Goal: Task Accomplishment & Management: Manage account settings

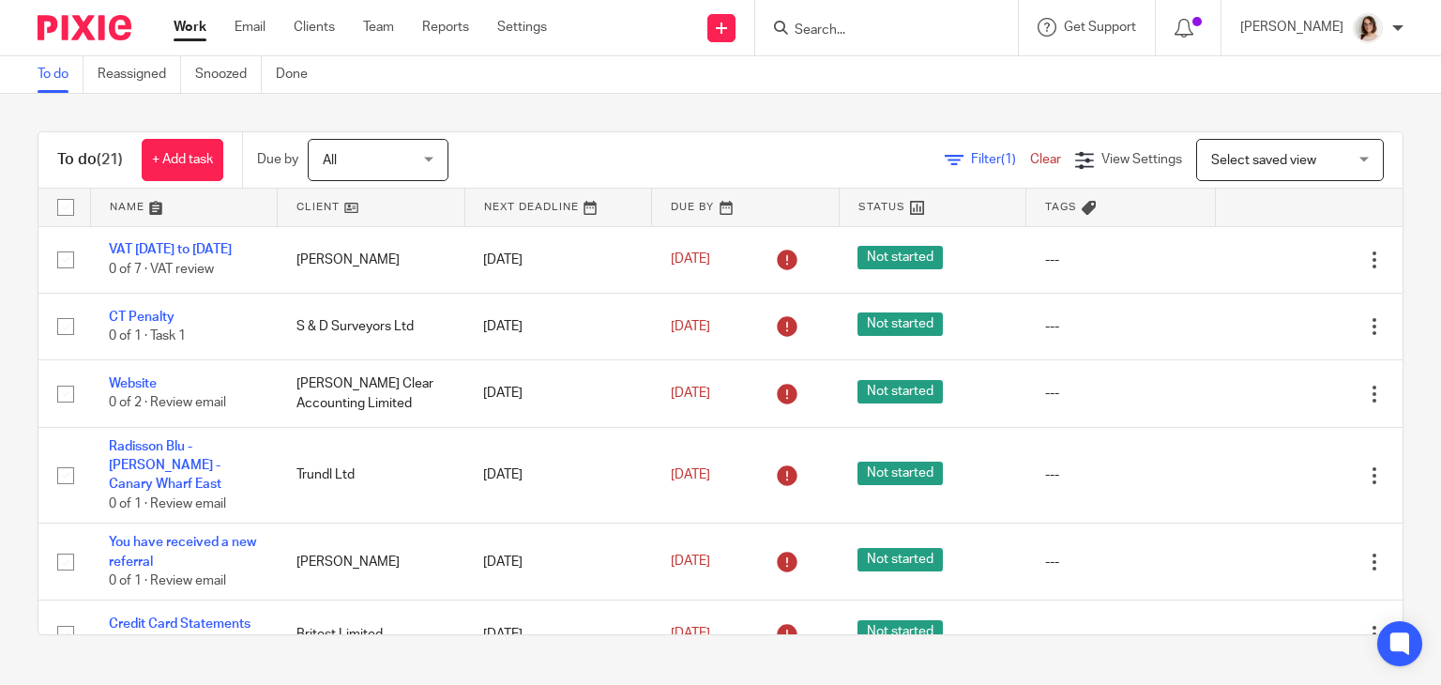
click at [815, 33] on input "Search" at bounding box center [877, 31] width 169 height 17
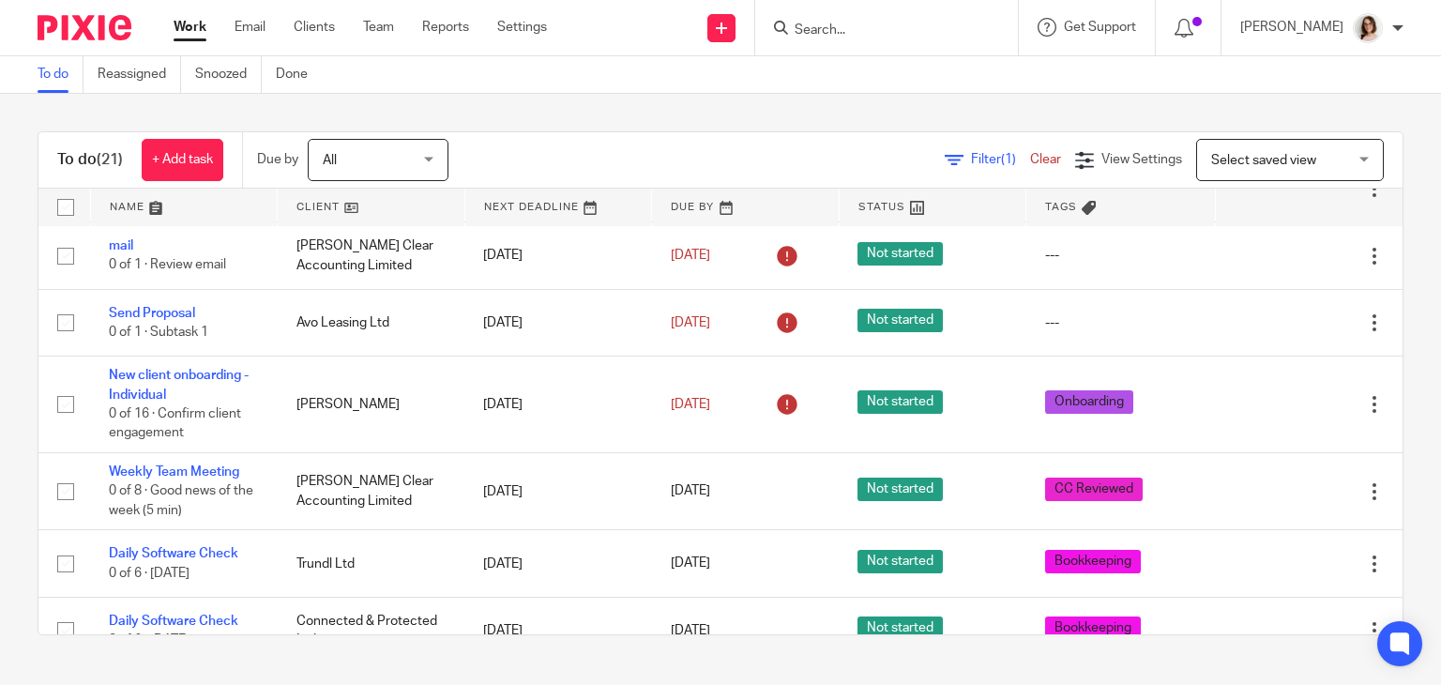
scroll to position [784, 0]
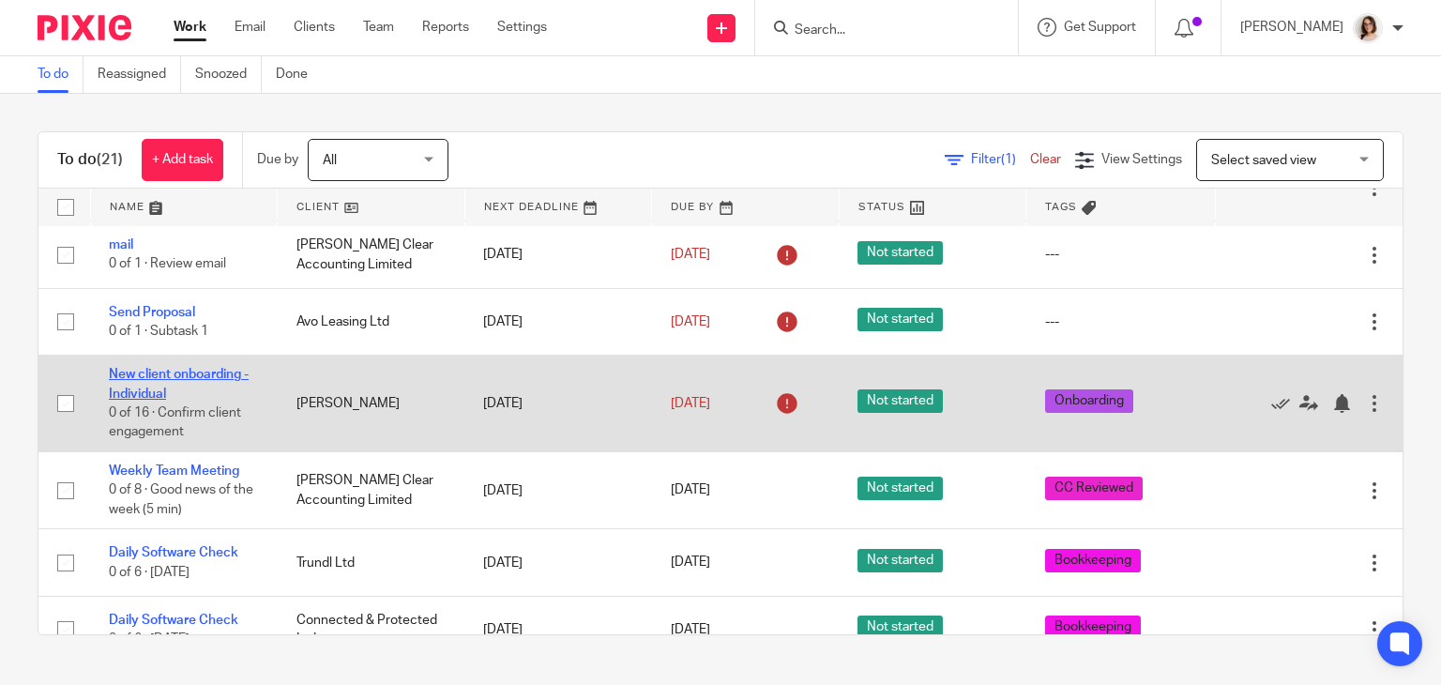
click at [193, 388] on link "New client onboarding - Individual" at bounding box center [179, 384] width 140 height 32
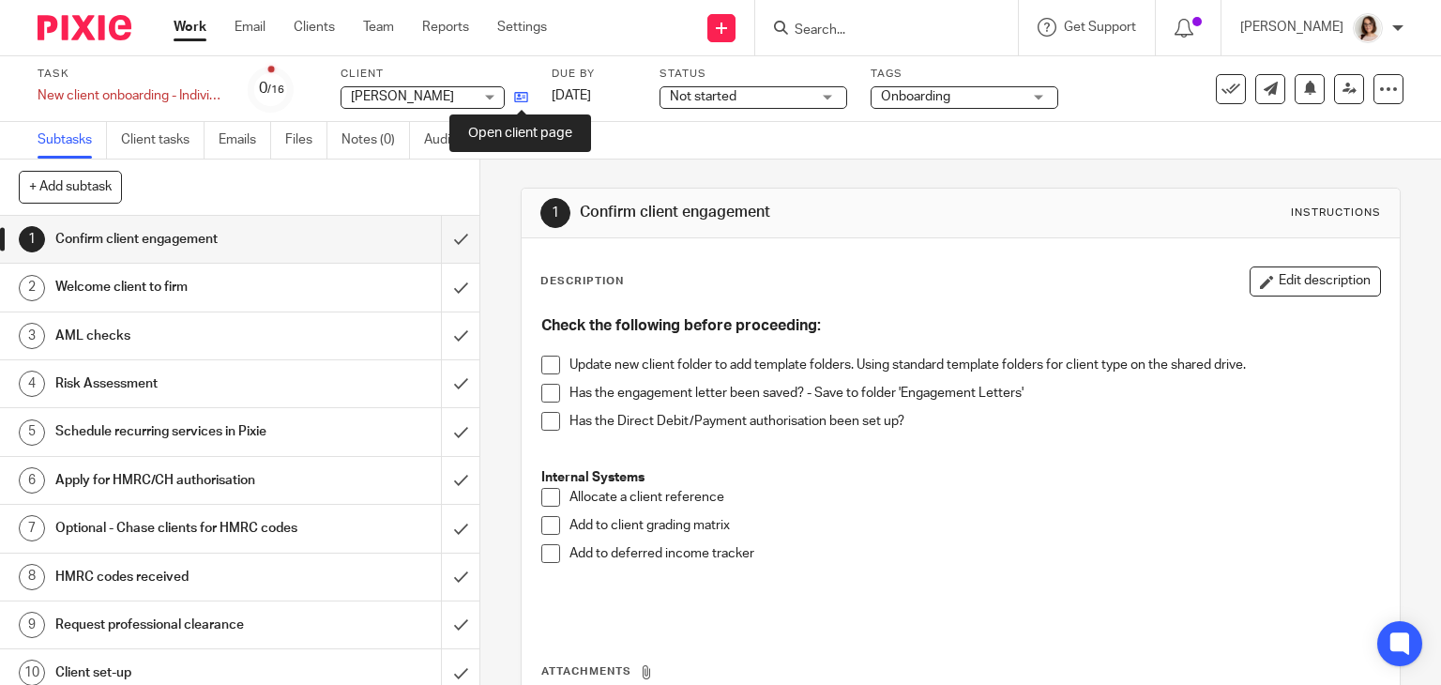
click at [517, 101] on icon at bounding box center [521, 97] width 14 height 14
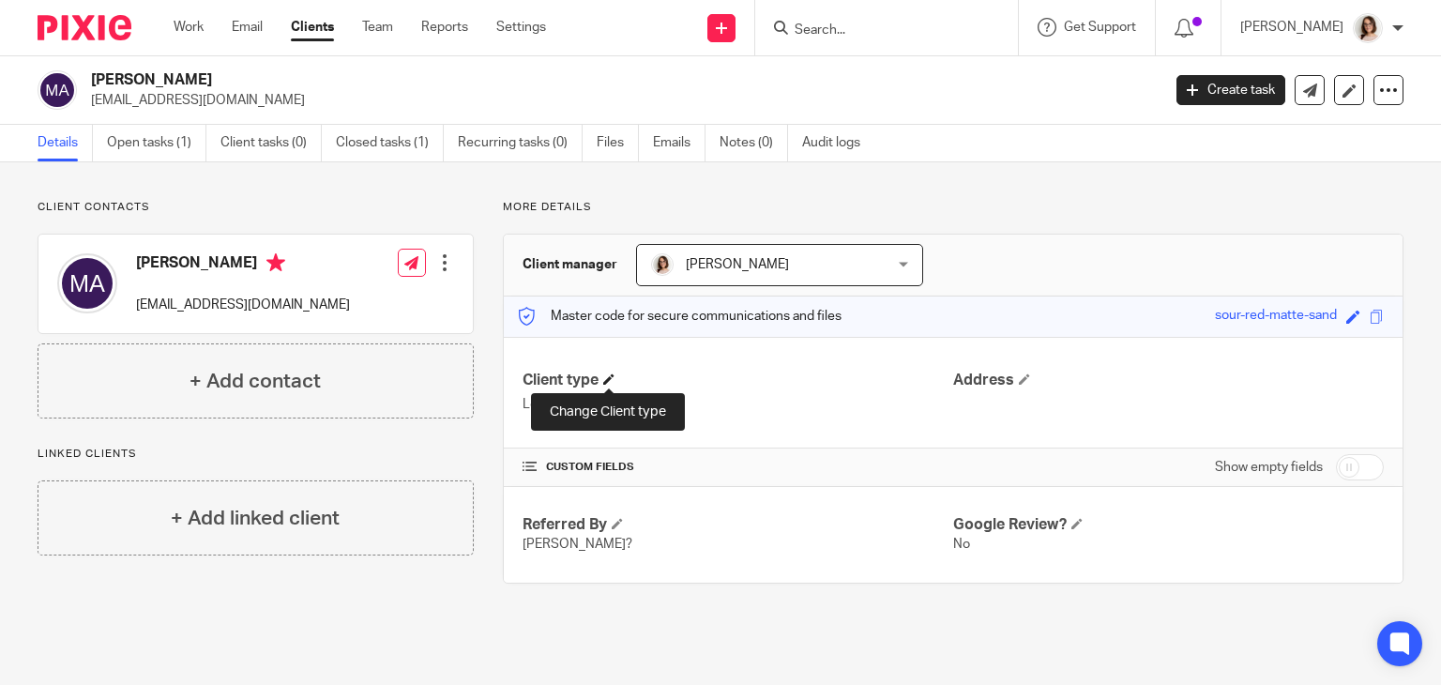
click at [607, 375] on span at bounding box center [608, 378] width 11 height 11
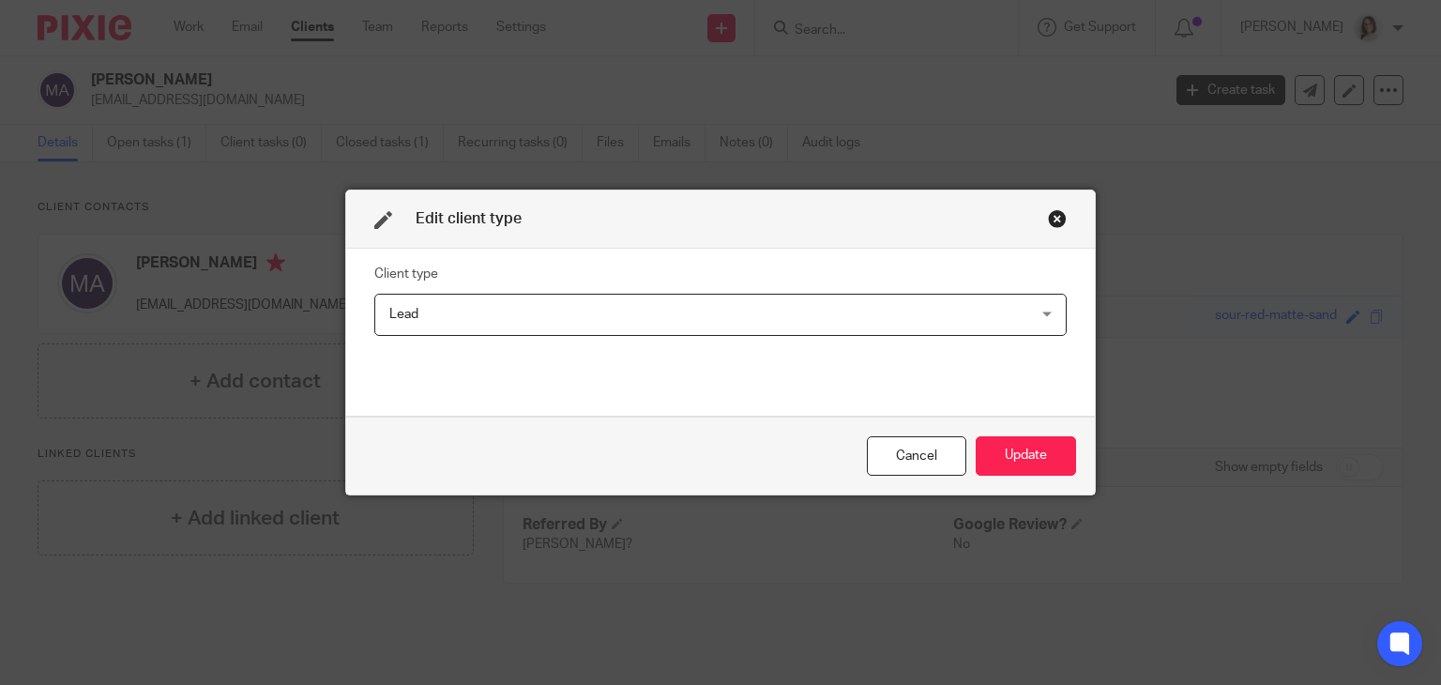
click at [782, 318] on span "Lead" at bounding box center [659, 314] width 541 height 39
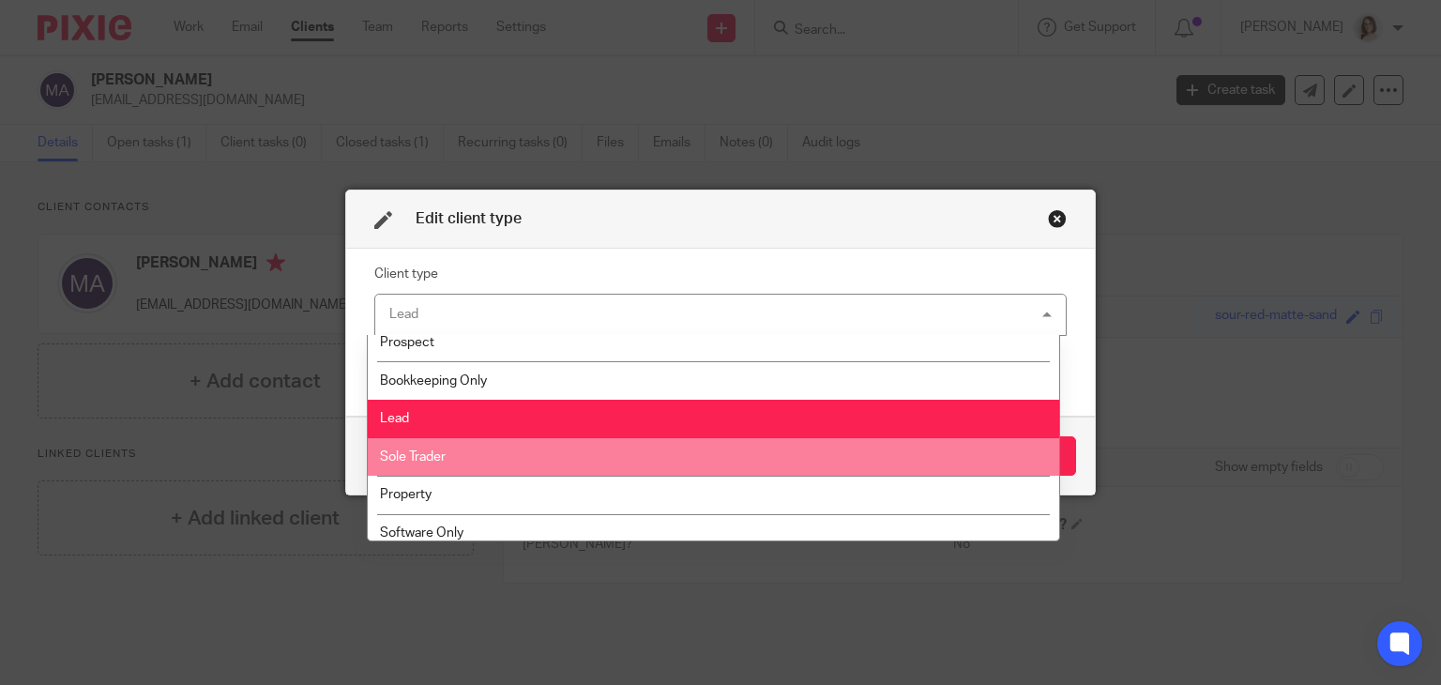
scroll to position [294, 0]
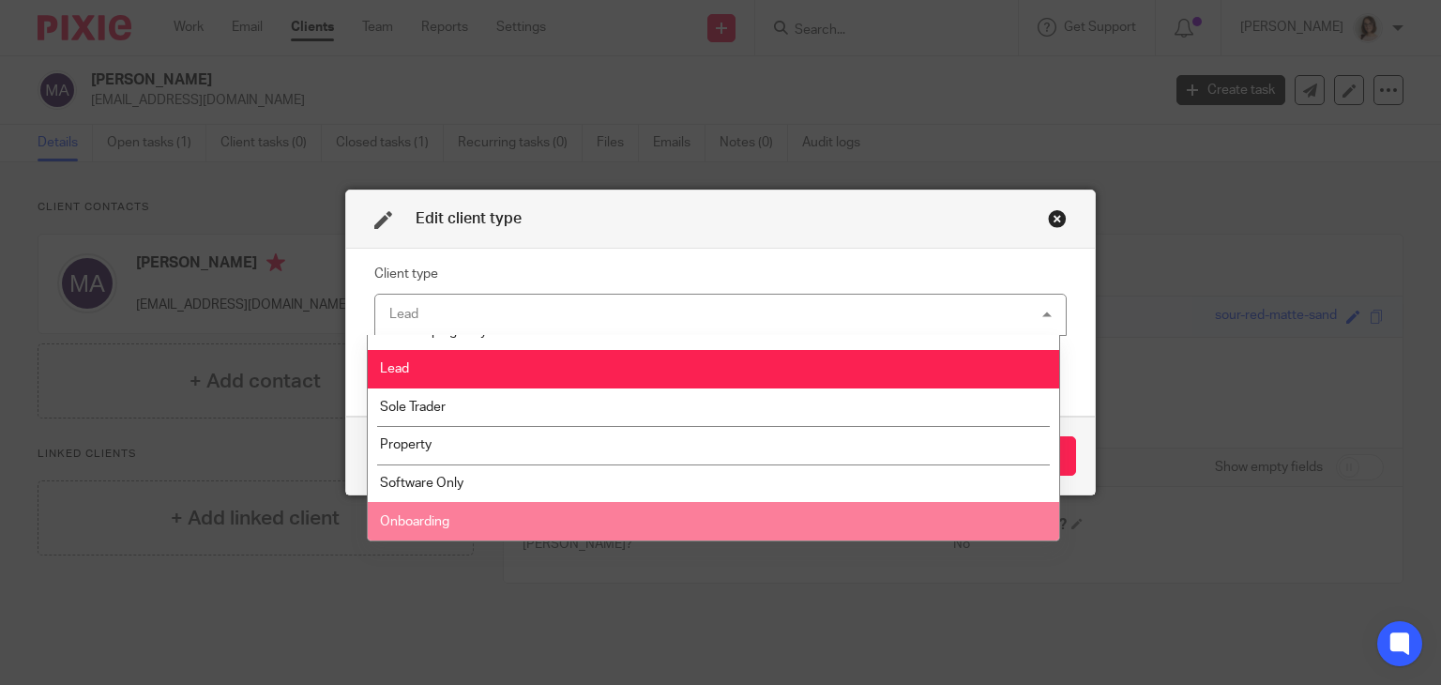
click at [504, 511] on li "Onboarding" at bounding box center [713, 521] width 691 height 38
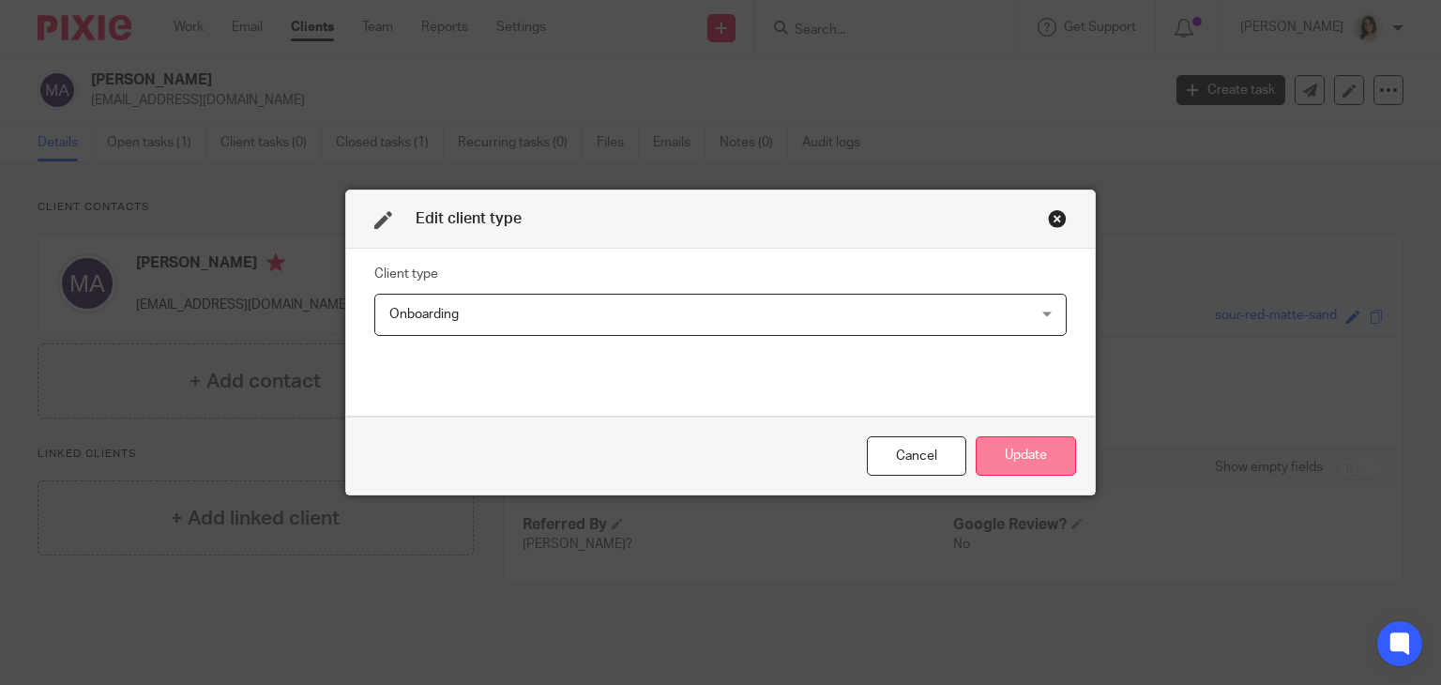
click at [1016, 449] on button "Update" at bounding box center [1026, 456] width 100 height 40
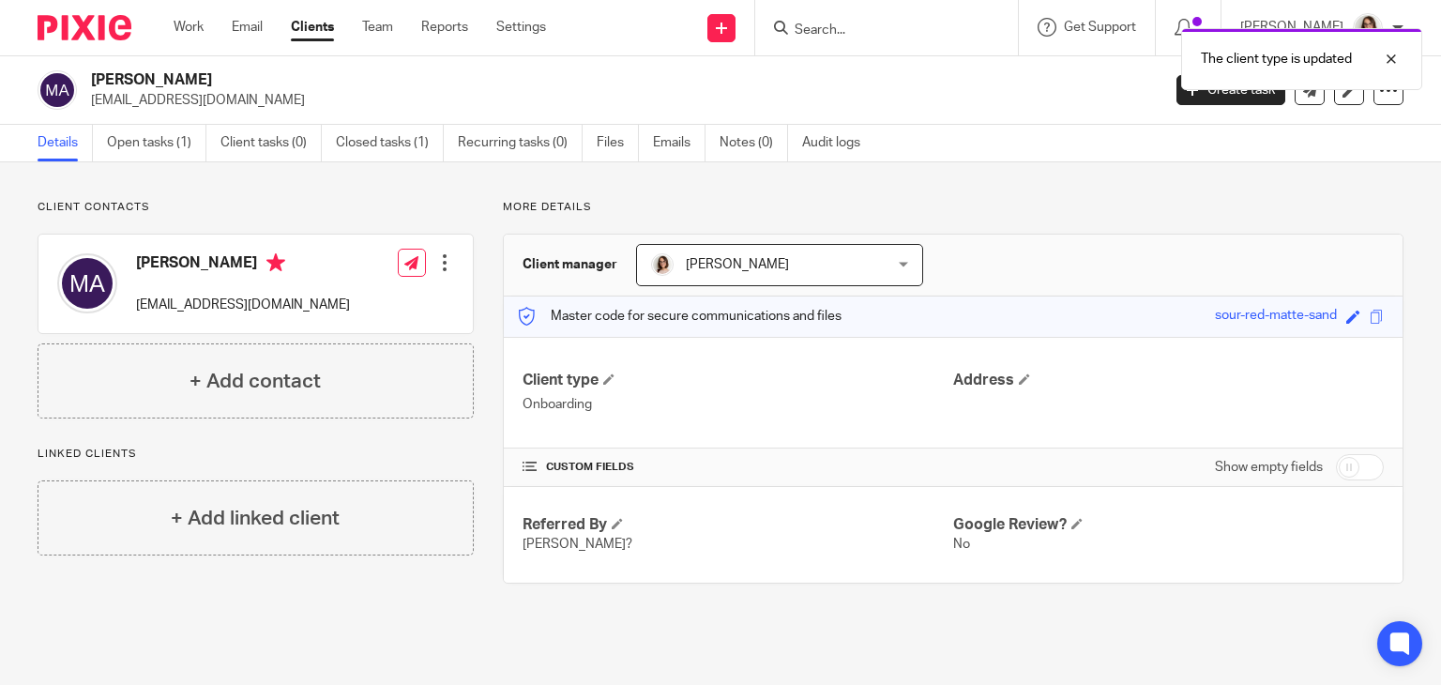
click at [305, 23] on link "Clients" at bounding box center [312, 27] width 43 height 19
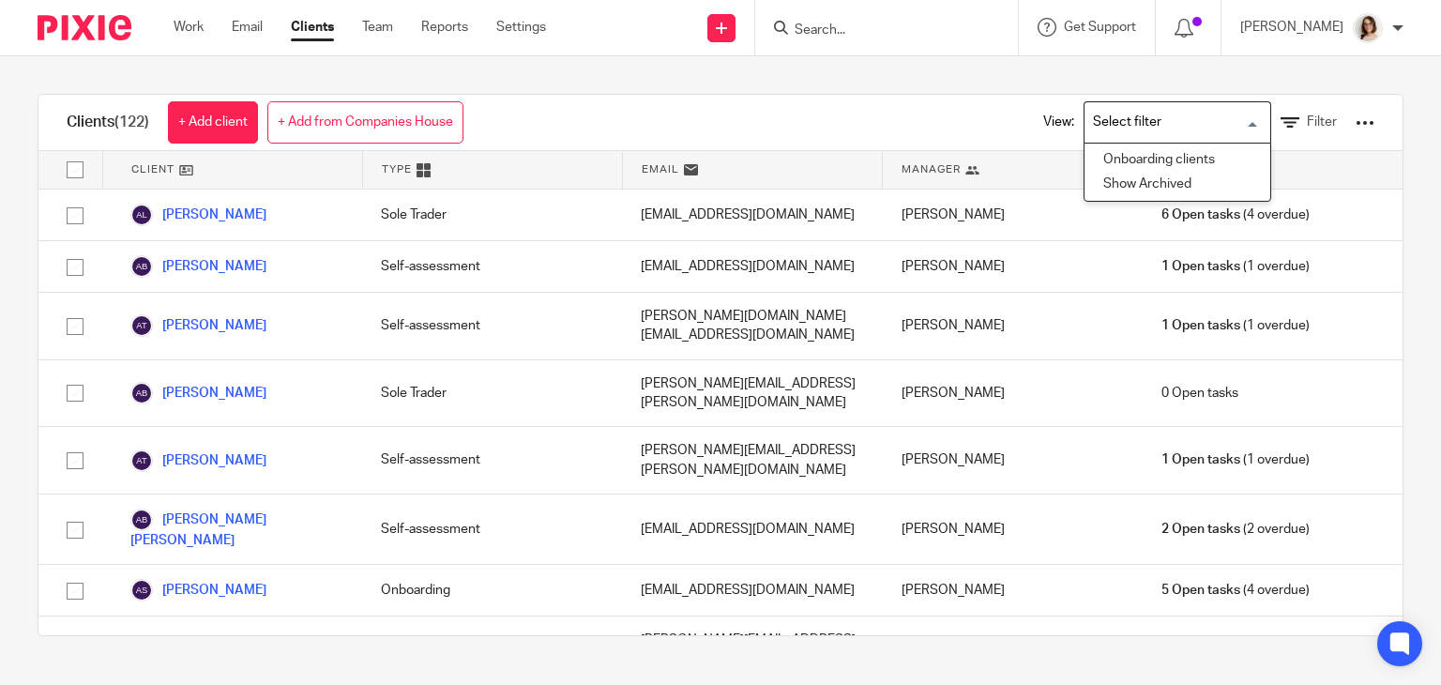
click at [1173, 120] on input "Search for option" at bounding box center [1174, 122] width 174 height 33
click at [1137, 148] on li "Onboarding clients" at bounding box center [1178, 160] width 186 height 24
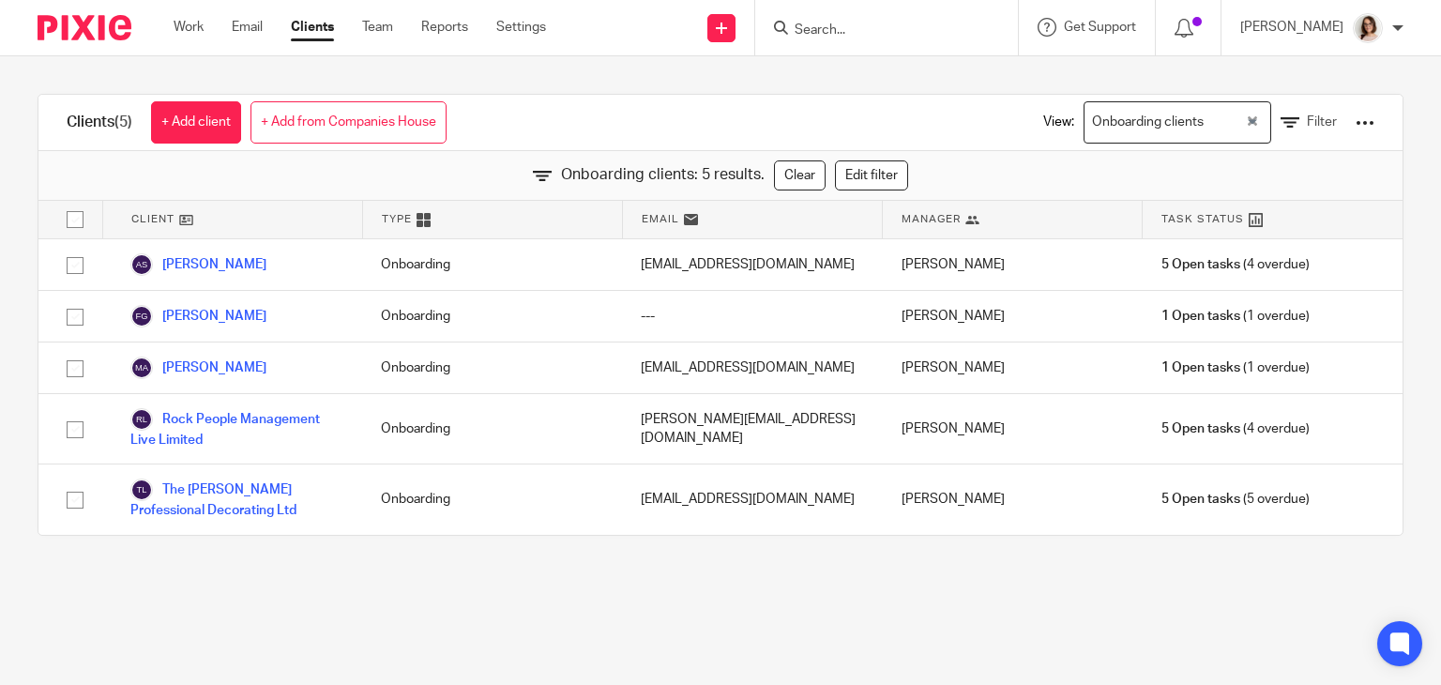
click at [63, 160] on div "Onboarding clients: 5 results. Clear Edit filter" at bounding box center [720, 176] width 1364 height 50
click at [312, 33] on link "Clients" at bounding box center [312, 27] width 43 height 19
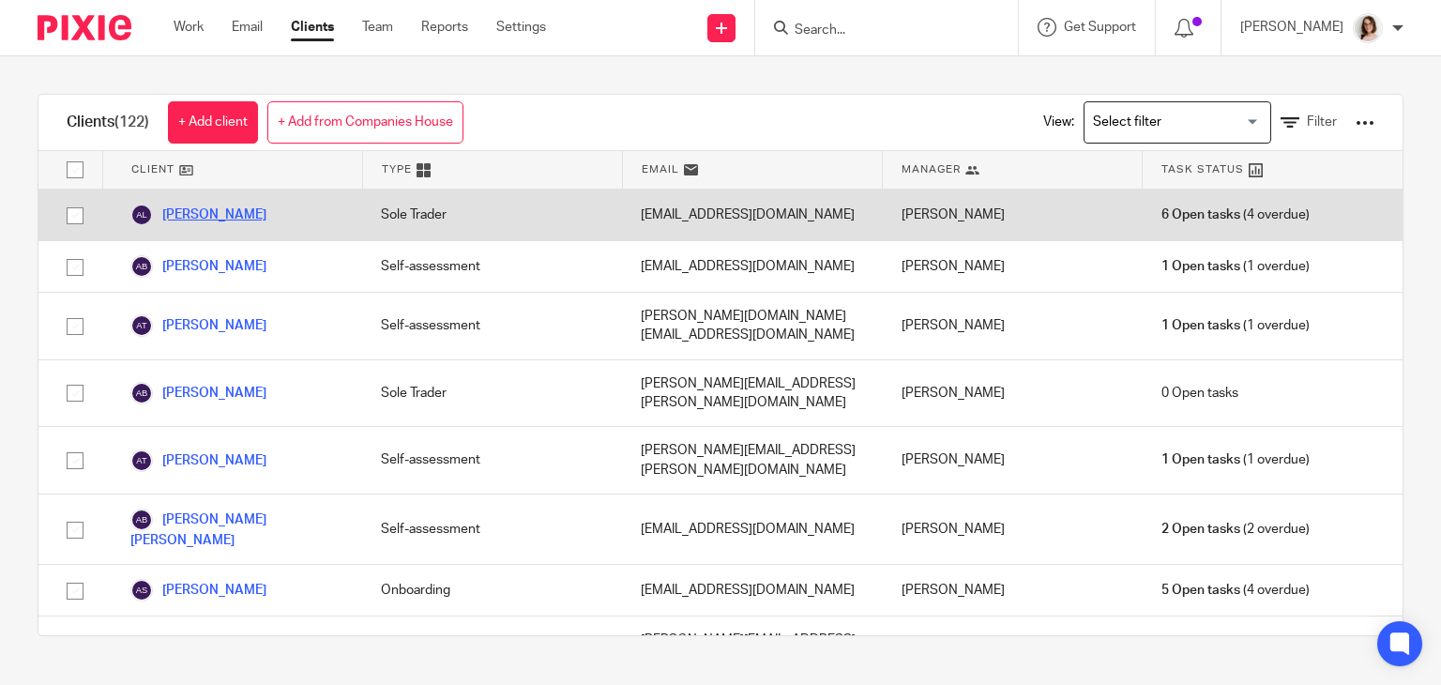
click at [223, 213] on link "[PERSON_NAME]" at bounding box center [198, 215] width 136 height 23
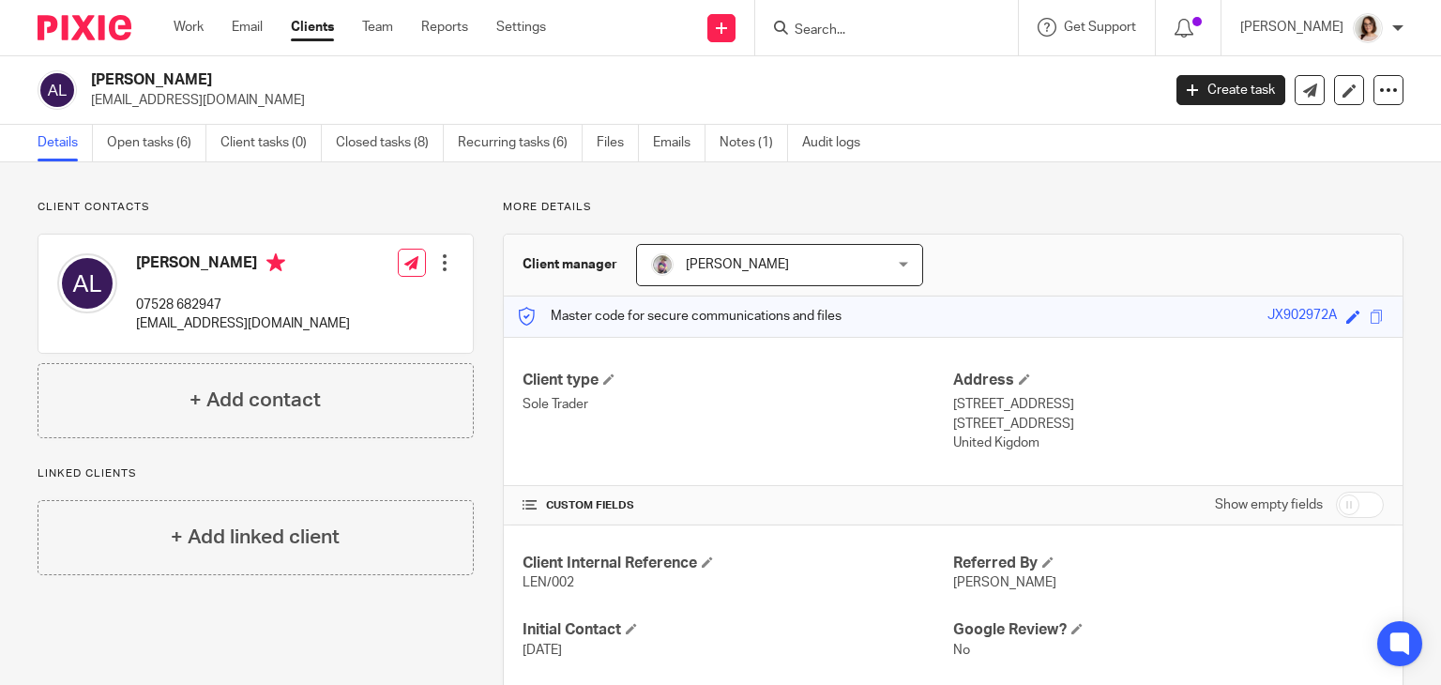
click at [159, 147] on link "Open tasks (6)" at bounding box center [156, 143] width 99 height 37
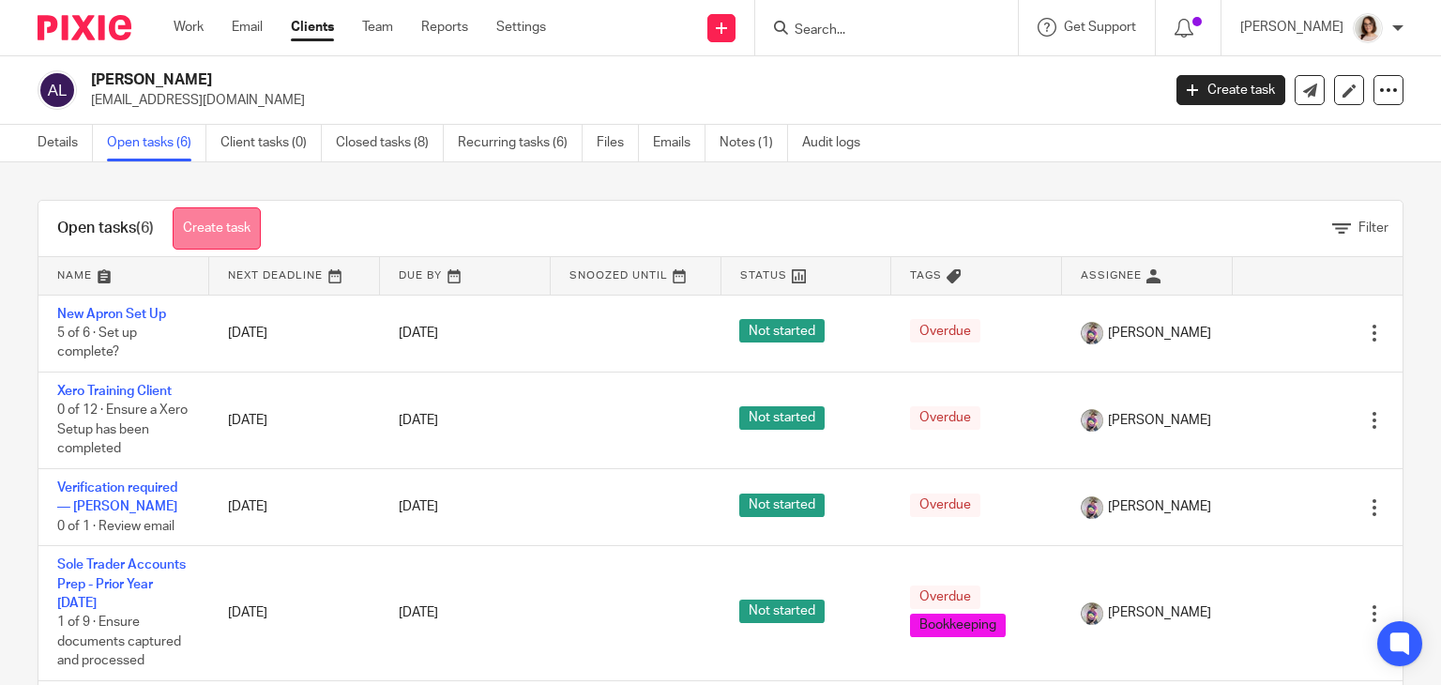
click at [225, 233] on link "Create task" at bounding box center [217, 228] width 88 height 42
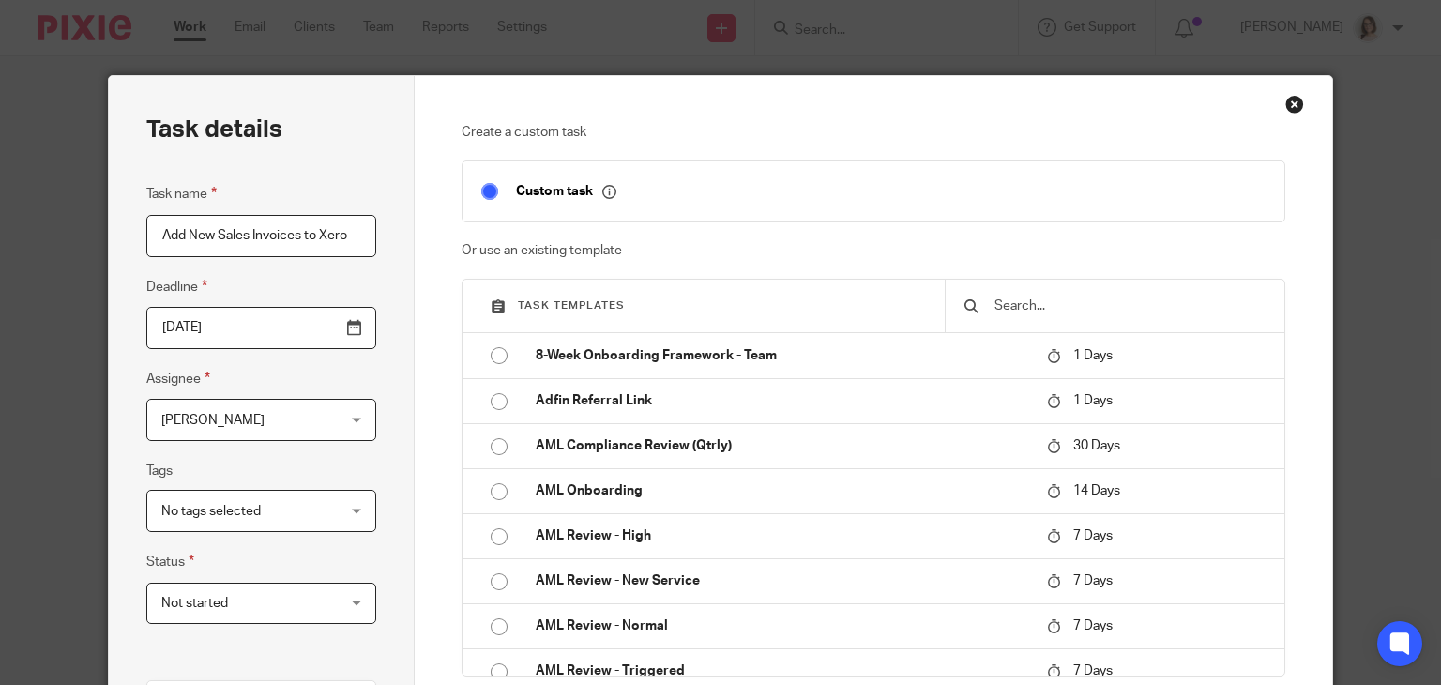
type input "Add New Sales Invoices to Xero"
click at [257, 426] on span "[PERSON_NAME]" at bounding box center [246, 419] width 171 height 39
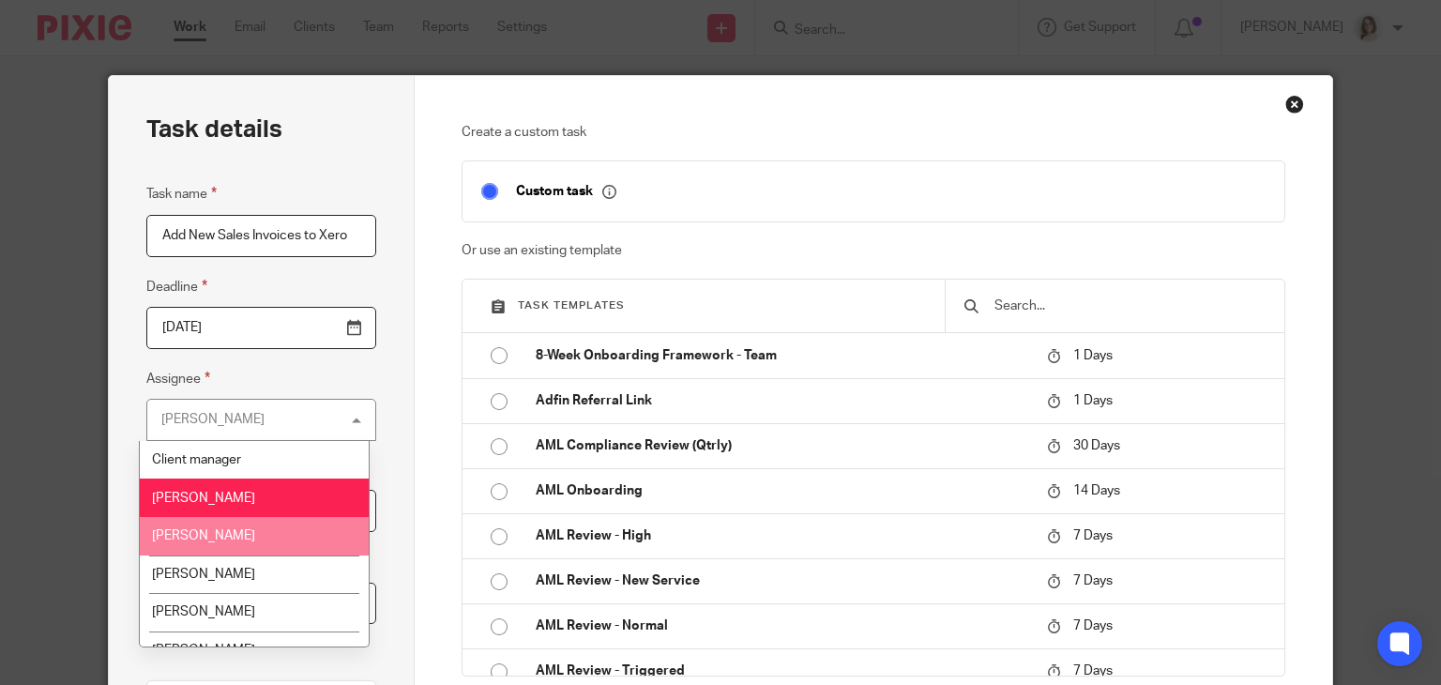
click at [231, 530] on span "[PERSON_NAME]" at bounding box center [203, 535] width 103 height 13
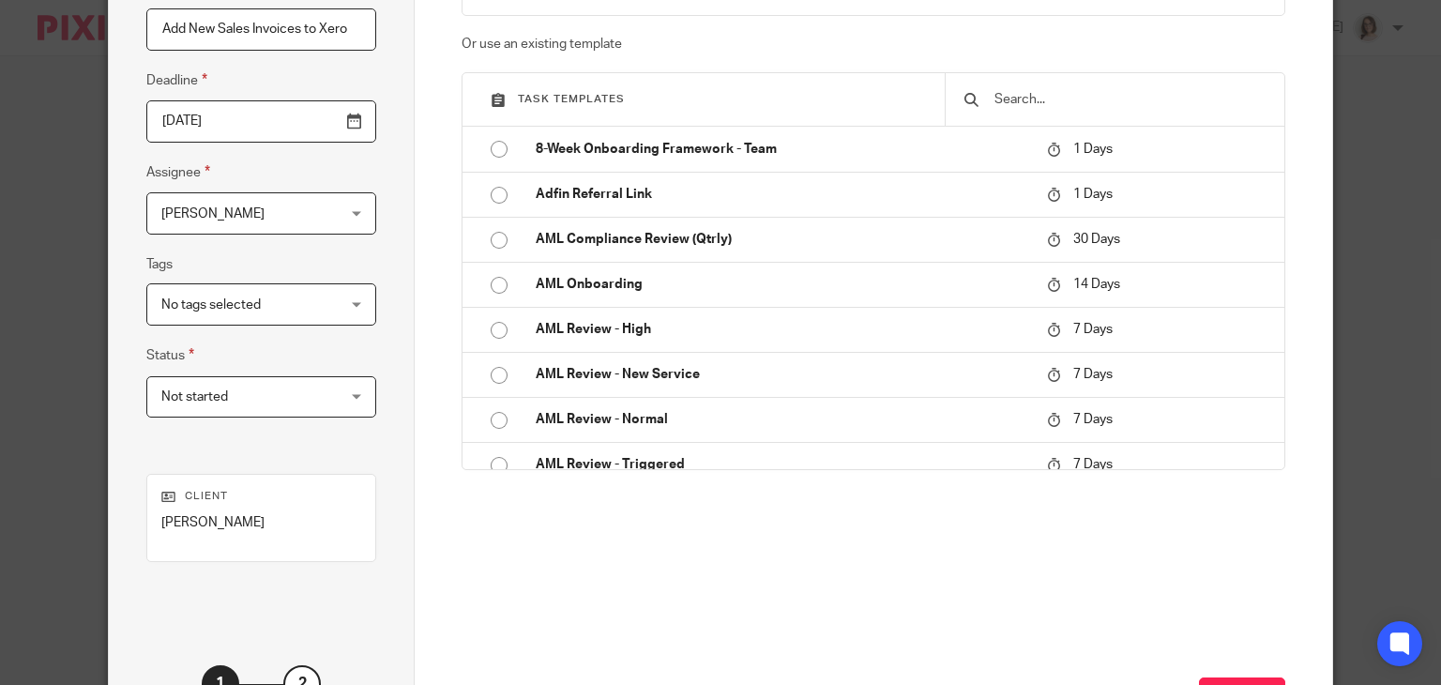
scroll to position [360, 0]
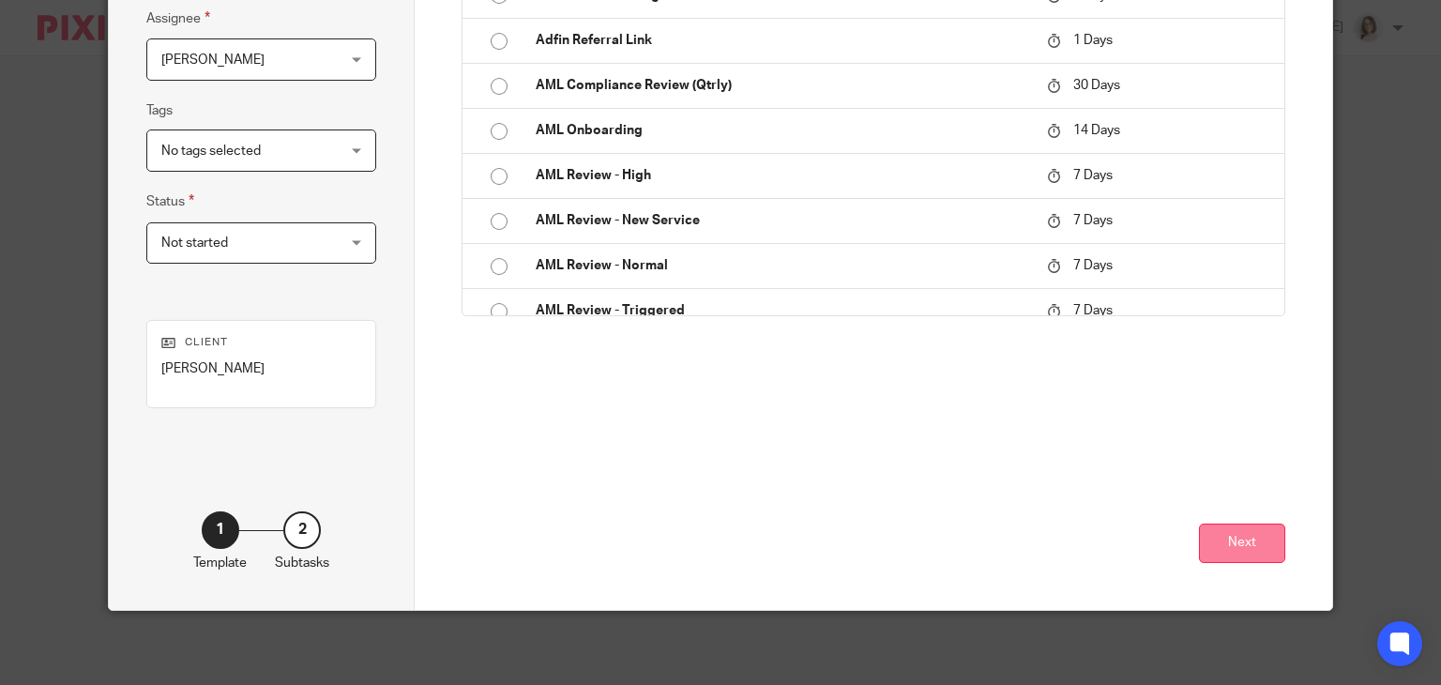
click at [1199, 541] on button "Next" at bounding box center [1242, 544] width 86 height 40
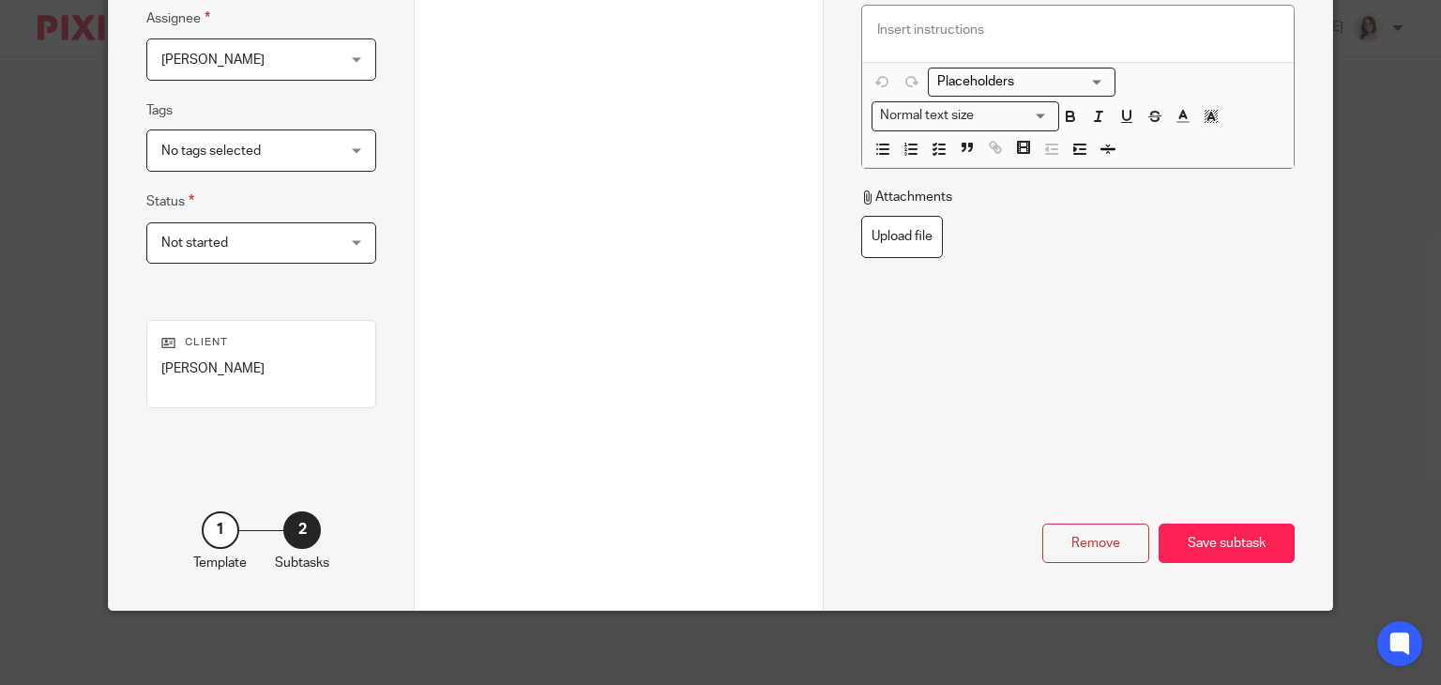
click at [1196, 541] on div "Save subtask" at bounding box center [1227, 544] width 136 height 40
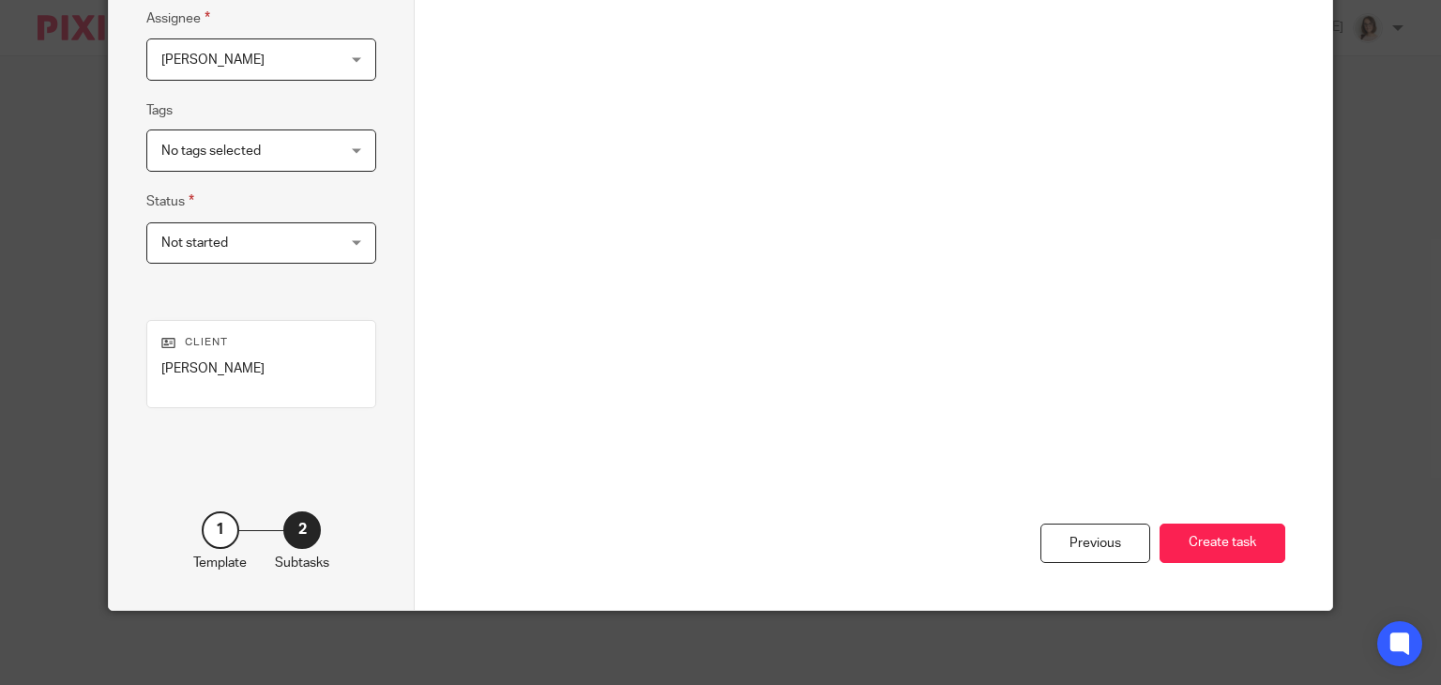
click at [1196, 541] on button "Create task" at bounding box center [1223, 544] width 126 height 40
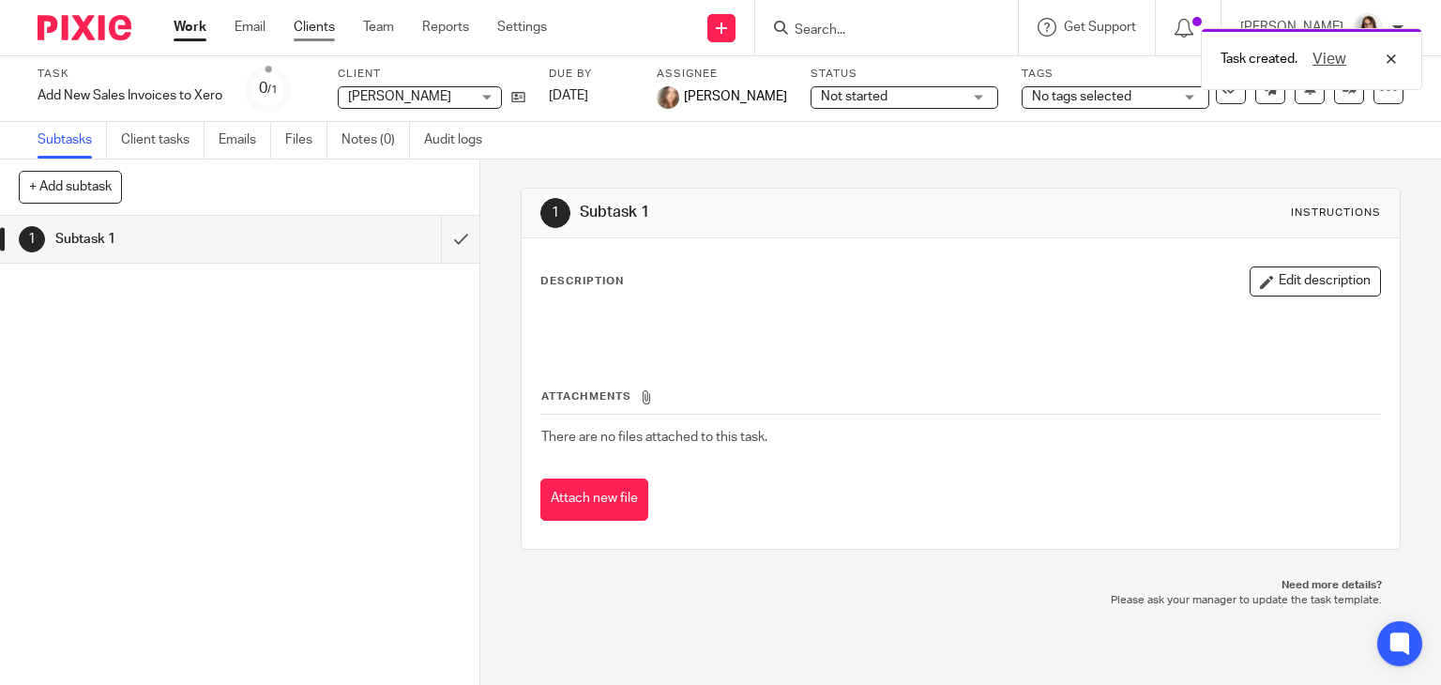
click at [308, 32] on link "Clients" at bounding box center [314, 27] width 41 height 19
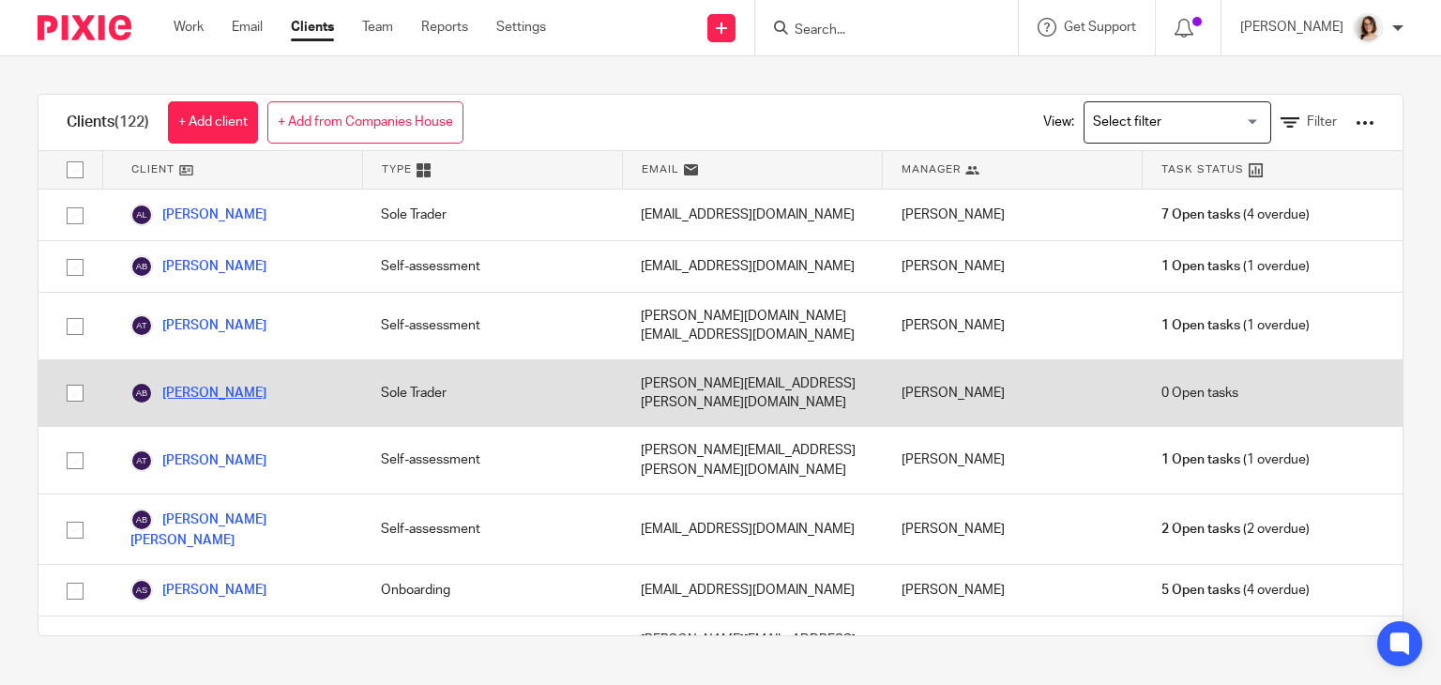
click at [220, 382] on link "[PERSON_NAME]" at bounding box center [198, 393] width 136 height 23
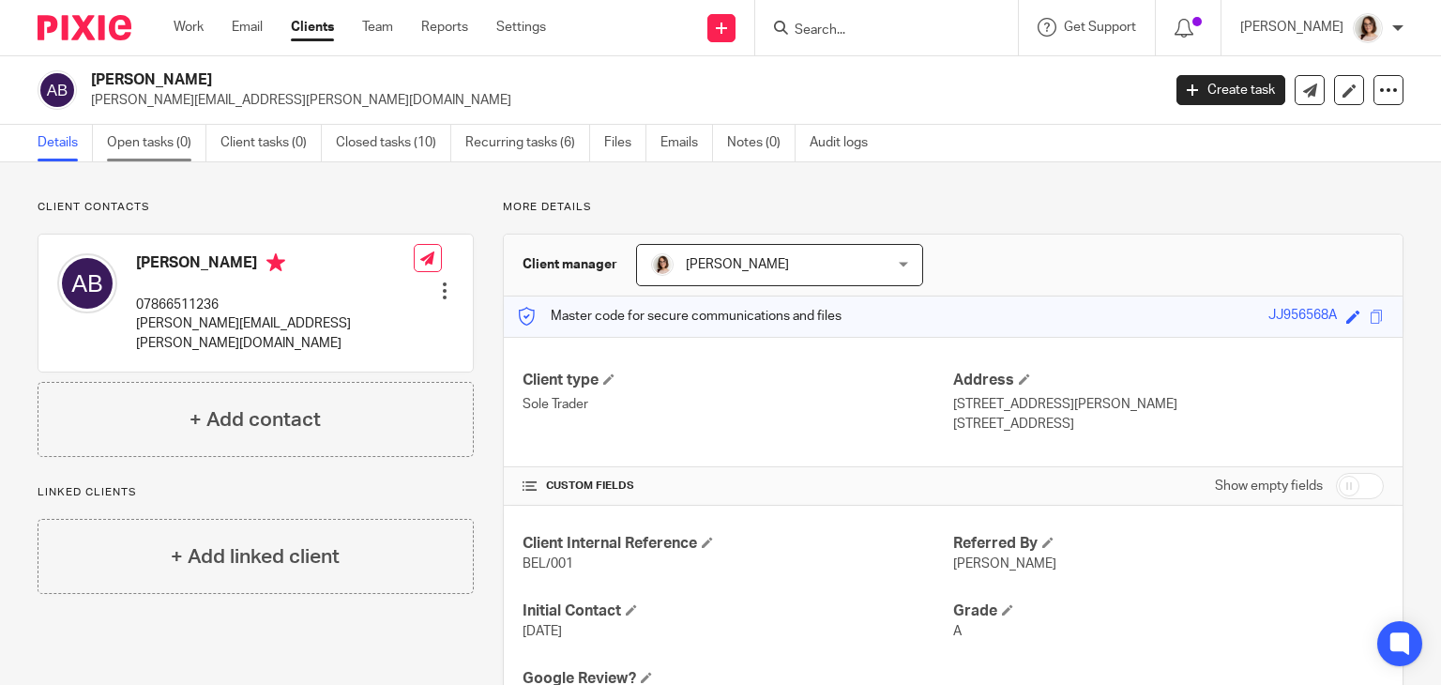
click at [153, 155] on link "Open tasks (0)" at bounding box center [156, 143] width 99 height 37
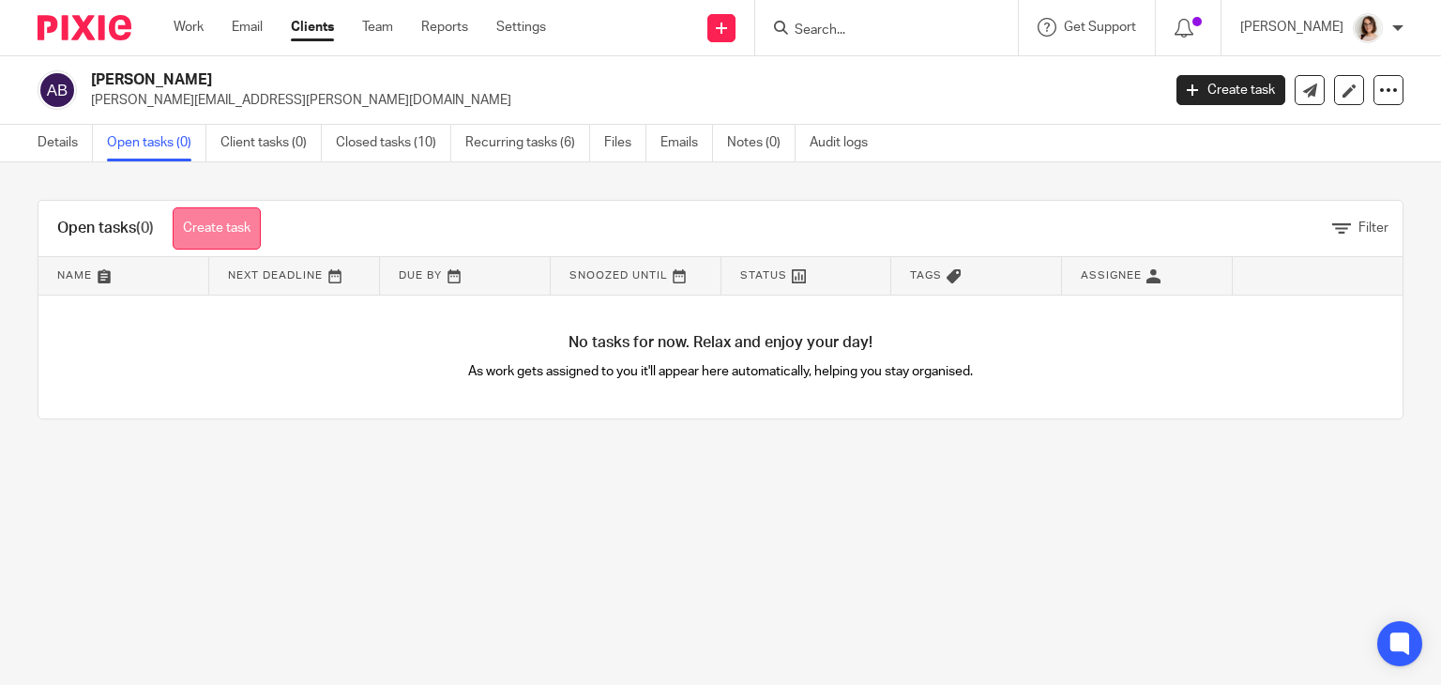
click at [229, 221] on link "Create task" at bounding box center [217, 228] width 88 height 42
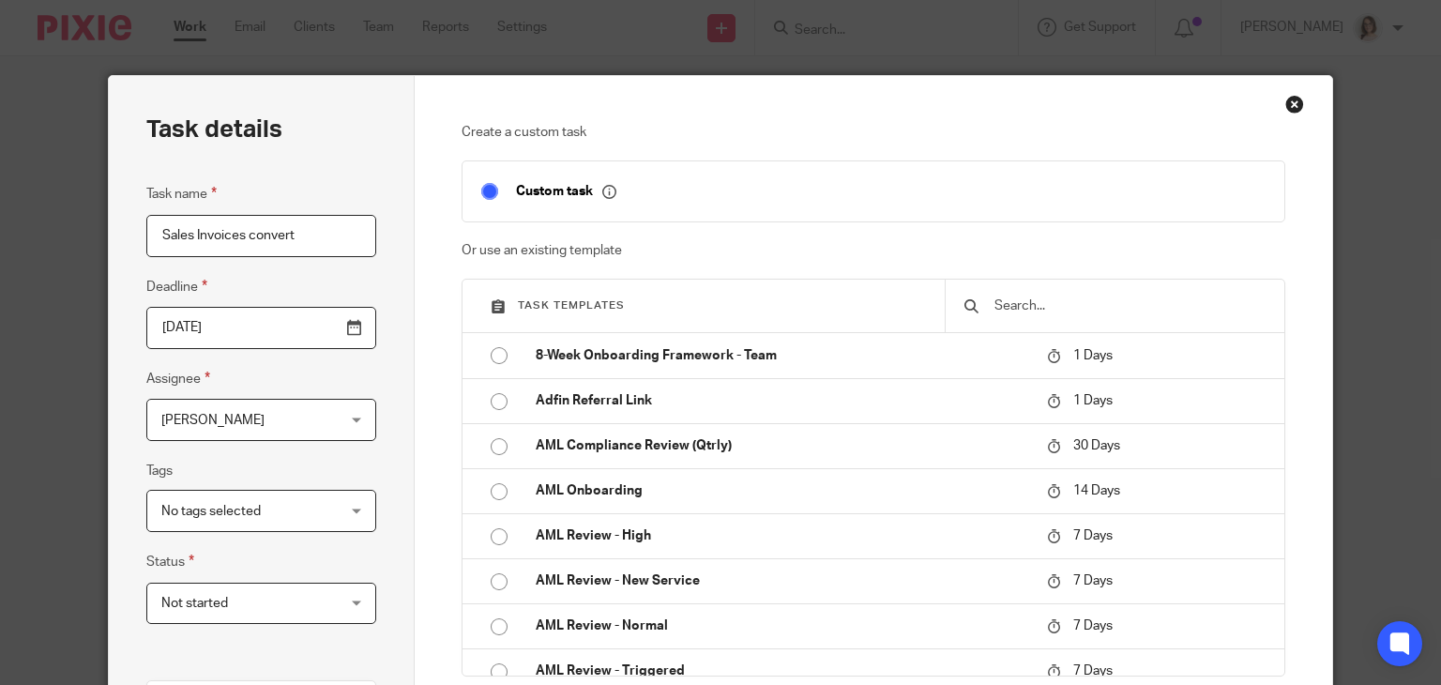
type input "Sales Invoices convert"
click at [248, 422] on span "[PERSON_NAME]" at bounding box center [246, 419] width 171 height 39
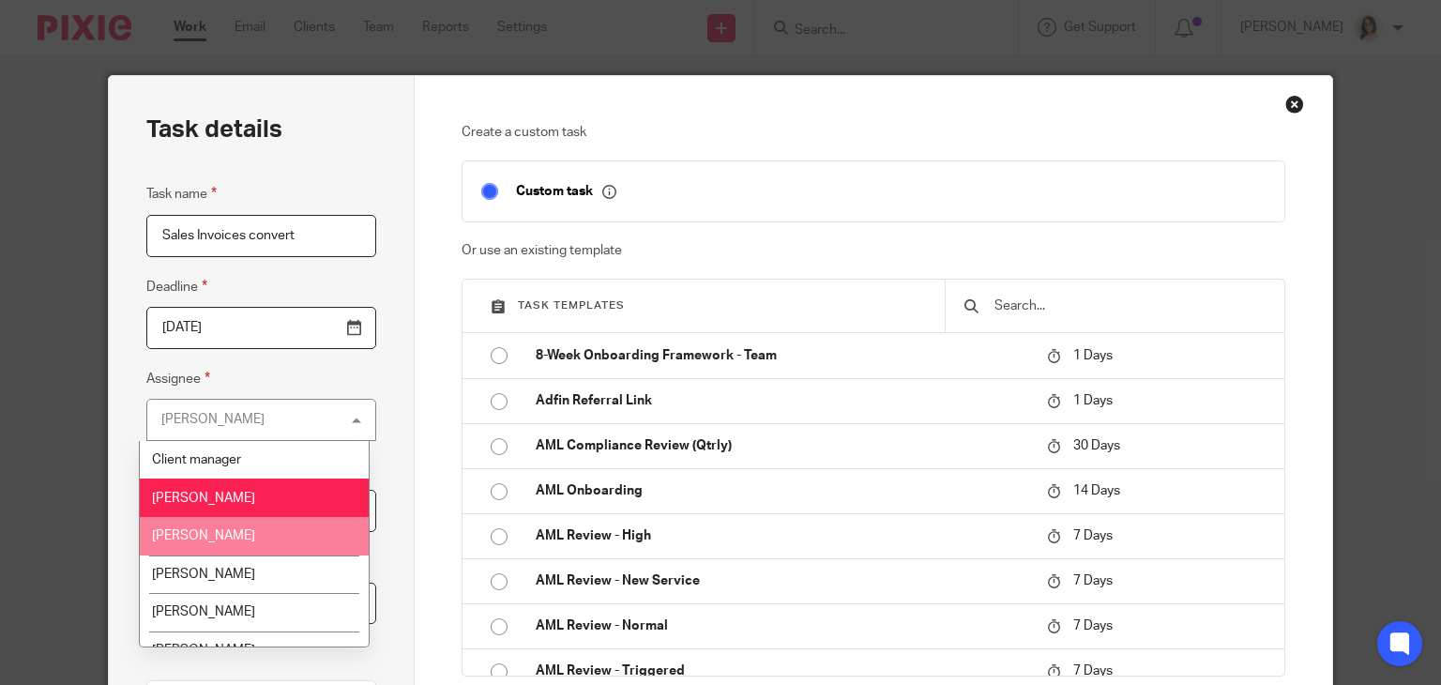
click at [233, 534] on span "[PERSON_NAME]" at bounding box center [203, 535] width 103 height 13
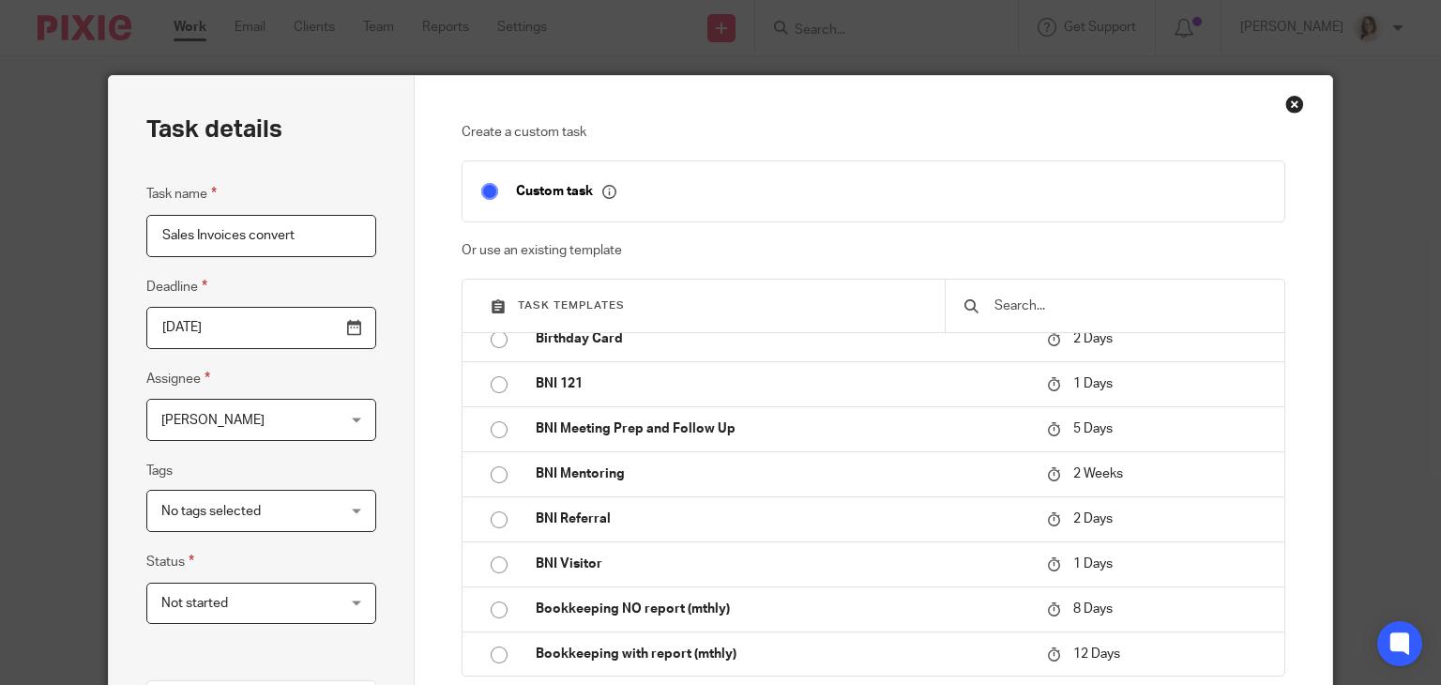
scroll to position [360, 0]
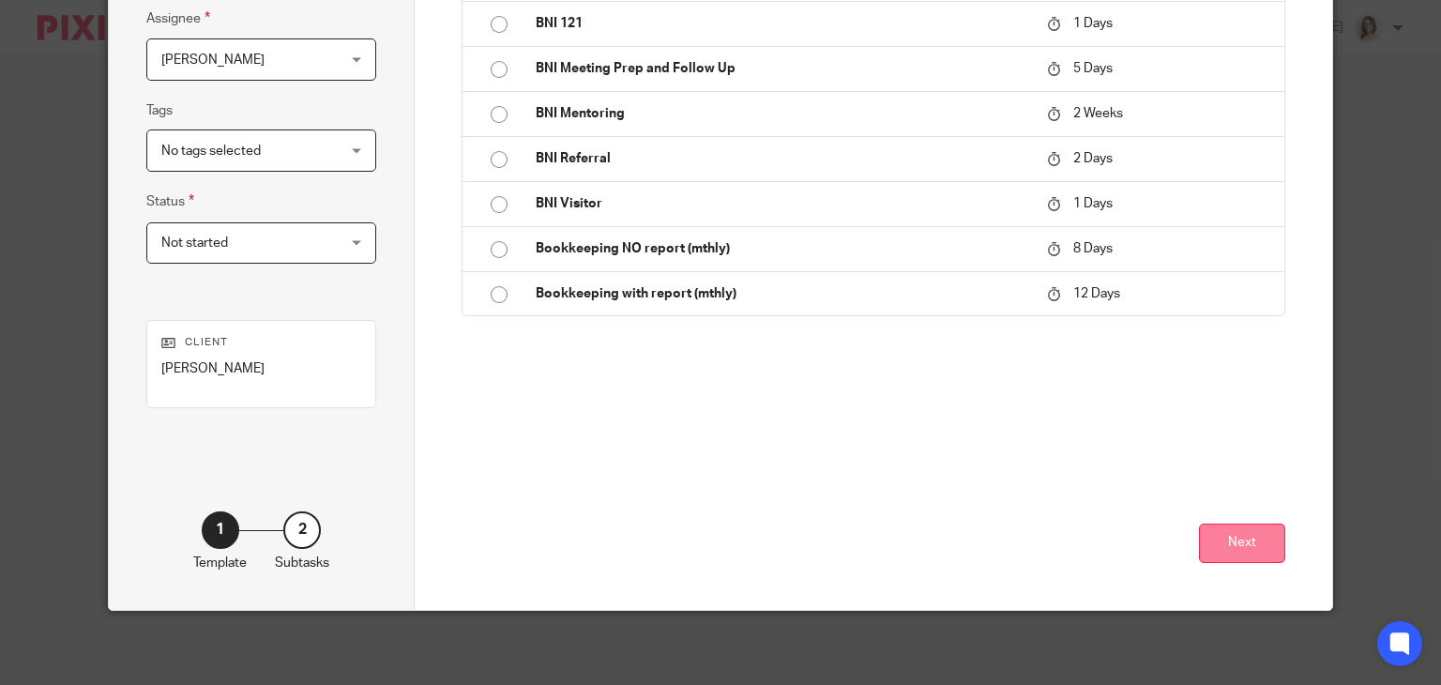
click at [1214, 541] on button "Next" at bounding box center [1242, 544] width 86 height 40
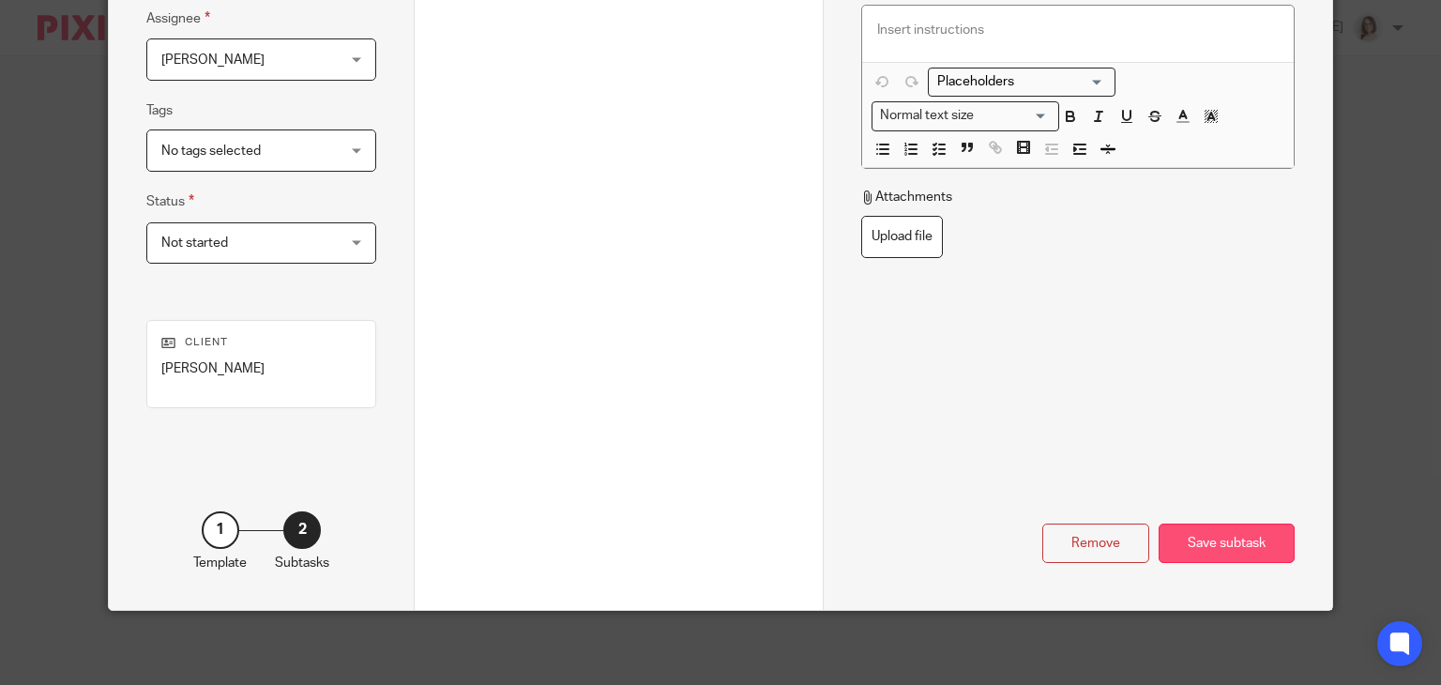
click at [1201, 538] on div "Save subtask" at bounding box center [1227, 544] width 136 height 40
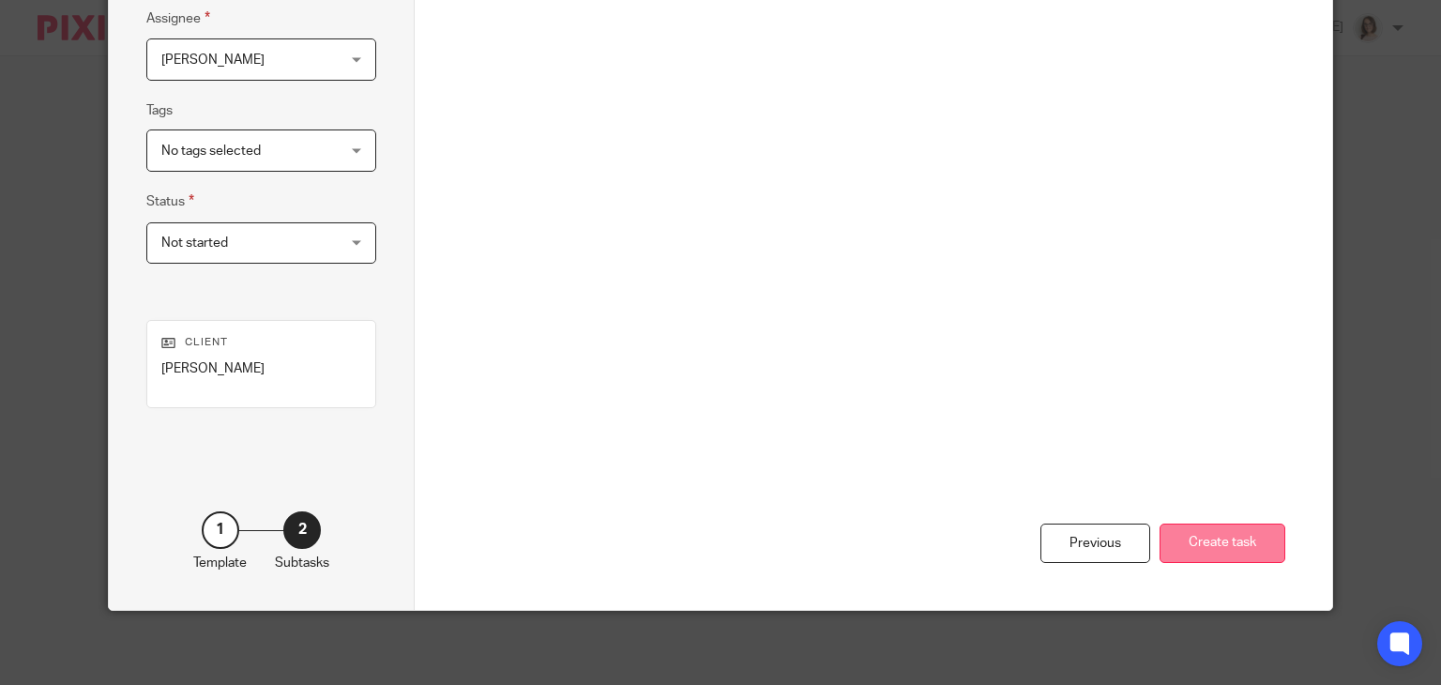
click at [1178, 541] on button "Create task" at bounding box center [1223, 544] width 126 height 40
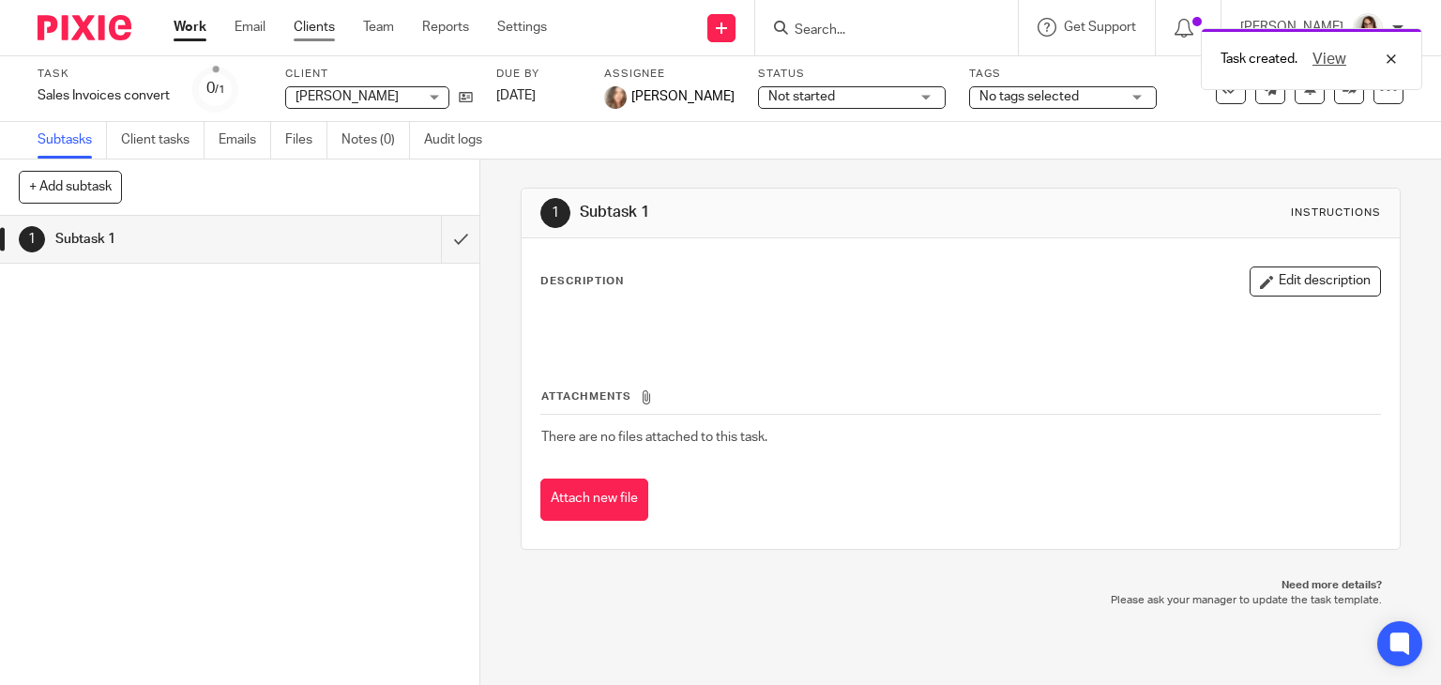
click at [328, 27] on link "Clients" at bounding box center [314, 27] width 41 height 19
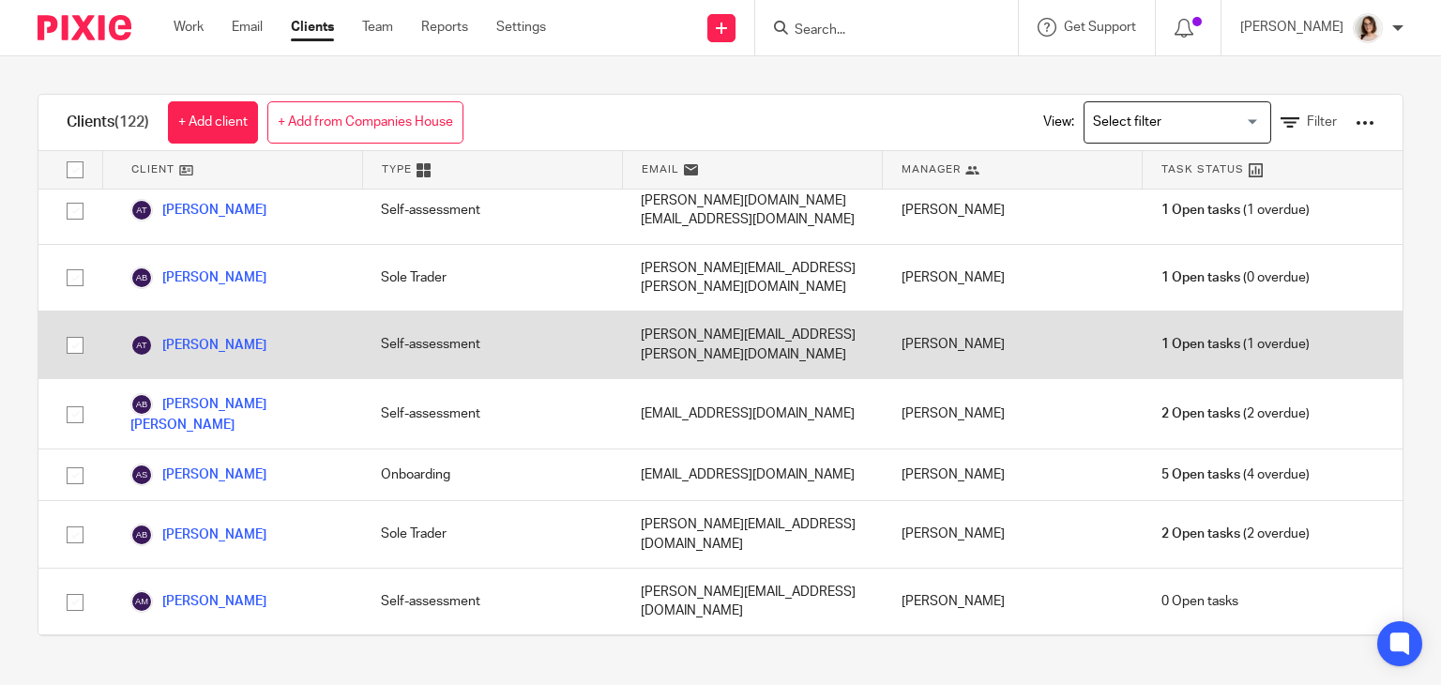
scroll to position [116, 0]
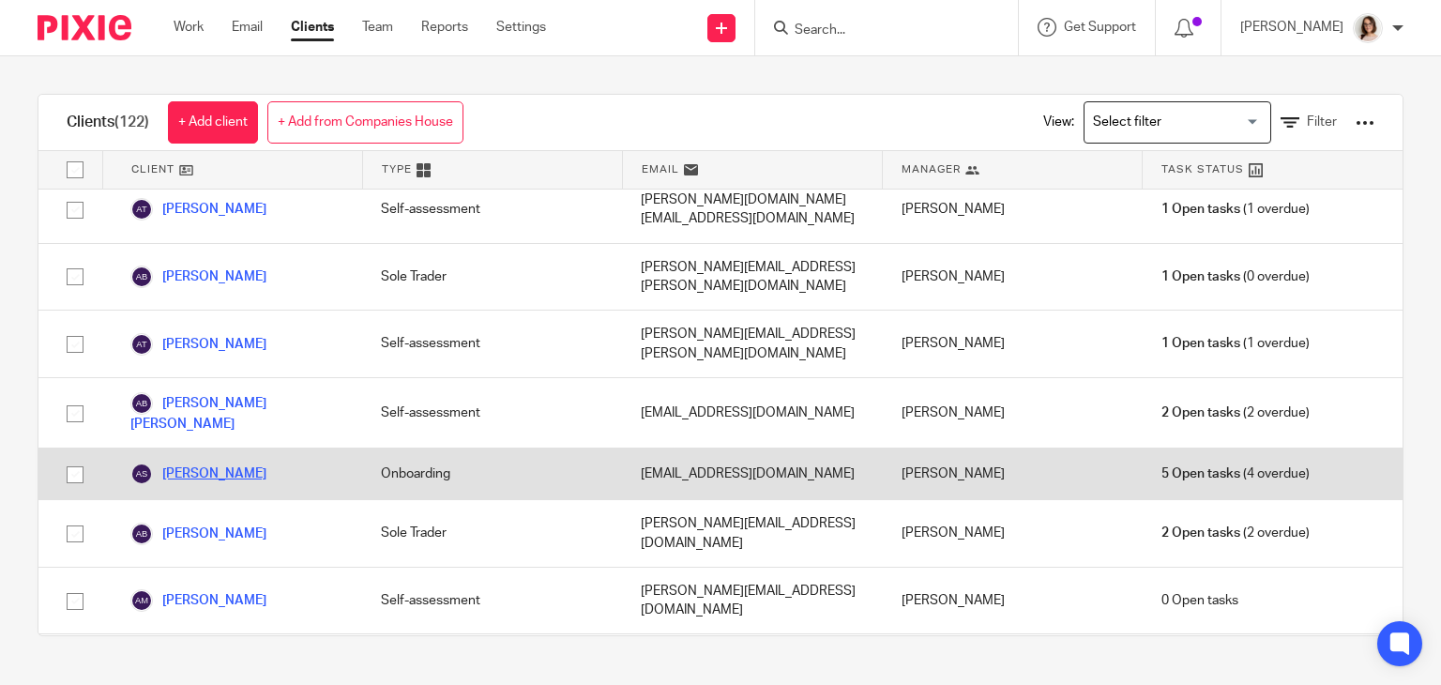
click at [218, 463] on link "[PERSON_NAME]" at bounding box center [198, 474] width 136 height 23
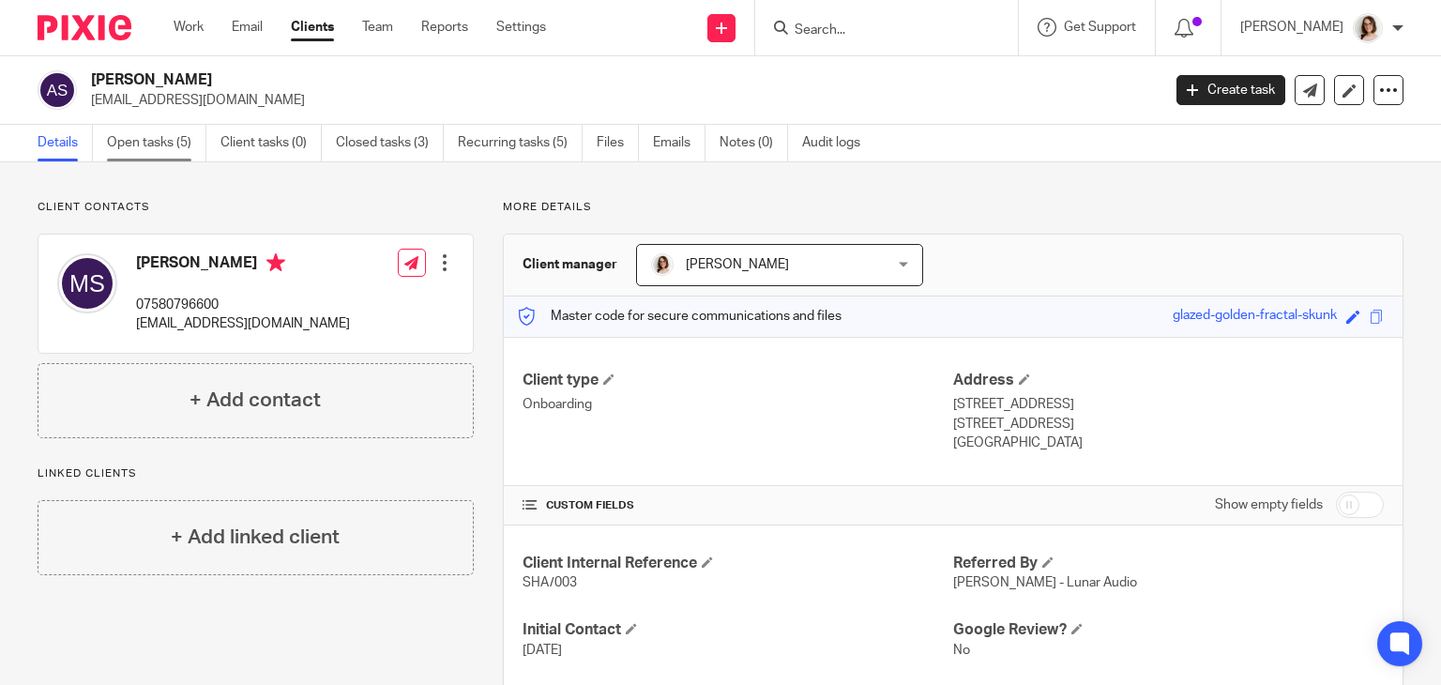
click at [143, 144] on link "Open tasks (5)" at bounding box center [156, 143] width 99 height 37
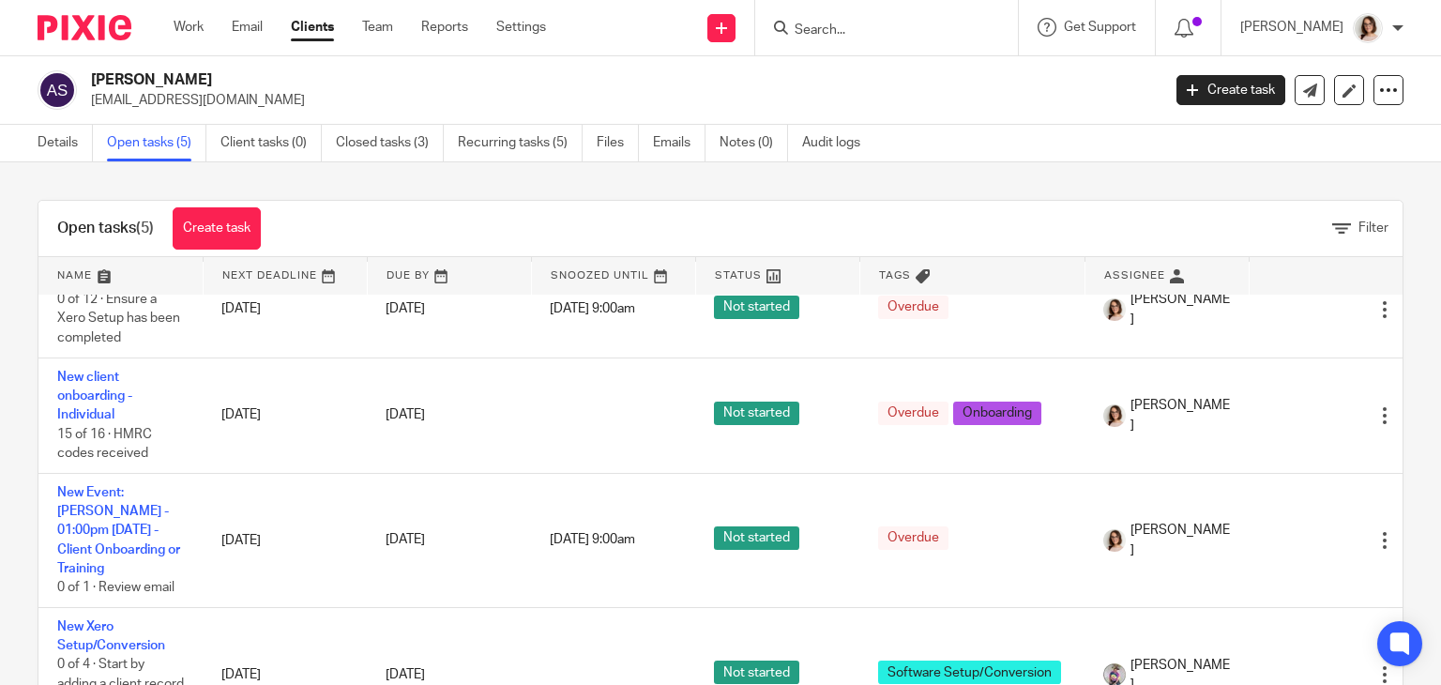
scroll to position [169, 0]
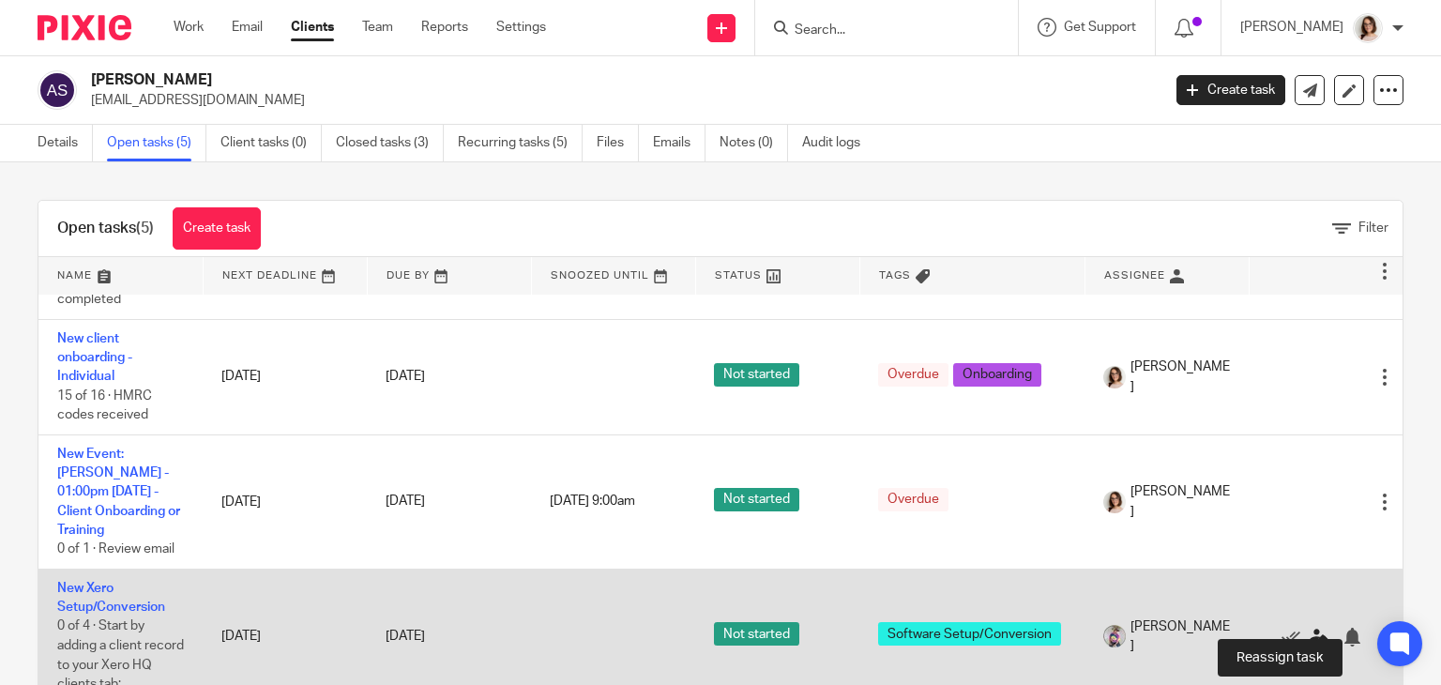
click at [1321, 628] on icon at bounding box center [1319, 637] width 19 height 19
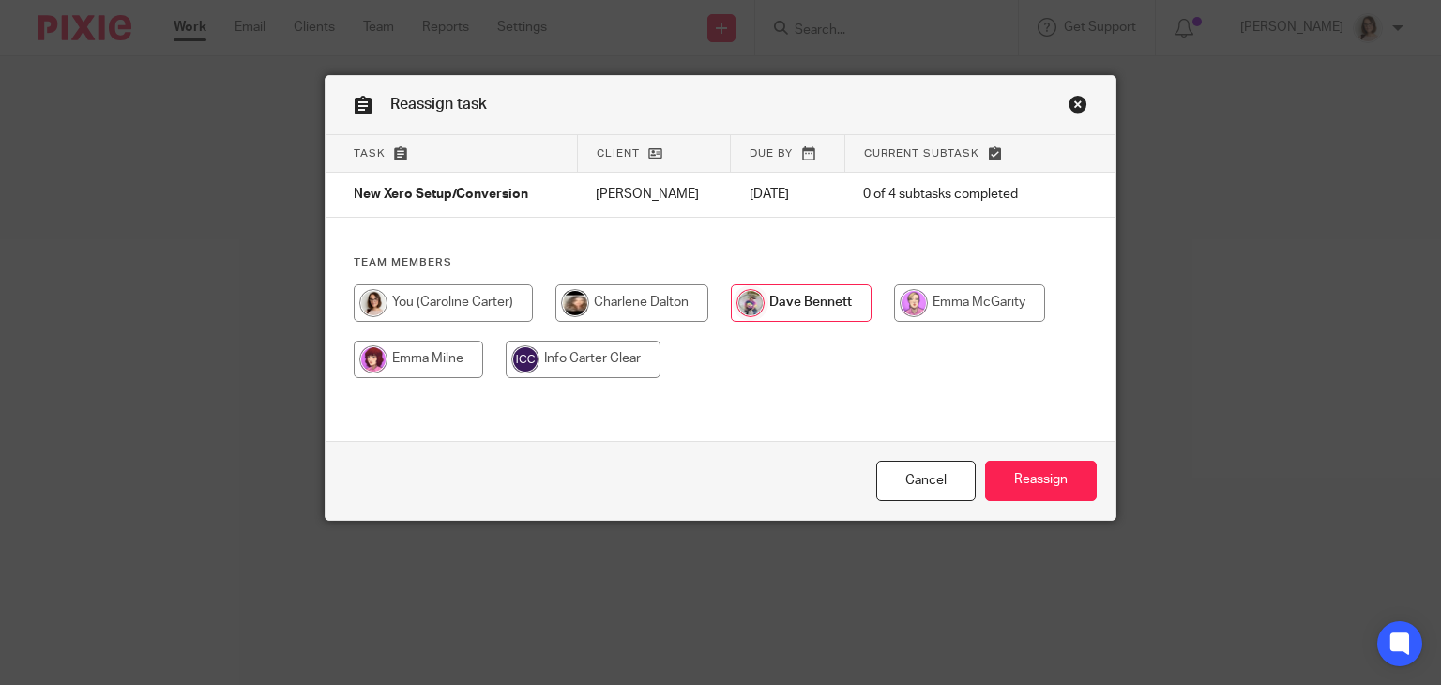
click at [625, 310] on input "radio" at bounding box center [632, 303] width 153 height 38
radio input "true"
click at [895, 476] on link "Cancel" at bounding box center [925, 481] width 99 height 40
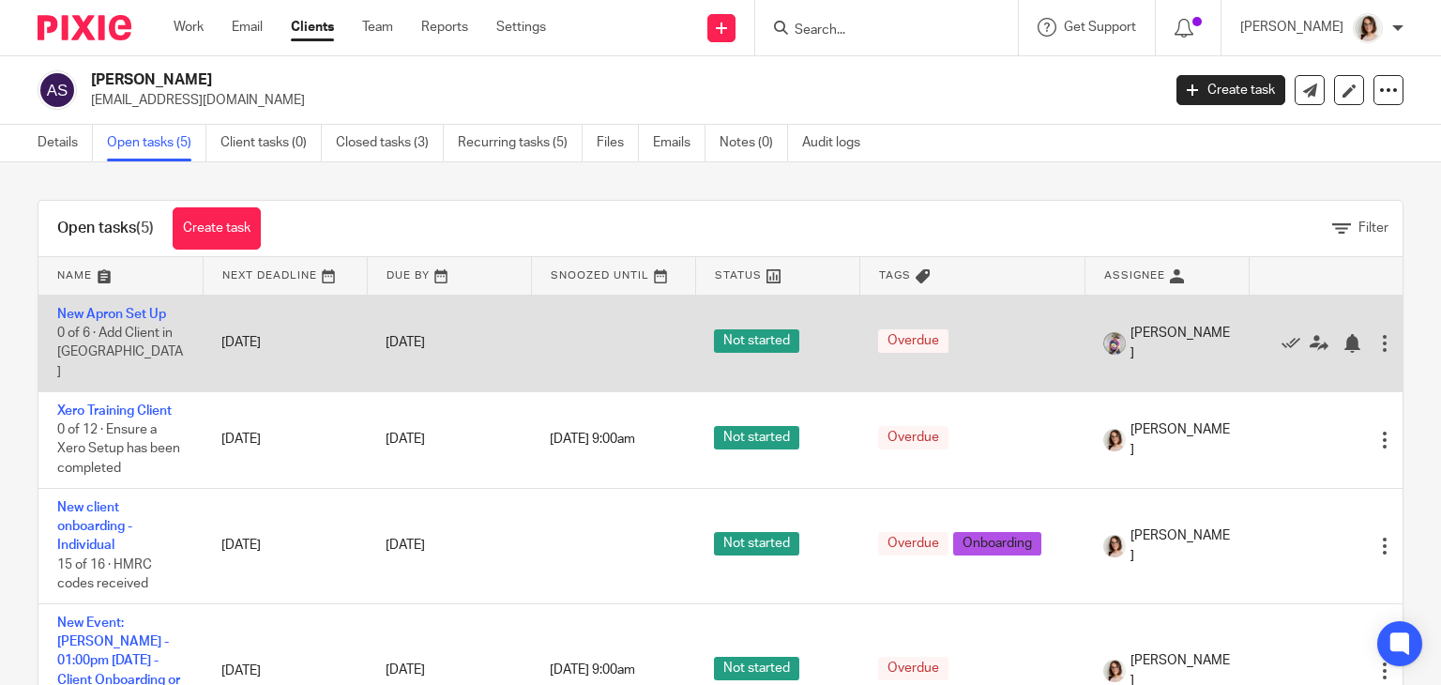
scroll to position [169, 0]
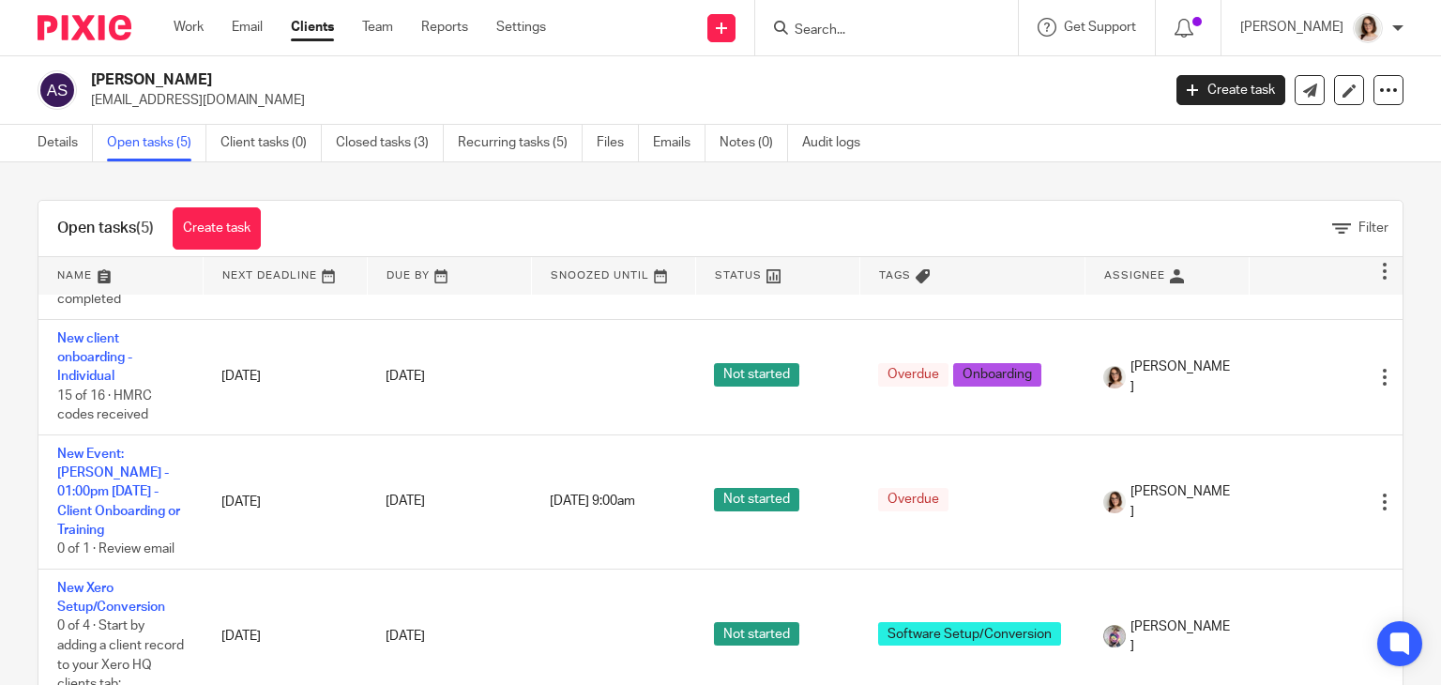
click at [311, 27] on link "Clients" at bounding box center [312, 27] width 43 height 19
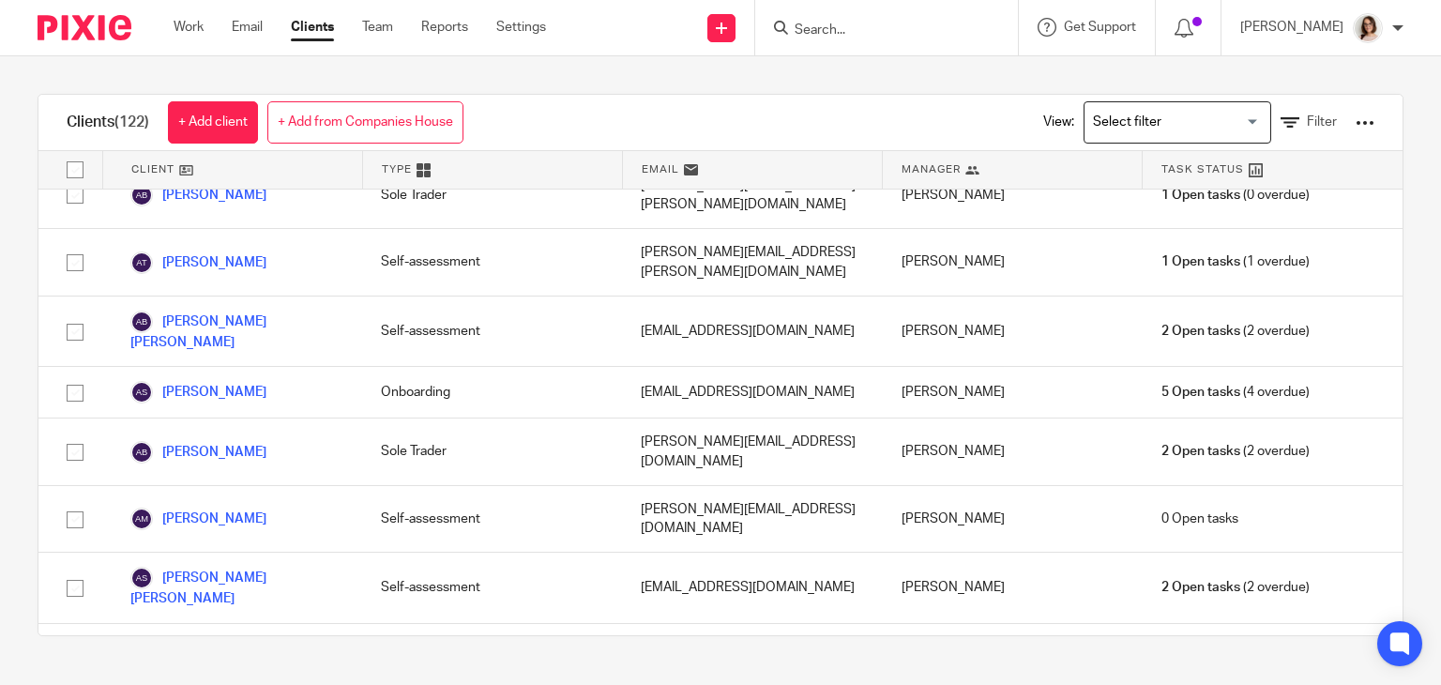
scroll to position [220, 0]
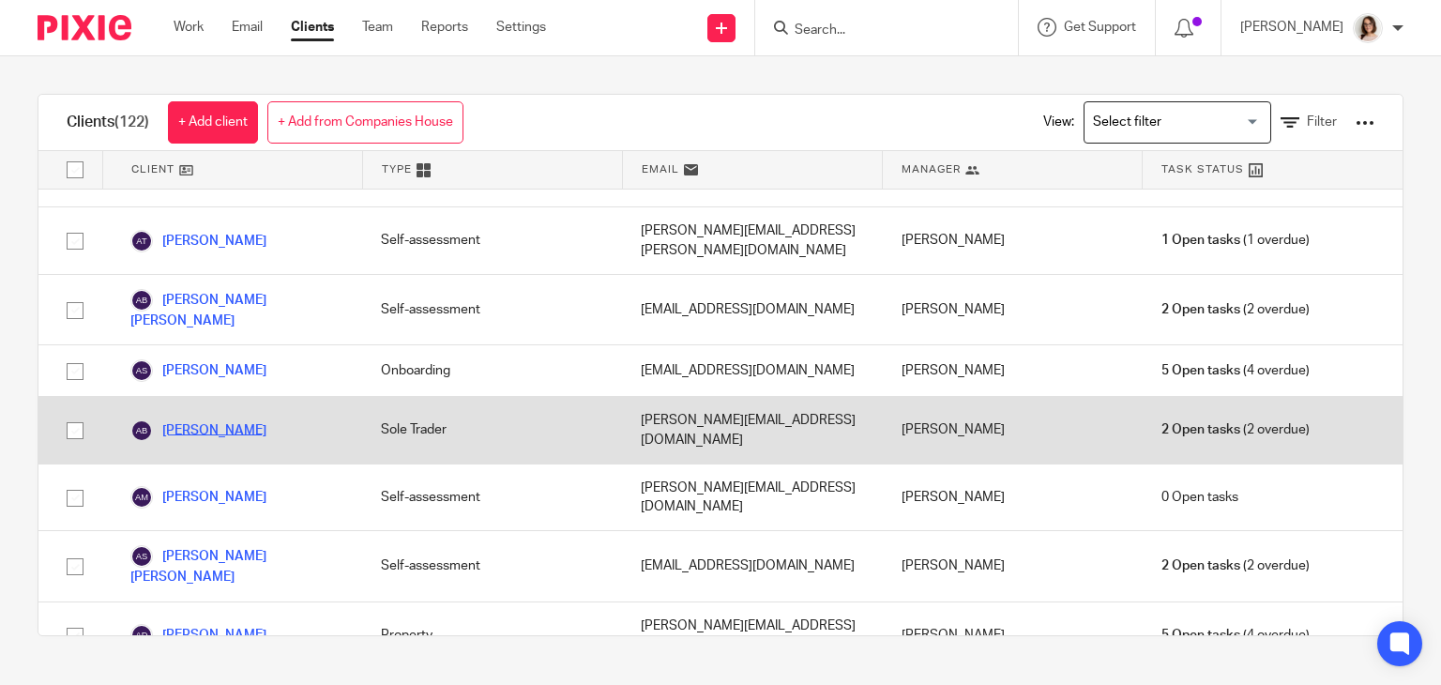
click at [217, 419] on link "[PERSON_NAME]" at bounding box center [198, 430] width 136 height 23
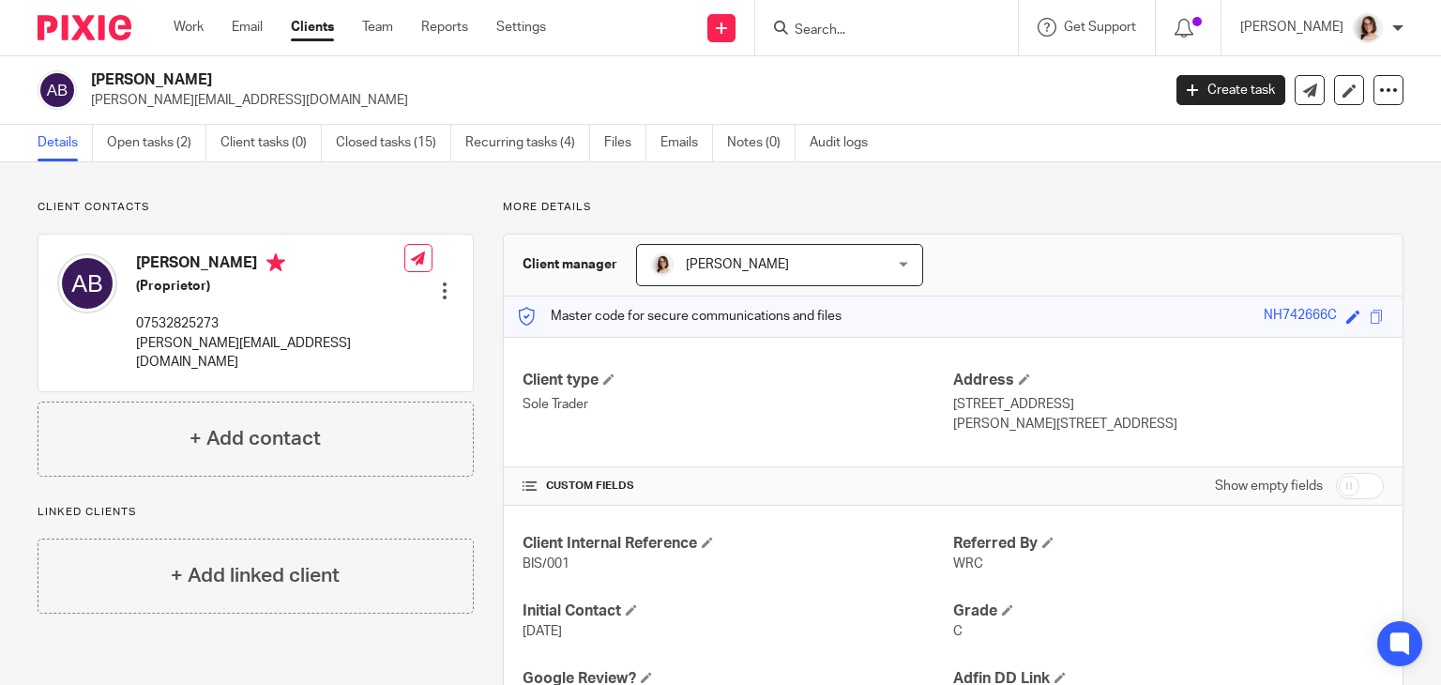
click at [316, 20] on link "Clients" at bounding box center [312, 27] width 43 height 19
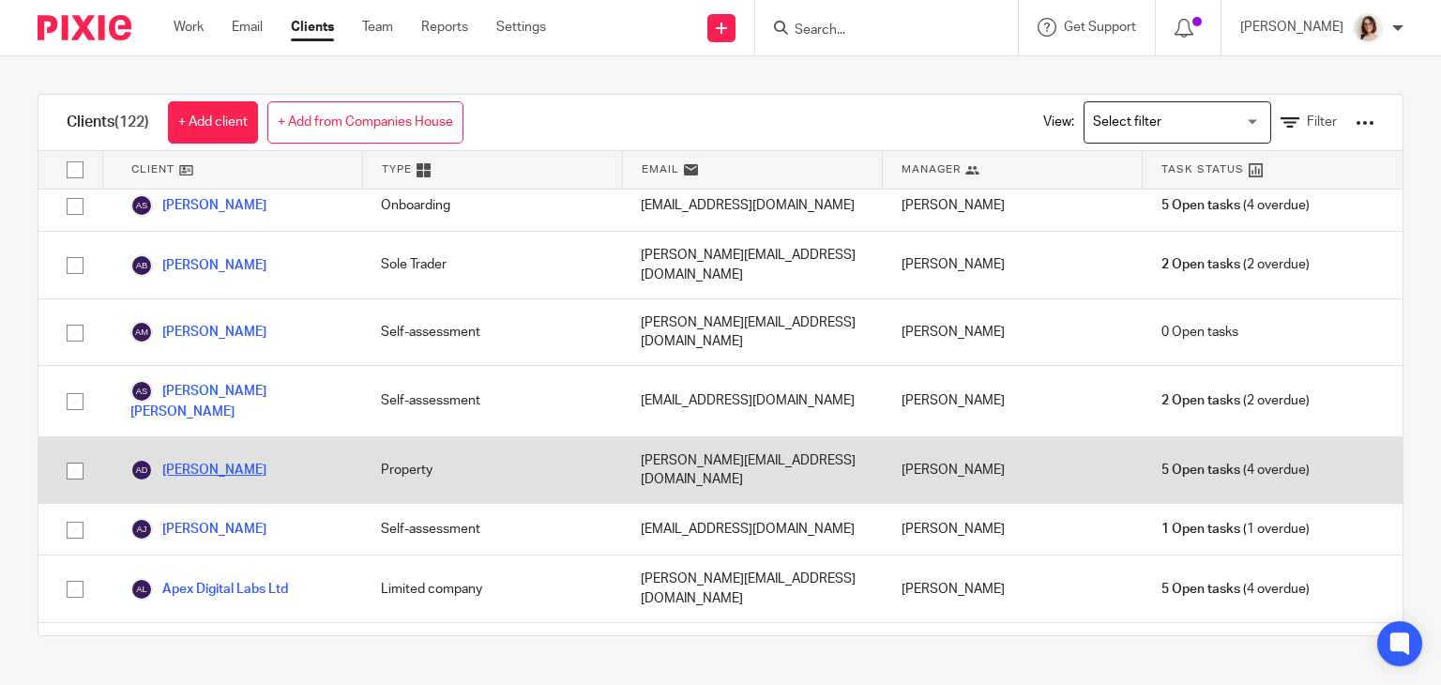
scroll to position [392, 0]
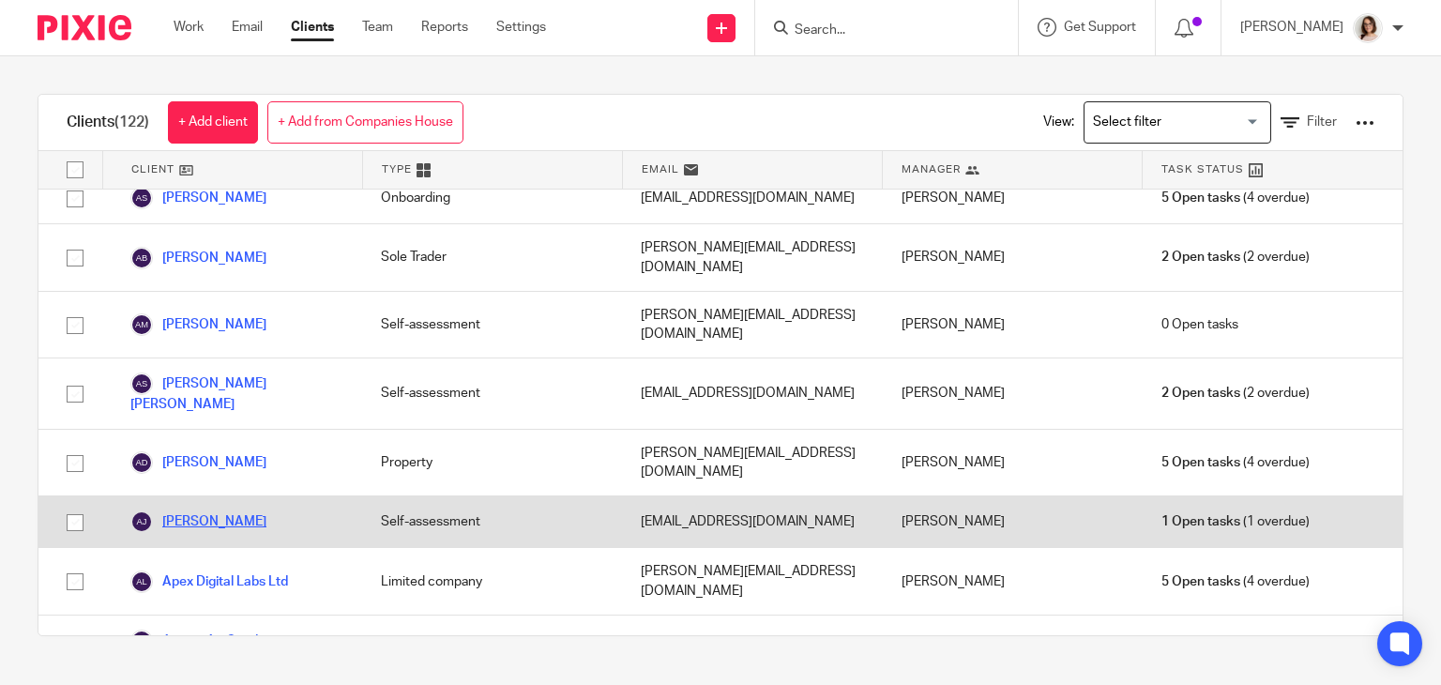
click at [200, 510] on link "[PERSON_NAME]" at bounding box center [198, 521] width 136 height 23
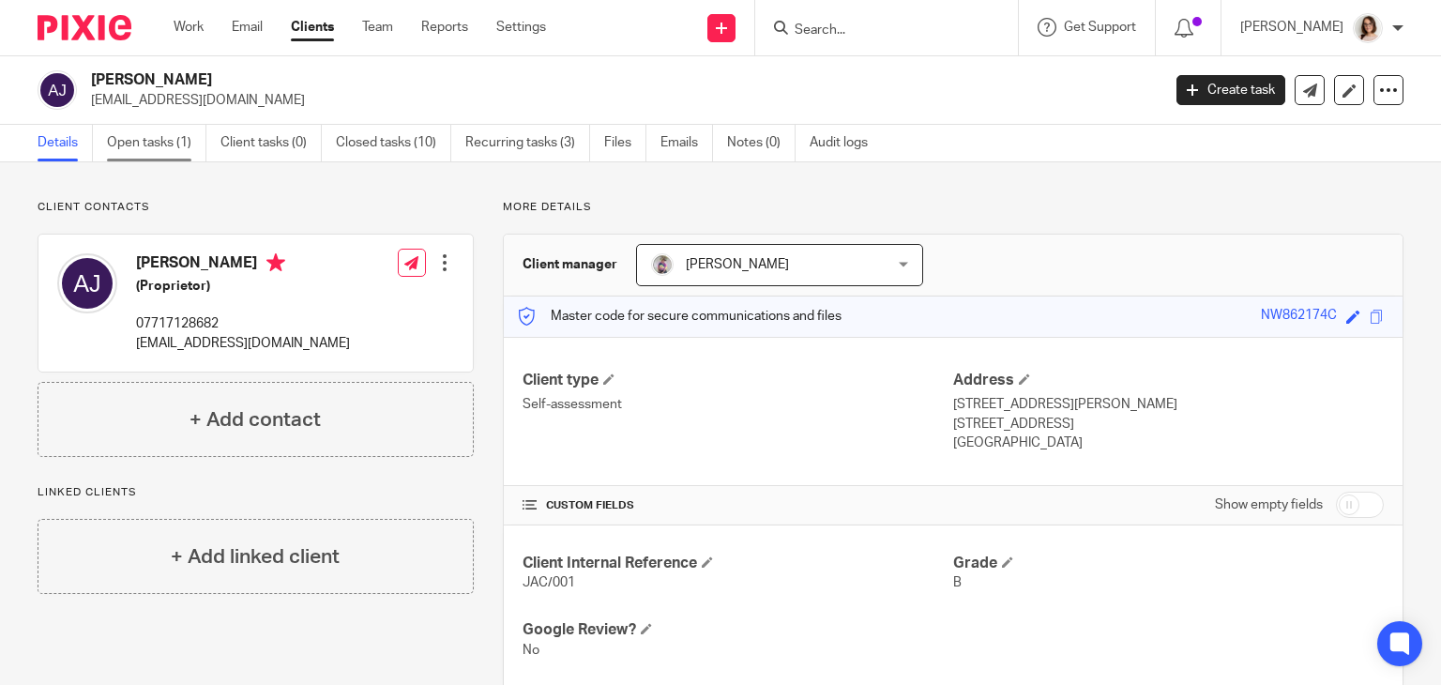
click at [135, 147] on link "Open tasks (1)" at bounding box center [156, 143] width 99 height 37
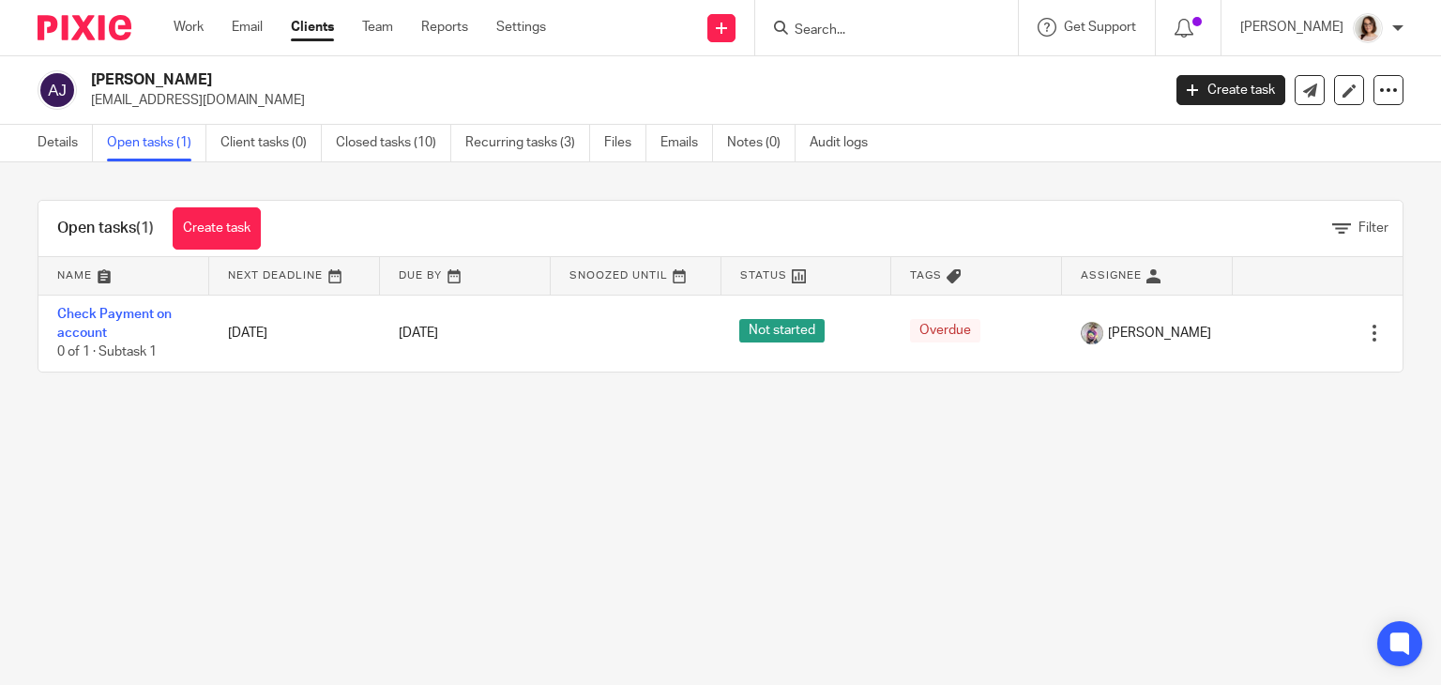
click at [317, 23] on link "Clients" at bounding box center [312, 27] width 43 height 19
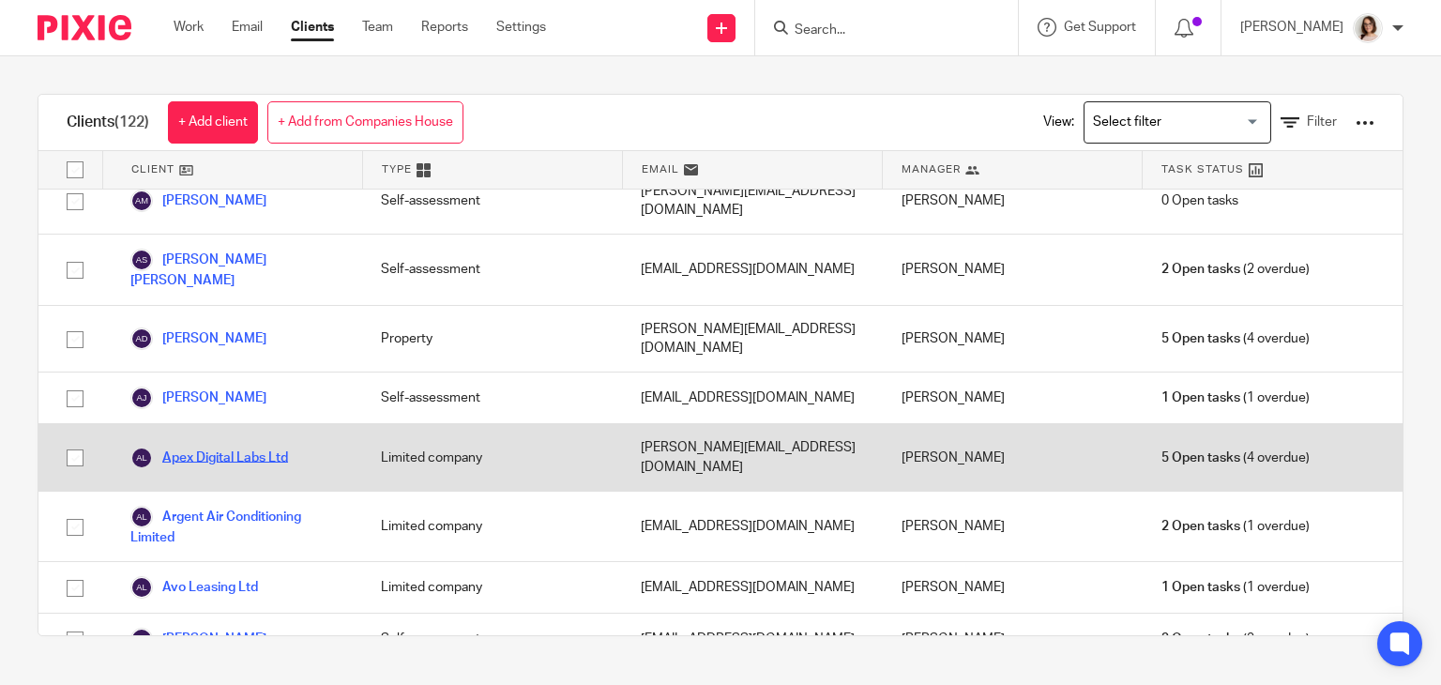
scroll to position [517, 0]
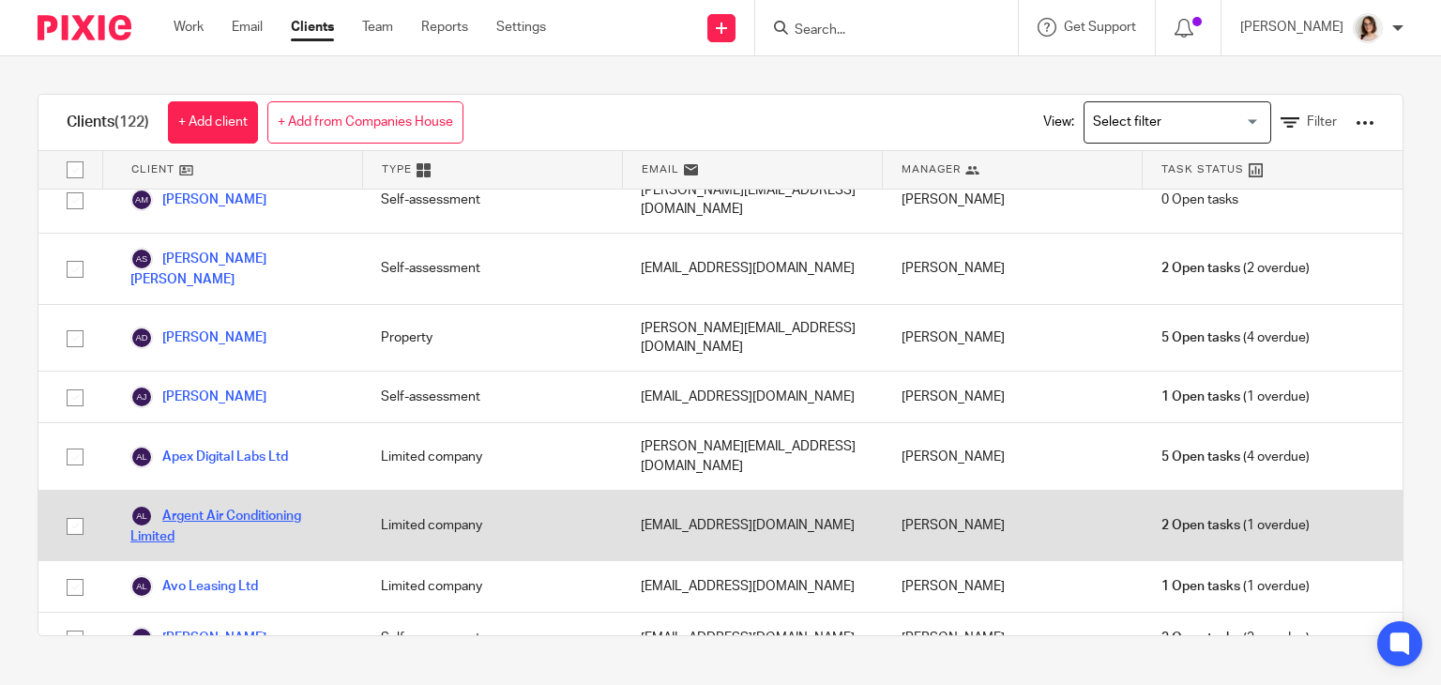
click at [203, 505] on link "Argent Air Conditioning Limited" at bounding box center [236, 525] width 213 height 41
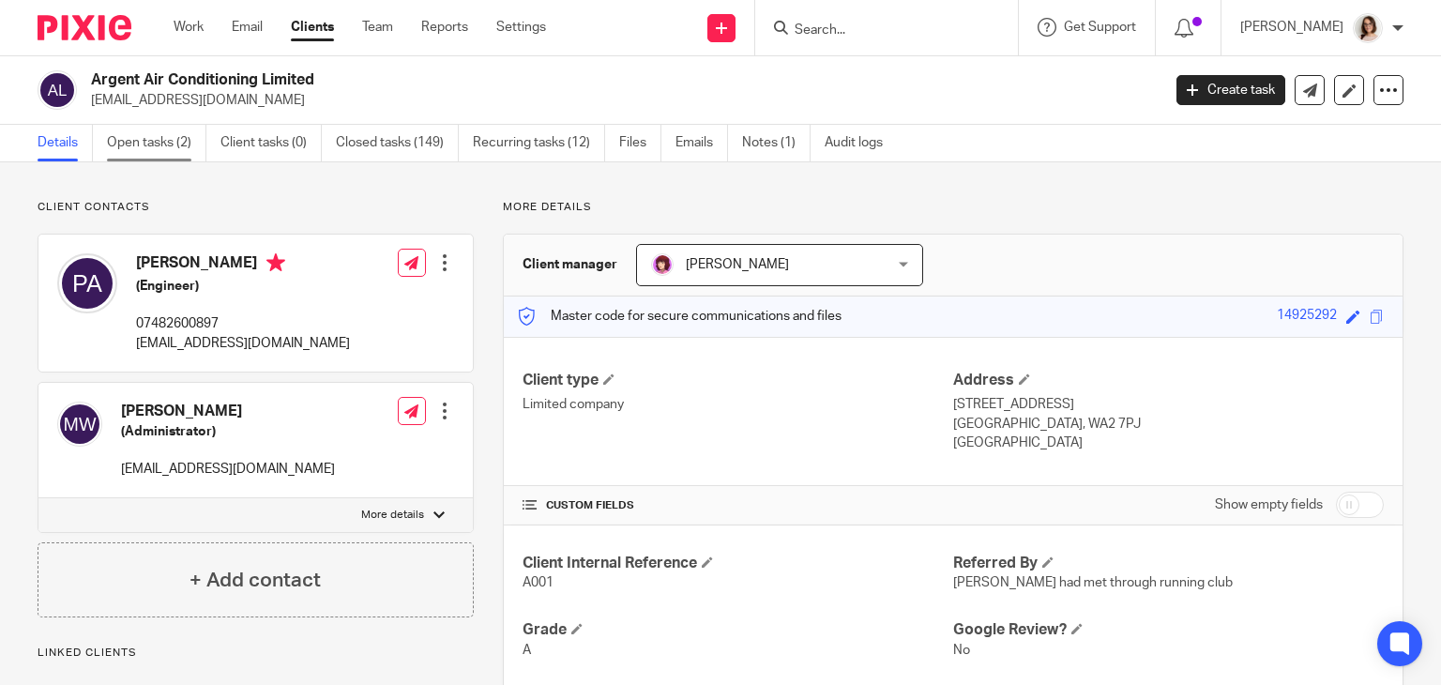
click at [146, 155] on link "Open tasks (2)" at bounding box center [156, 143] width 99 height 37
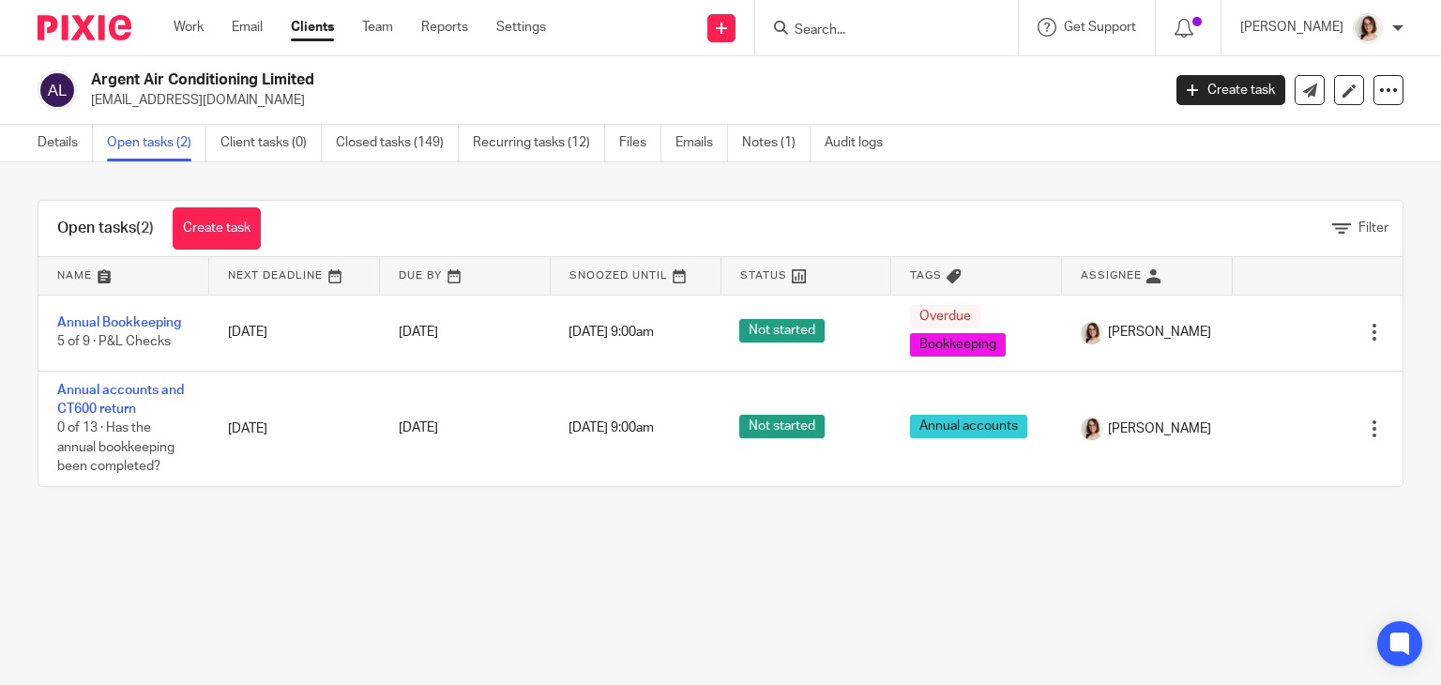
click at [304, 20] on link "Clients" at bounding box center [312, 27] width 43 height 19
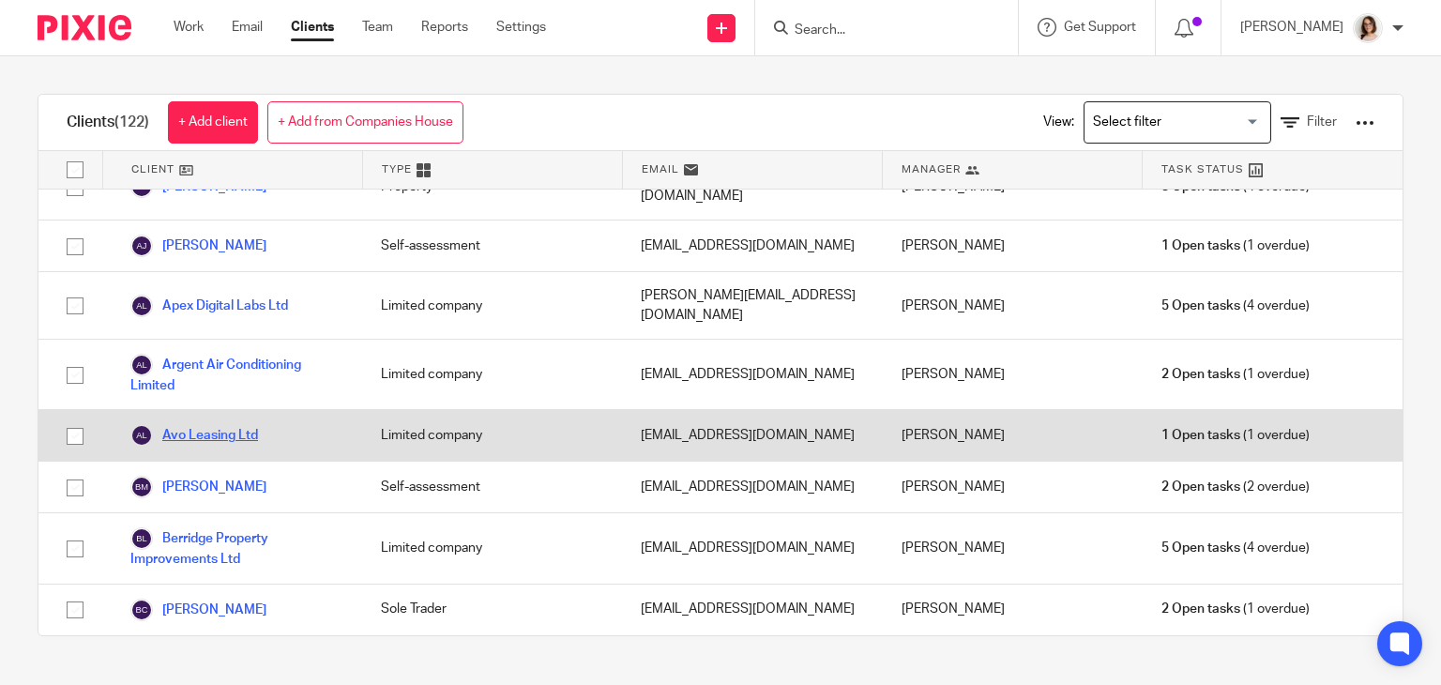
scroll to position [675, 0]
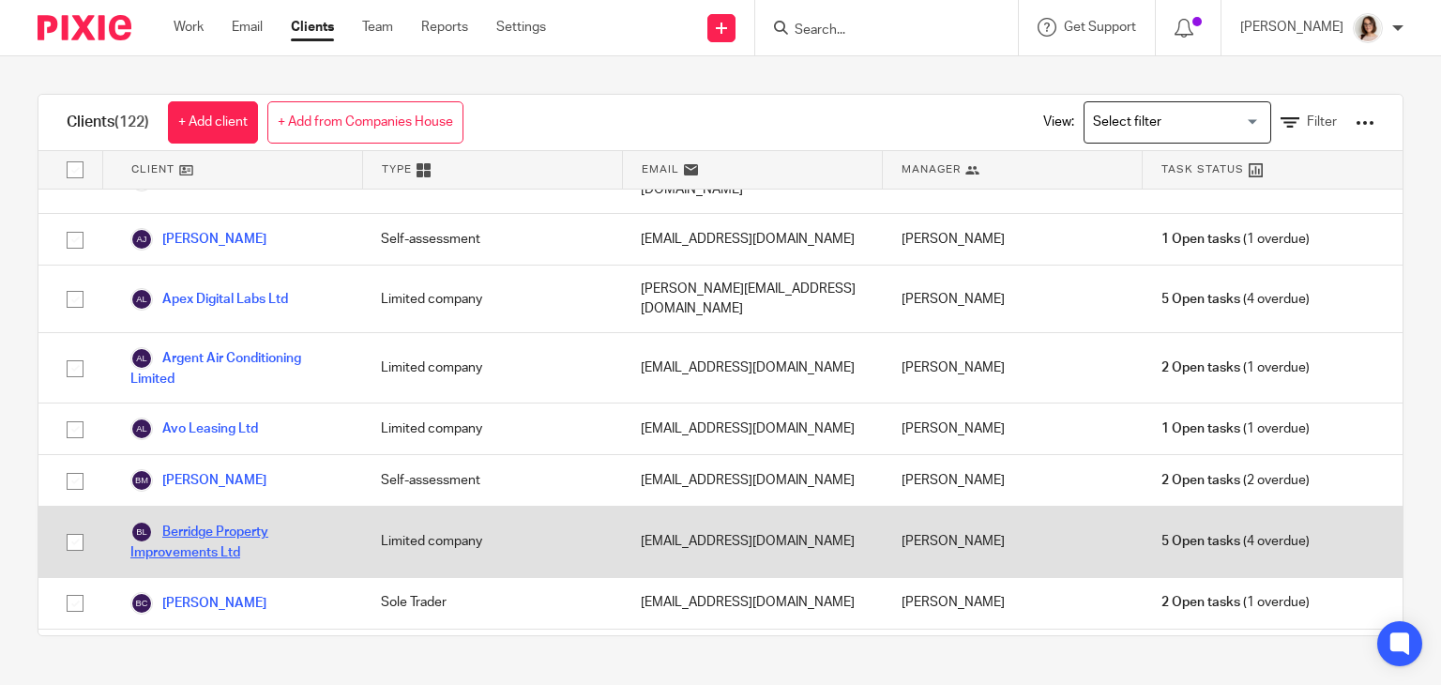
click at [197, 521] on link "Berridge Property Improvements Ltd" at bounding box center [236, 541] width 213 height 41
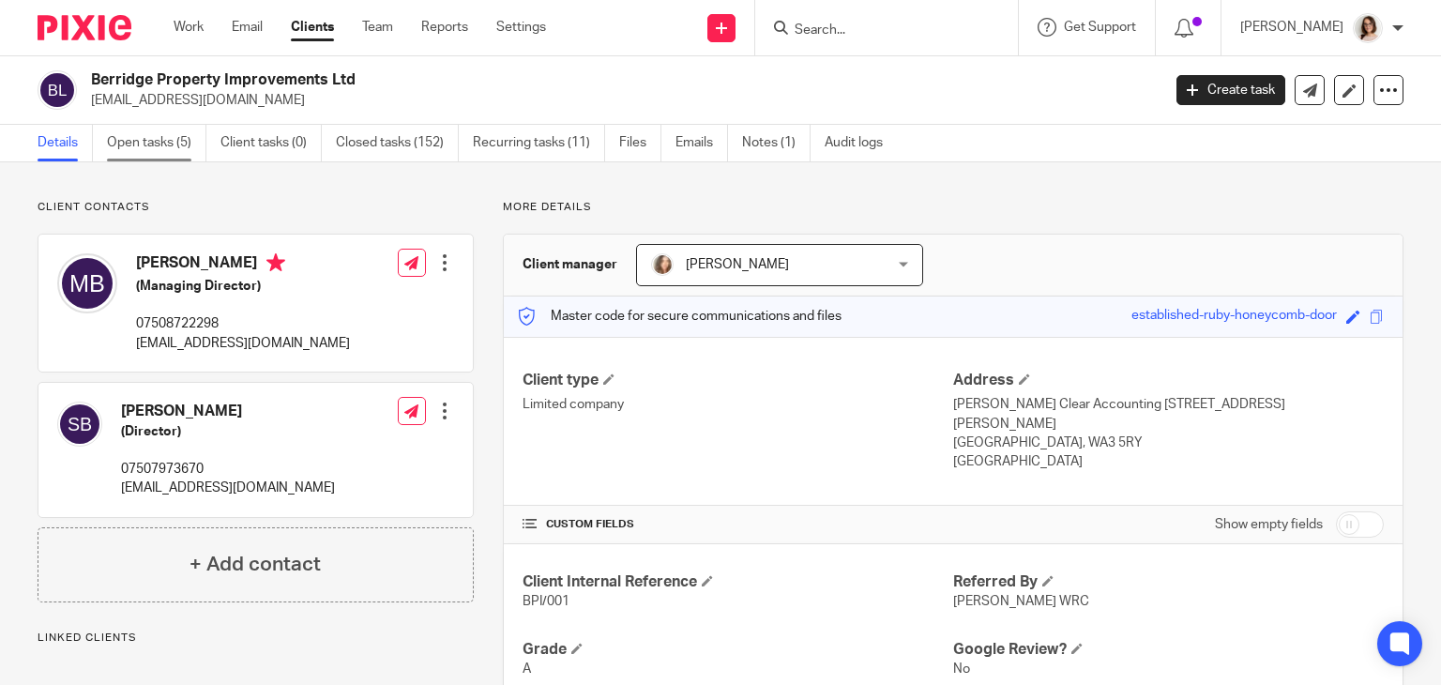
click at [143, 145] on link "Open tasks (5)" at bounding box center [156, 143] width 99 height 37
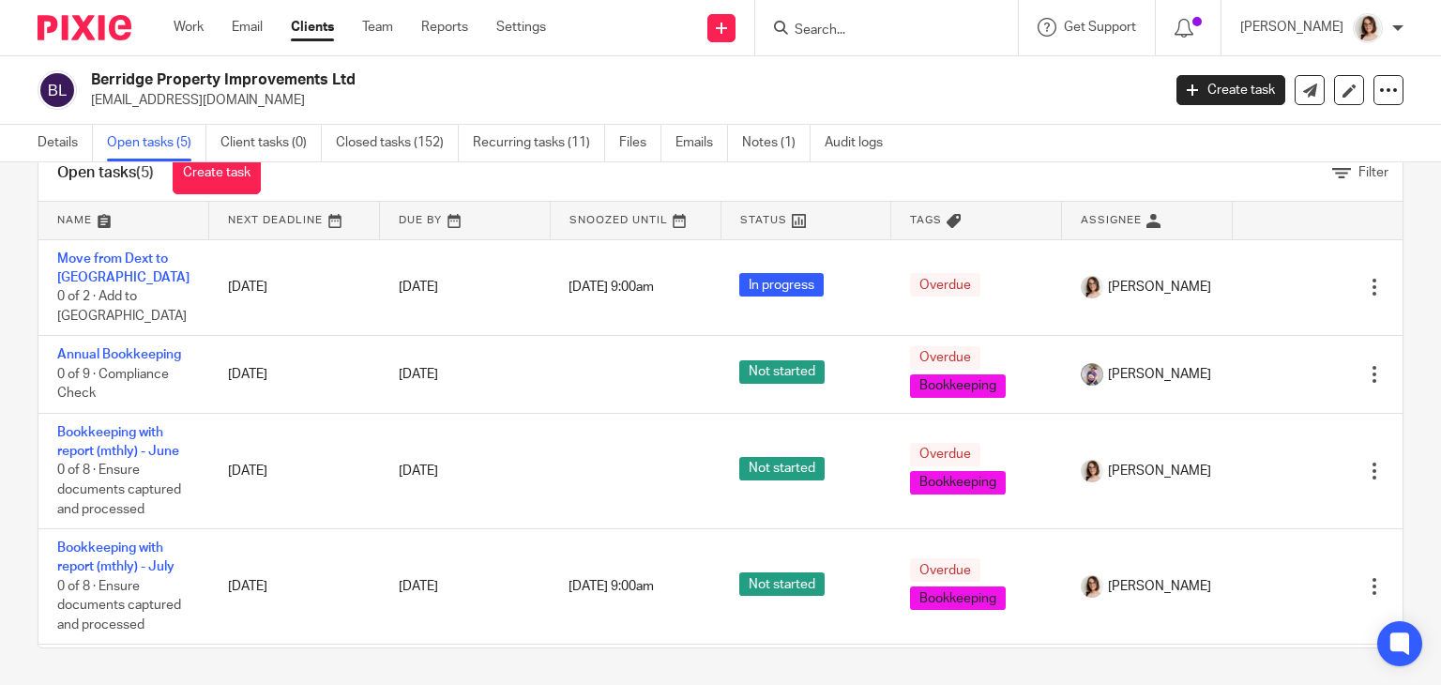
click at [310, 23] on link "Clients" at bounding box center [312, 27] width 43 height 19
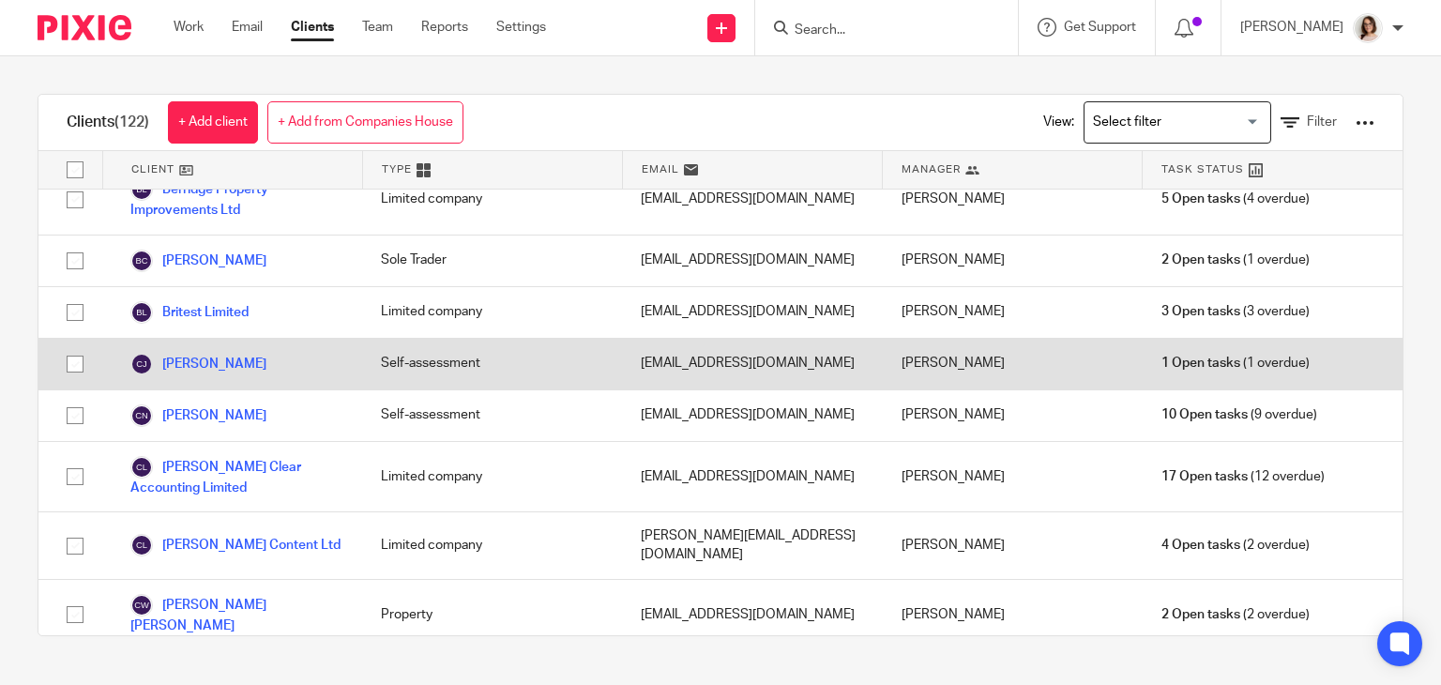
scroll to position [1021, 0]
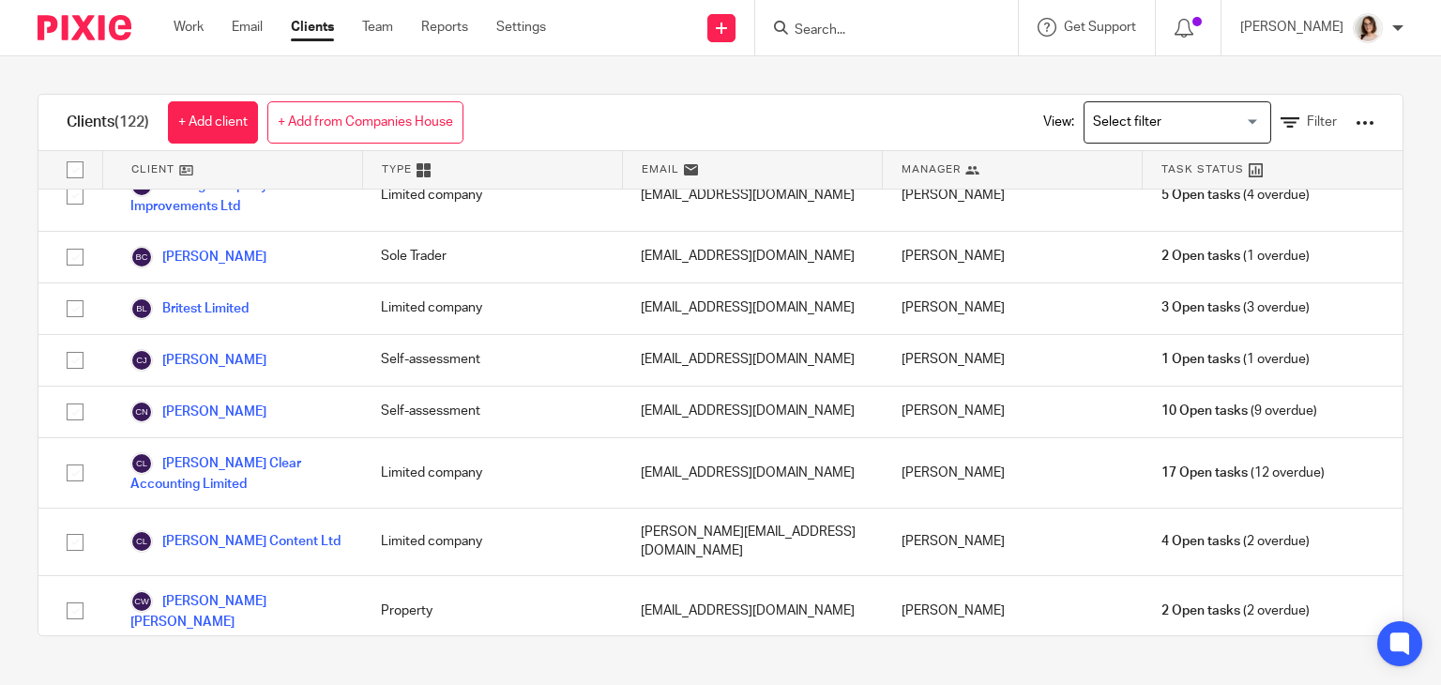
click at [241, 647] on div "Cheshire Clinical Contour Ltd" at bounding box center [232, 672] width 260 height 51
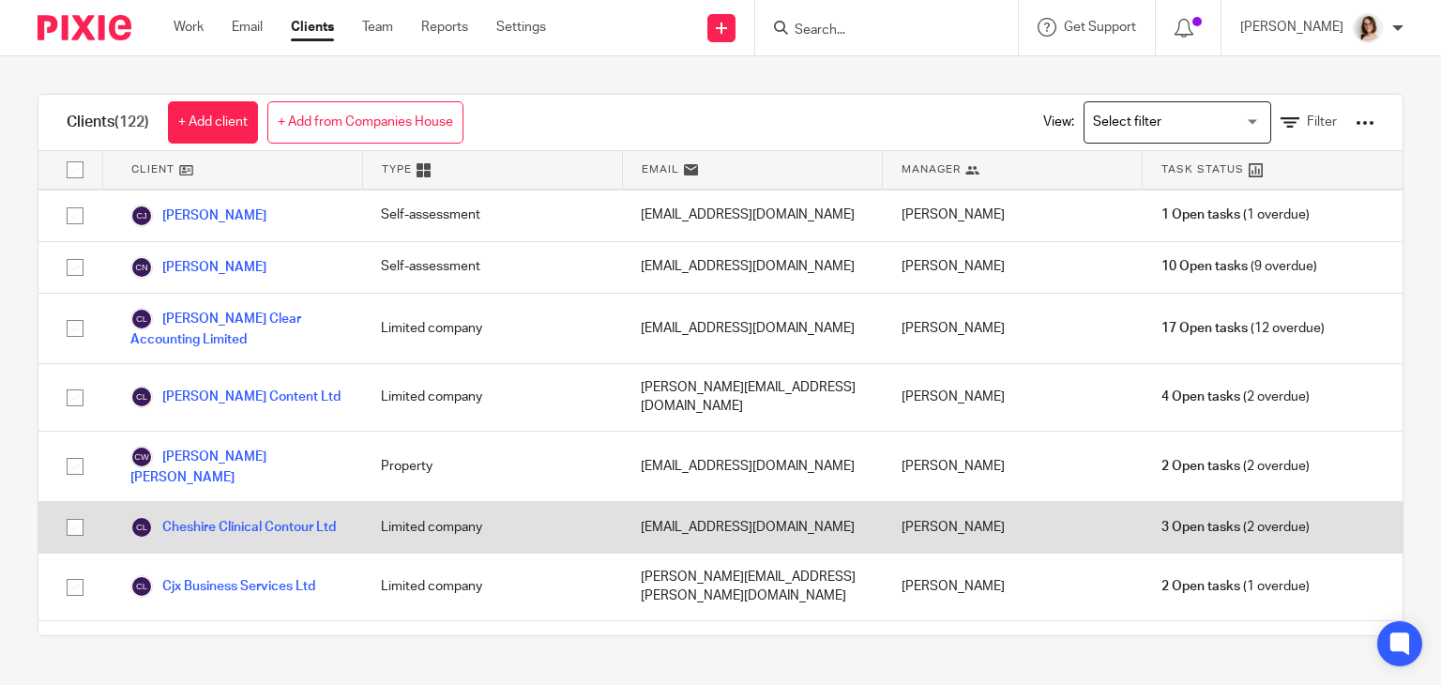
scroll to position [1179, 0]
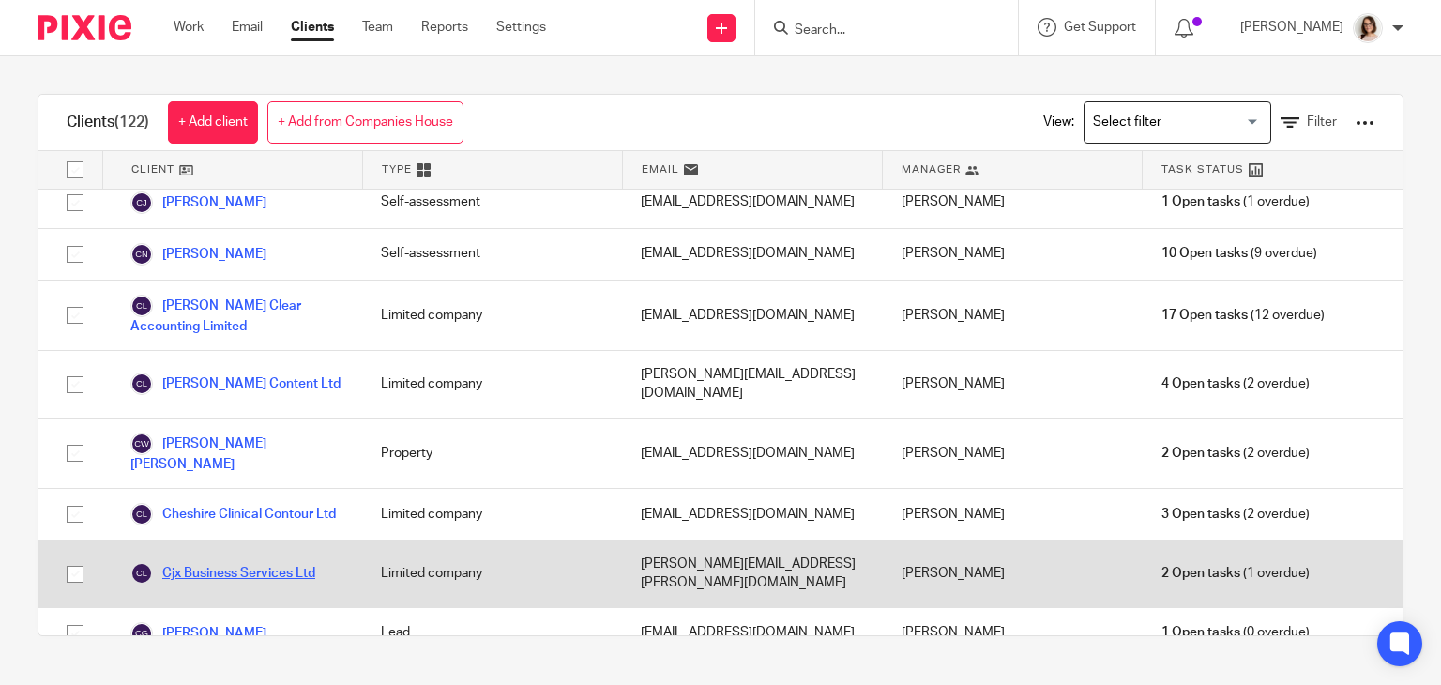
click at [258, 562] on link "Cjx Business Services Ltd" at bounding box center [222, 573] width 185 height 23
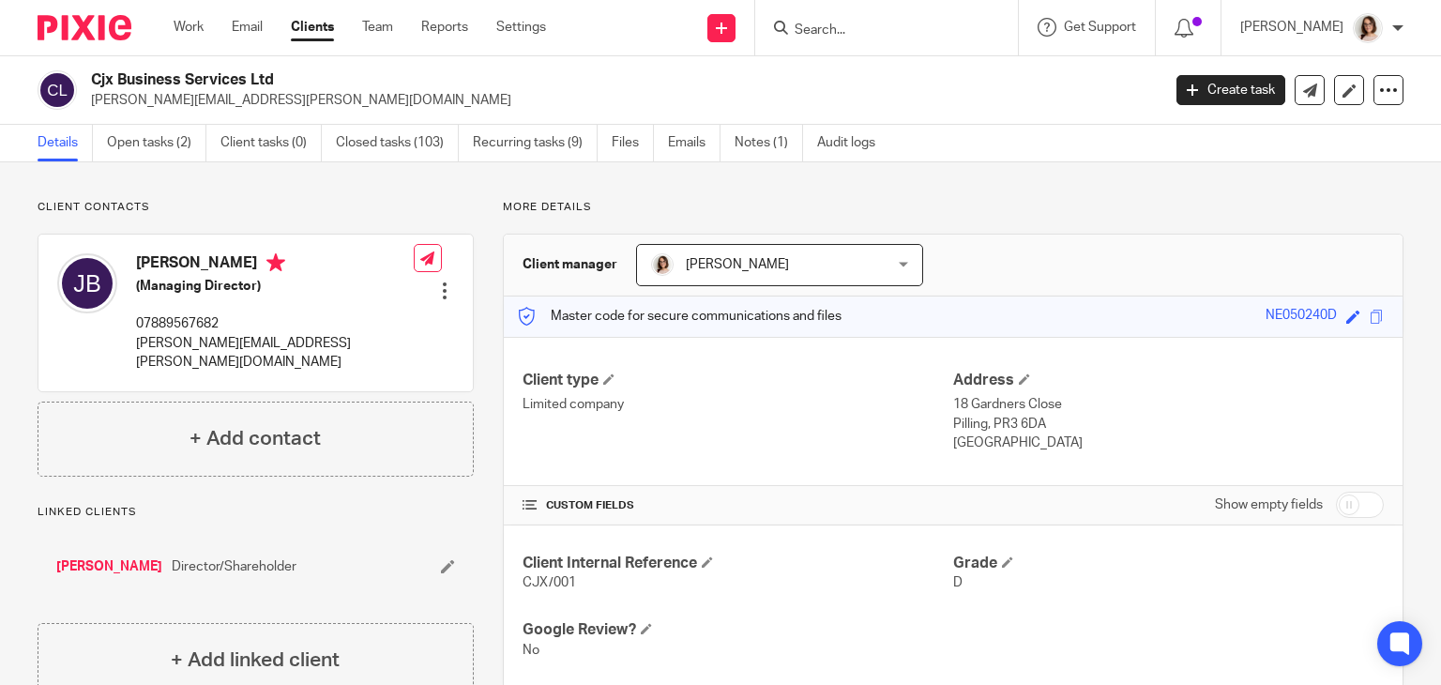
click at [184, 161] on div "Details Open tasks (2) Client tasks (0) Closed tasks (103) Recurring tasks (9) …" at bounding box center [720, 144] width 1441 height 38
click at [168, 145] on link "Open tasks (2)" at bounding box center [156, 143] width 99 height 37
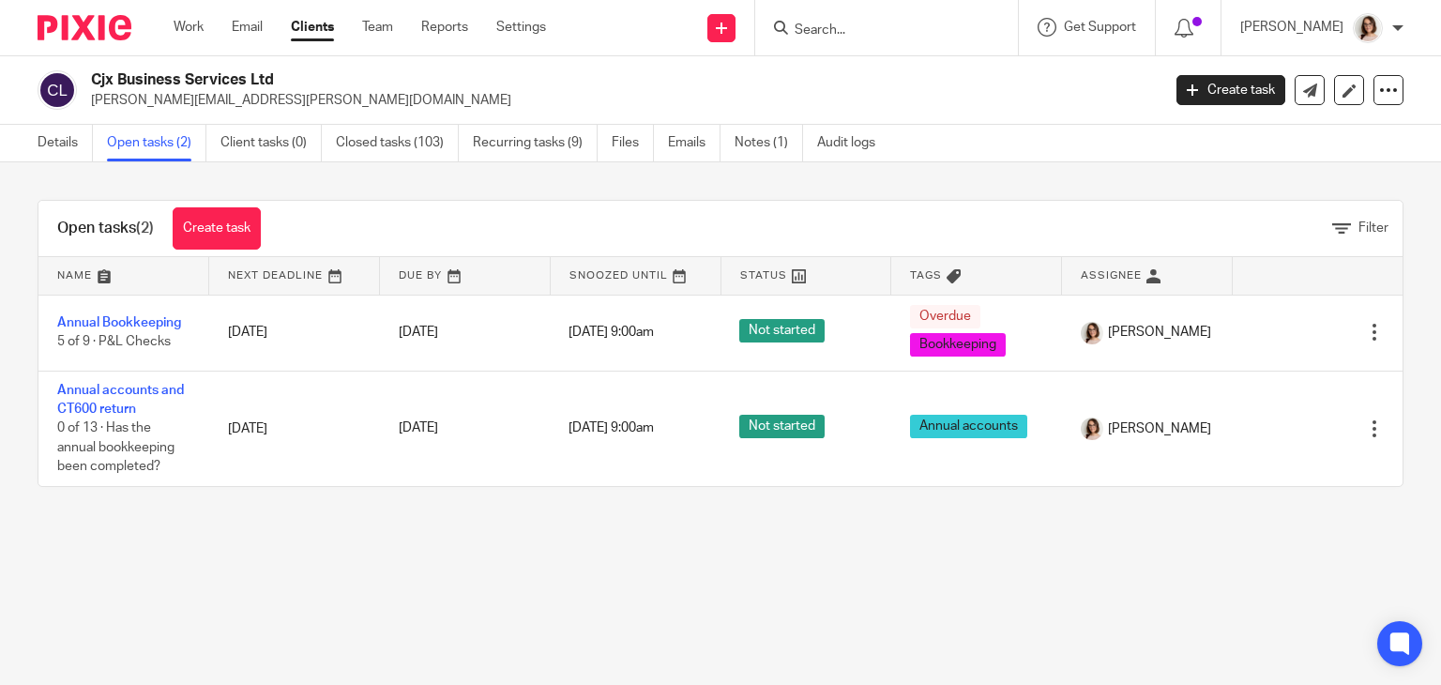
click at [325, 35] on link "Clients" at bounding box center [312, 27] width 43 height 19
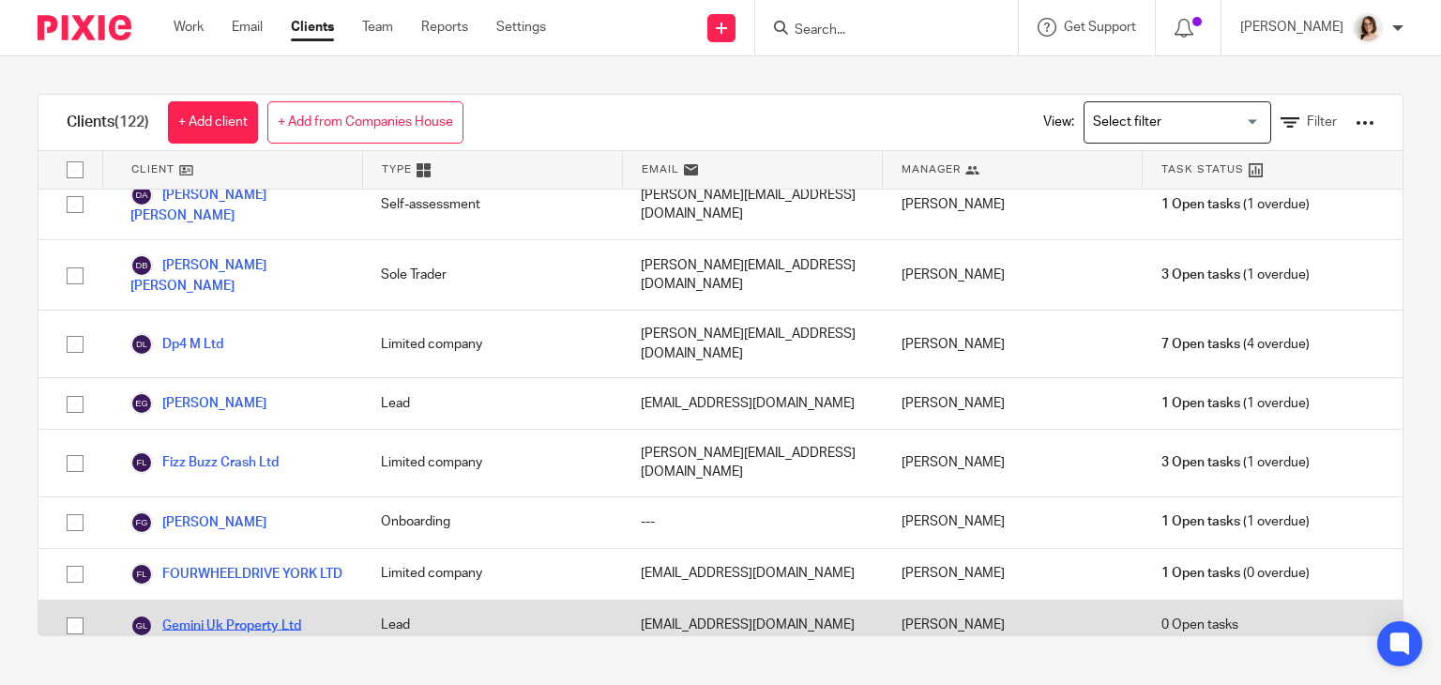
scroll to position [1929, 0]
click at [236, 614] on link "Gemini Uk Property Ltd" at bounding box center [215, 625] width 171 height 23
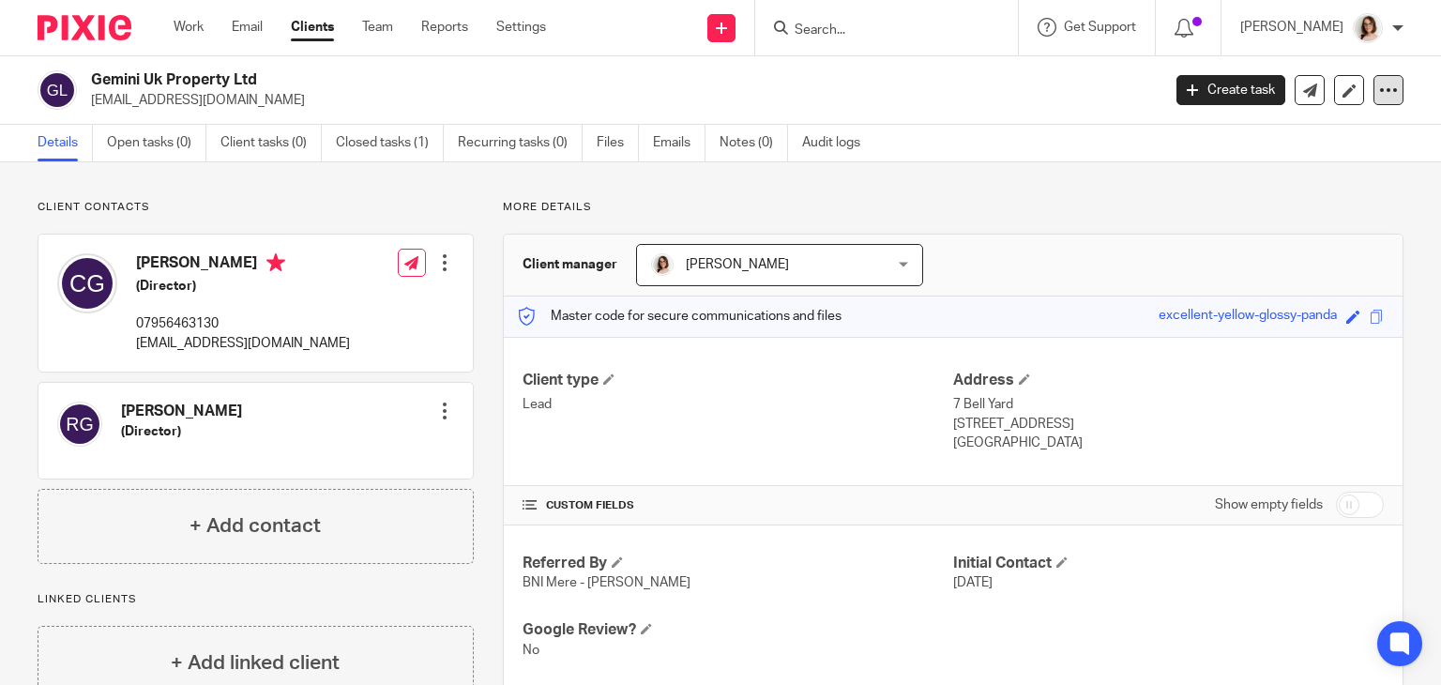
click at [1380, 84] on icon at bounding box center [1388, 90] width 19 height 19
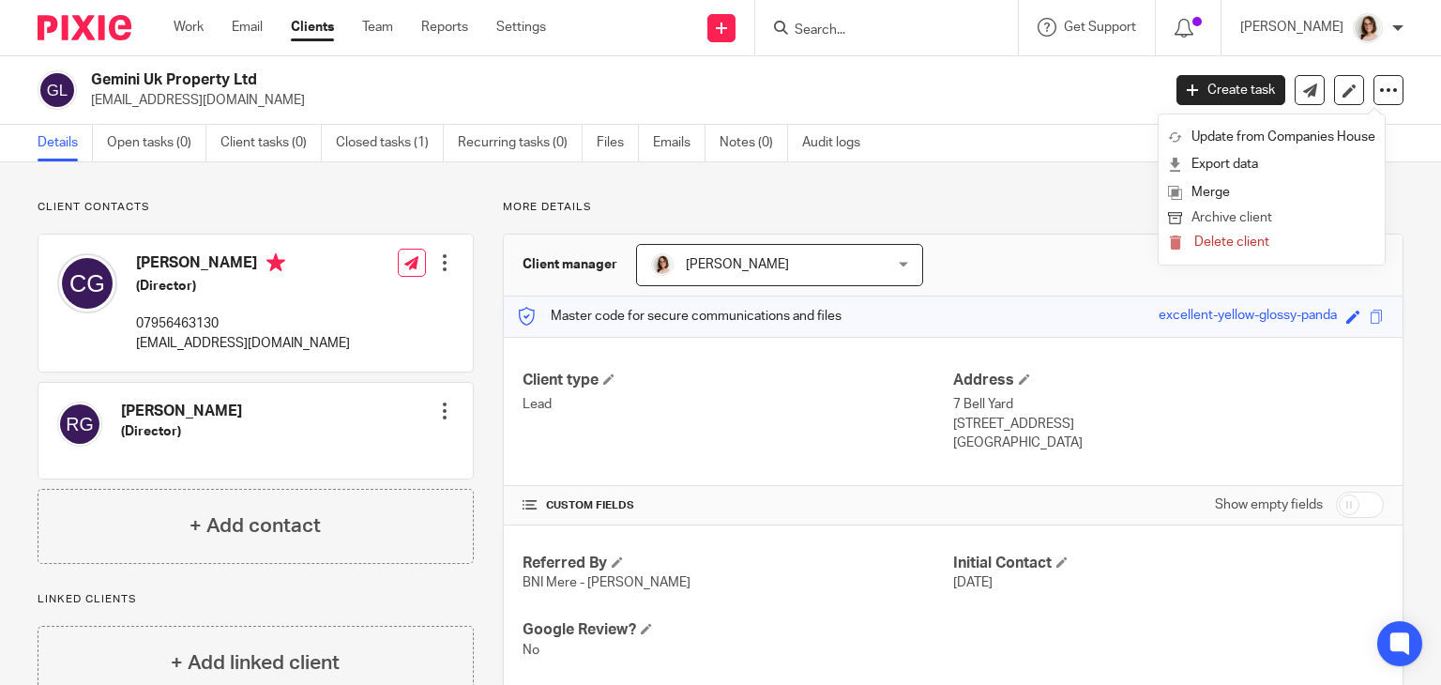
click at [1188, 223] on button "Archive client" at bounding box center [1271, 218] width 207 height 24
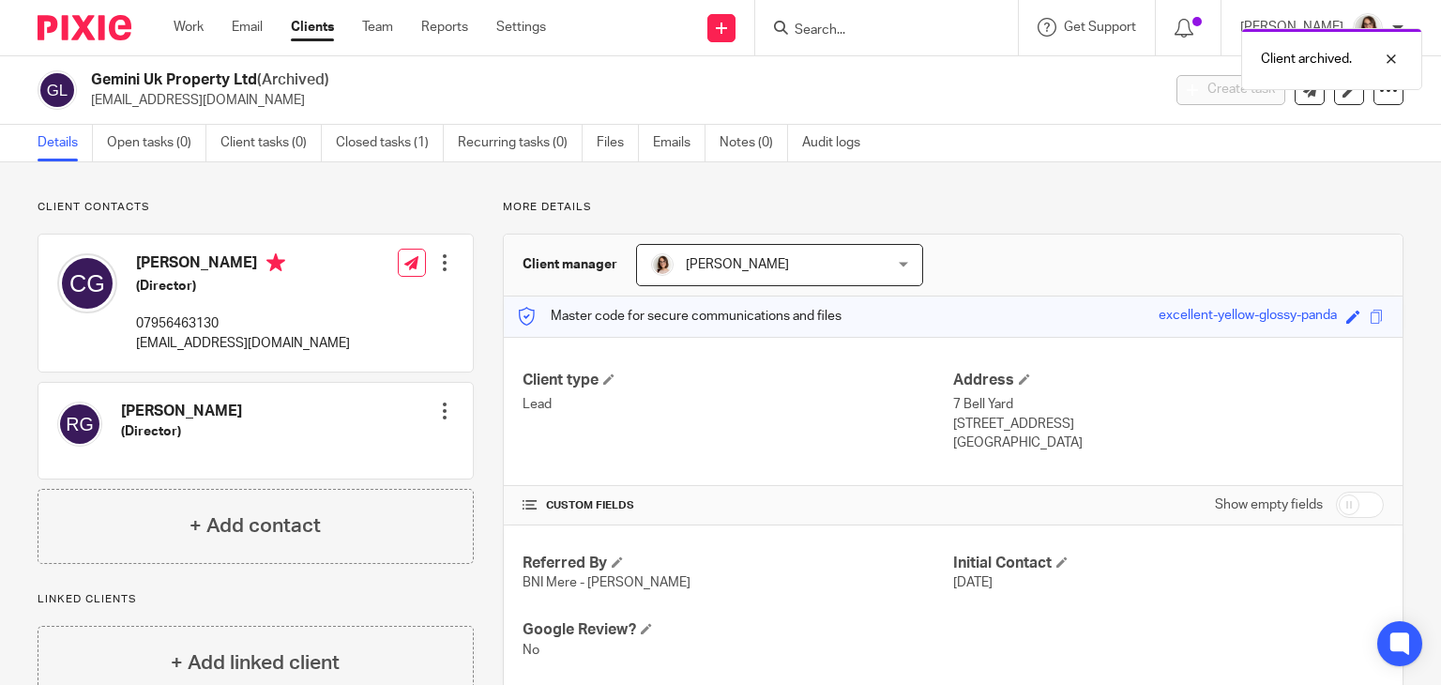
click at [319, 33] on link "Clients" at bounding box center [312, 27] width 43 height 19
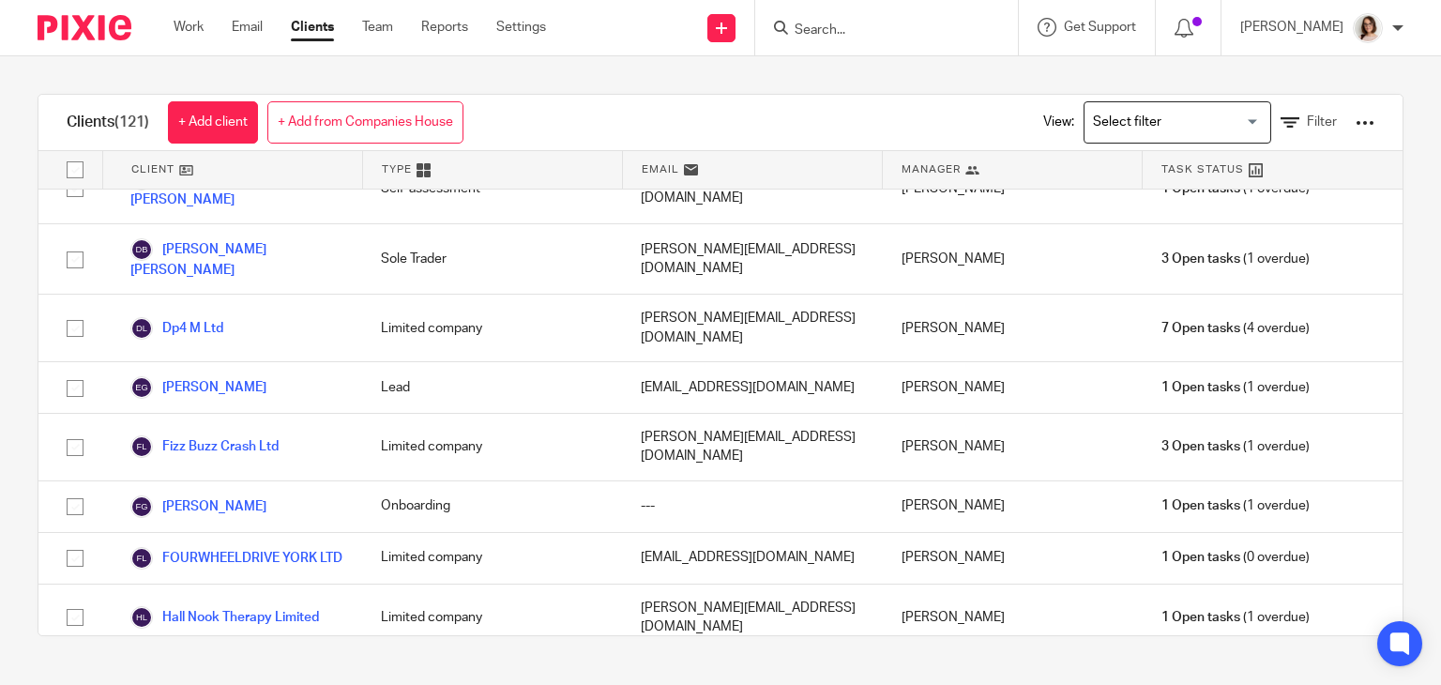
scroll to position [1956, 0]
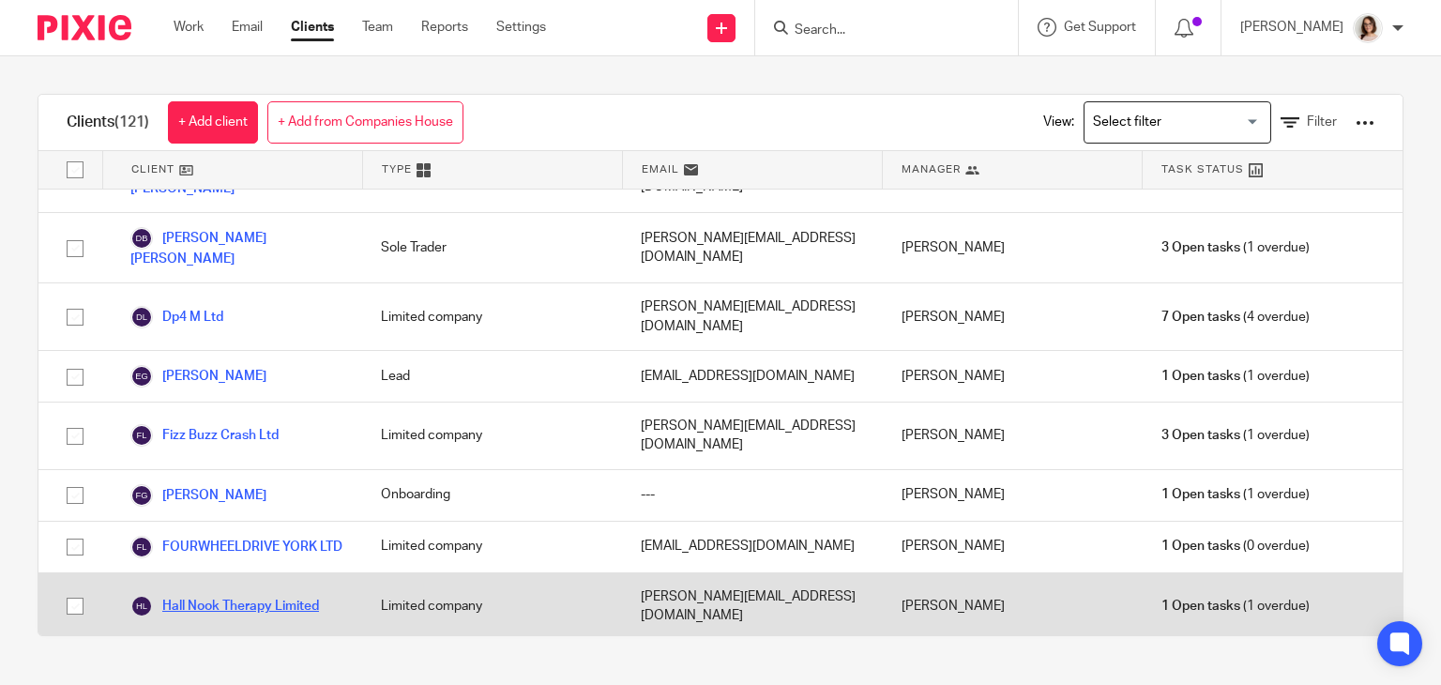
click at [266, 595] on link "Hall Nook Therapy Limited" at bounding box center [224, 606] width 189 height 23
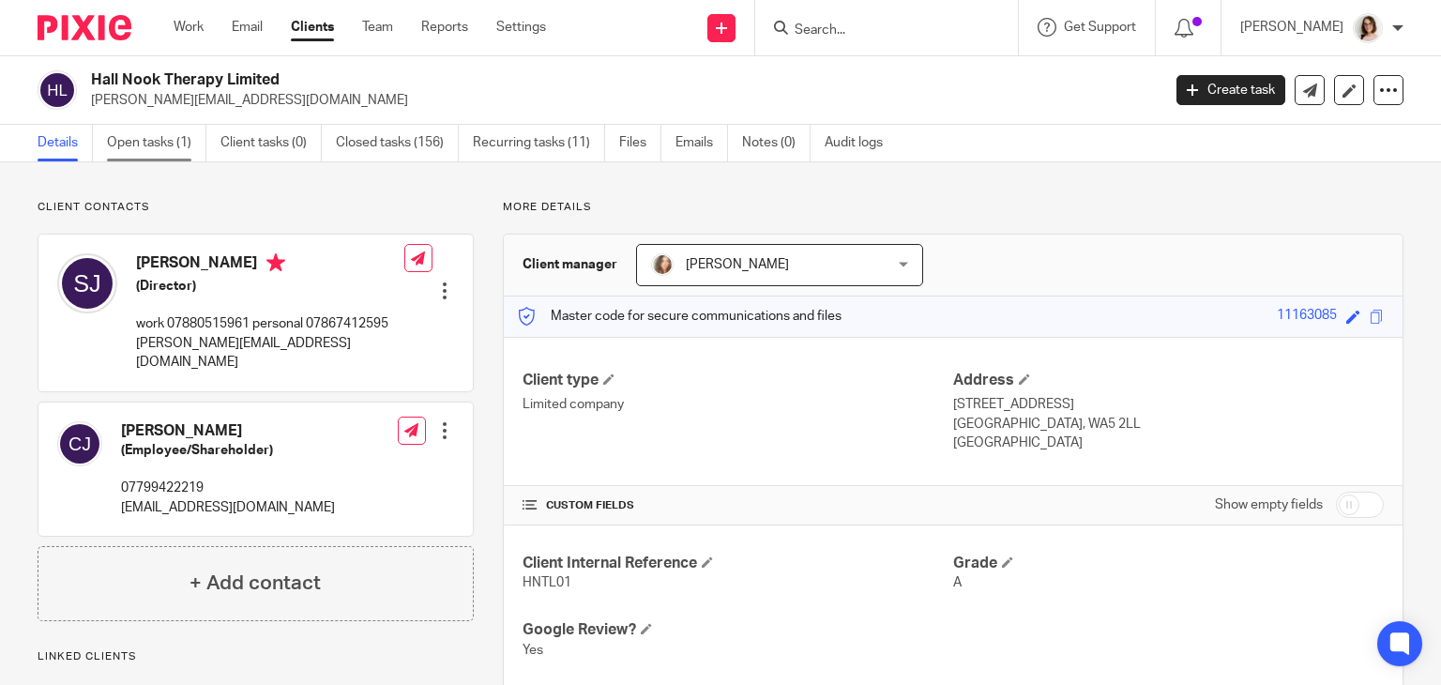
click at [158, 138] on link "Open tasks (1)" at bounding box center [156, 143] width 99 height 37
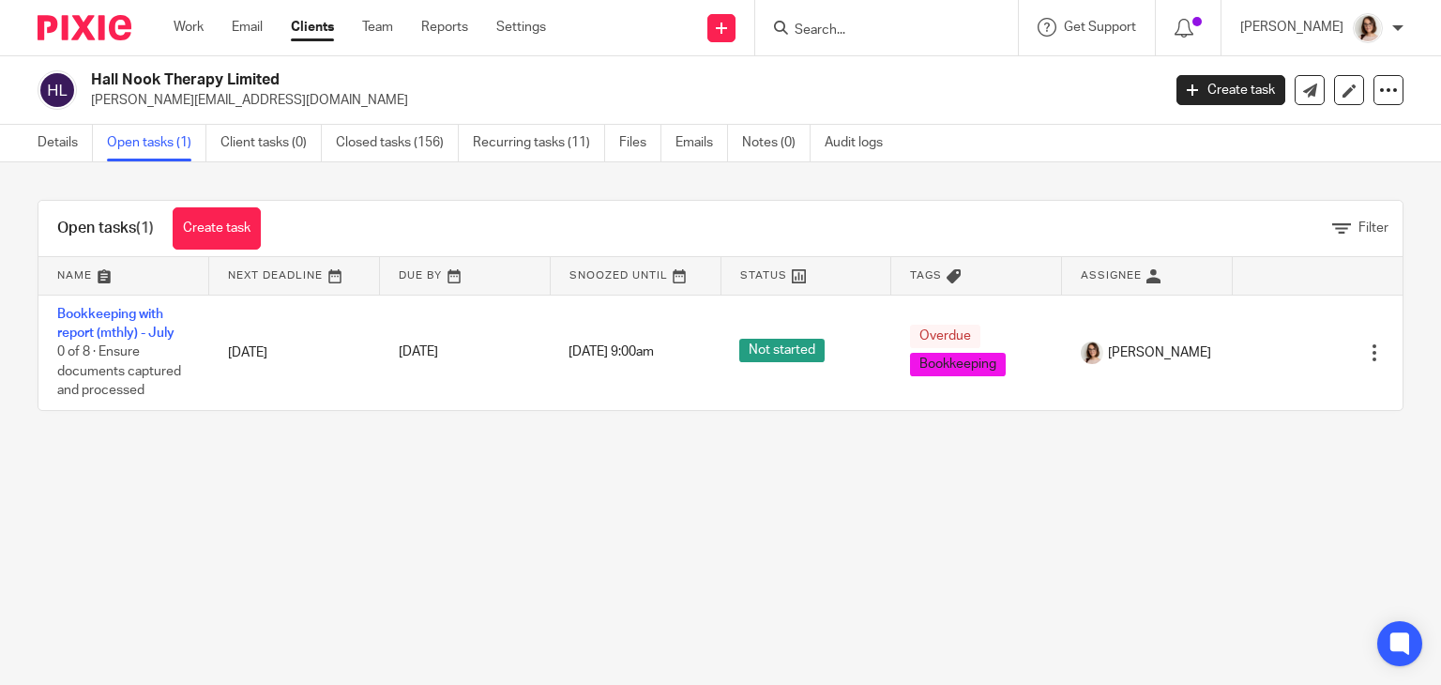
click at [319, 20] on link "Clients" at bounding box center [312, 27] width 43 height 19
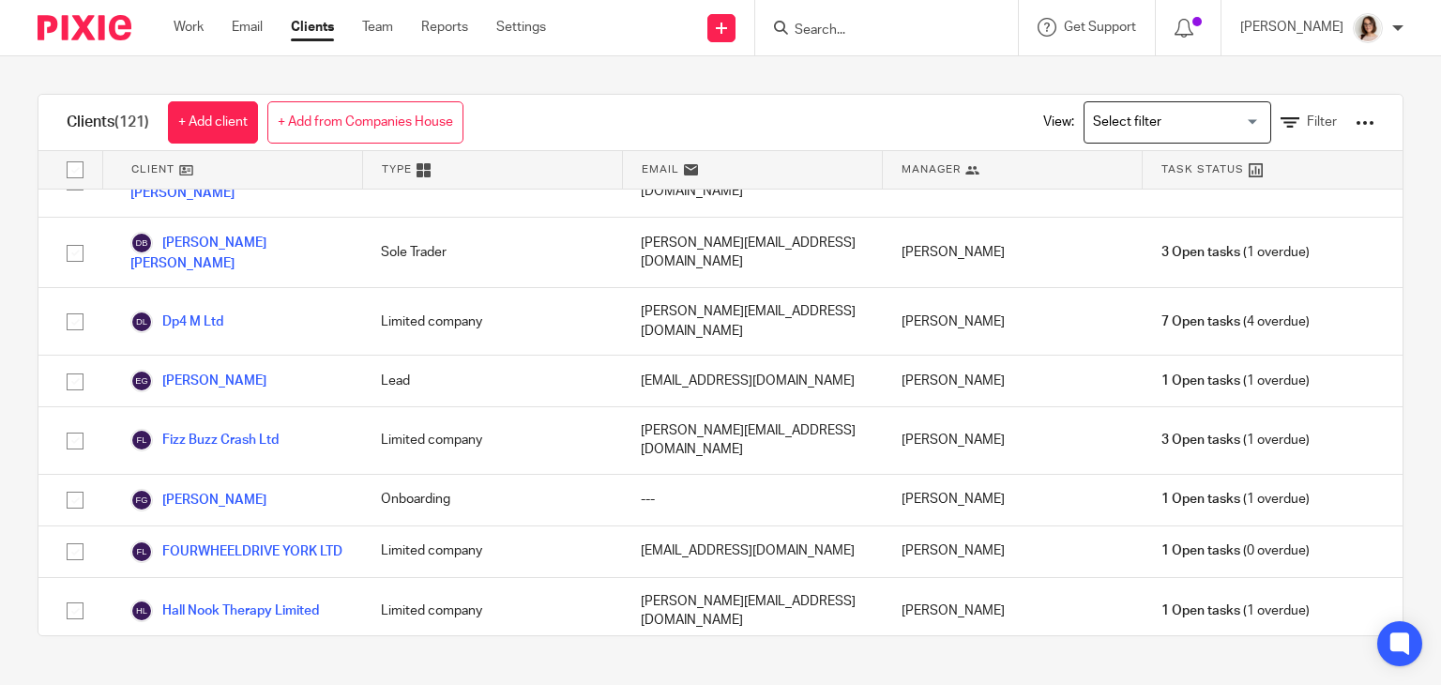
scroll to position [1955, 0]
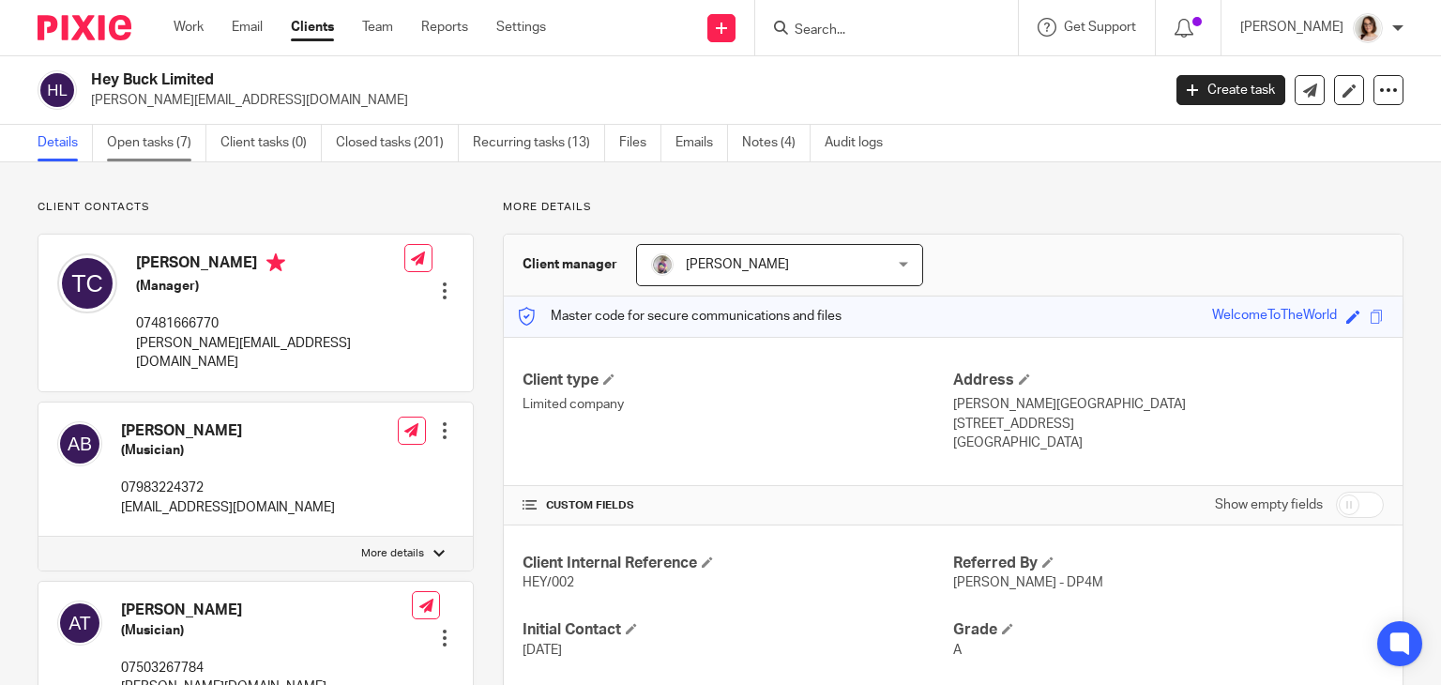
click at [125, 133] on link "Open tasks (7)" at bounding box center [156, 143] width 99 height 37
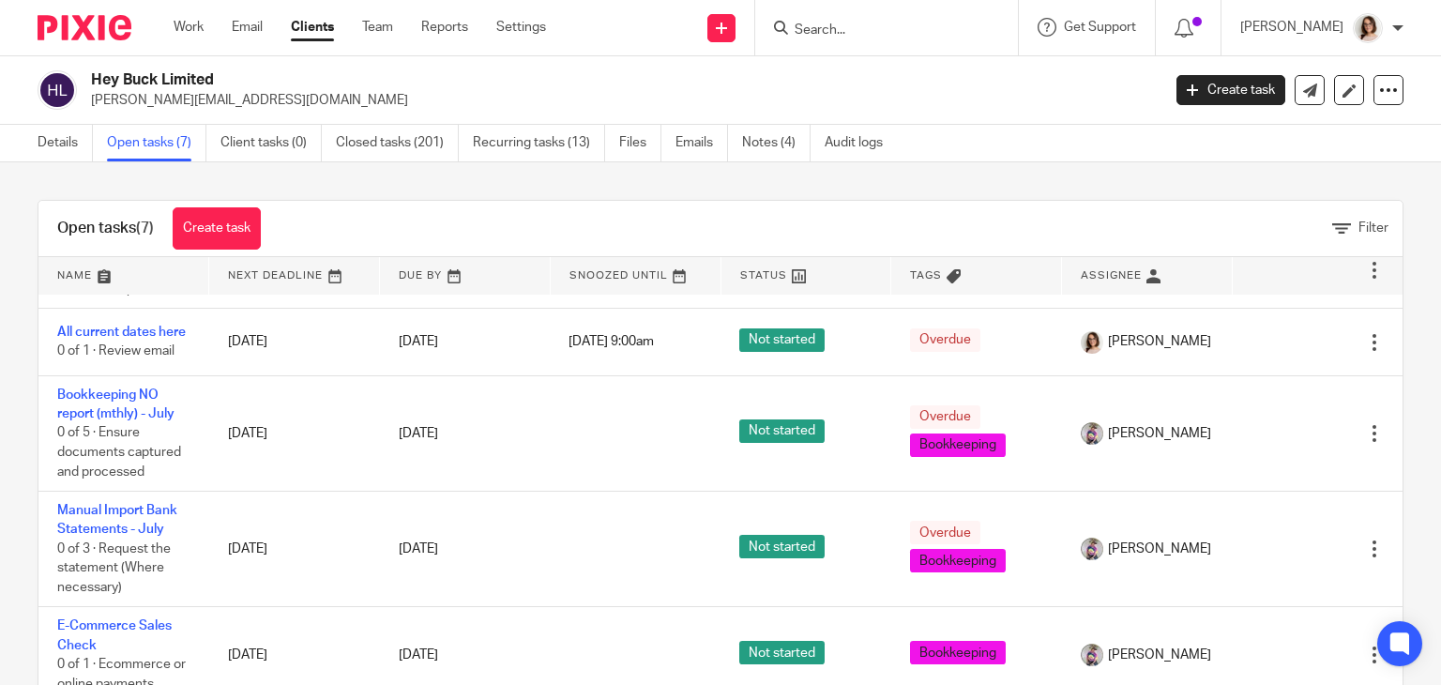
scroll to position [55, 0]
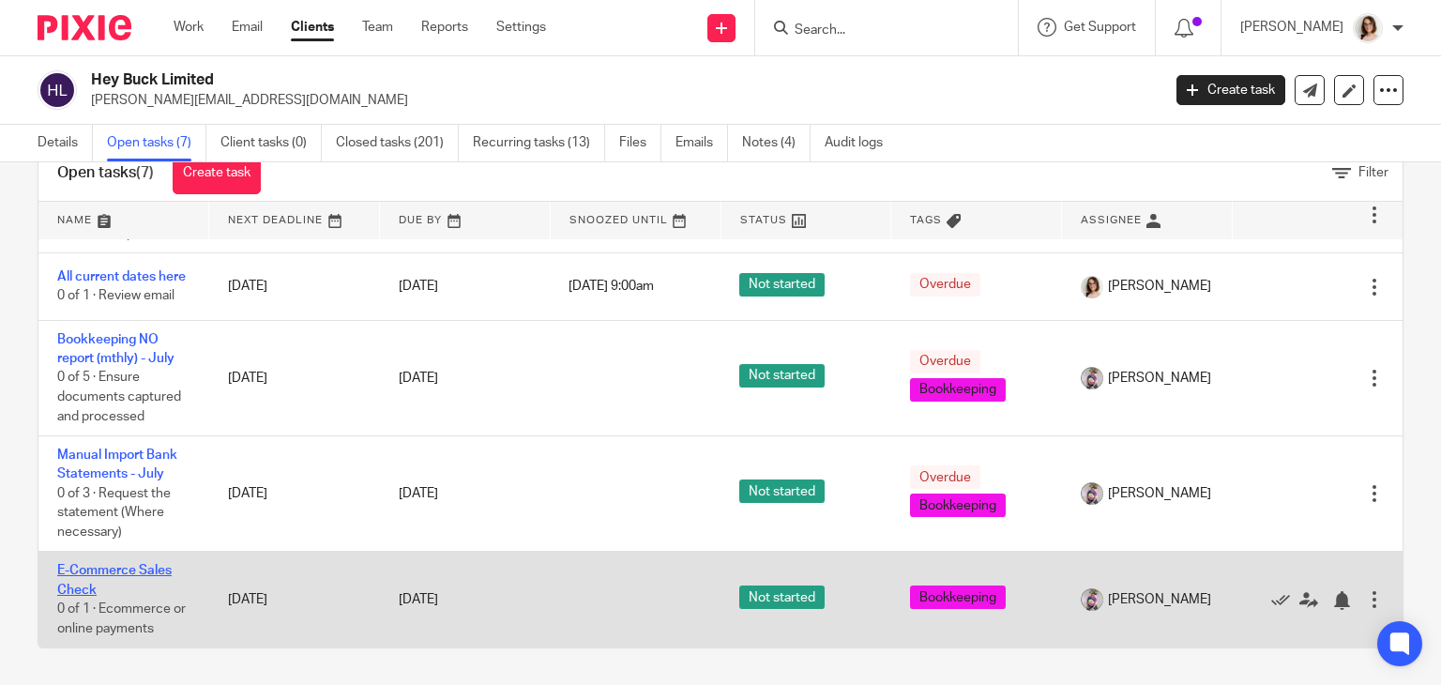
click at [79, 566] on link "E-Commerce Sales Check" at bounding box center [114, 580] width 114 height 32
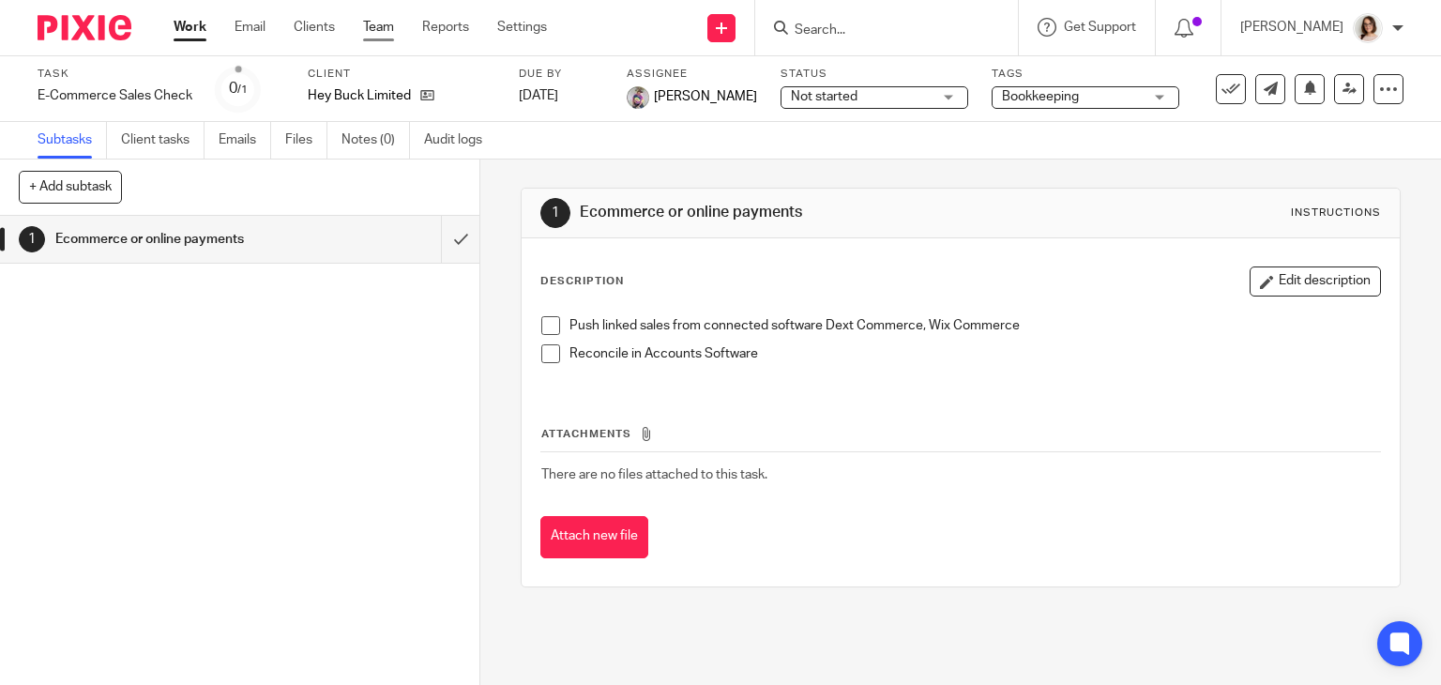
click at [387, 25] on link "Team" at bounding box center [378, 27] width 31 height 19
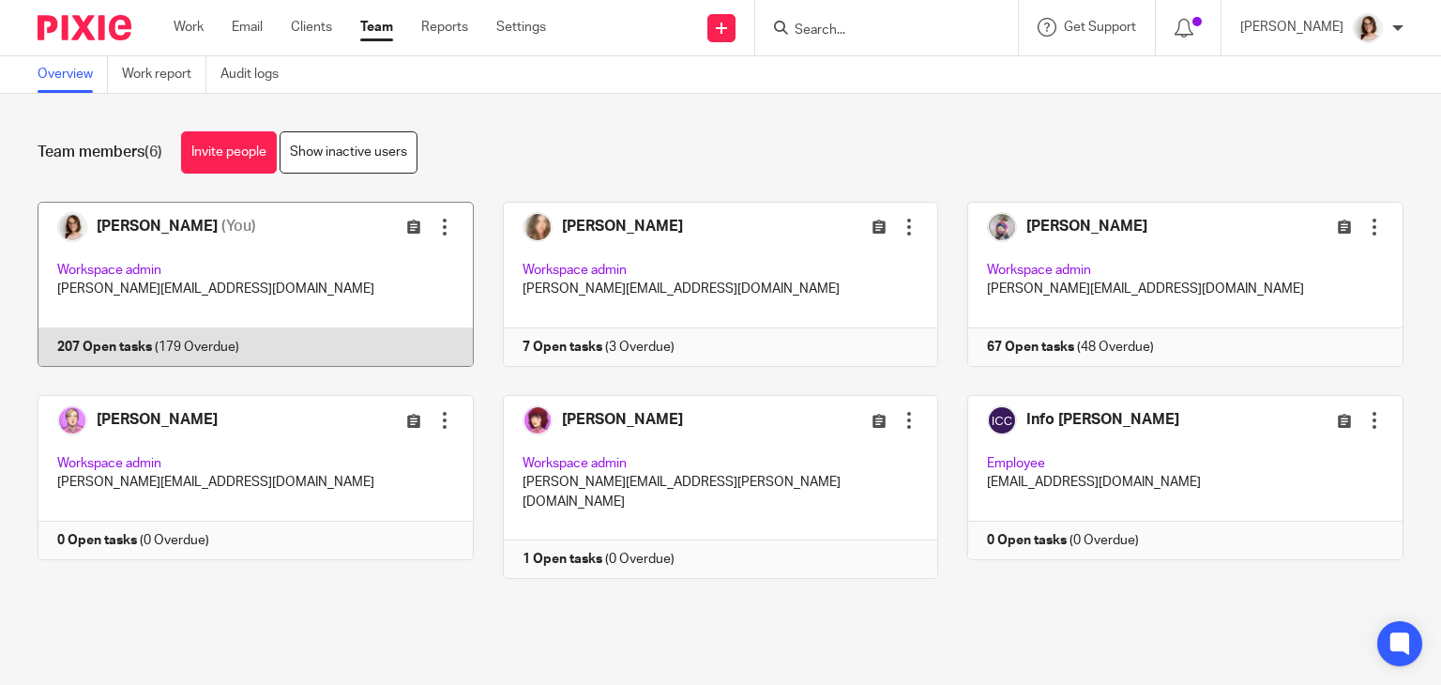
click at [115, 343] on link at bounding box center [240, 284] width 465 height 165
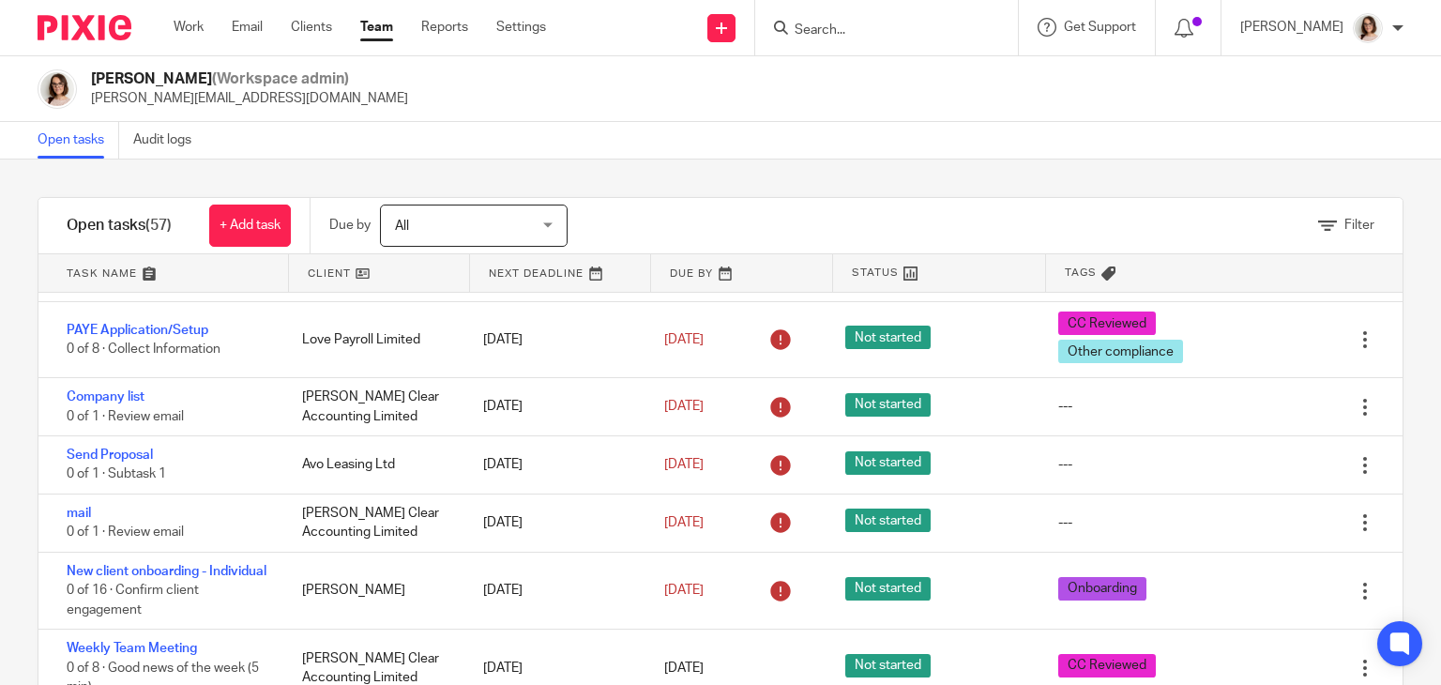
scroll to position [3336, 0]
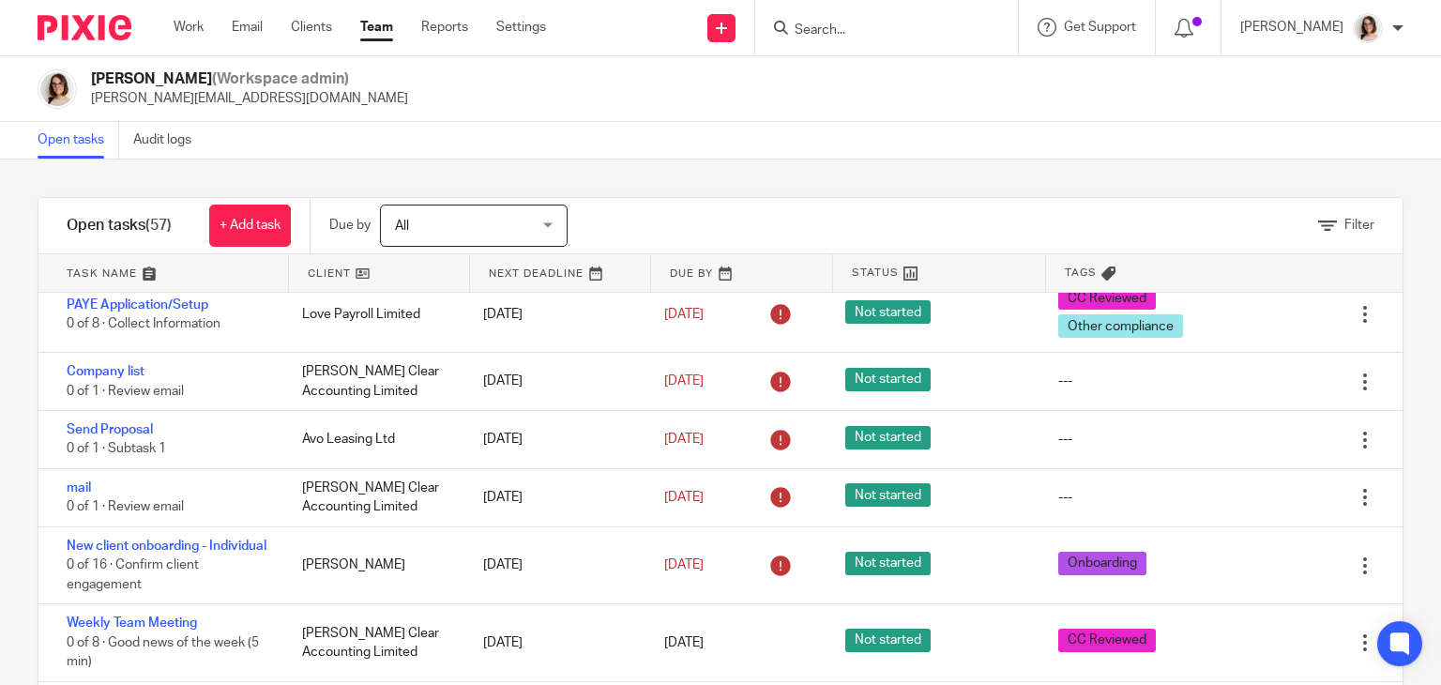
click at [559, 458] on div "[DATE]" at bounding box center [555, 439] width 181 height 38
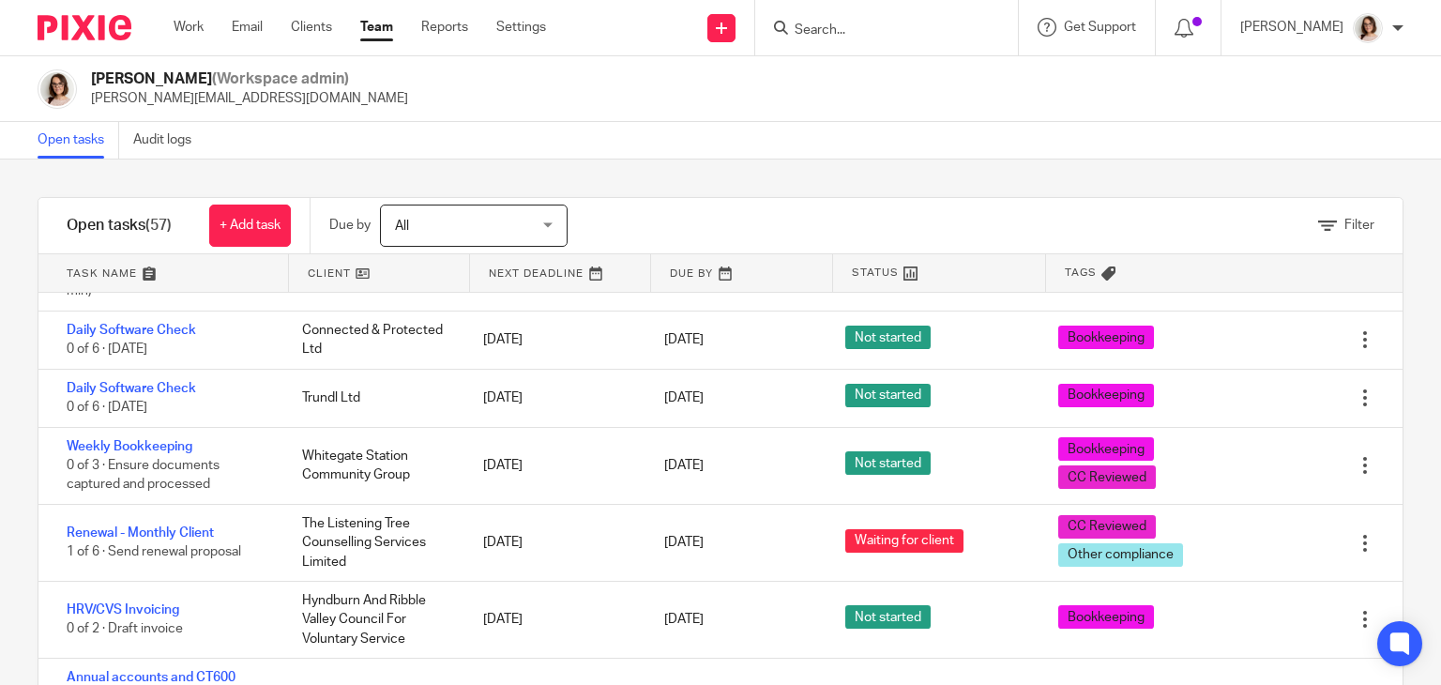
scroll to position [3710, 0]
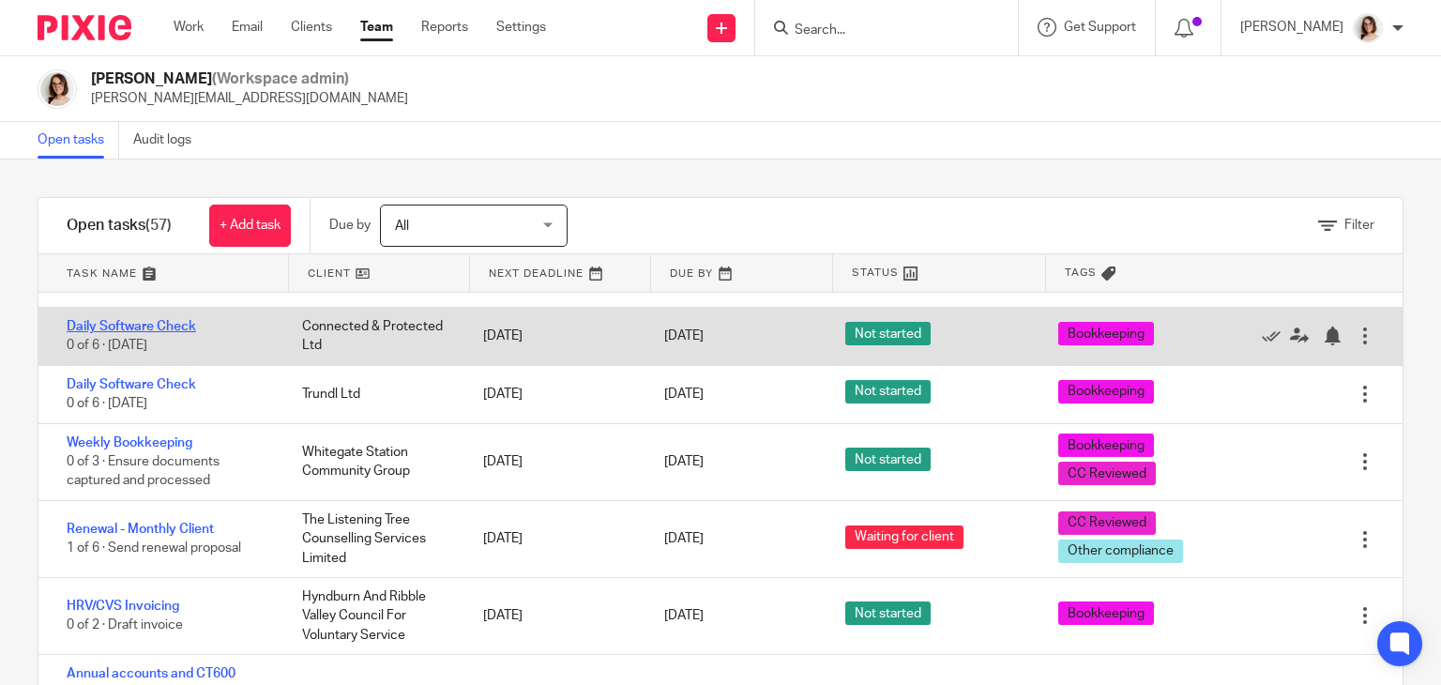
click at [162, 333] on link "Daily Software Check" at bounding box center [132, 326] width 130 height 13
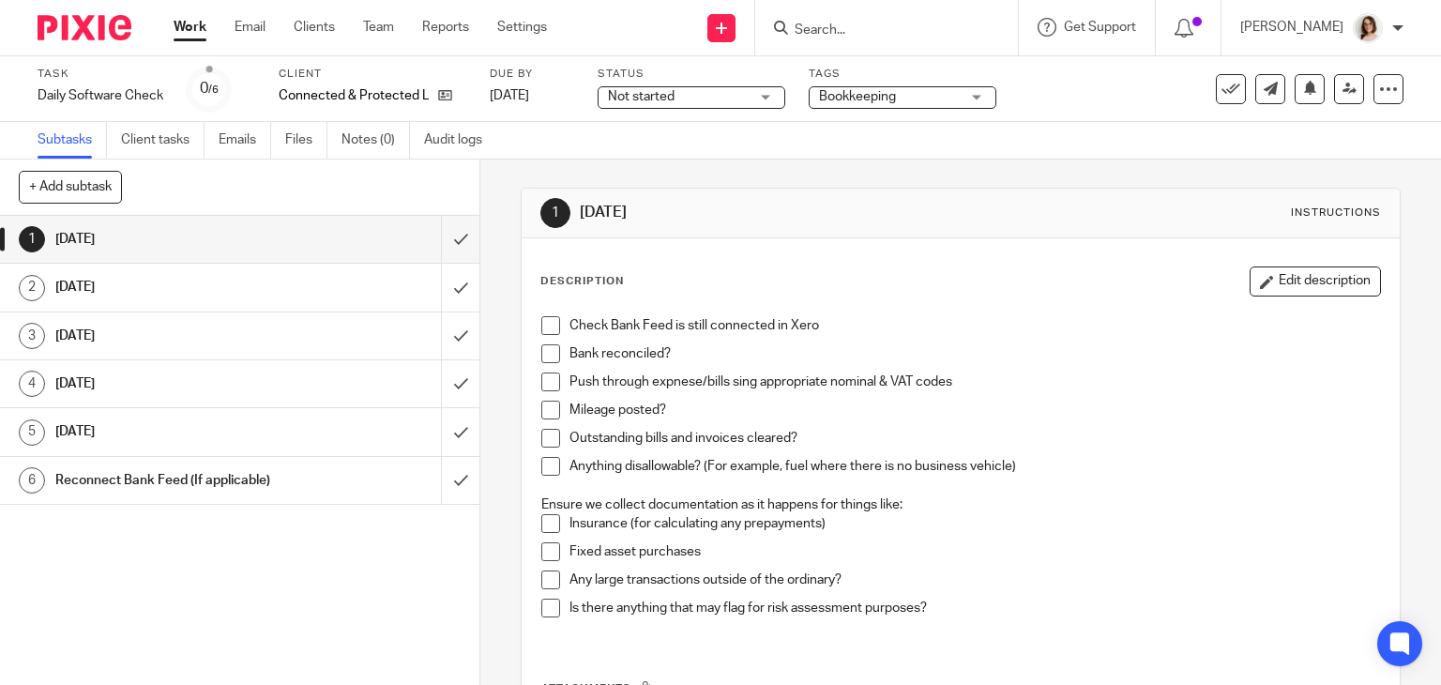
click at [1261, 264] on div "Description Edit description Check Bank Feed is still connected in Xero Bank re…" at bounding box center [961, 539] width 879 height 602
click at [1264, 270] on button "Edit description" at bounding box center [1315, 282] width 131 height 30
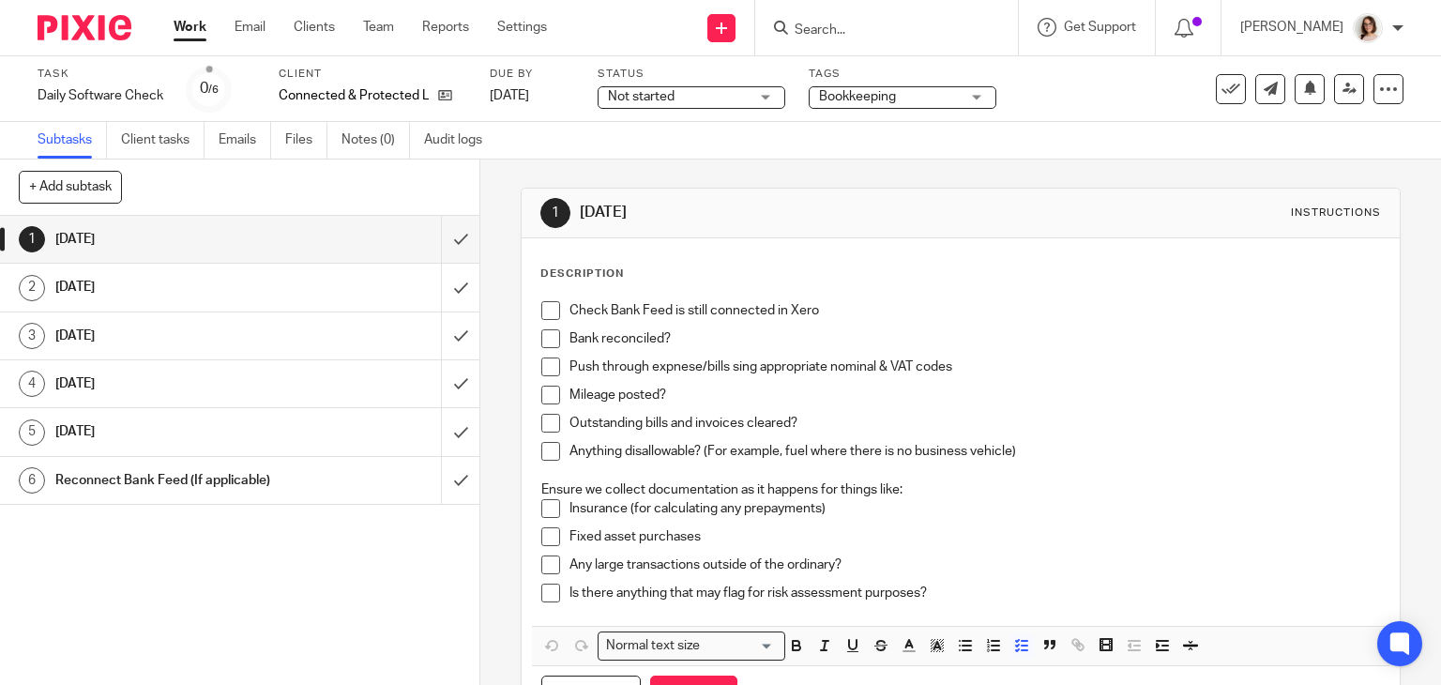
scroll to position [96, 0]
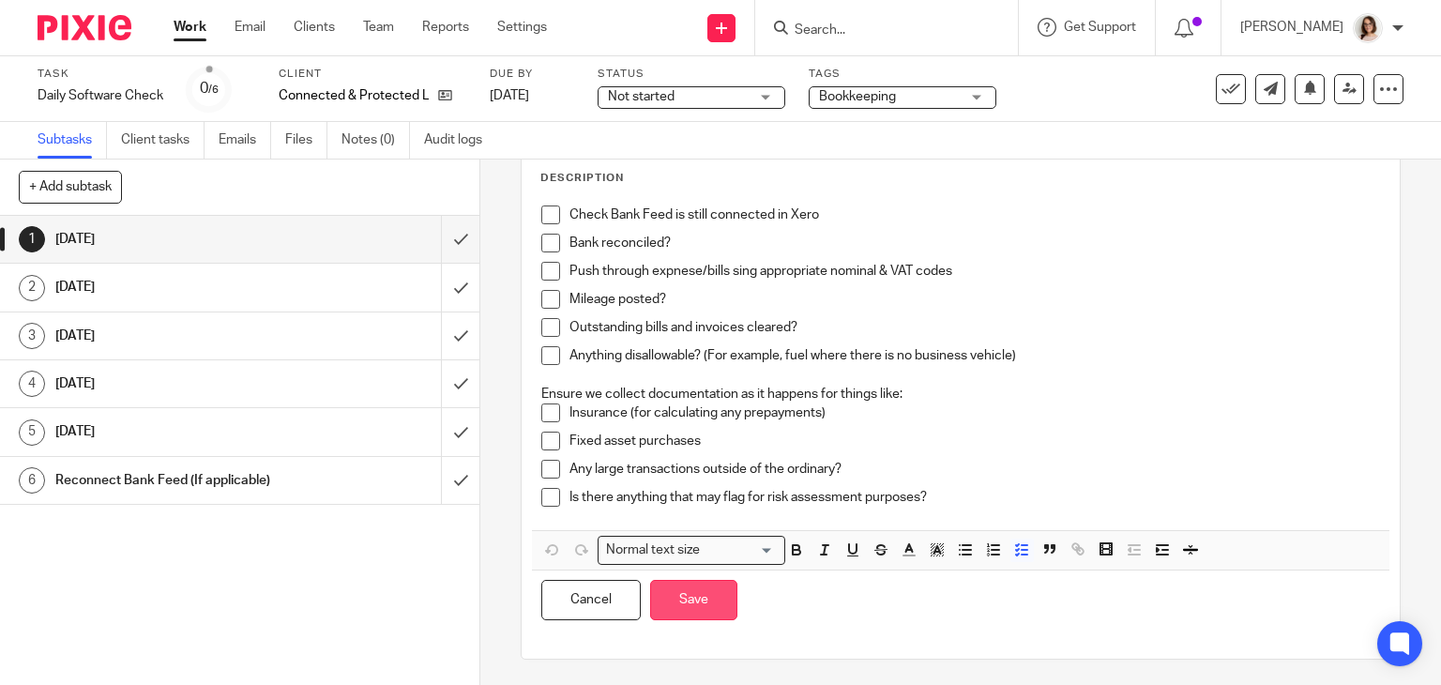
click at [688, 611] on button "Save" at bounding box center [693, 600] width 87 height 40
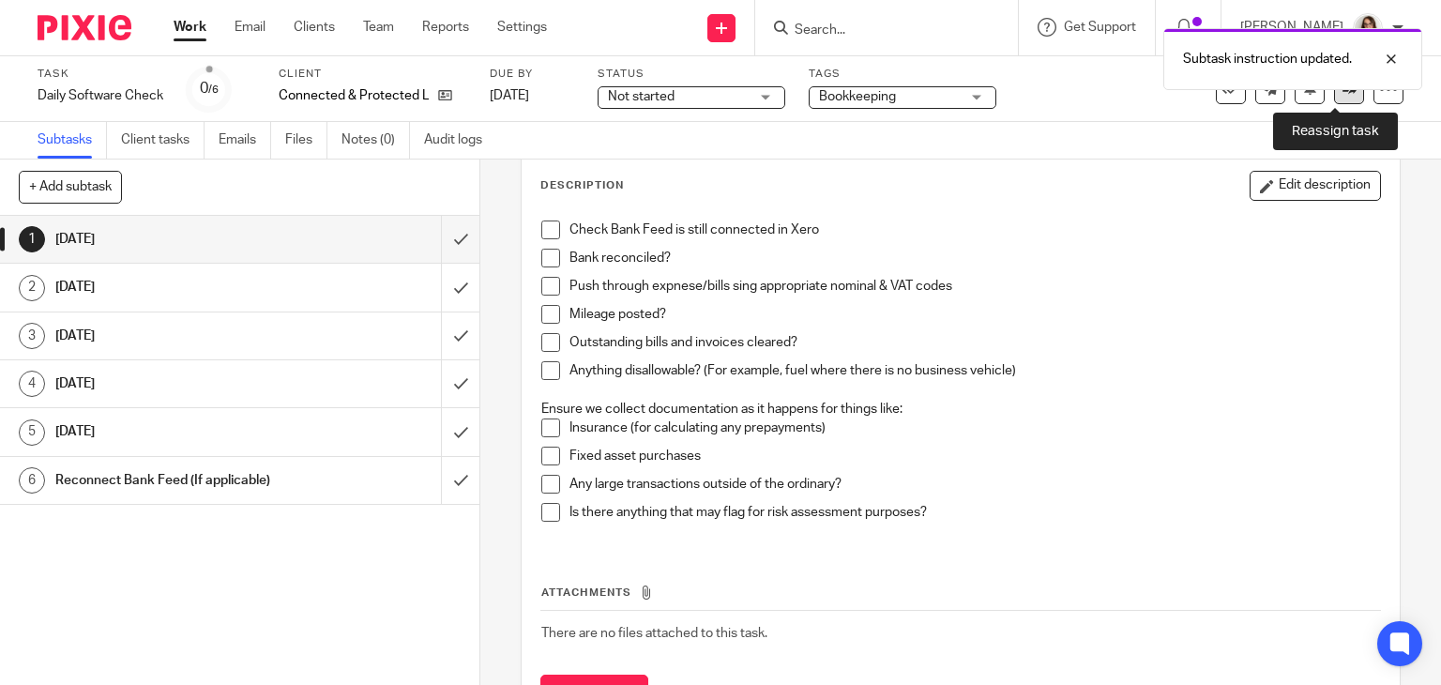
click at [1334, 99] on link at bounding box center [1349, 89] width 30 height 30
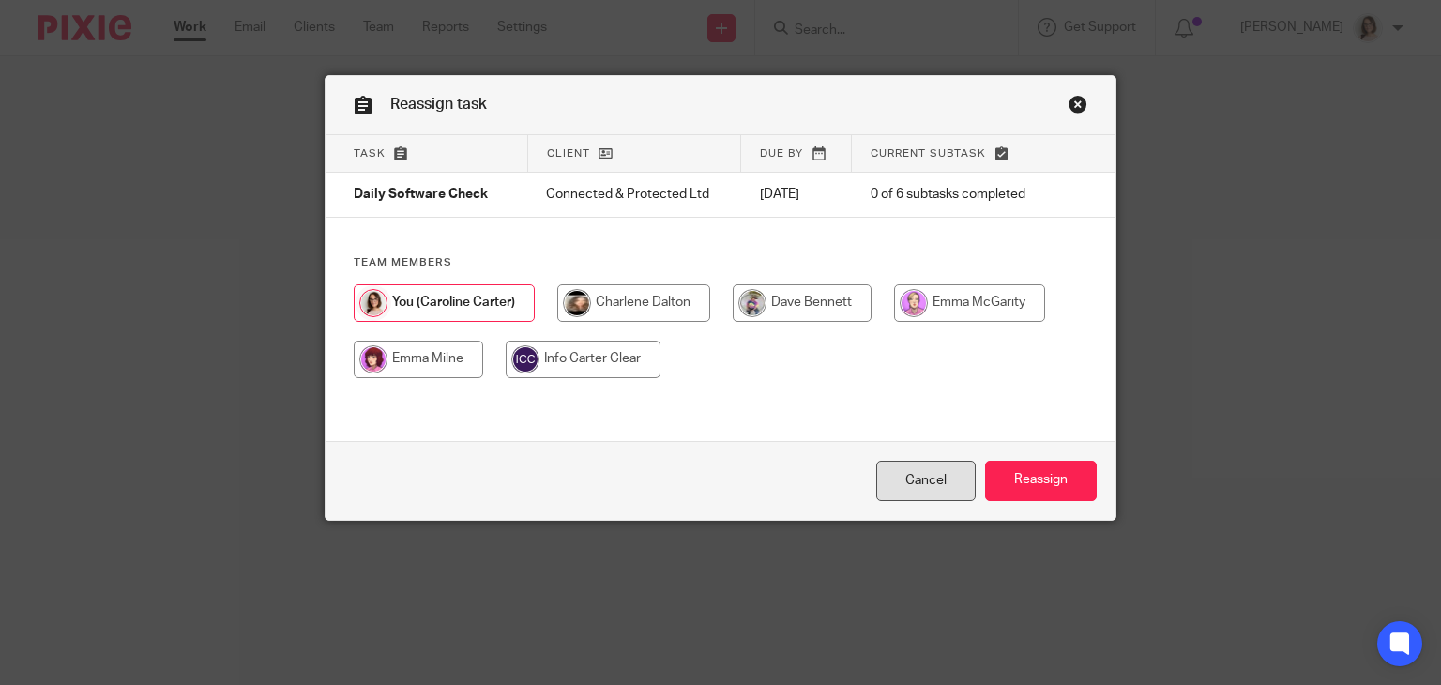
click at [930, 478] on link "Cancel" at bounding box center [925, 481] width 99 height 40
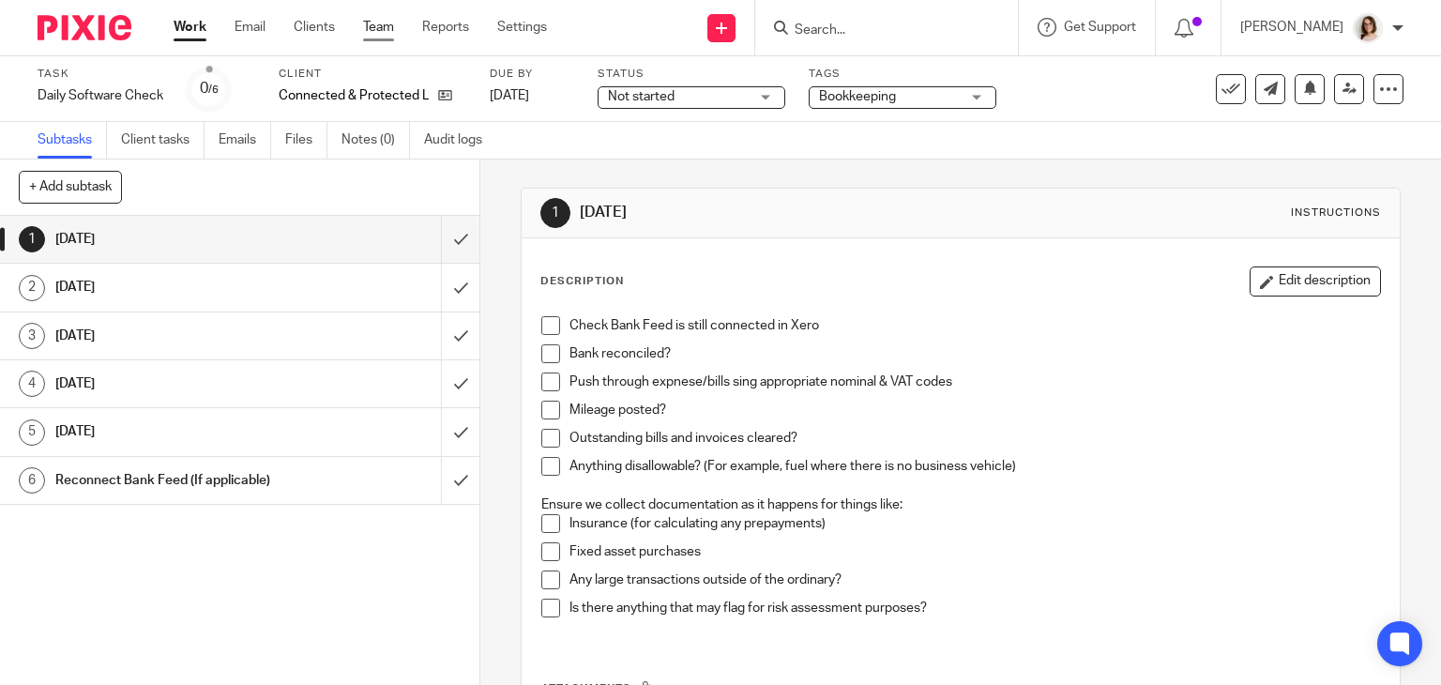
click at [383, 24] on link "Team" at bounding box center [378, 27] width 31 height 19
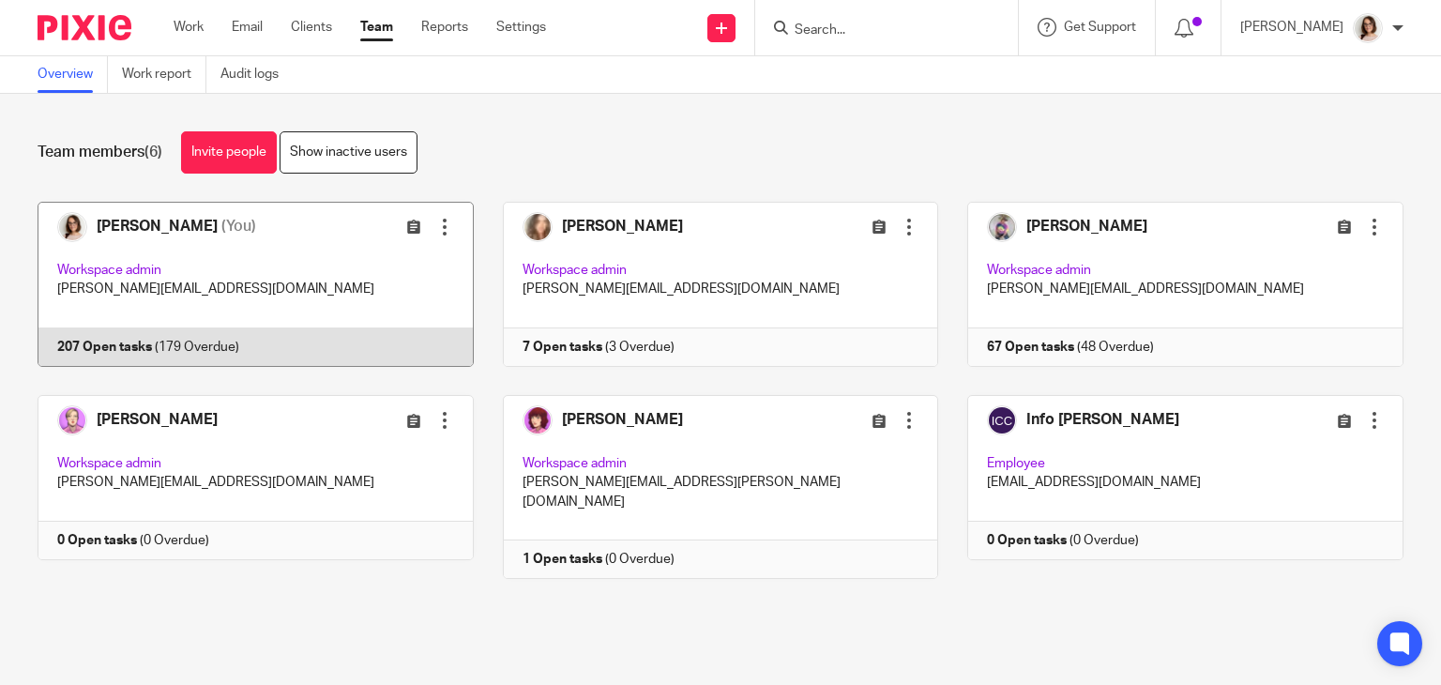
click at [168, 361] on link at bounding box center [240, 284] width 465 height 165
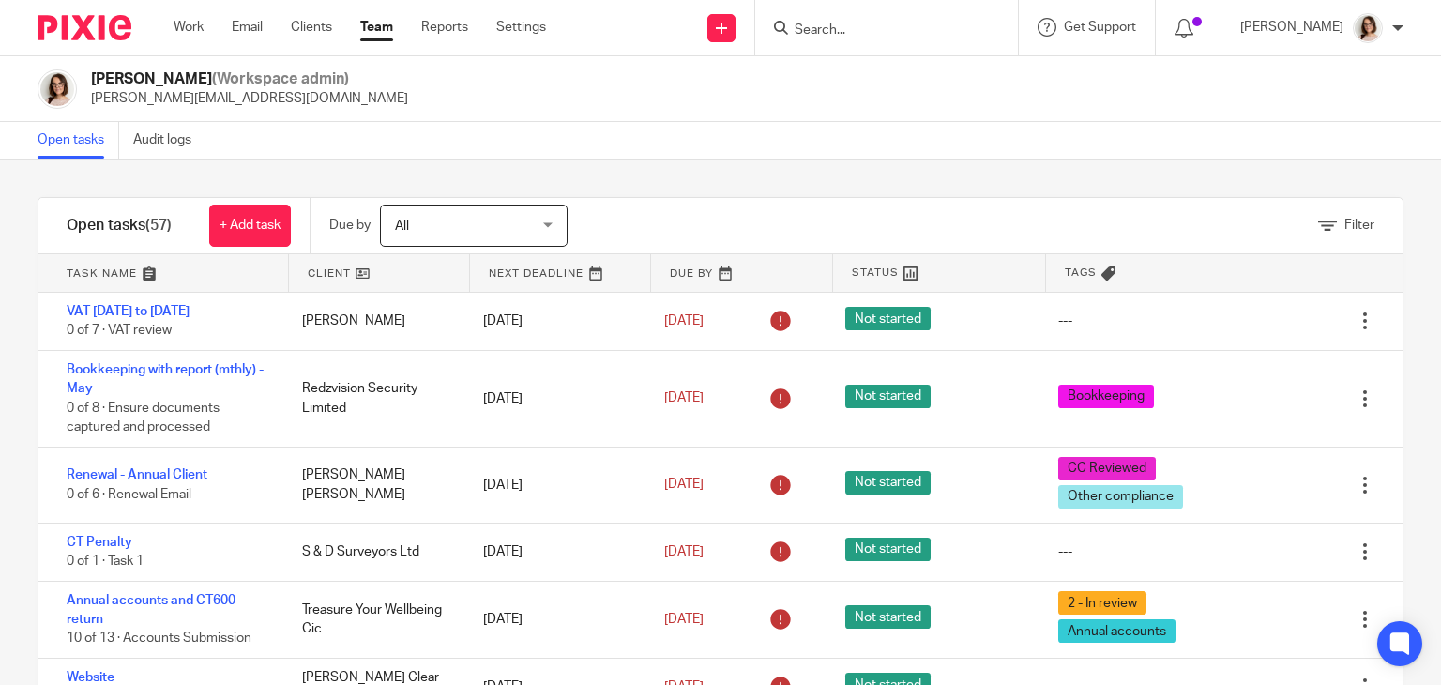
click at [356, 278] on link at bounding box center [379, 273] width 180 height 38
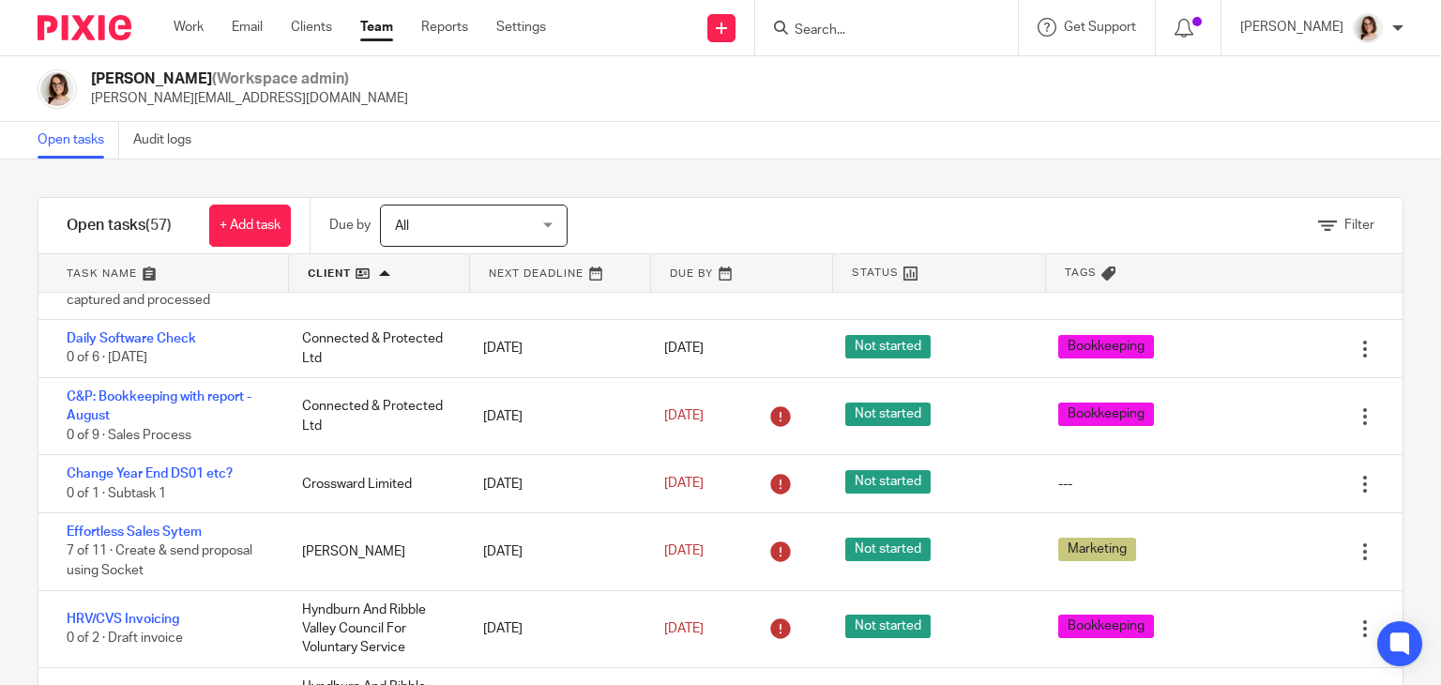
scroll to position [1164, 0]
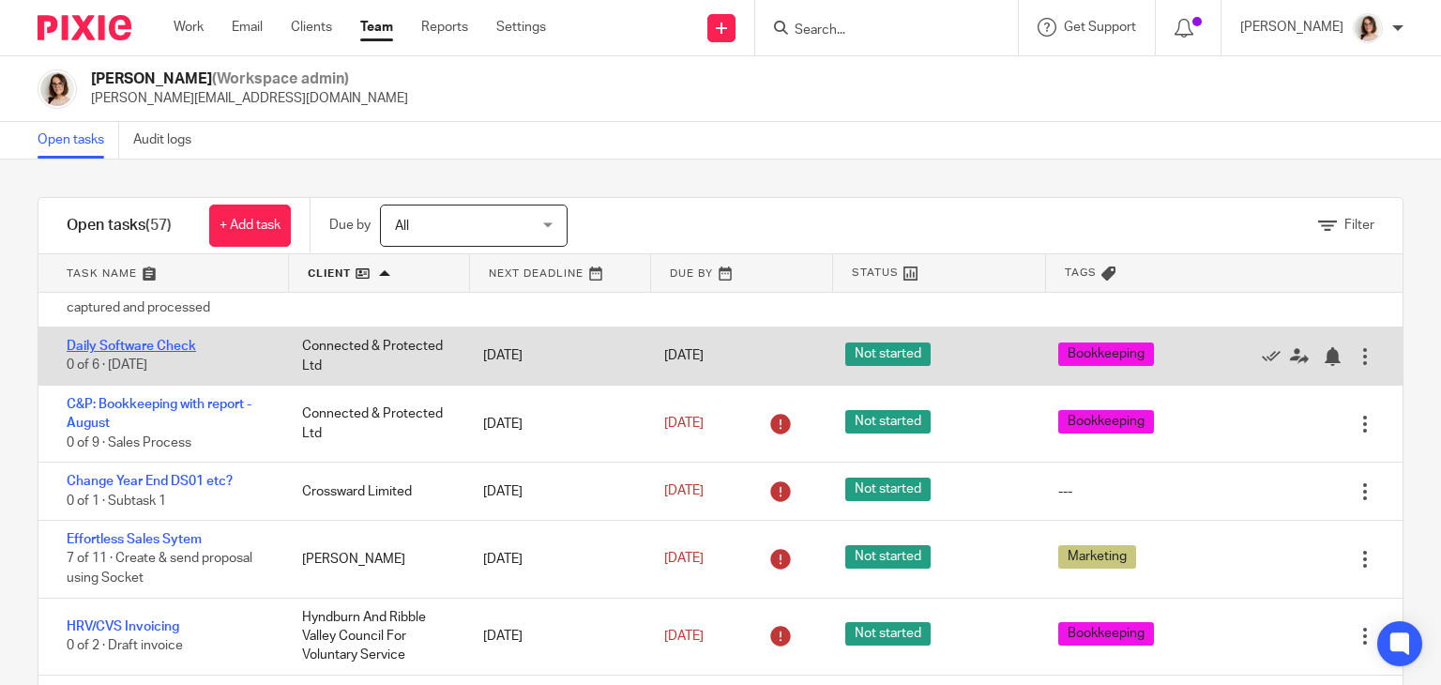
click at [114, 353] on link "Daily Software Check" at bounding box center [132, 346] width 130 height 13
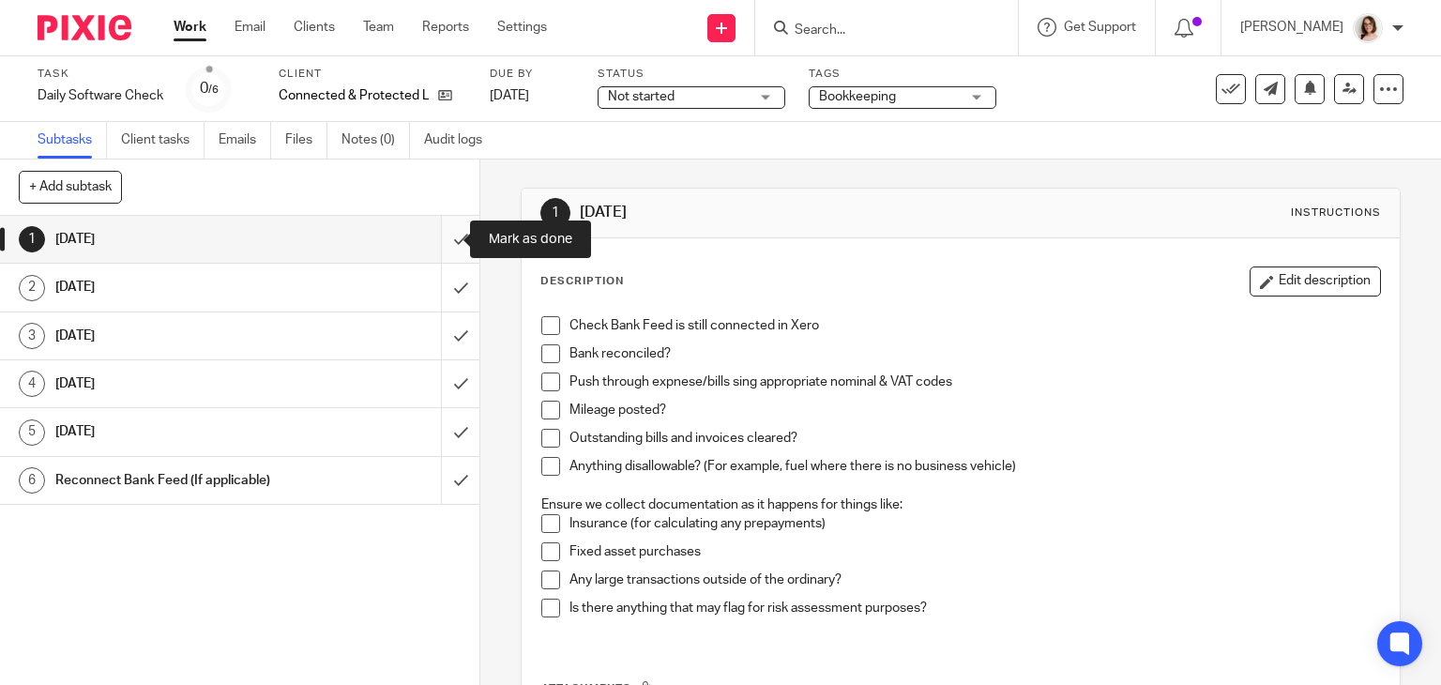
click at [446, 239] on input "submit" at bounding box center [240, 239] width 480 height 47
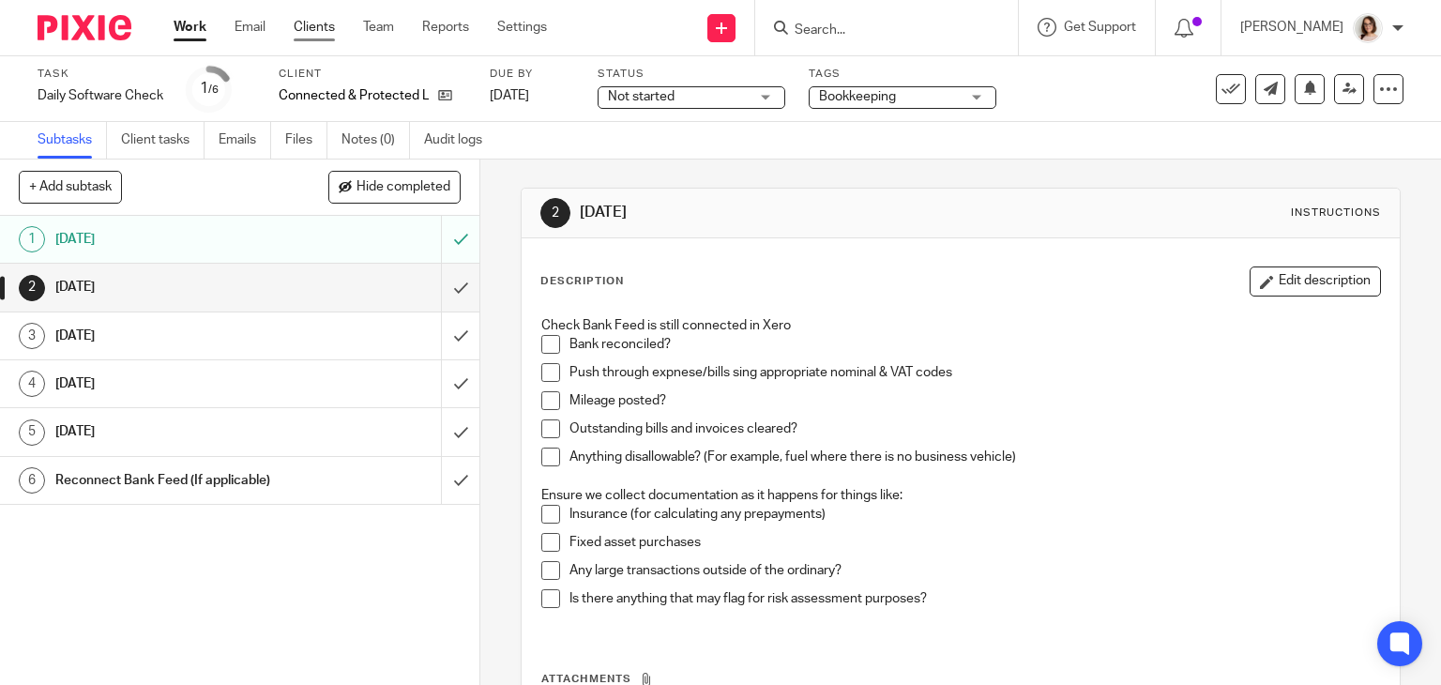
click at [312, 23] on link "Clients" at bounding box center [314, 27] width 41 height 19
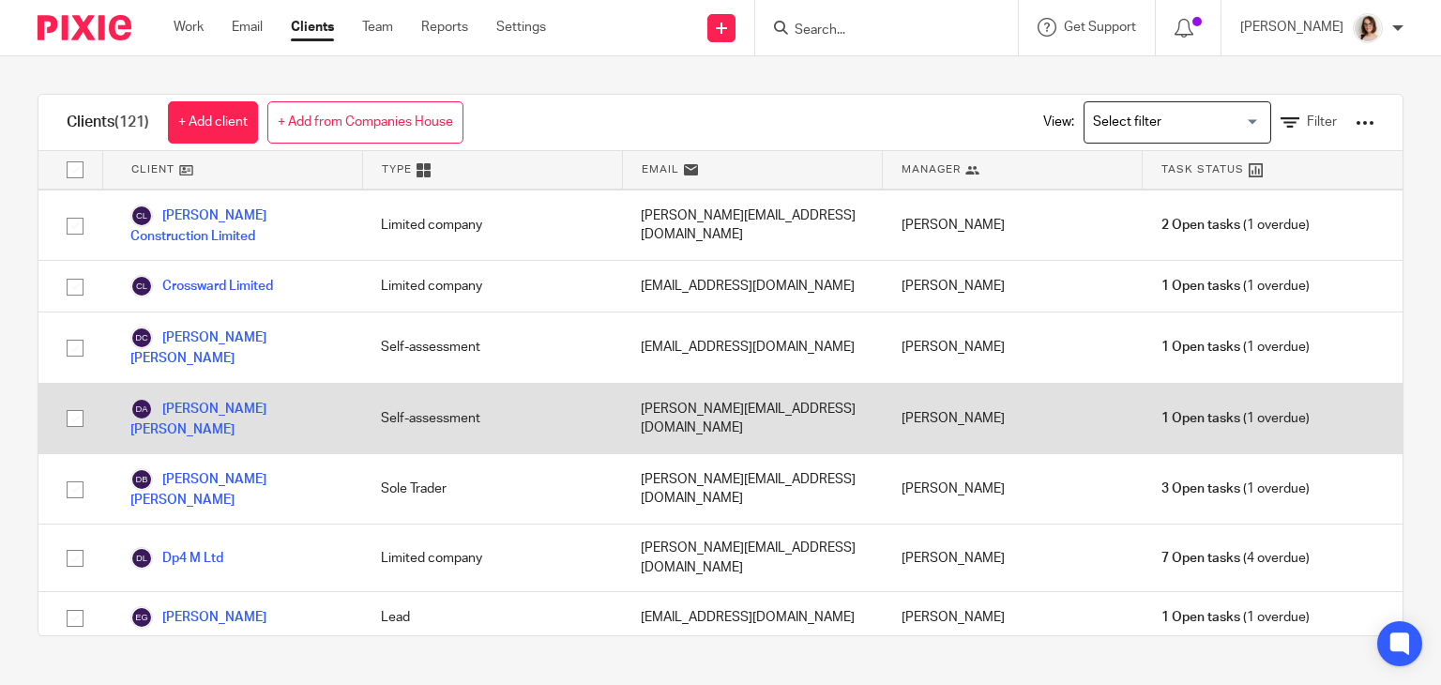
scroll to position [1714, 0]
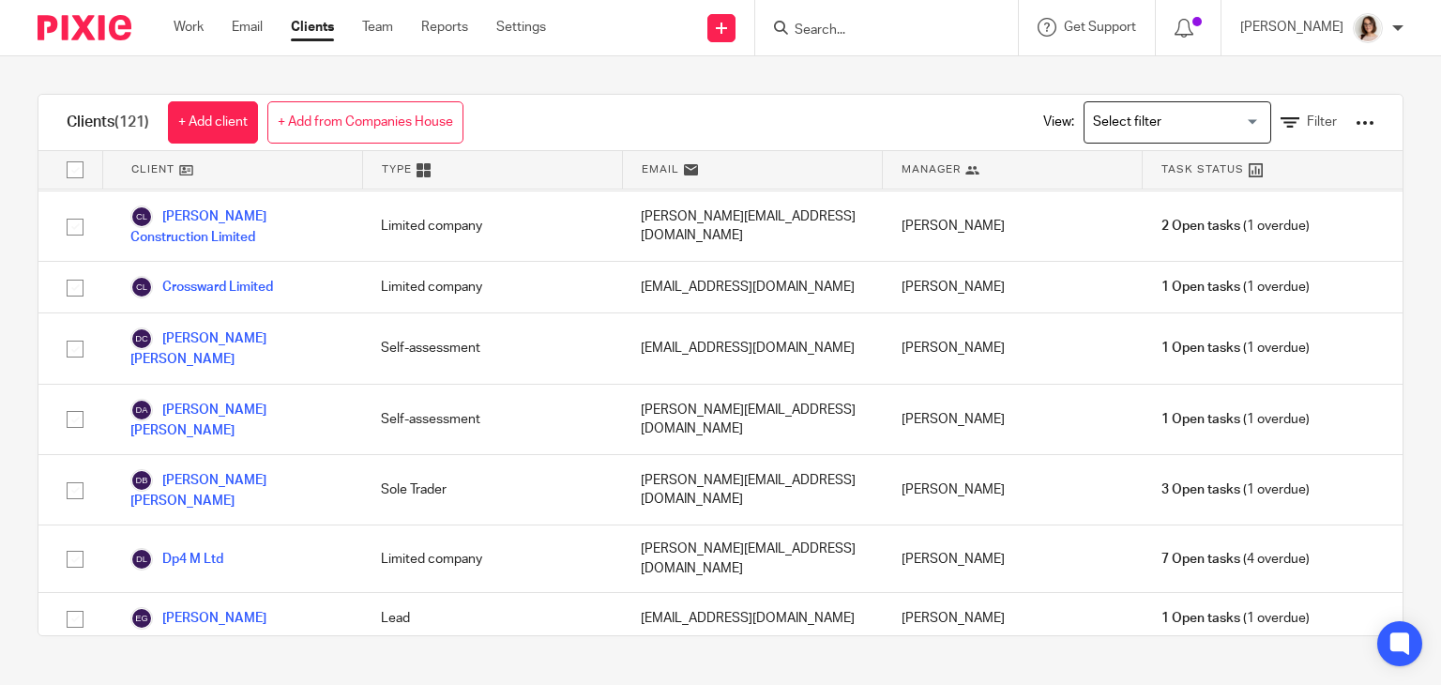
click at [247, 666] on link "Fizz Buzz Crash Ltd" at bounding box center [204, 677] width 148 height 23
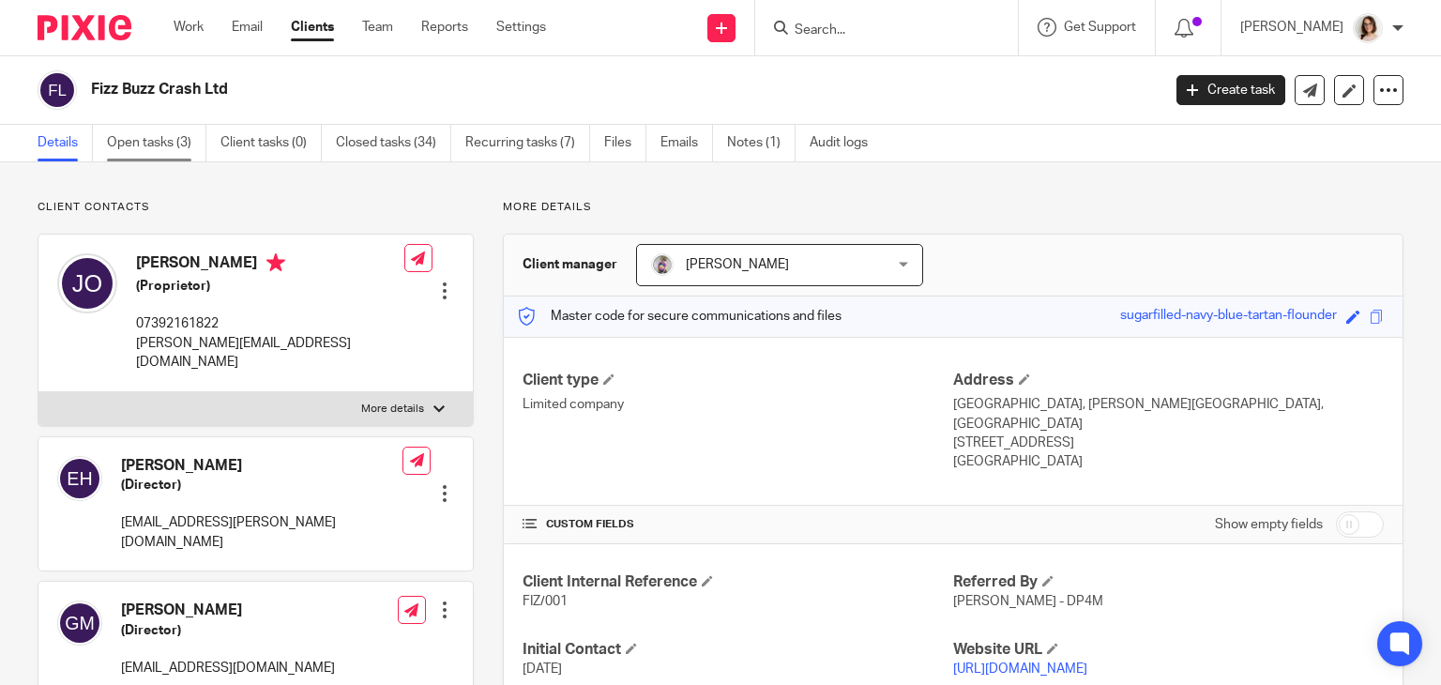
click at [151, 147] on link "Open tasks (3)" at bounding box center [156, 143] width 99 height 37
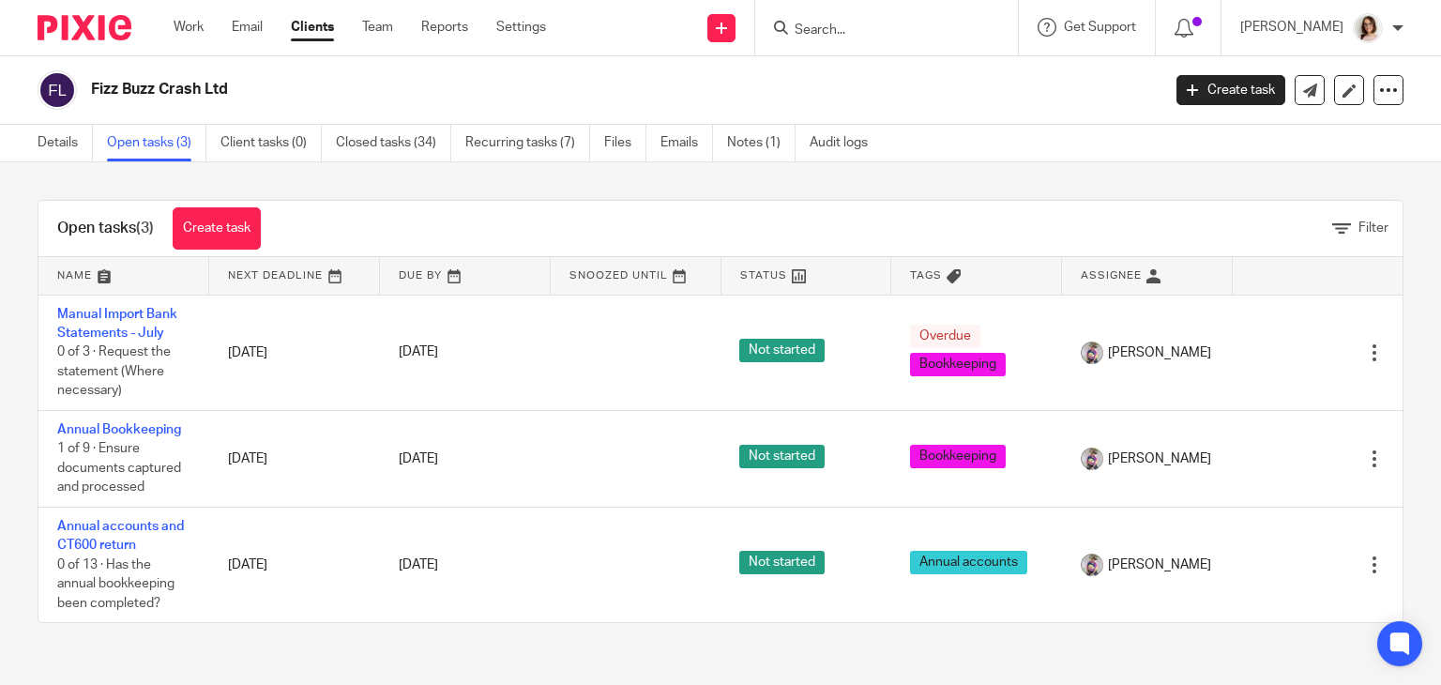
click at [312, 37] on link "Clients" at bounding box center [312, 27] width 43 height 19
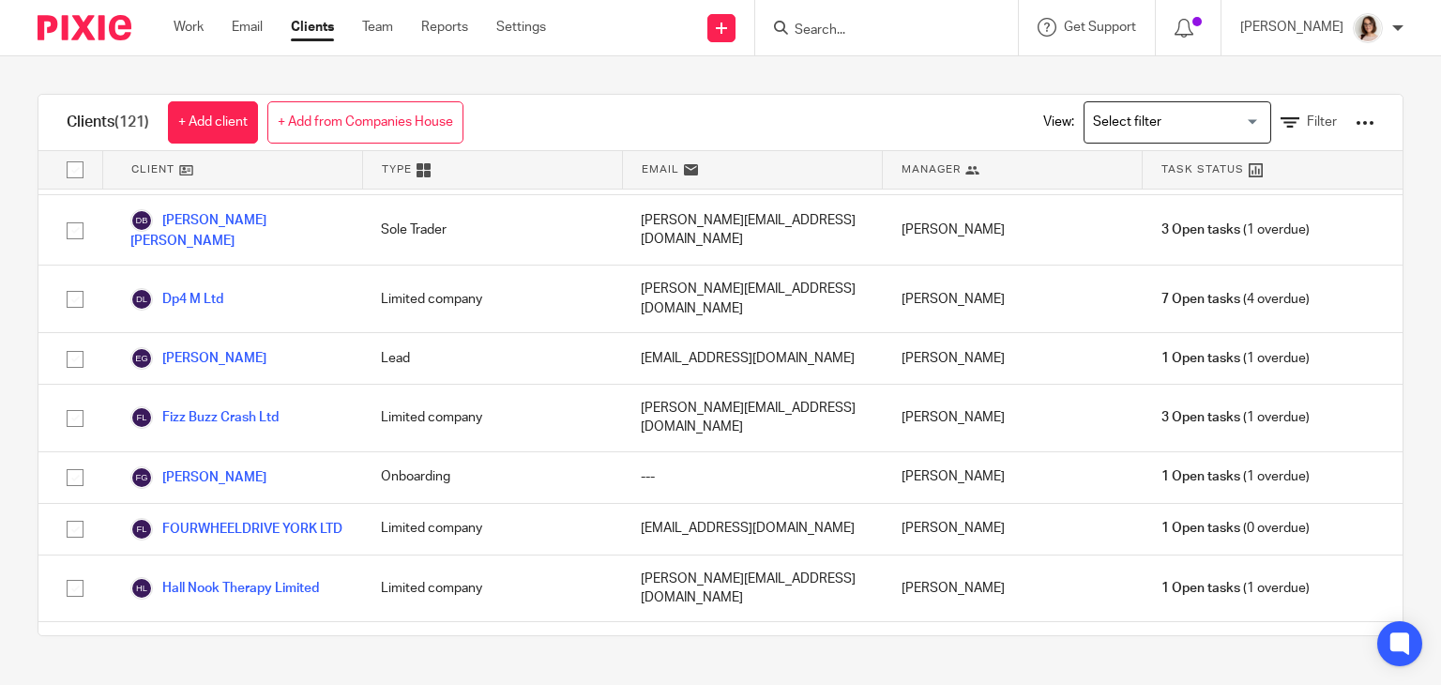
scroll to position [2001, 0]
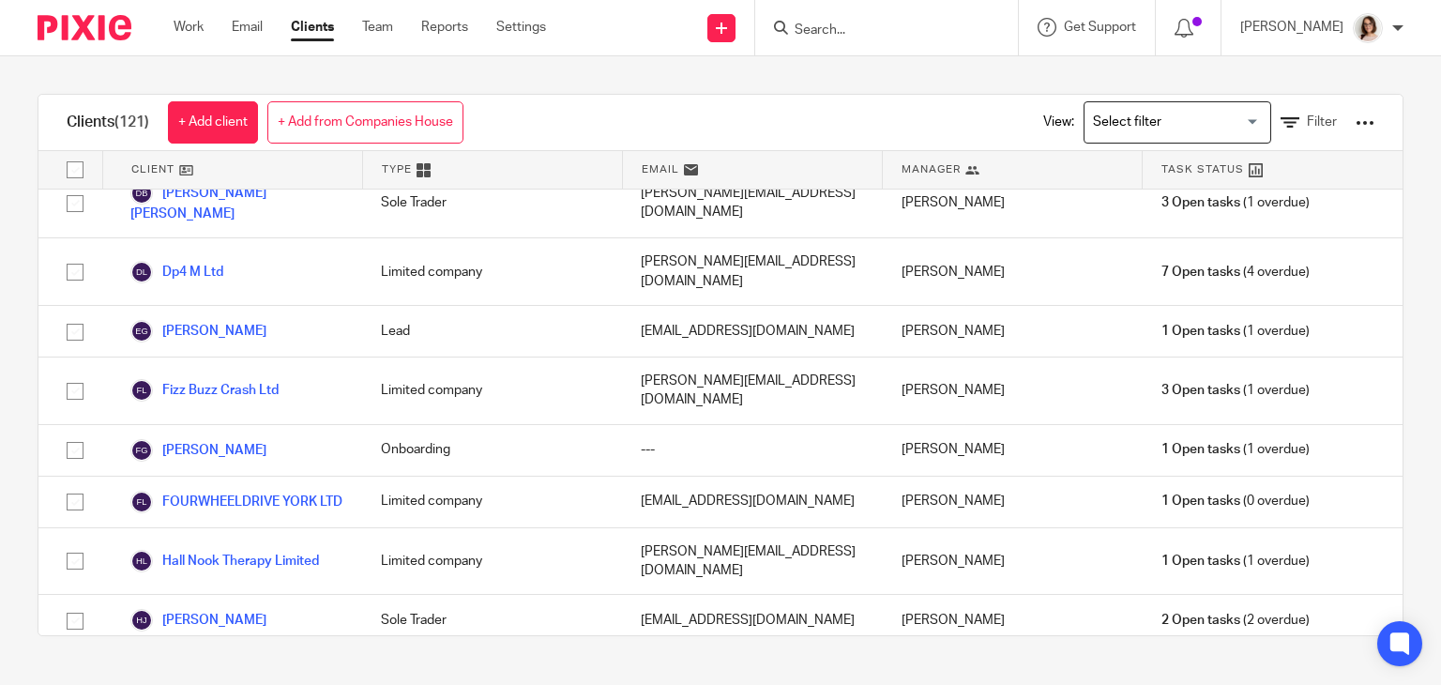
click at [174, 669] on link "Hey Buck Limited" at bounding box center [198, 680] width 137 height 23
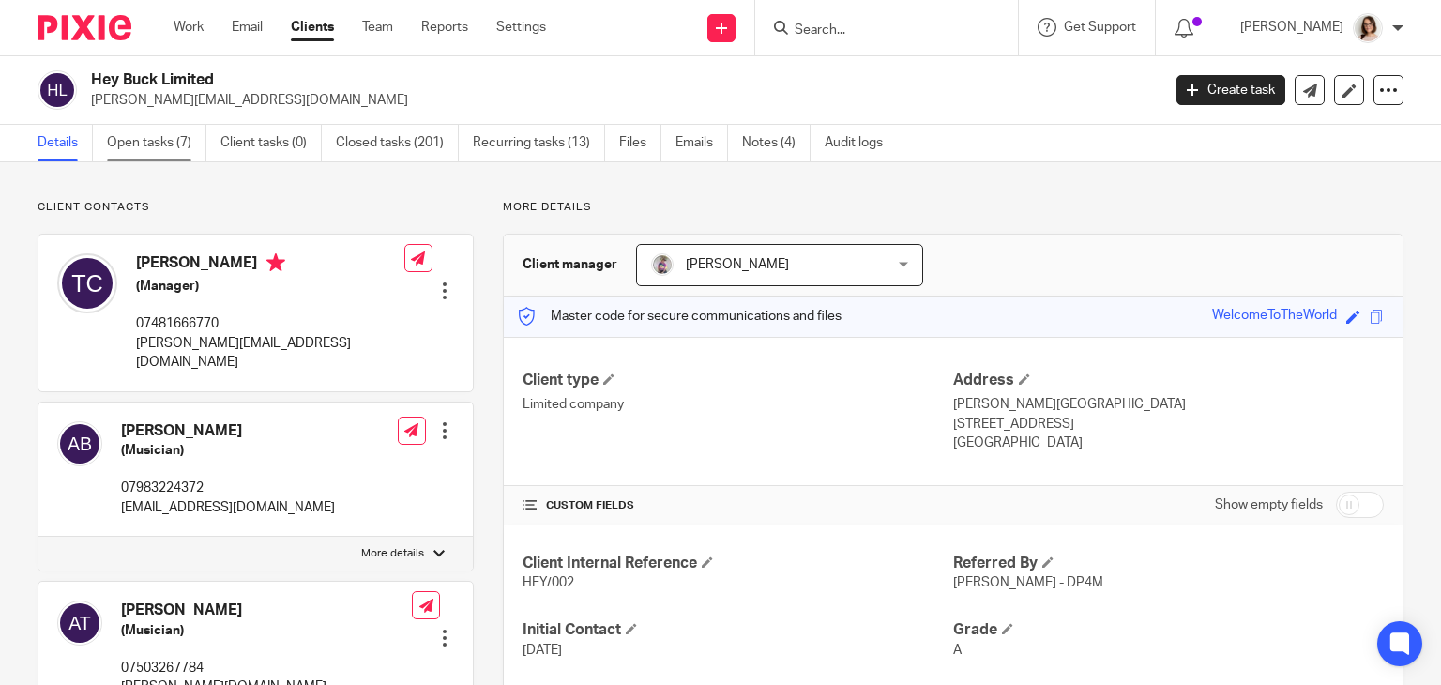
click at [180, 131] on link "Open tasks (7)" at bounding box center [156, 143] width 99 height 37
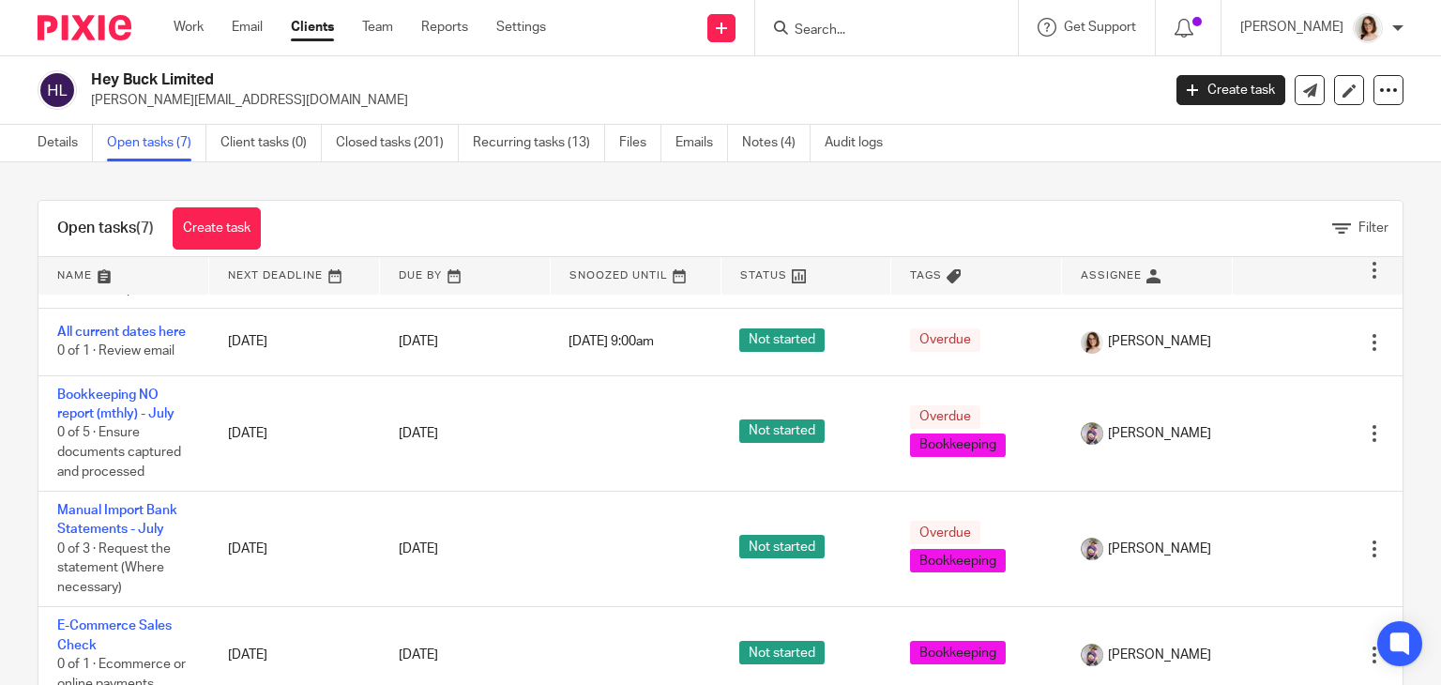
scroll to position [55, 0]
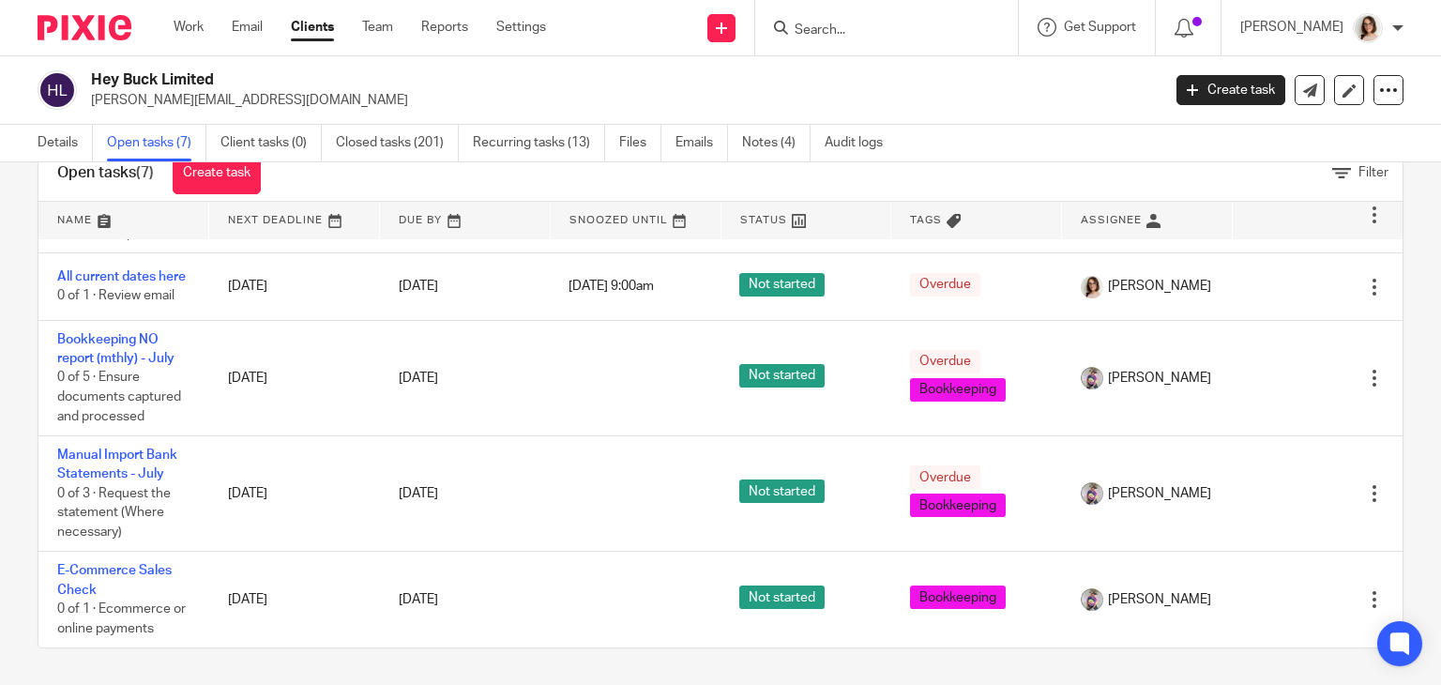
click at [328, 27] on link "Clients" at bounding box center [312, 27] width 43 height 19
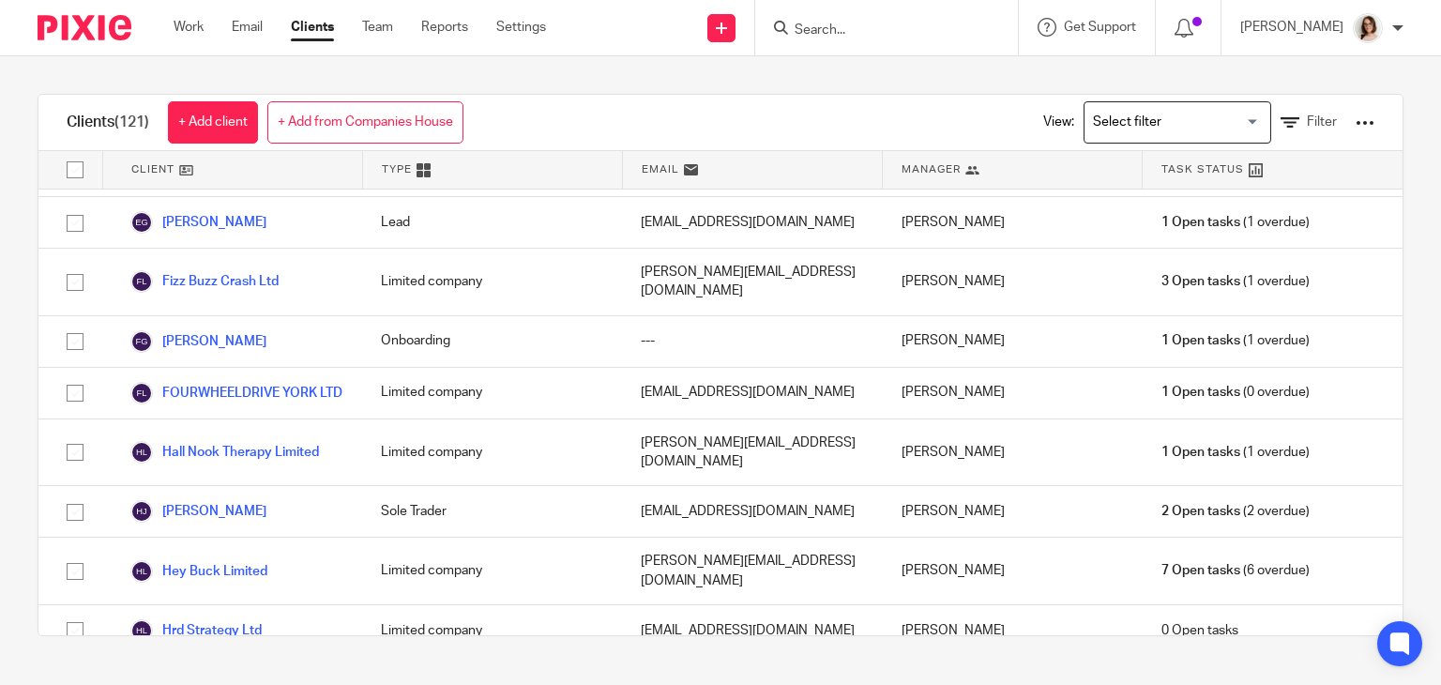
scroll to position [2112, 0]
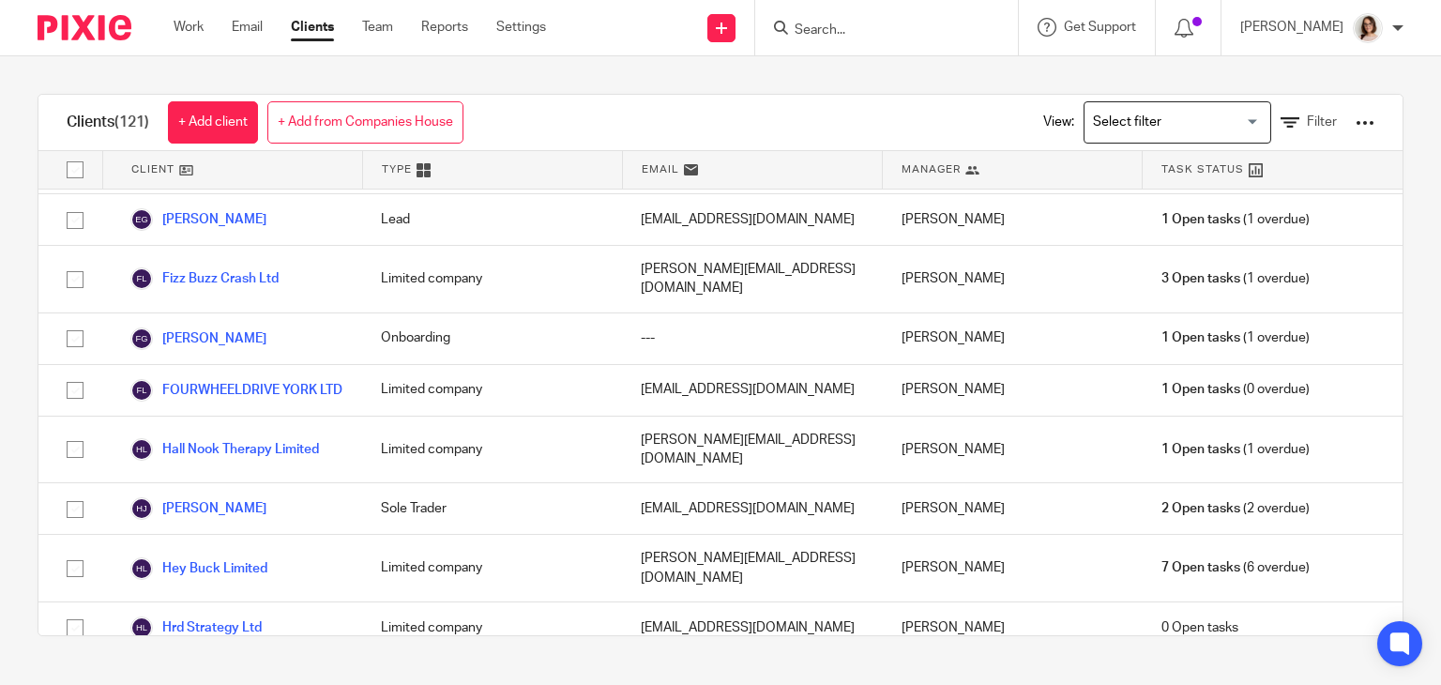
click at [218, 668] on link "Hyndburn And Ribble Valley Council For Voluntary Service" at bounding box center [236, 688] width 213 height 41
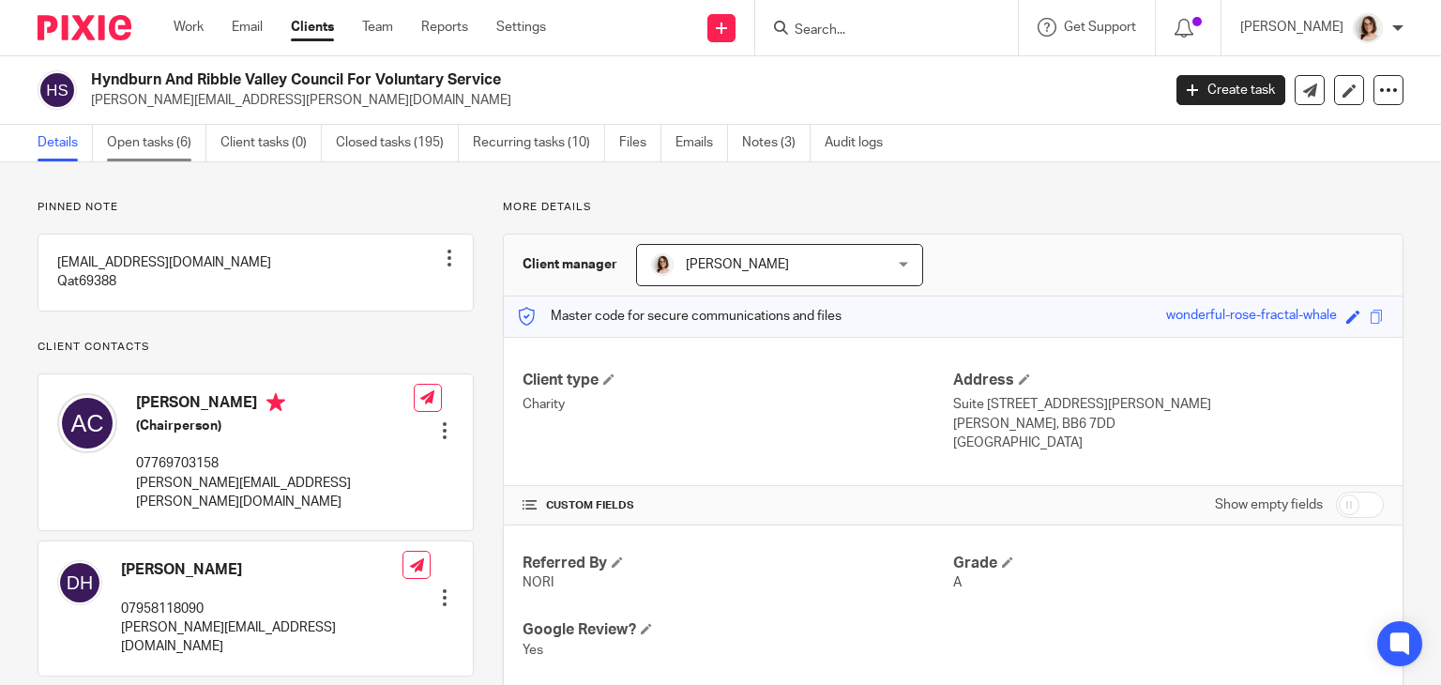
click at [144, 141] on link "Open tasks (6)" at bounding box center [156, 143] width 99 height 37
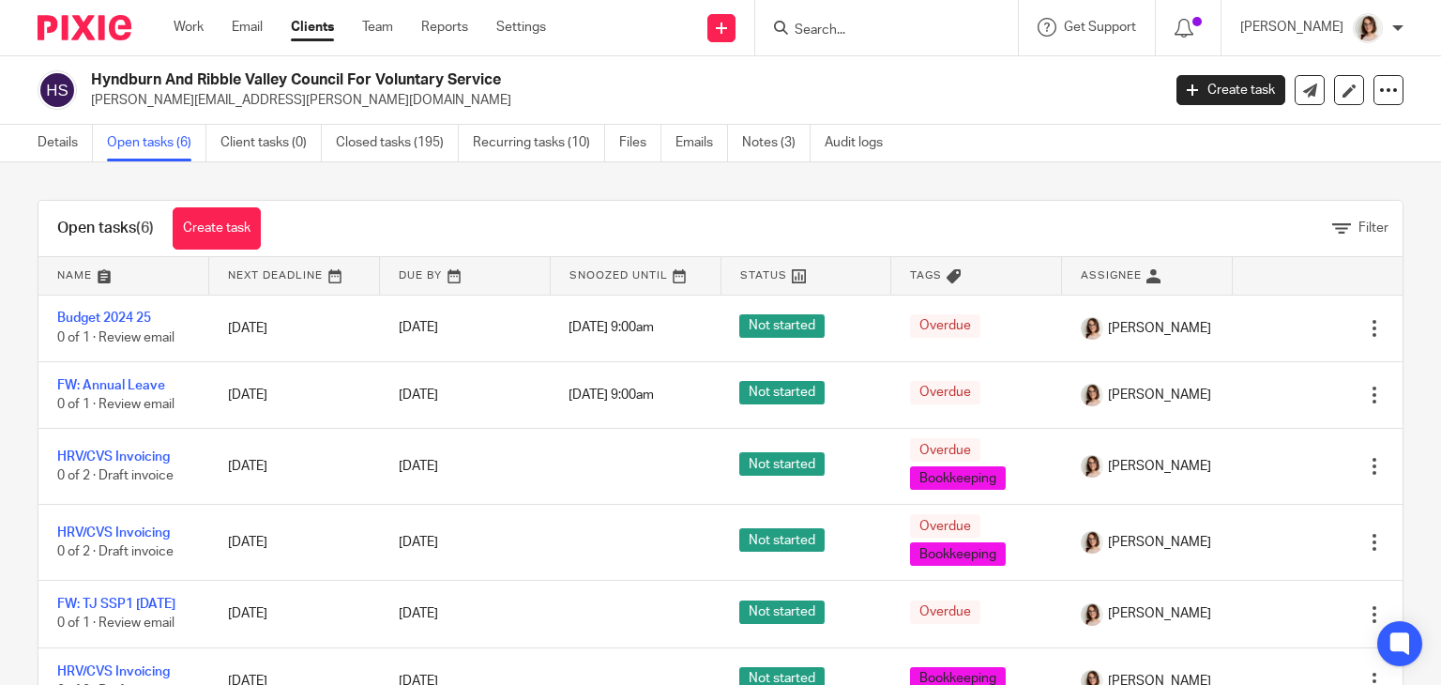
click at [317, 23] on link "Clients" at bounding box center [312, 27] width 43 height 19
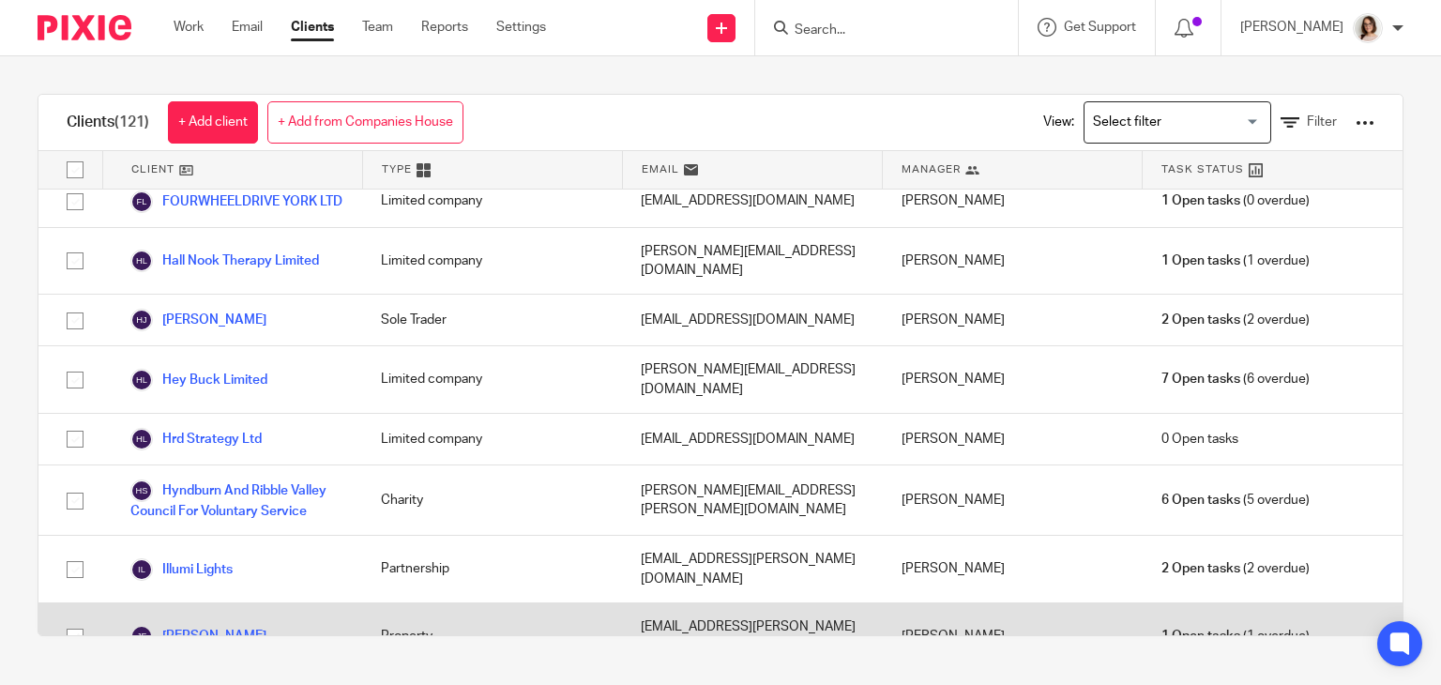
scroll to position [2301, 0]
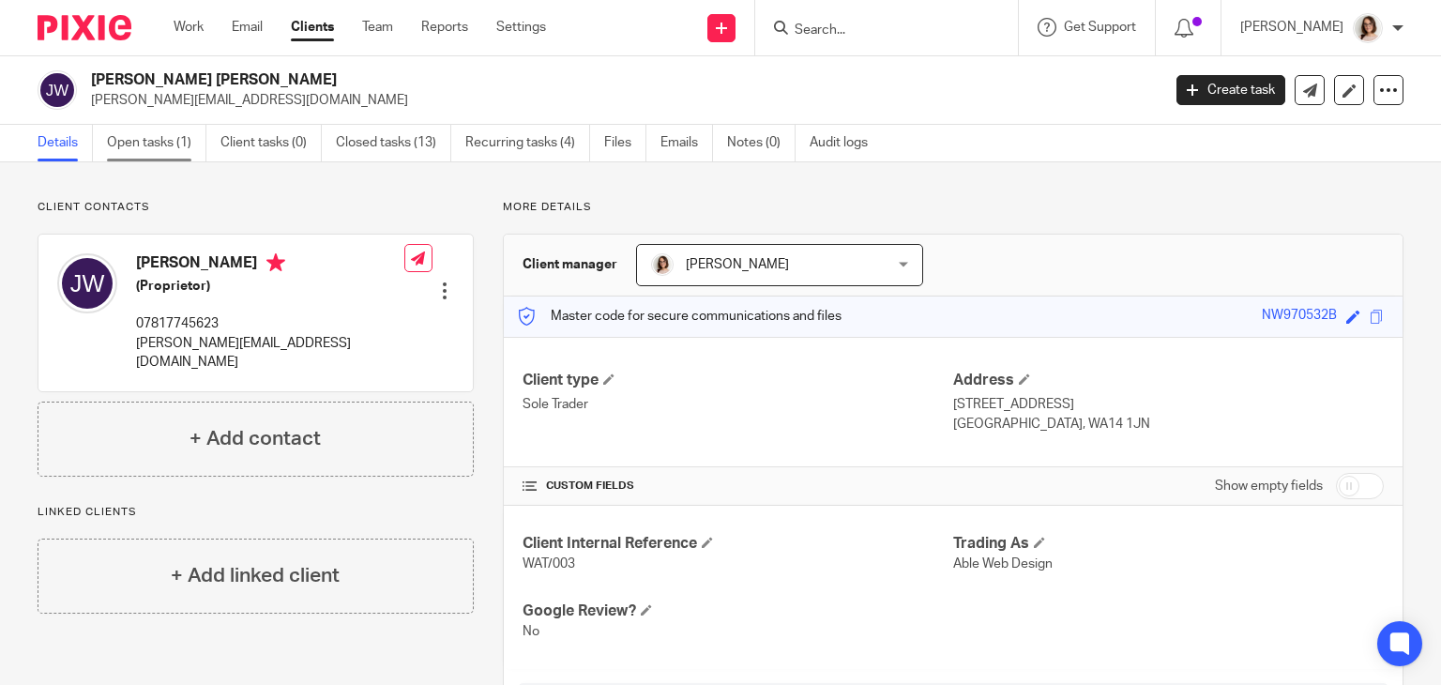
click at [125, 129] on link "Open tasks (1)" at bounding box center [156, 143] width 99 height 37
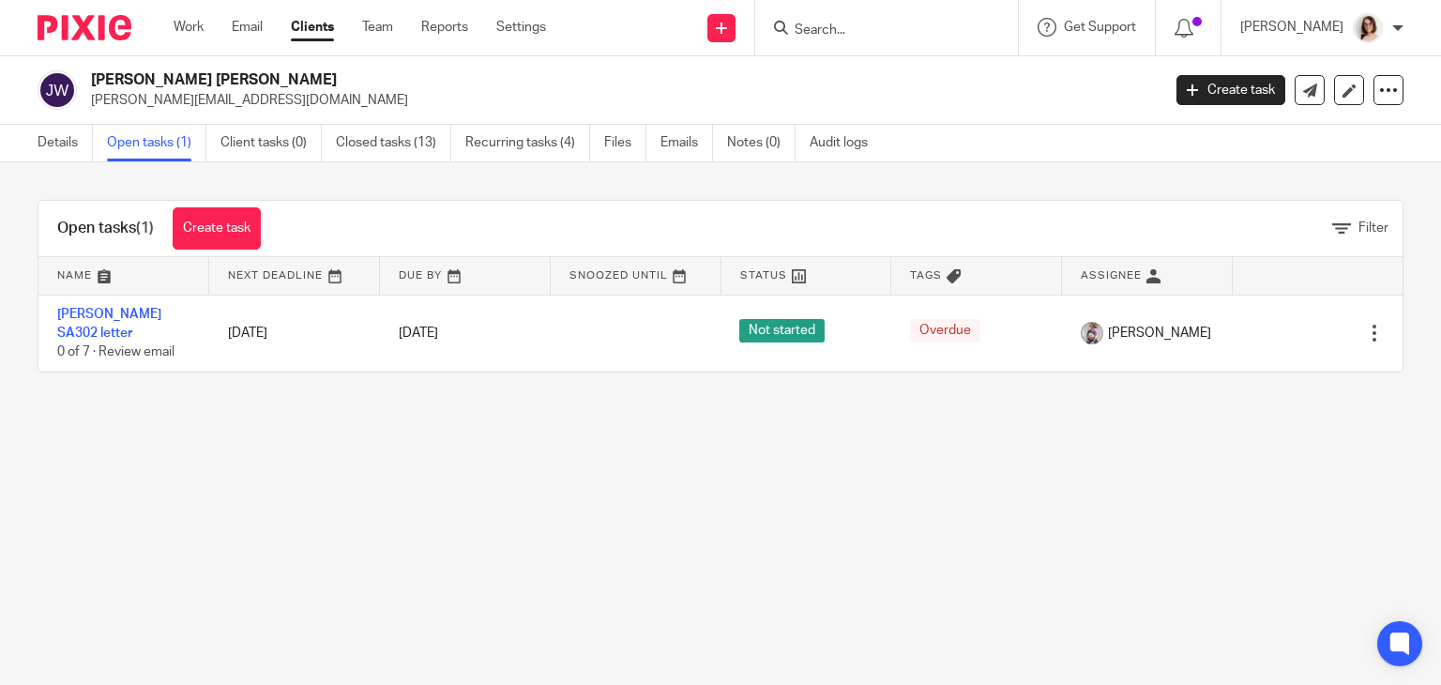
click at [307, 28] on link "Clients" at bounding box center [312, 27] width 43 height 19
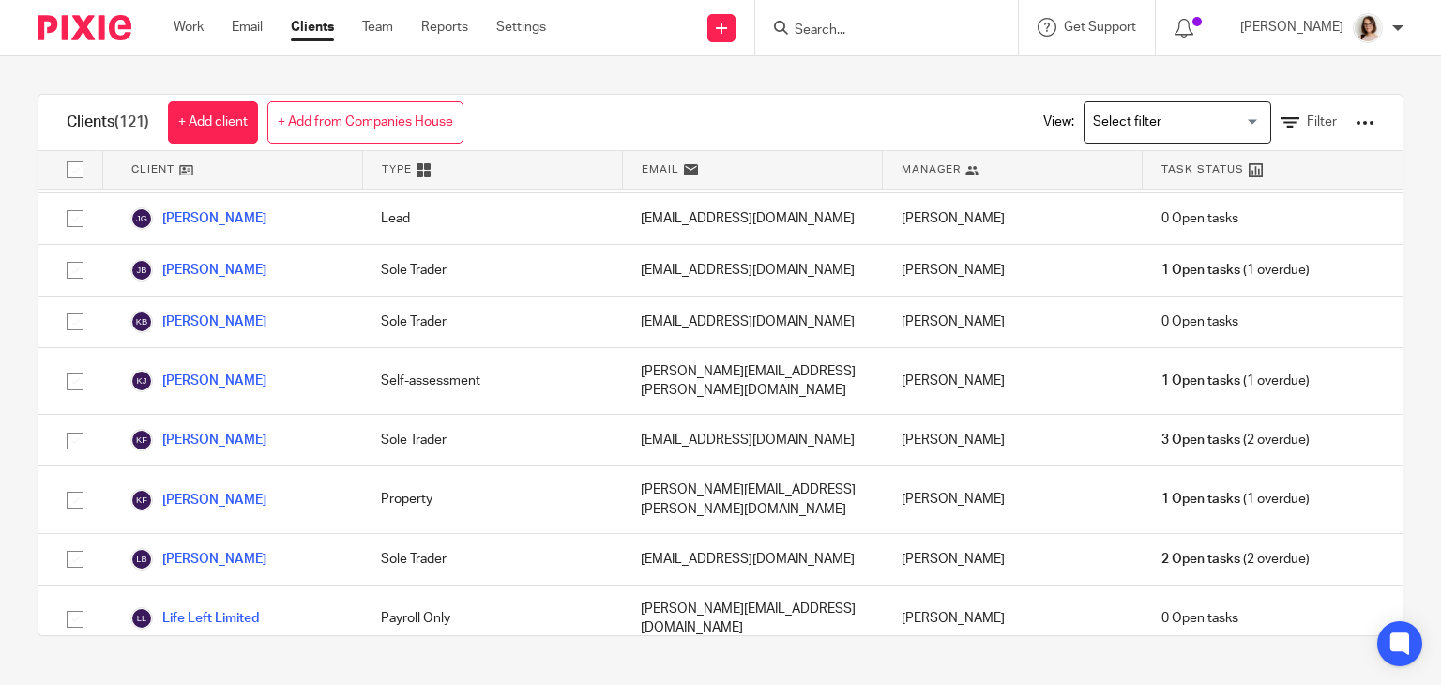
scroll to position [3249, 0]
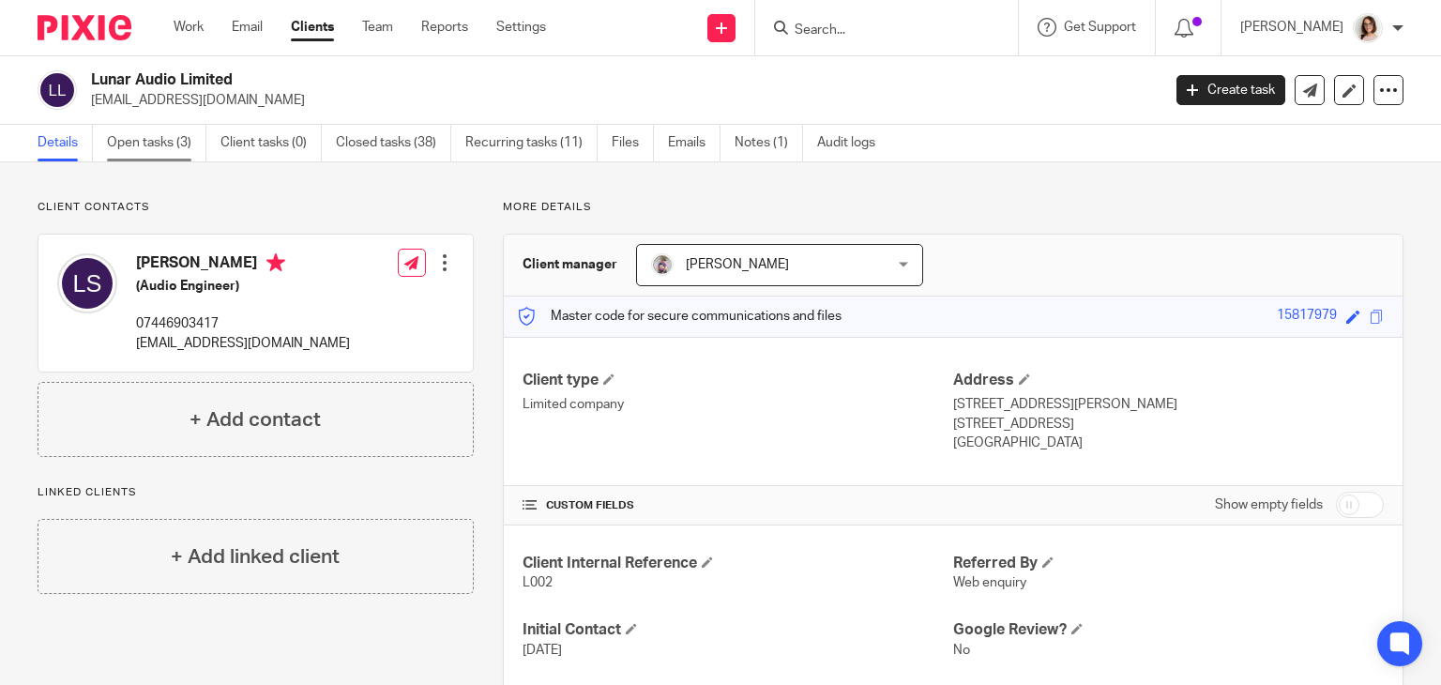
click at [147, 155] on link "Open tasks (3)" at bounding box center [156, 143] width 99 height 37
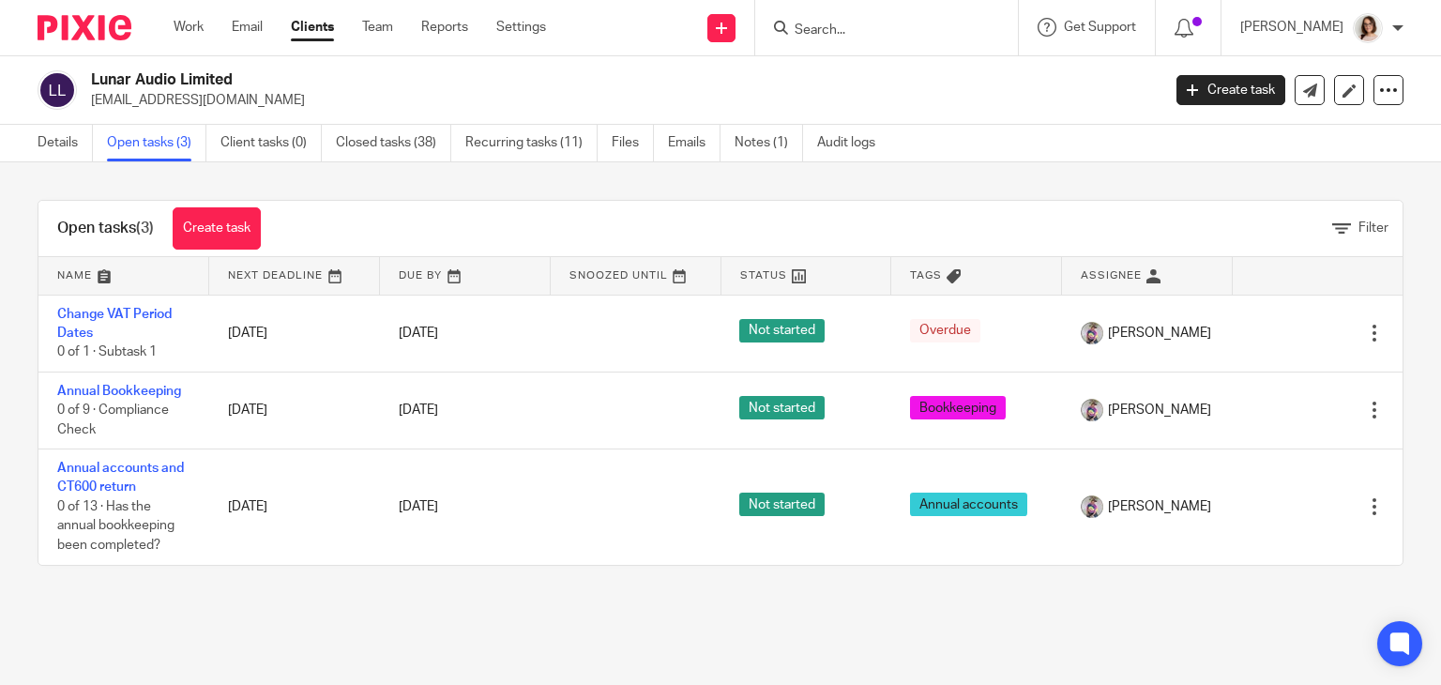
click at [308, 31] on link "Clients" at bounding box center [312, 27] width 43 height 19
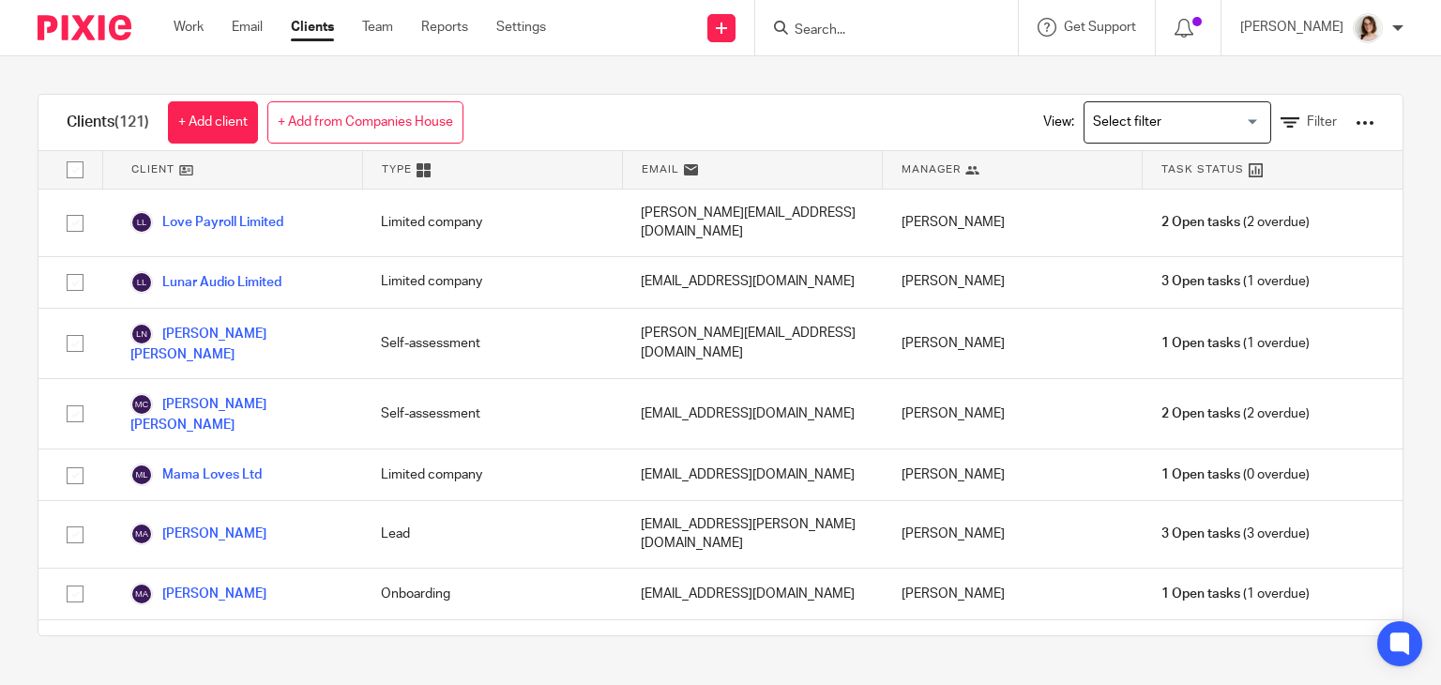
scroll to position [3853, 0]
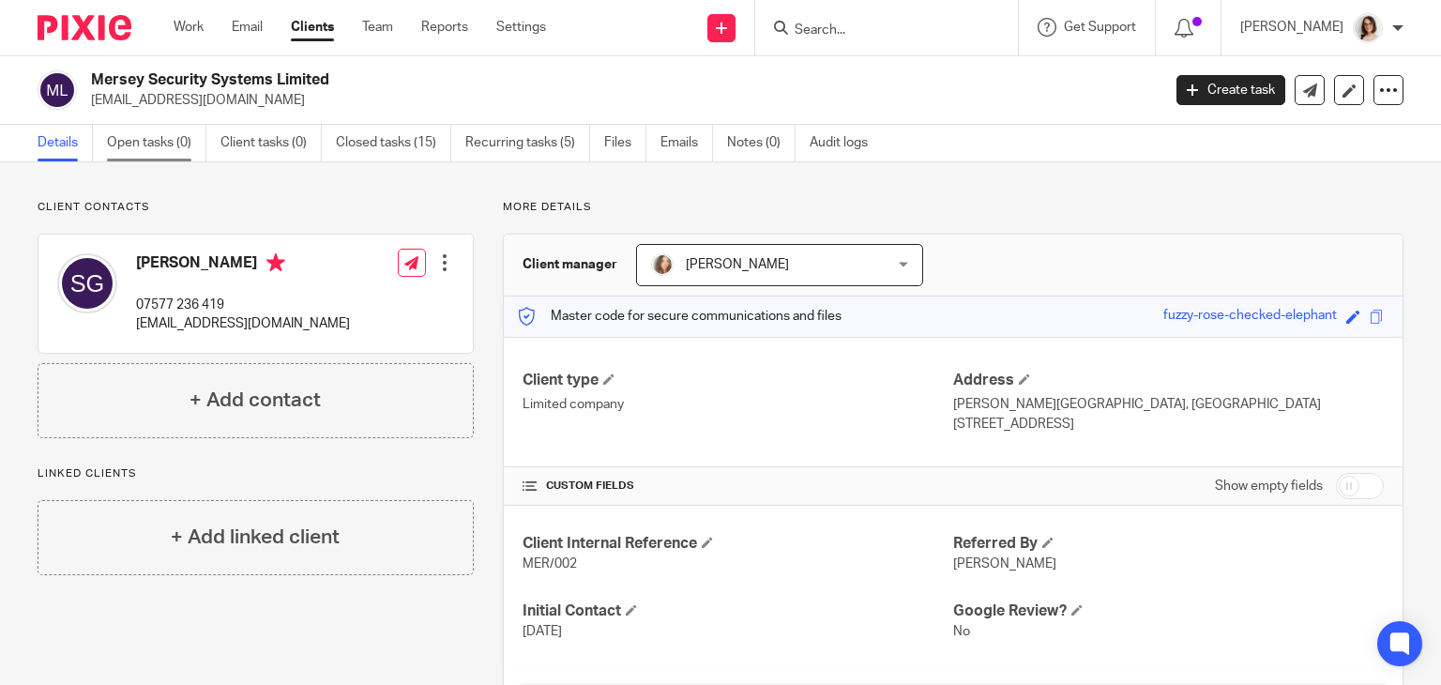
click at [134, 153] on link "Open tasks (0)" at bounding box center [156, 143] width 99 height 37
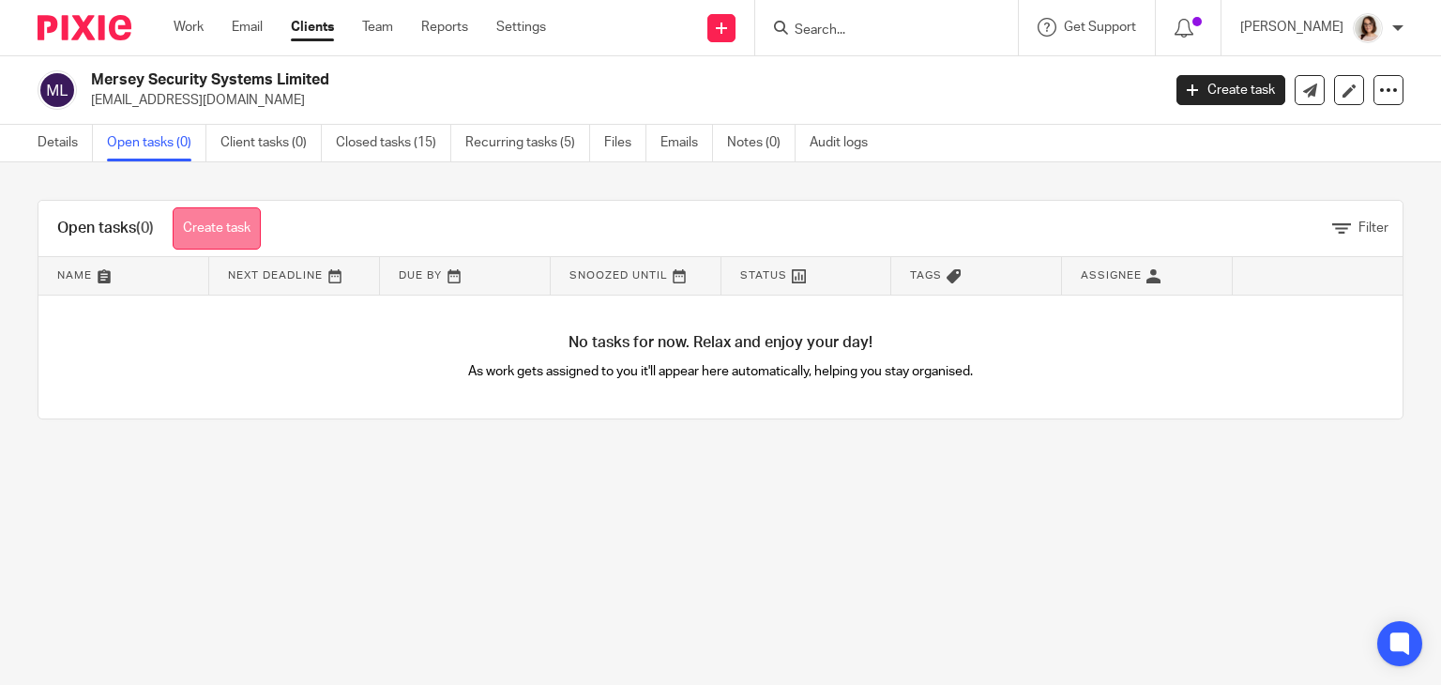
click at [240, 212] on link "Create task" at bounding box center [217, 228] width 88 height 42
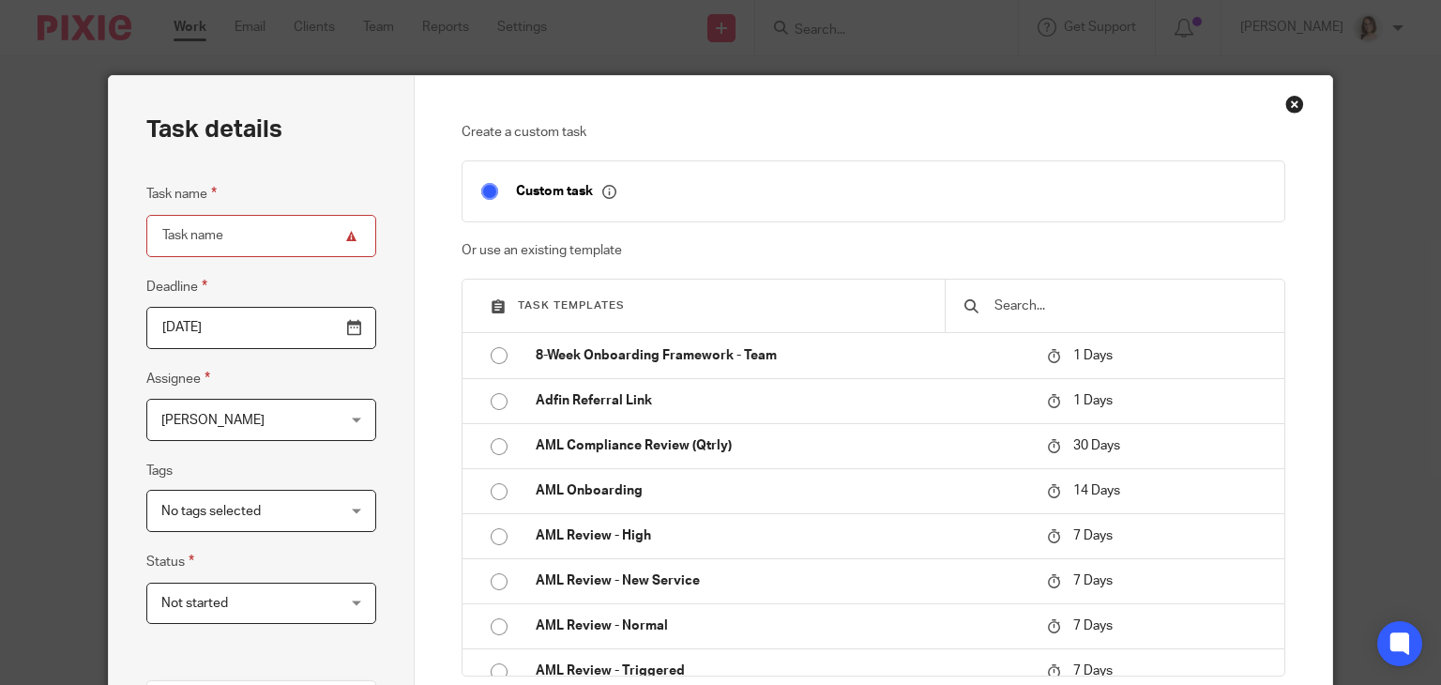
click at [1005, 306] on input "text" at bounding box center [1129, 306] width 273 height 21
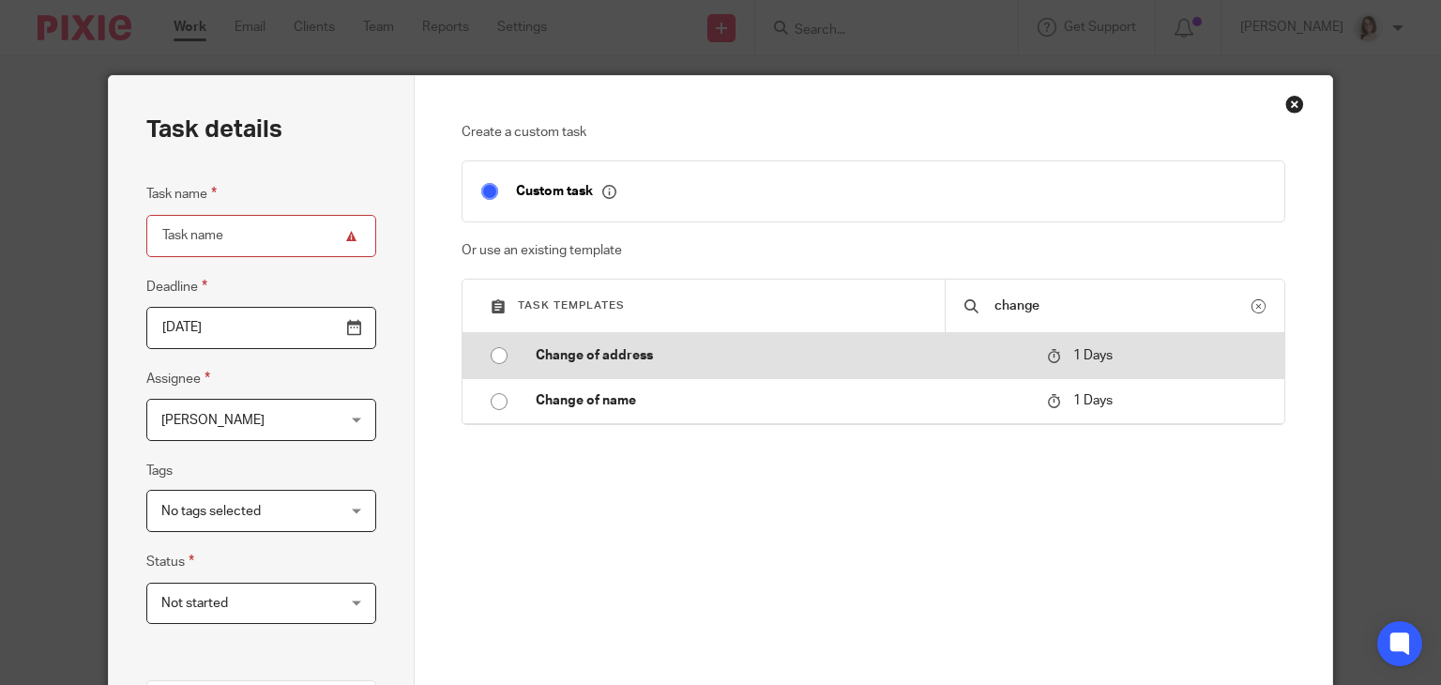
type input "change"
click at [488, 359] on input "radio" at bounding box center [499, 356] width 36 height 36
type input "2025-08-20"
type input "Change of address"
checkbox input "false"
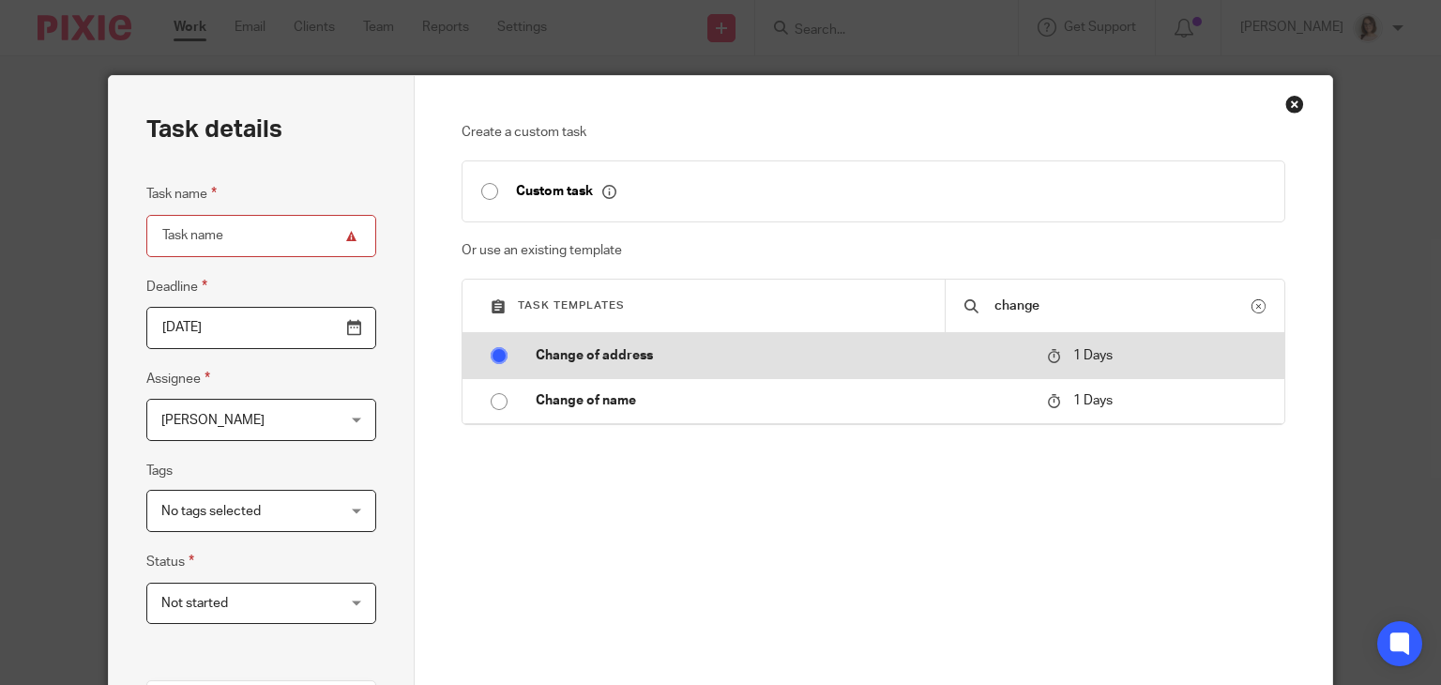
radio input "false"
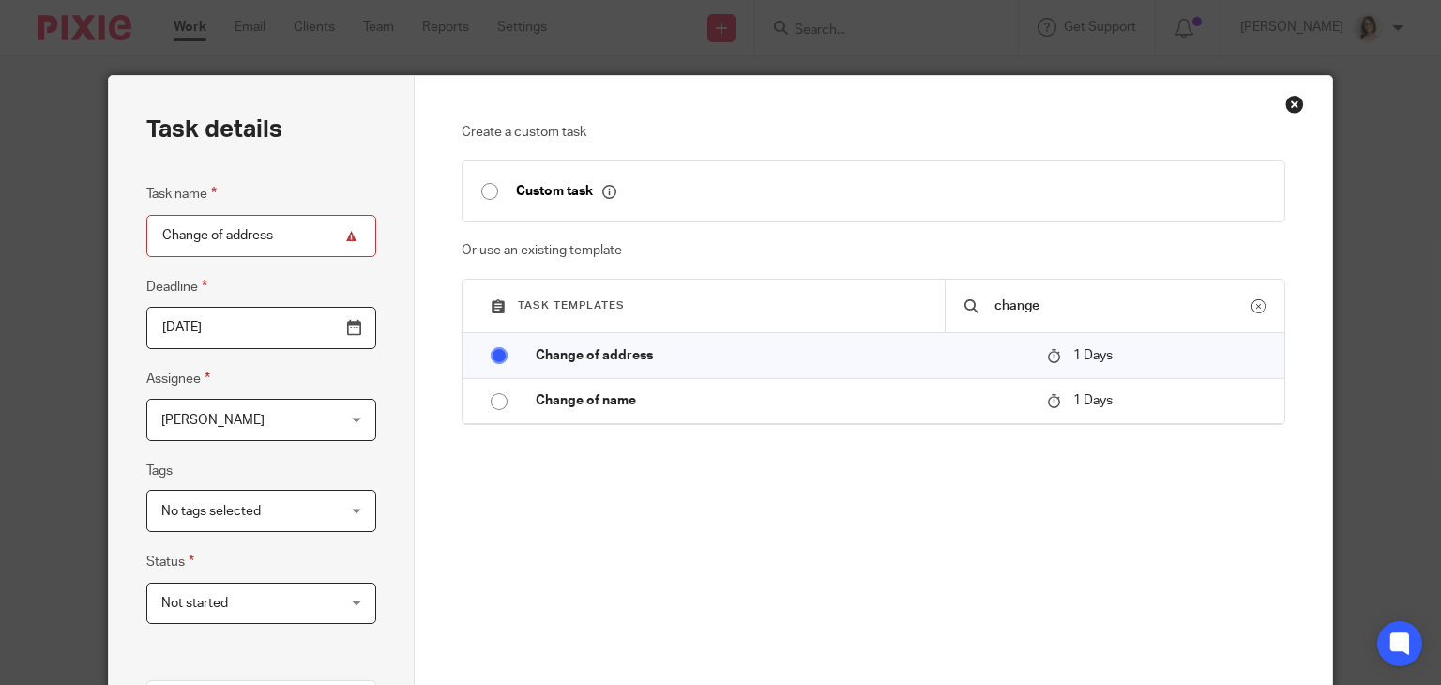
scroll to position [423, 0]
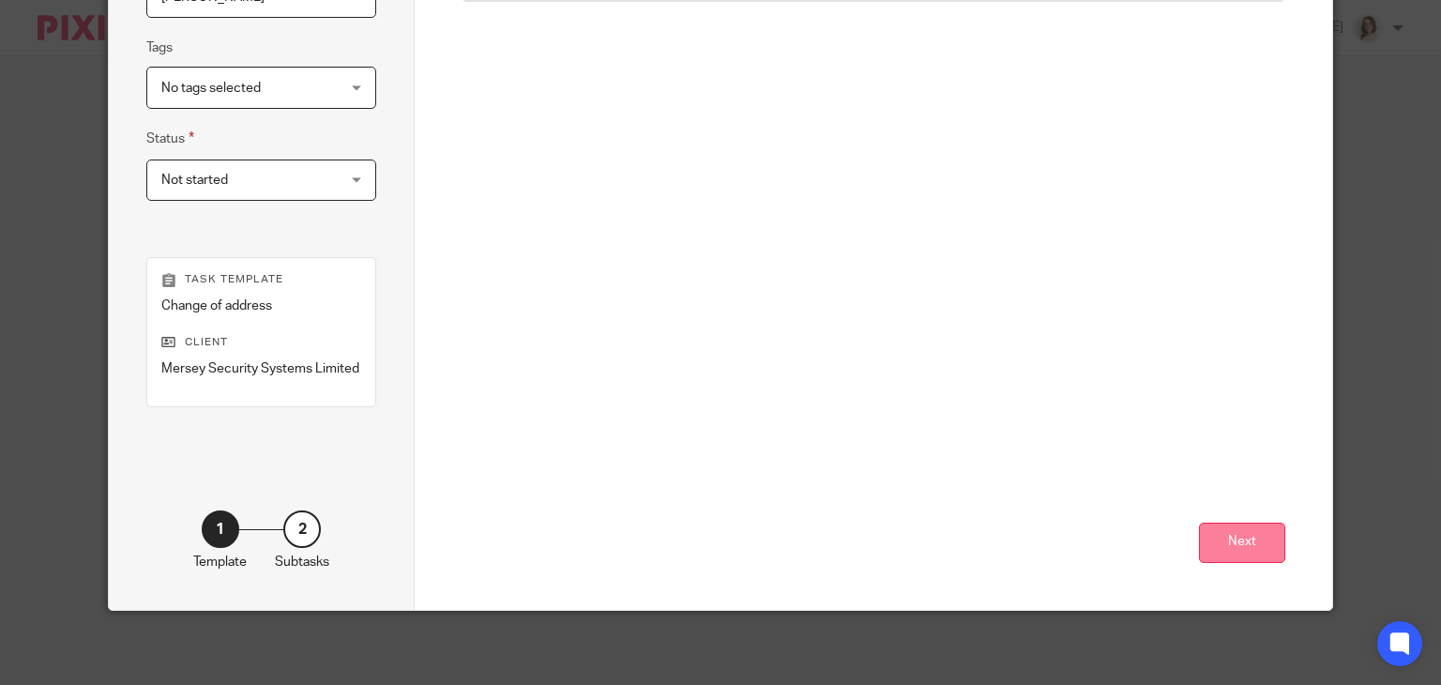
click at [1217, 530] on button "Next" at bounding box center [1242, 543] width 86 height 40
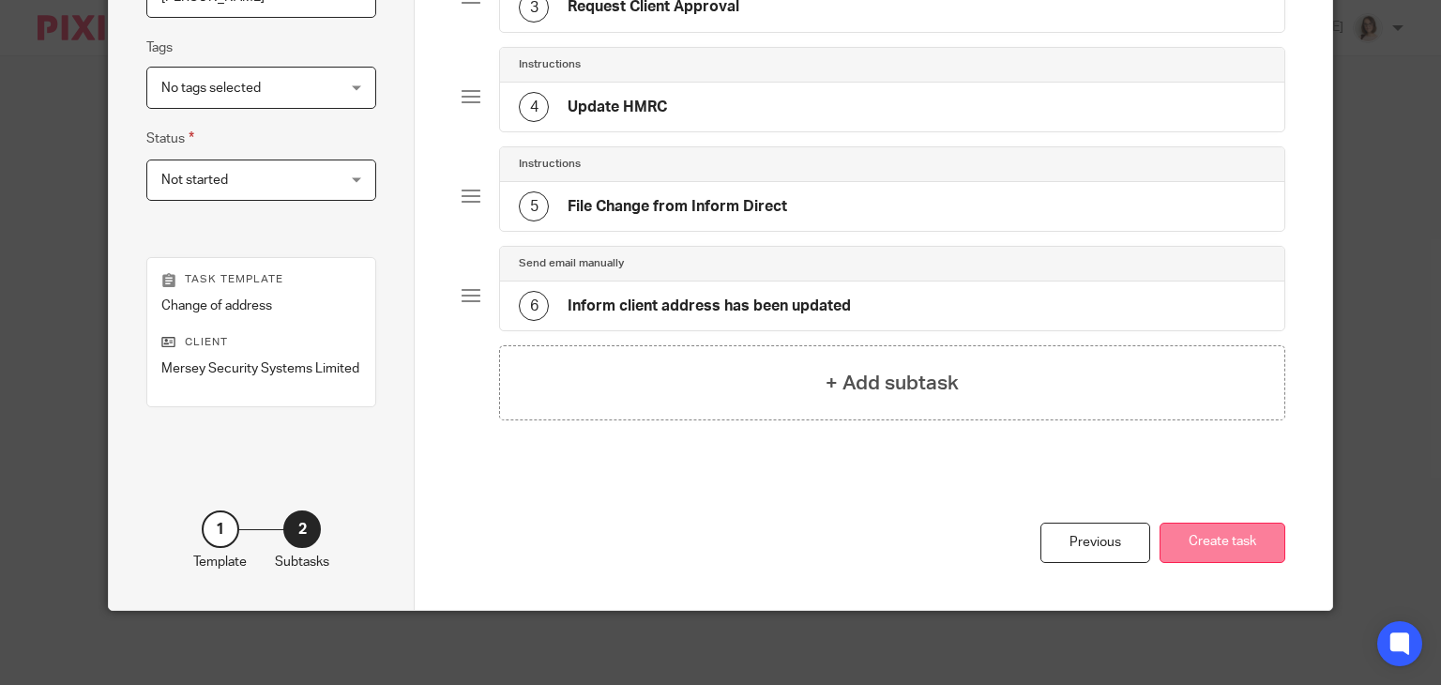
click at [1205, 536] on button "Create task" at bounding box center [1223, 543] width 126 height 40
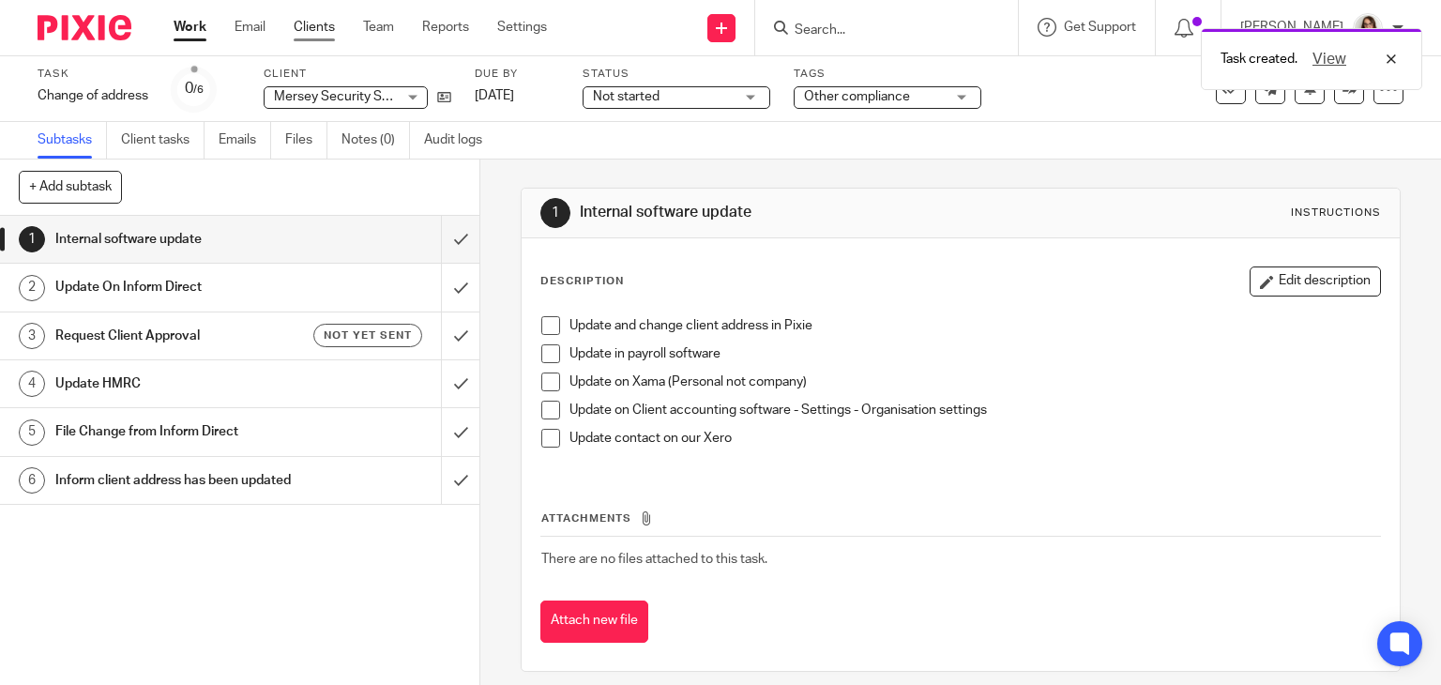
click at [313, 24] on link "Clients" at bounding box center [314, 27] width 41 height 19
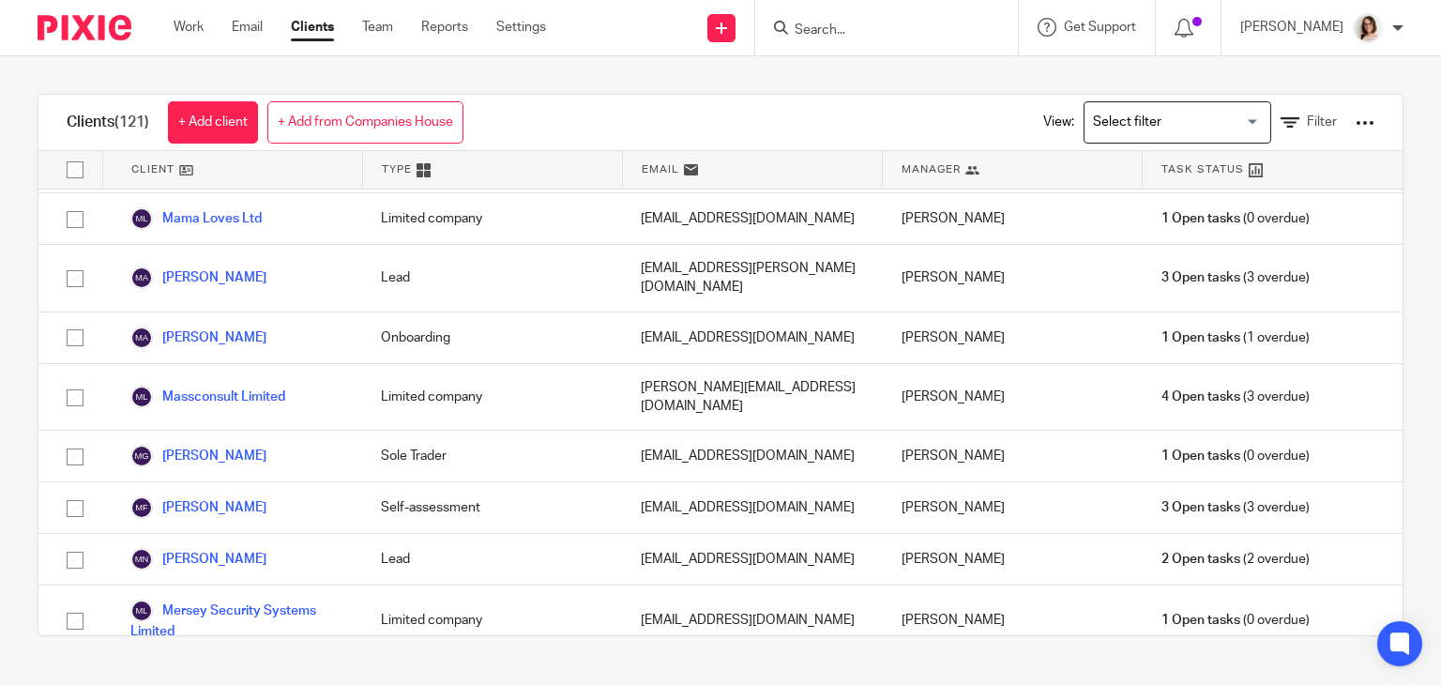
scroll to position [4091, 0]
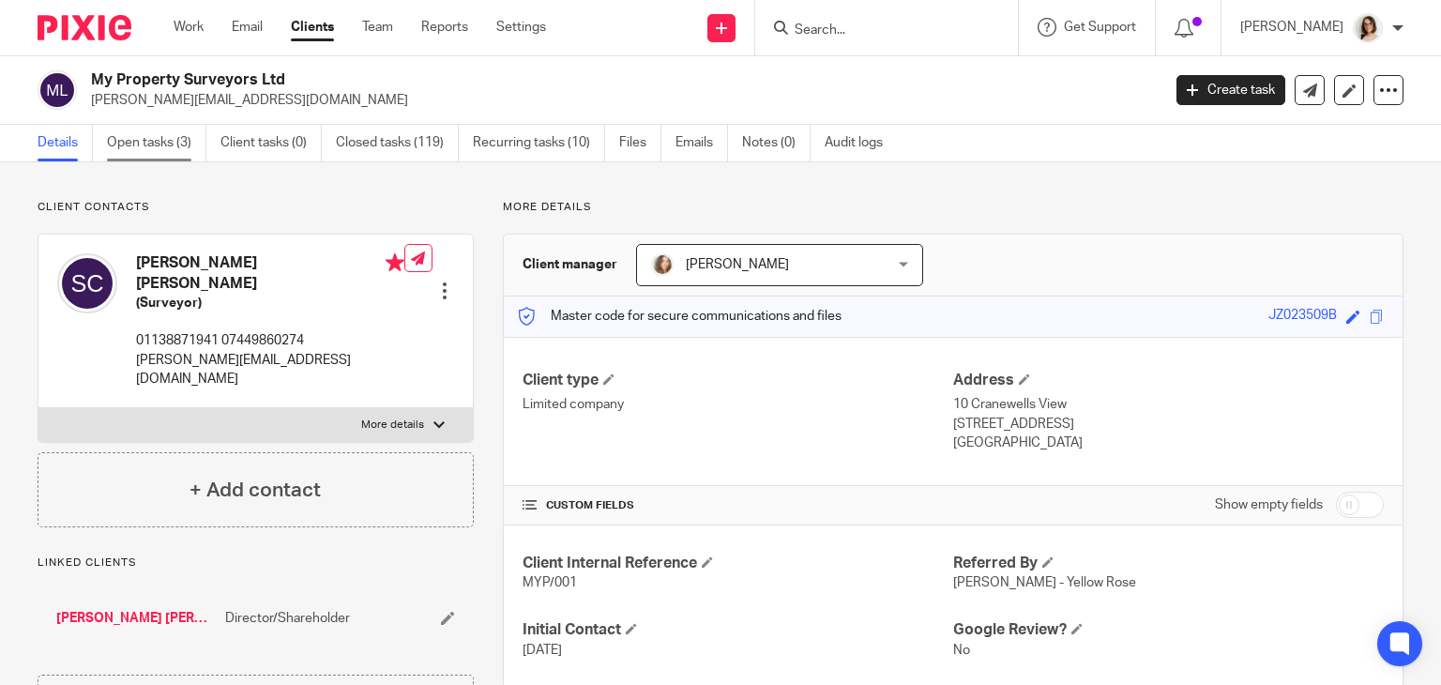
click at [134, 136] on link "Open tasks (3)" at bounding box center [156, 143] width 99 height 37
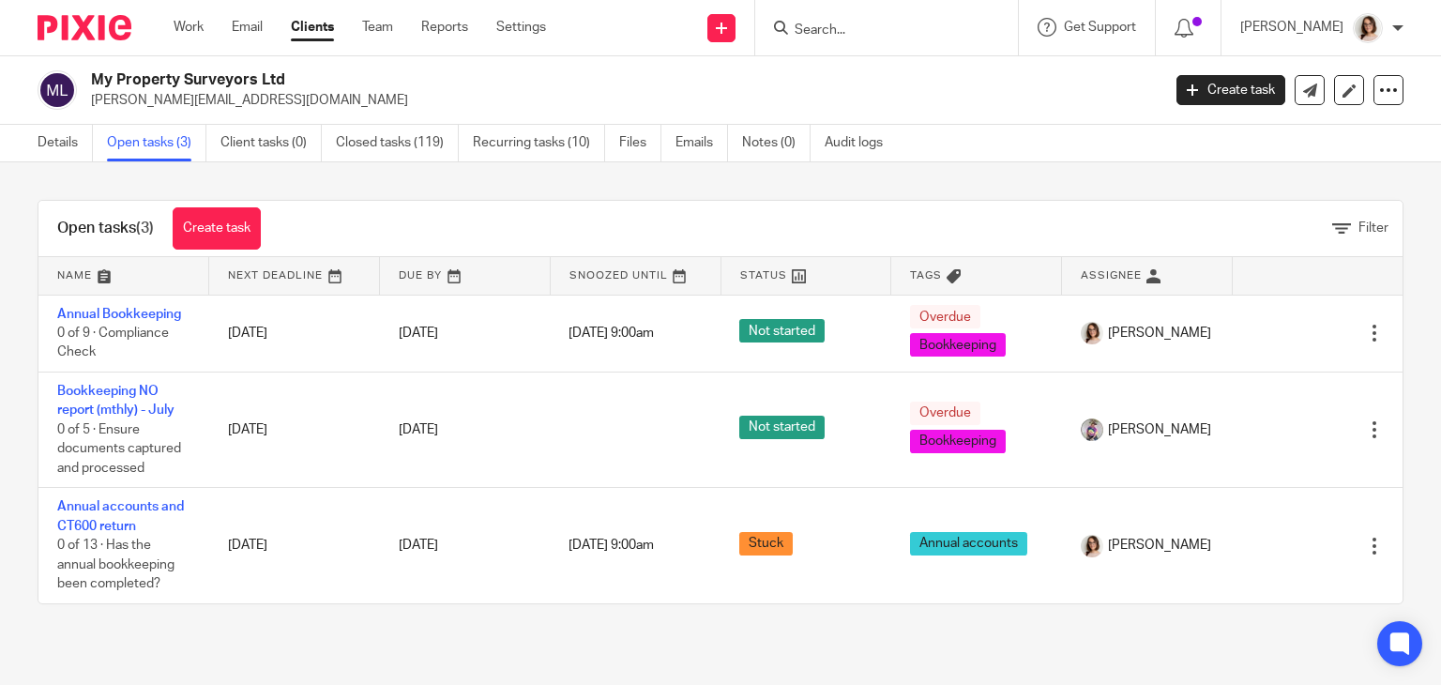
click at [312, 35] on link "Clients" at bounding box center [312, 27] width 43 height 19
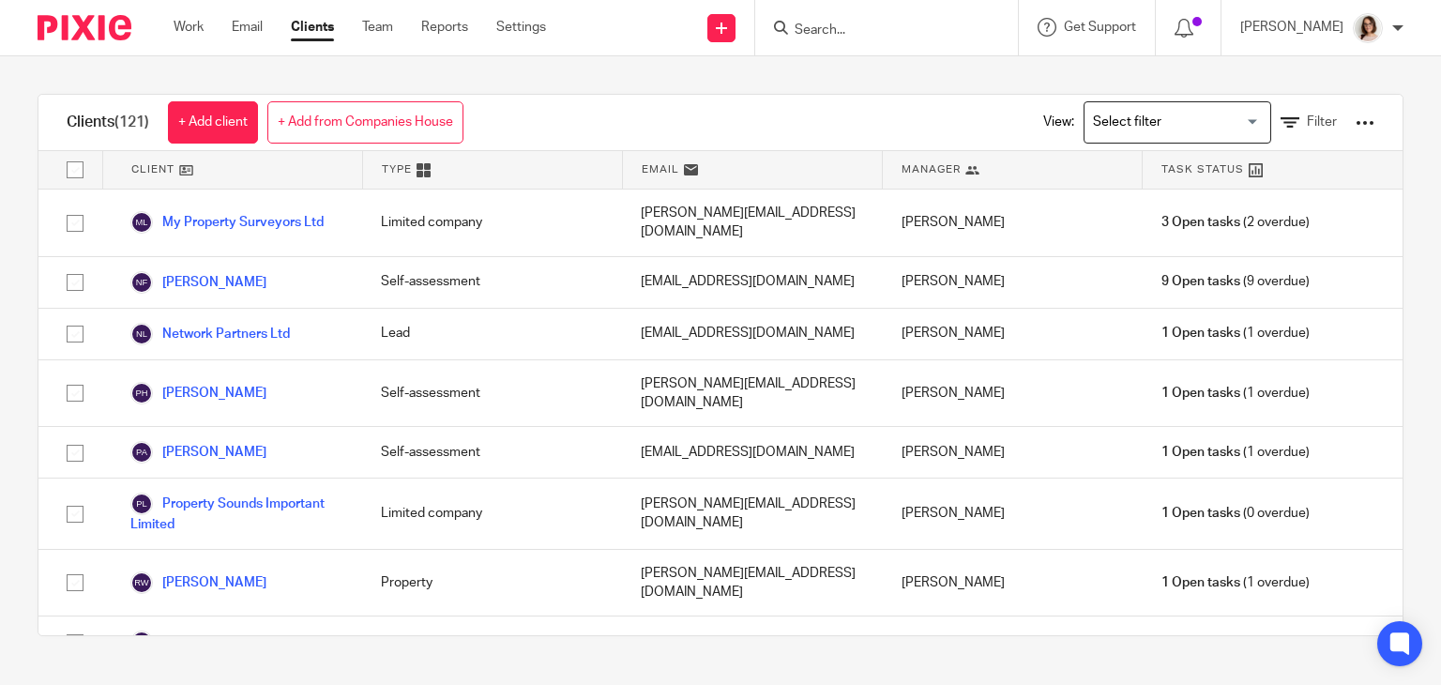
scroll to position [4792, 0]
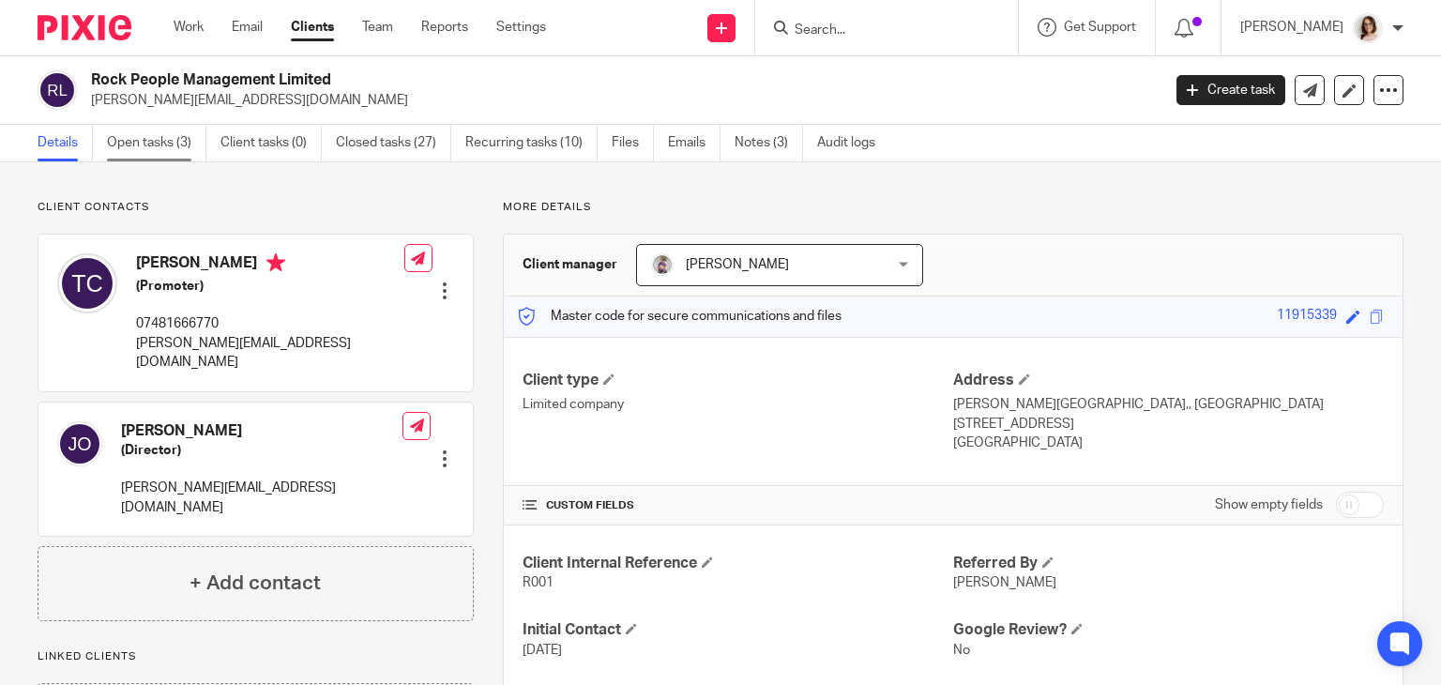
click at [134, 140] on link "Open tasks (3)" at bounding box center [156, 143] width 99 height 37
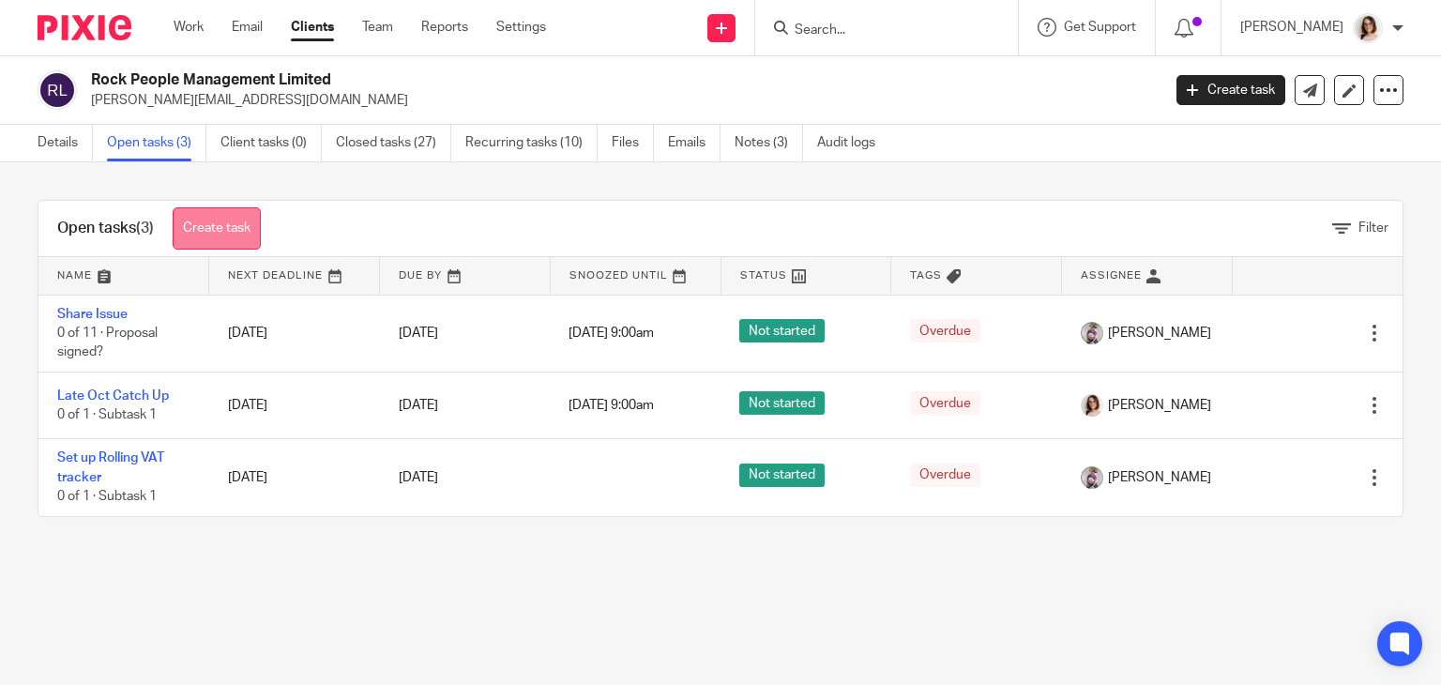
click at [225, 222] on link "Create task" at bounding box center [217, 228] width 88 height 42
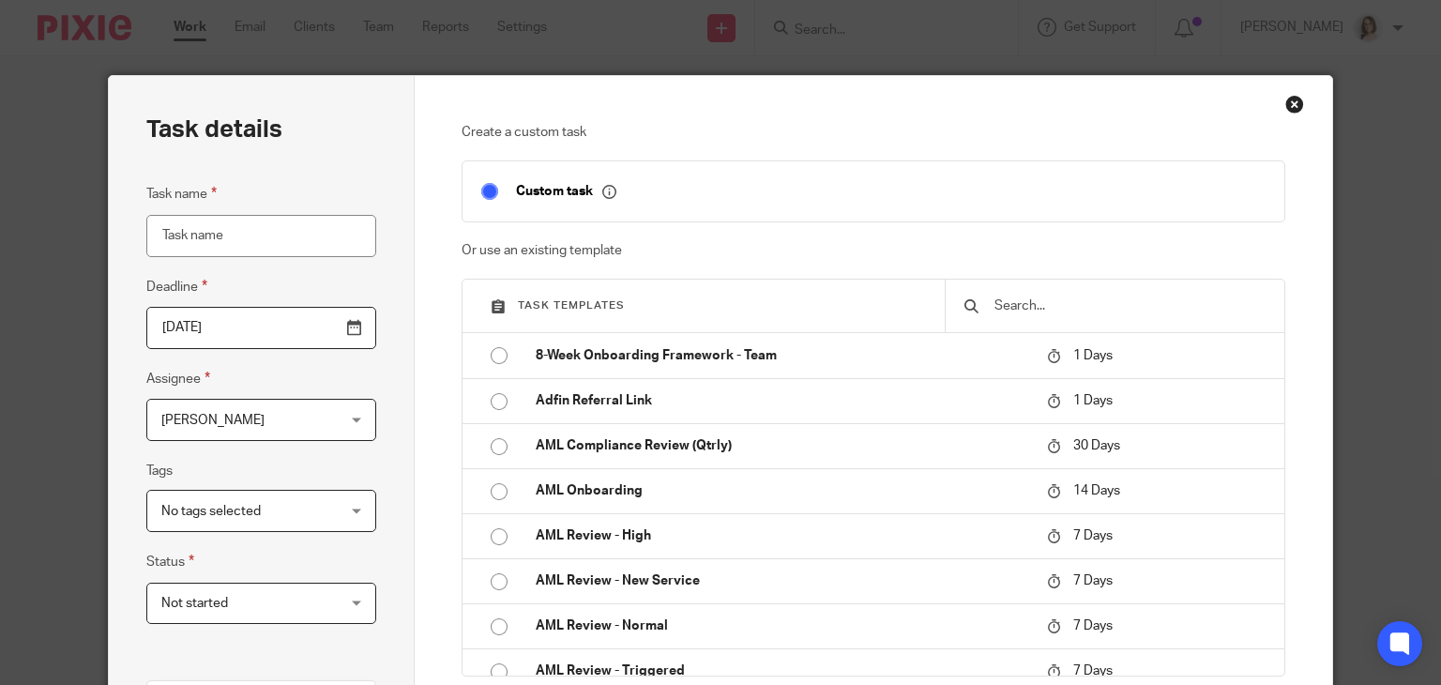
click at [1012, 307] on input "text" at bounding box center [1129, 306] width 273 height 21
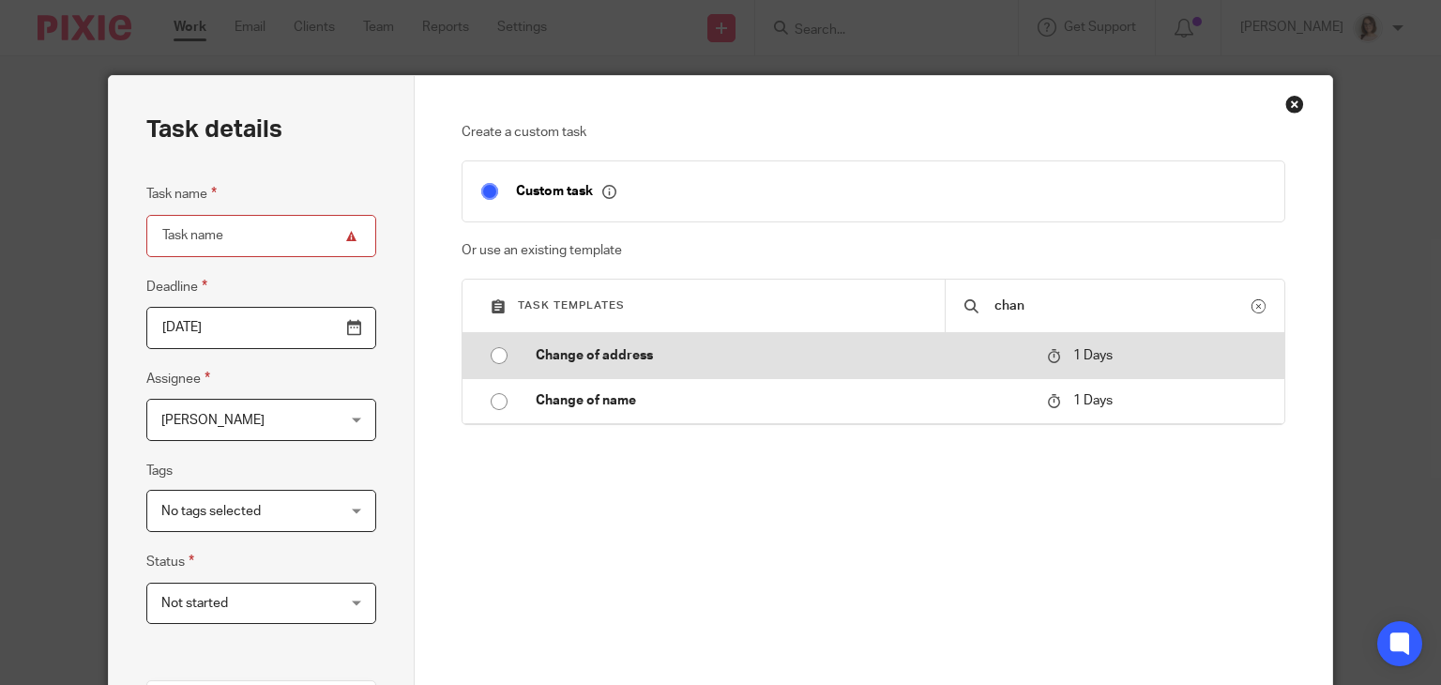
type input "chan"
click at [495, 356] on input "radio" at bounding box center [499, 356] width 36 height 36
type input "[DATE]"
type input "Change of address"
checkbox input "false"
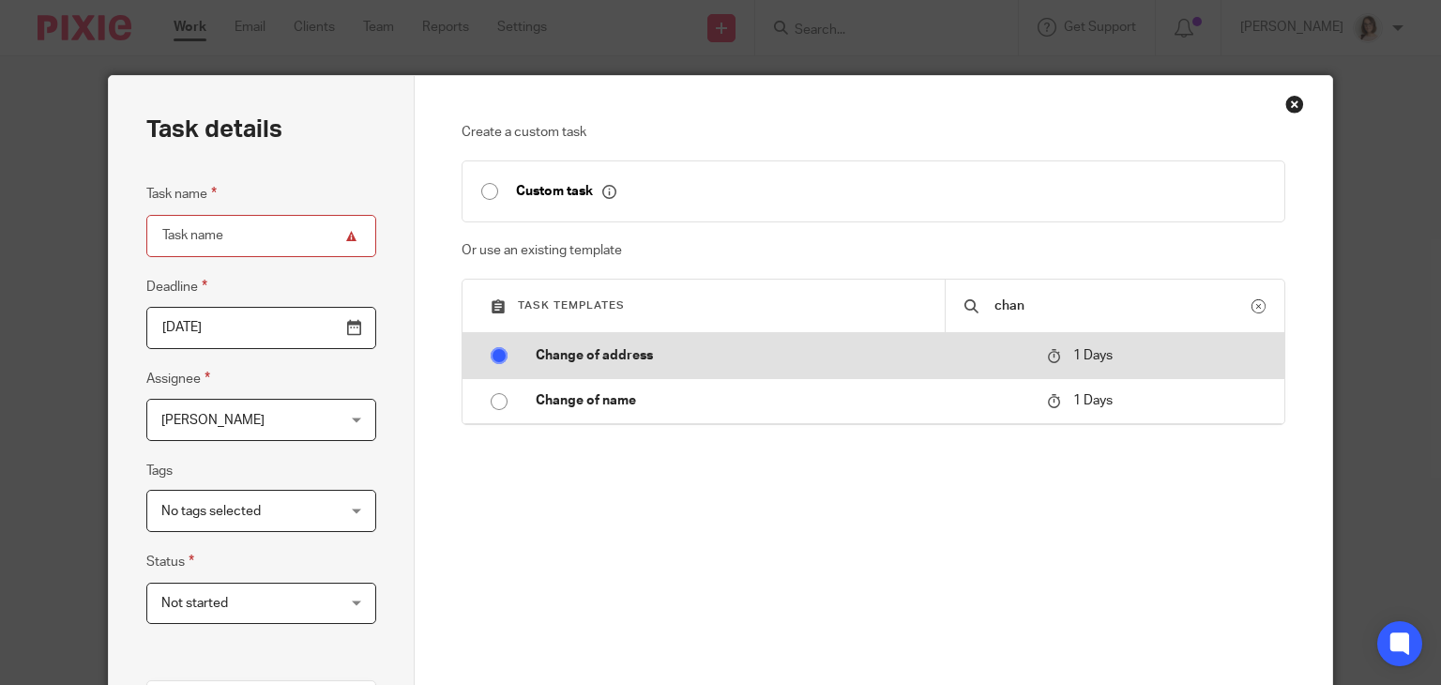
radio input "false"
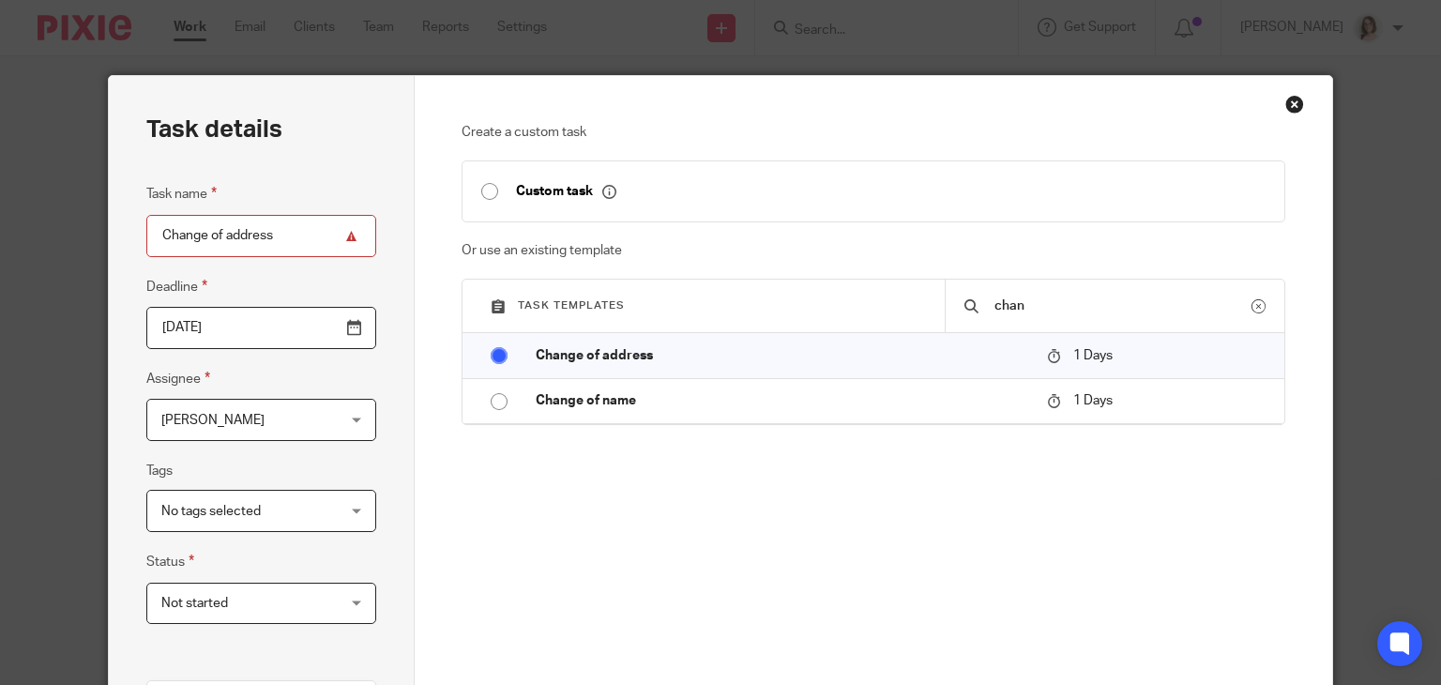
click at [339, 412] on div "[PERSON_NAME] [PERSON_NAME]" at bounding box center [261, 420] width 230 height 42
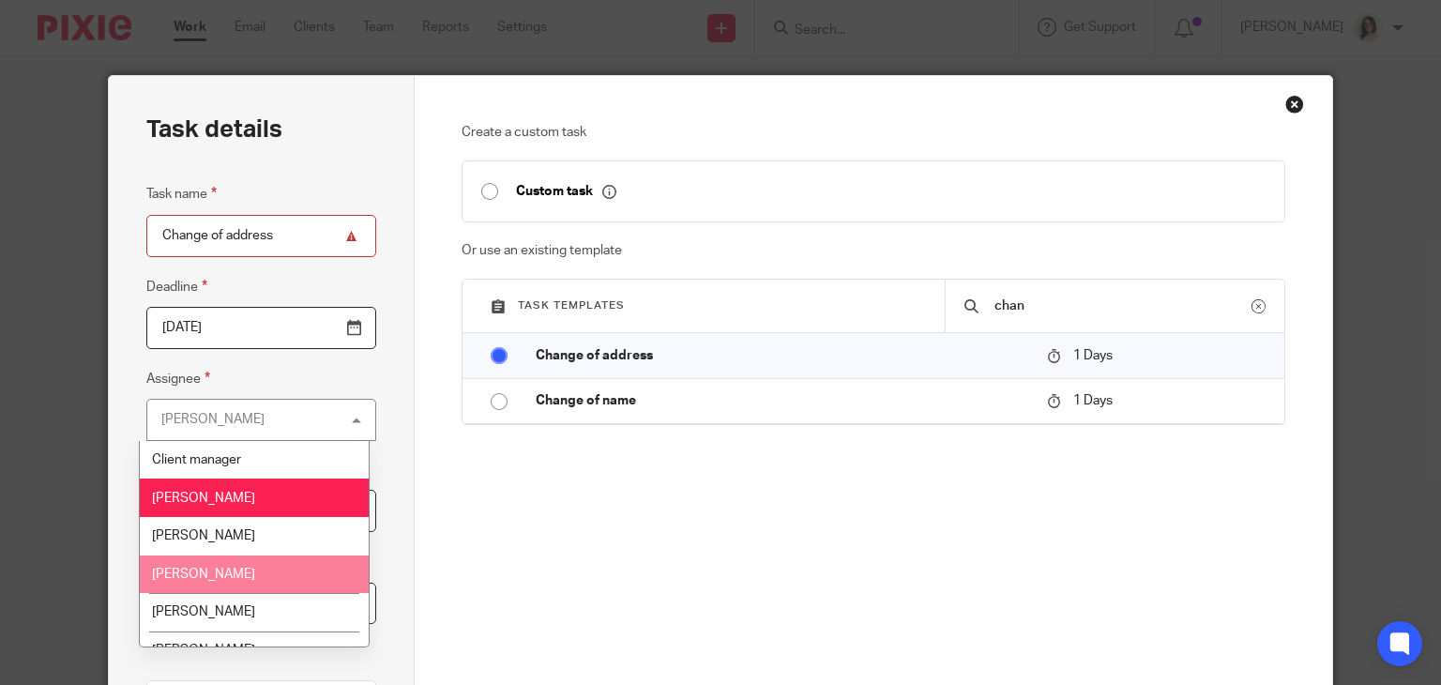
click at [227, 567] on li "[PERSON_NAME]" at bounding box center [254, 575] width 228 height 38
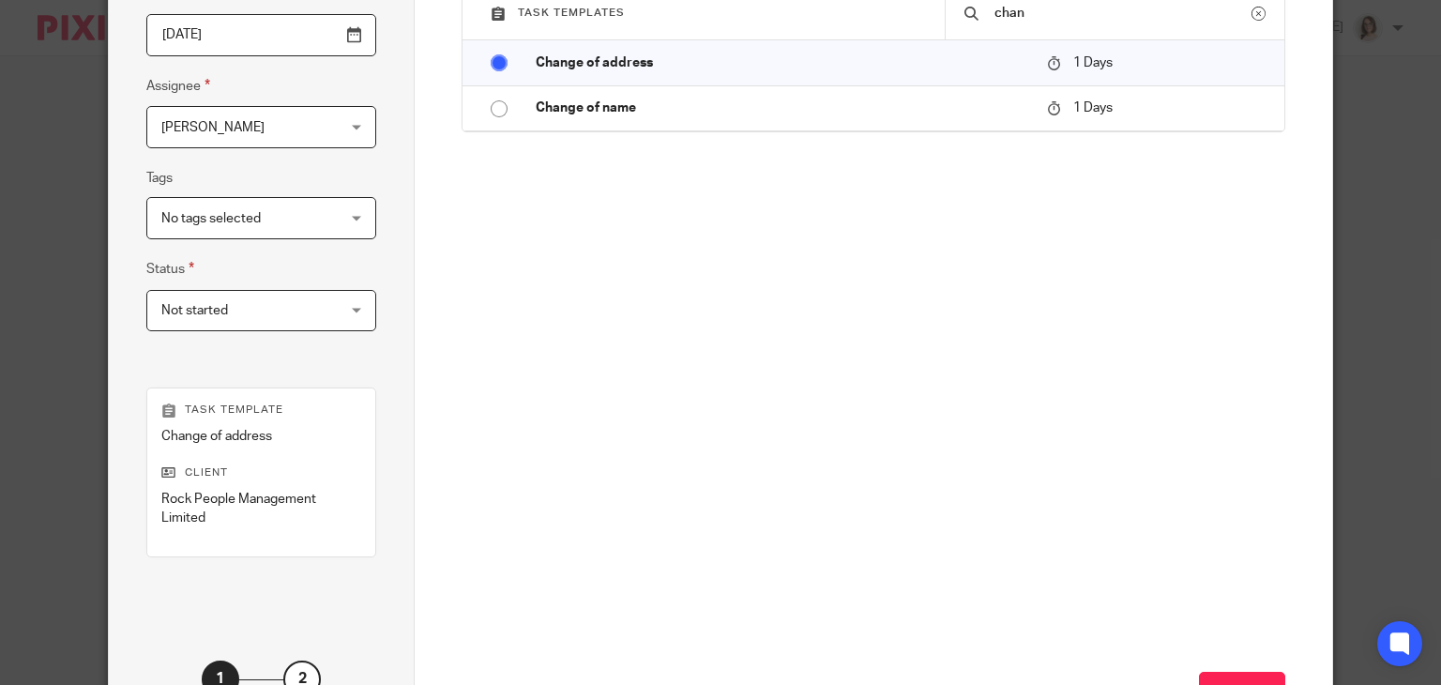
scroll to position [442, 0]
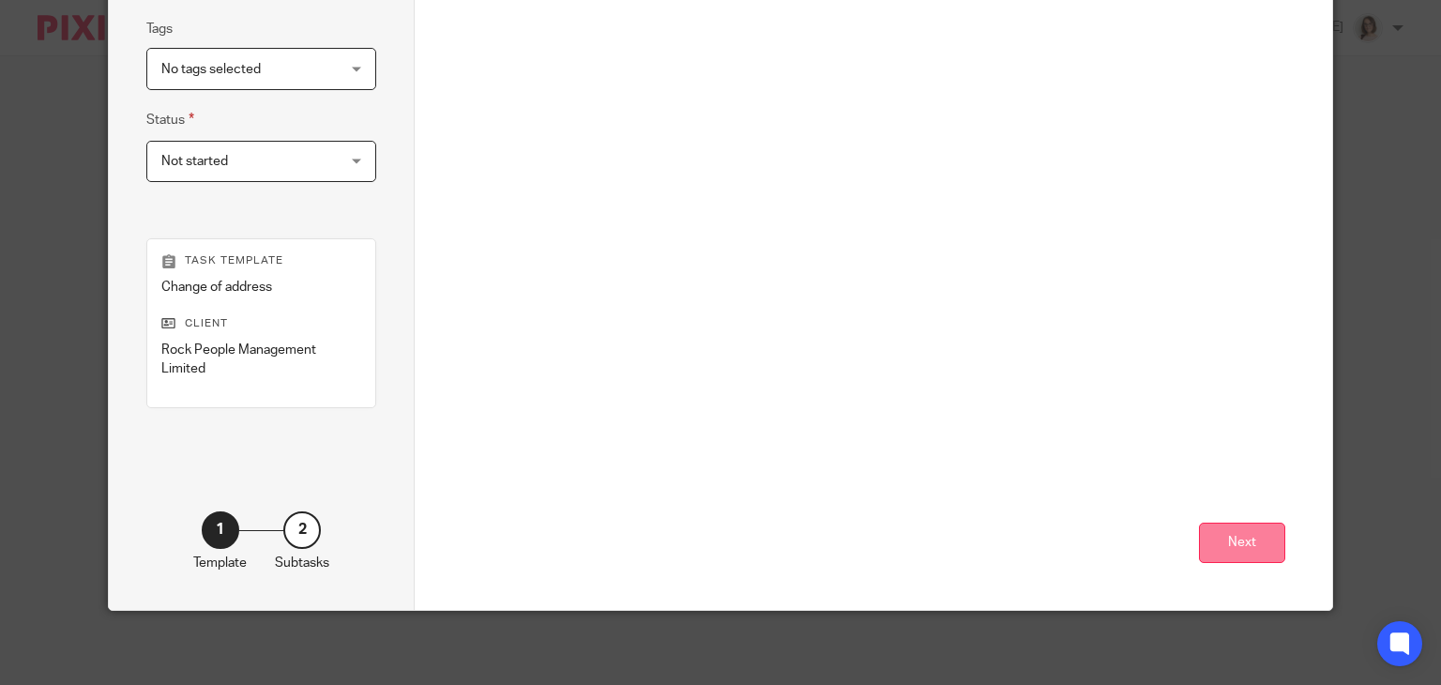
click at [1216, 556] on button "Next" at bounding box center [1242, 543] width 86 height 40
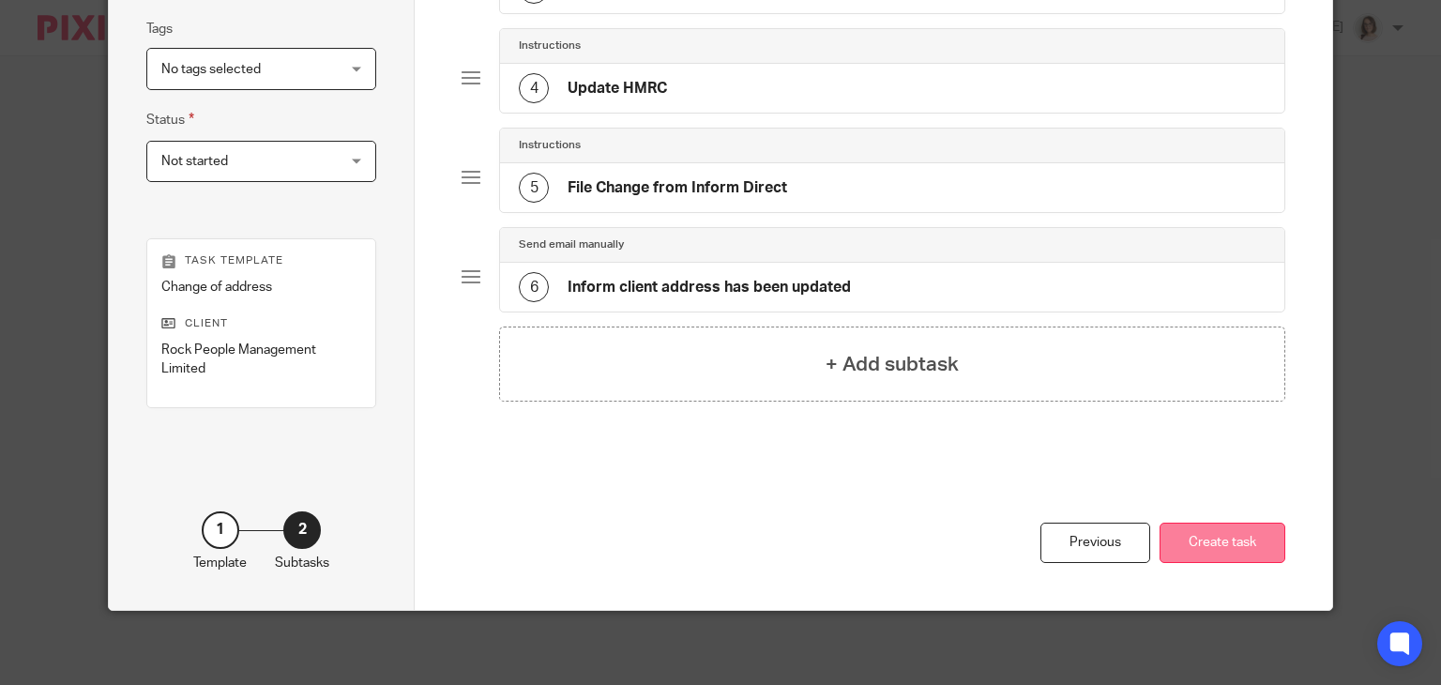
click at [1205, 534] on button "Create task" at bounding box center [1223, 543] width 126 height 40
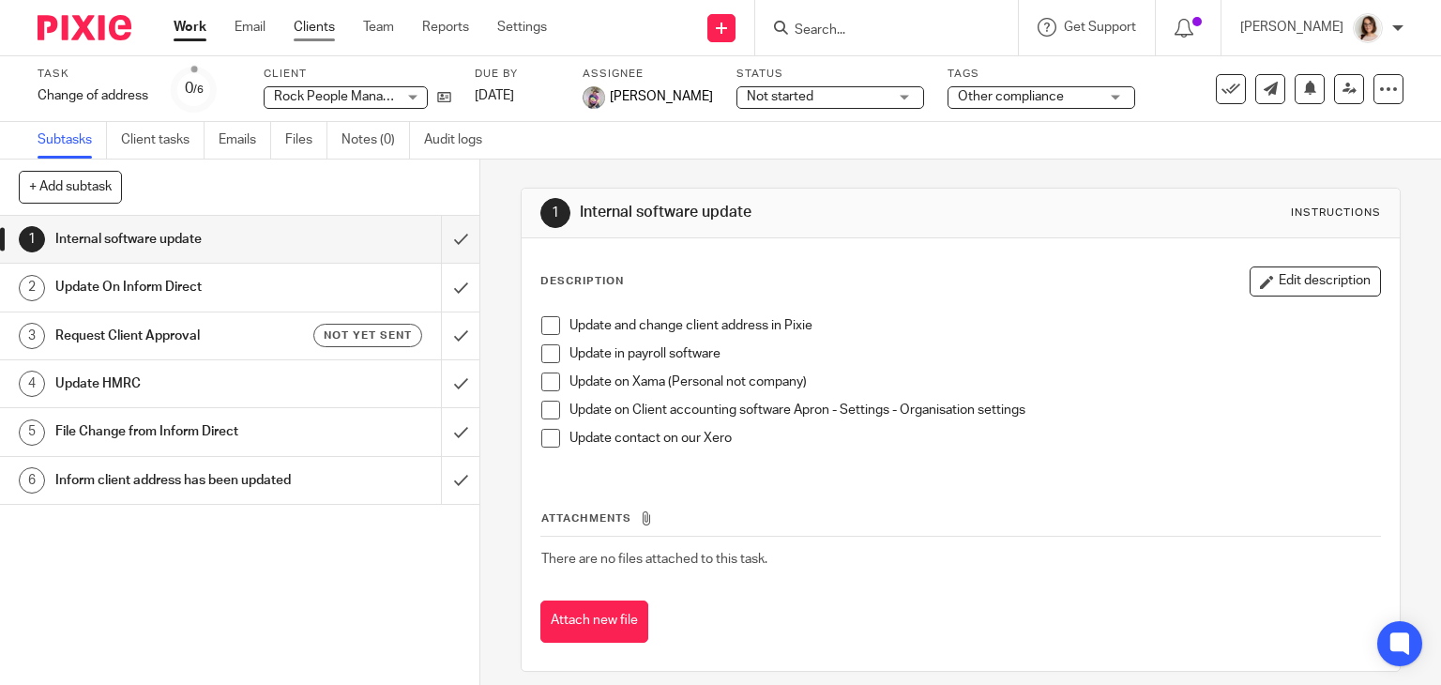
click at [309, 36] on link "Clients" at bounding box center [314, 27] width 41 height 19
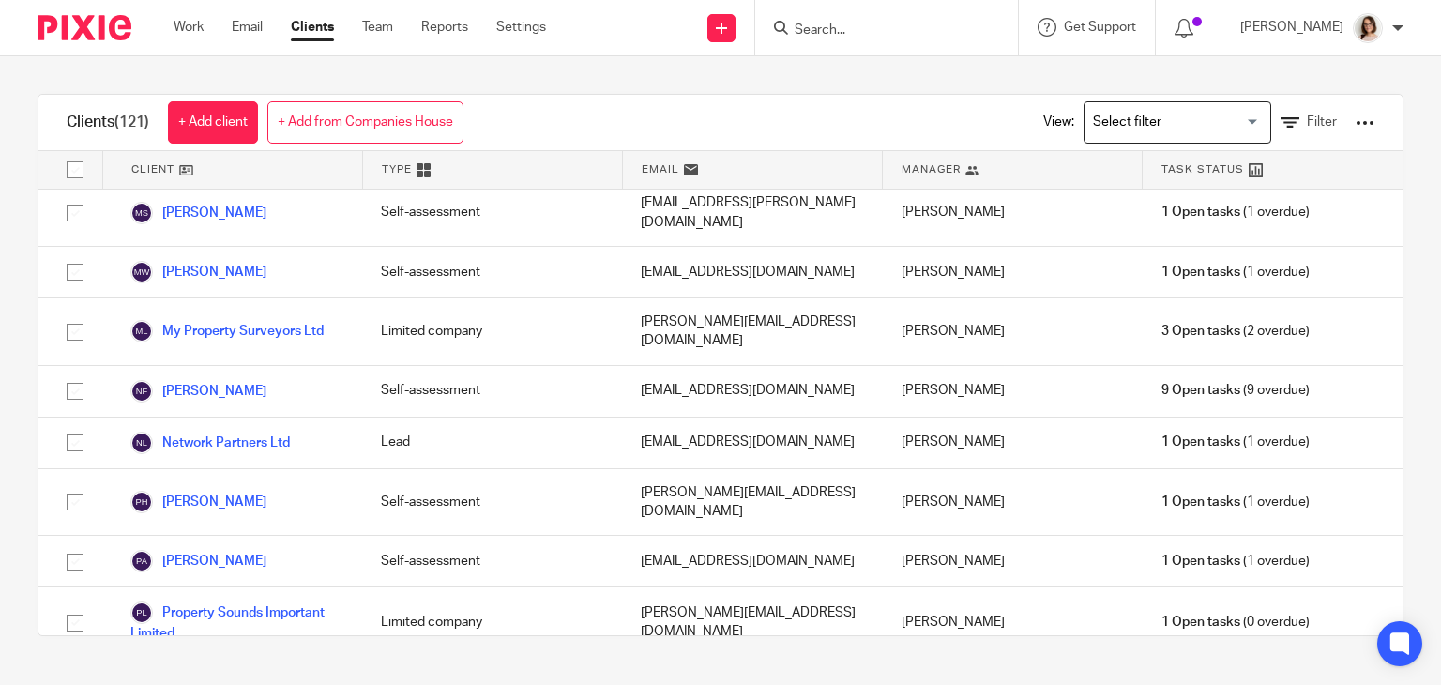
scroll to position [4681, 0]
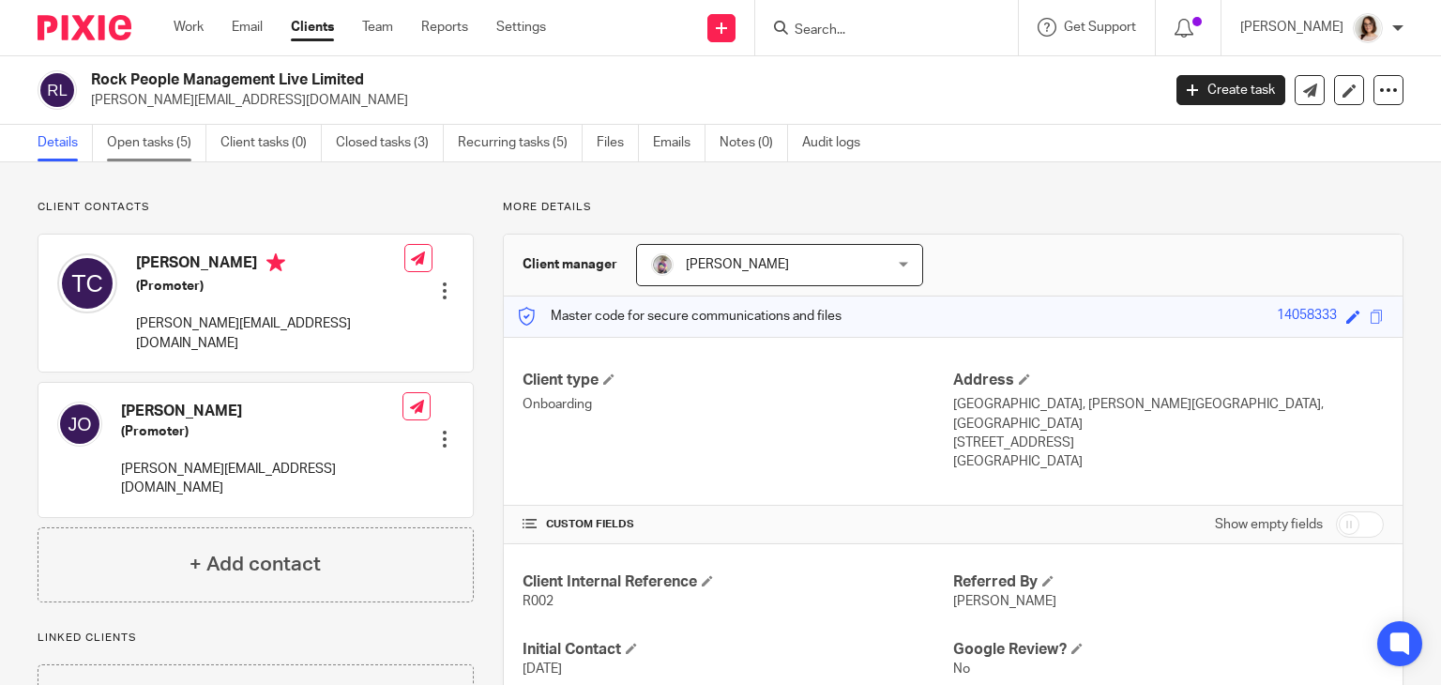
click at [158, 150] on link "Open tasks (5)" at bounding box center [156, 143] width 99 height 37
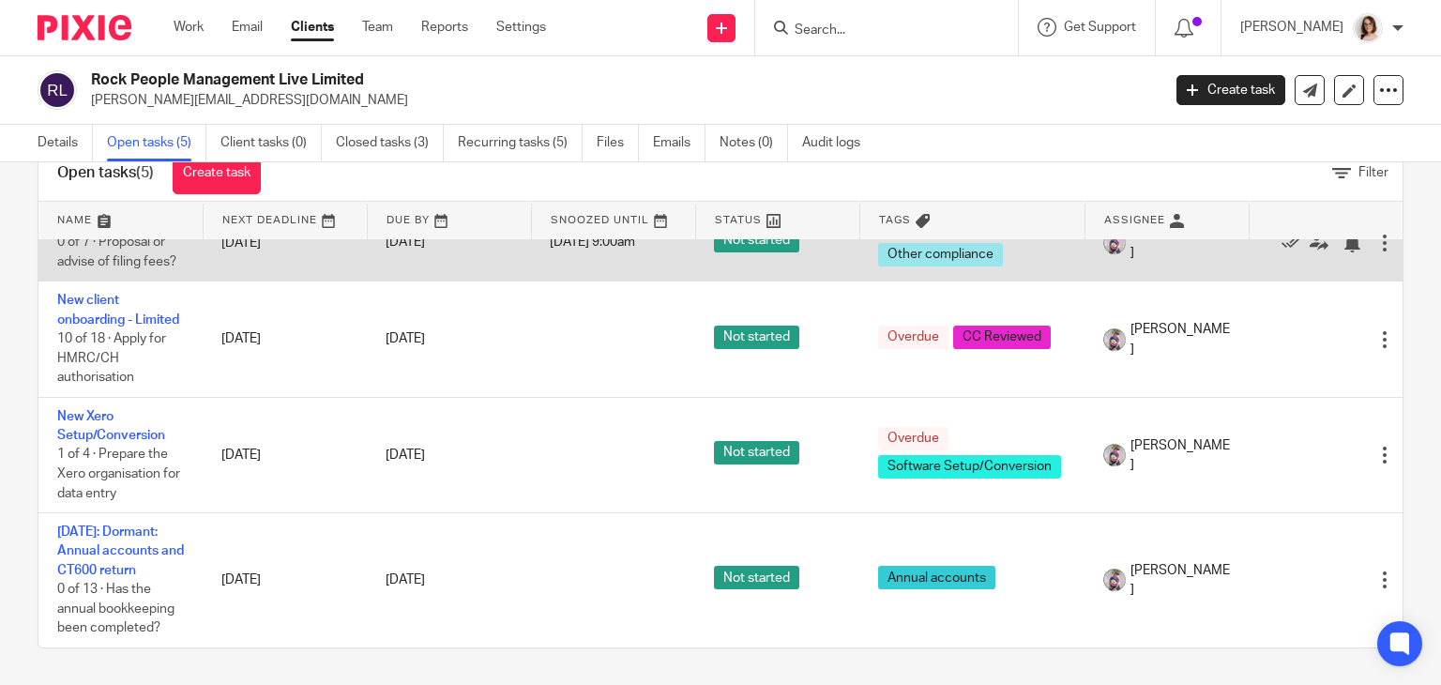
scroll to position [55, 0]
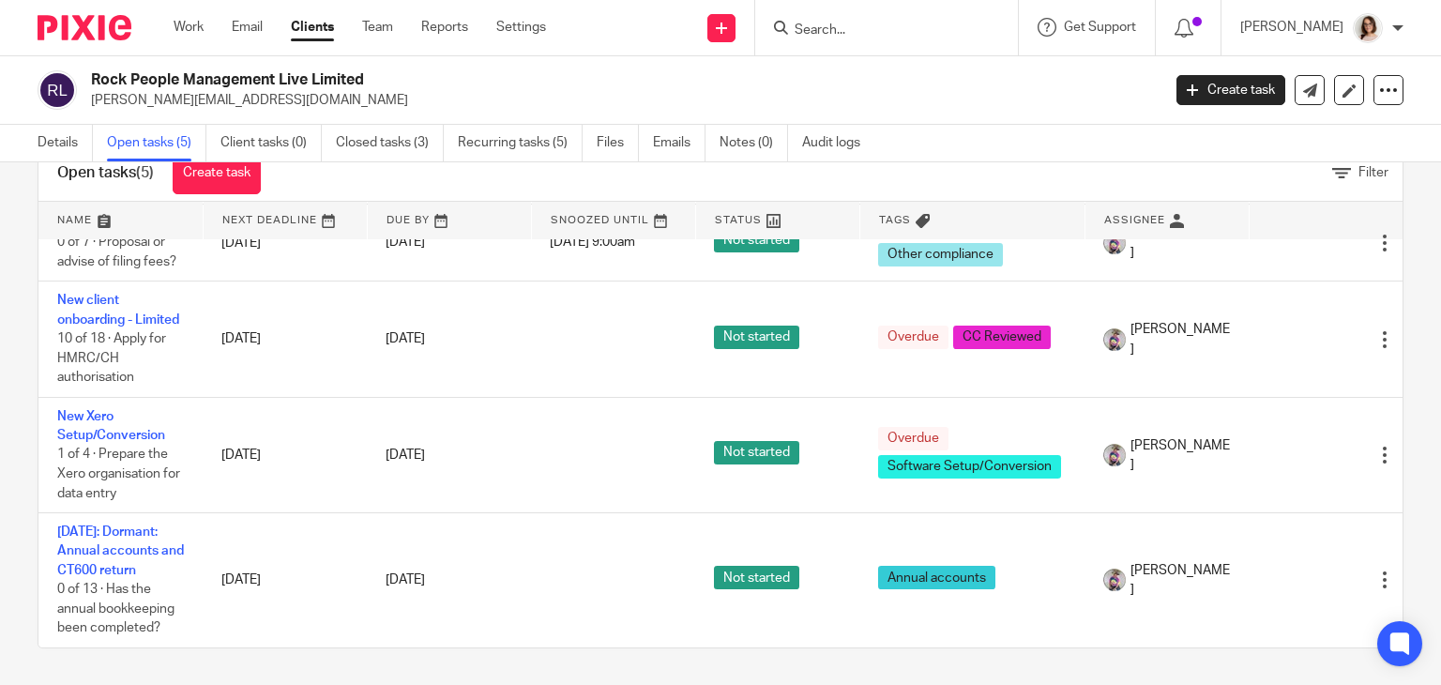
click at [328, 27] on link "Clients" at bounding box center [312, 27] width 43 height 19
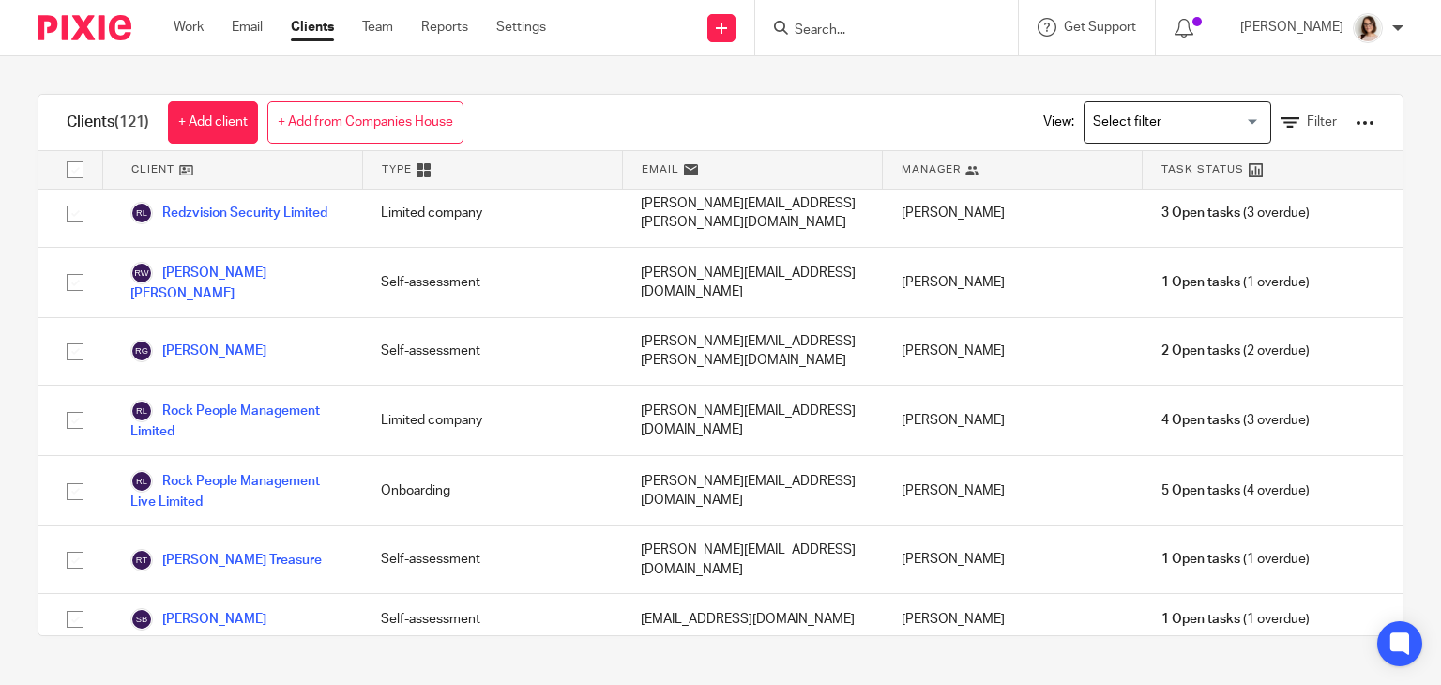
scroll to position [5283, 0]
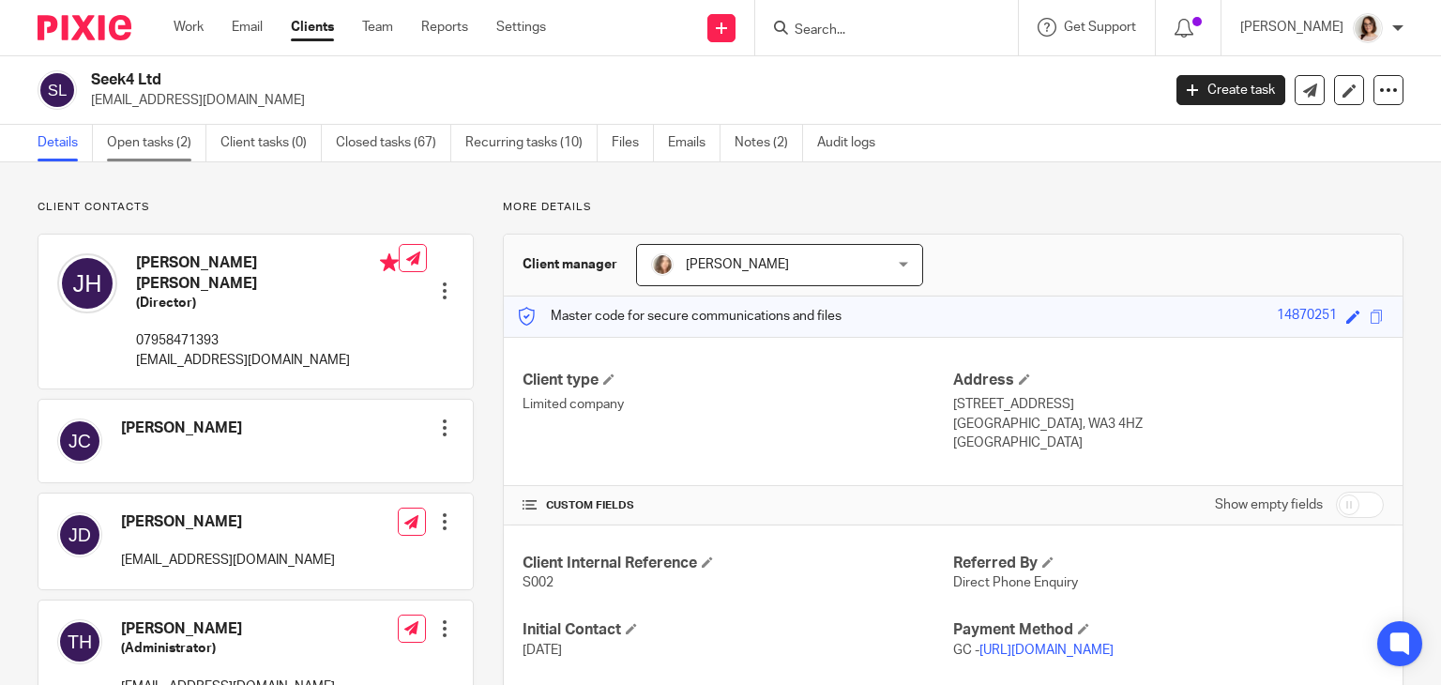
click at [151, 144] on link "Open tasks (2)" at bounding box center [156, 143] width 99 height 37
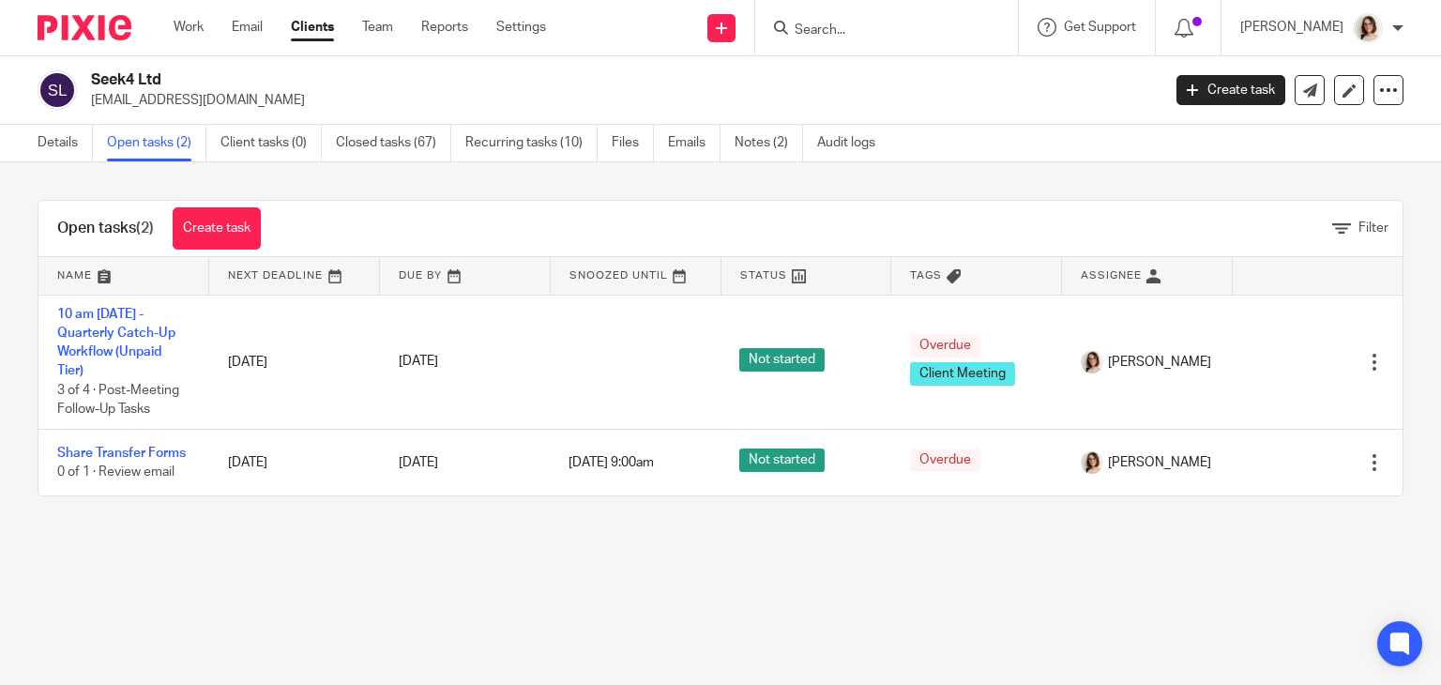
click at [312, 33] on link "Clients" at bounding box center [312, 27] width 43 height 19
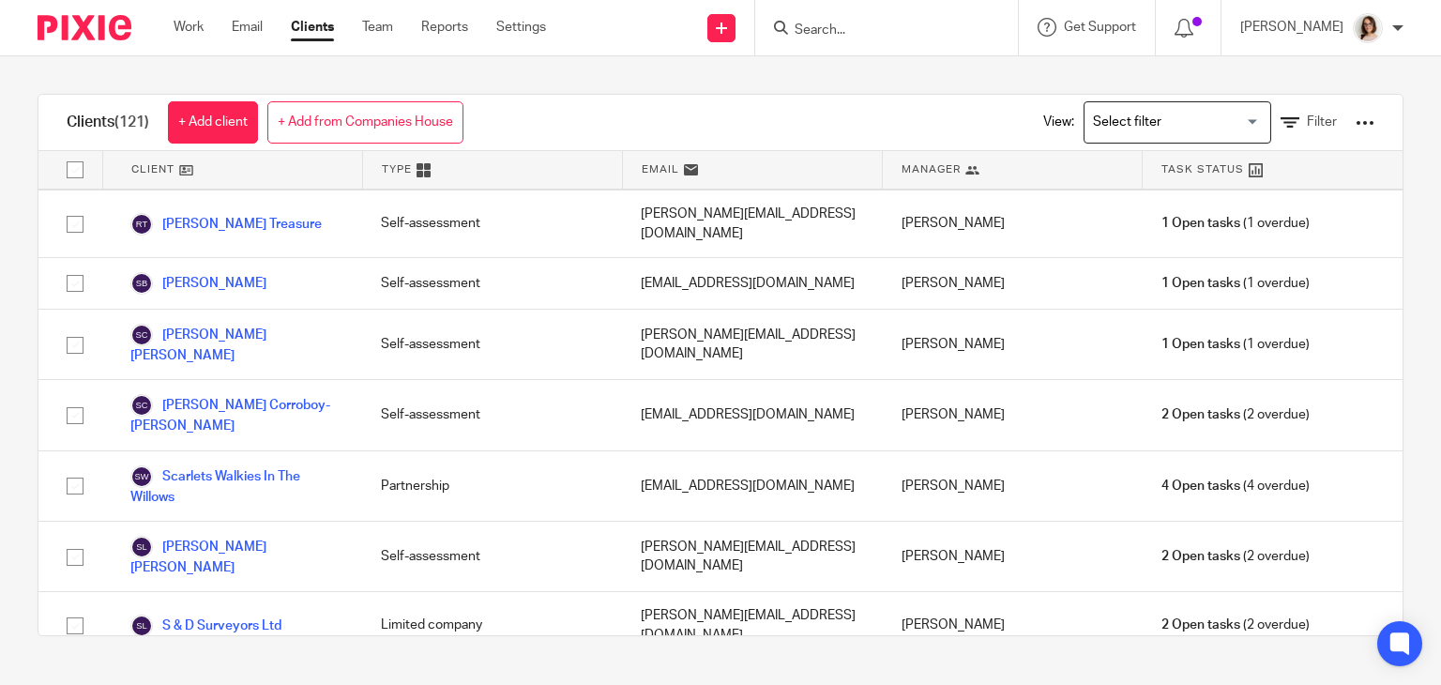
scroll to position [5599, 0]
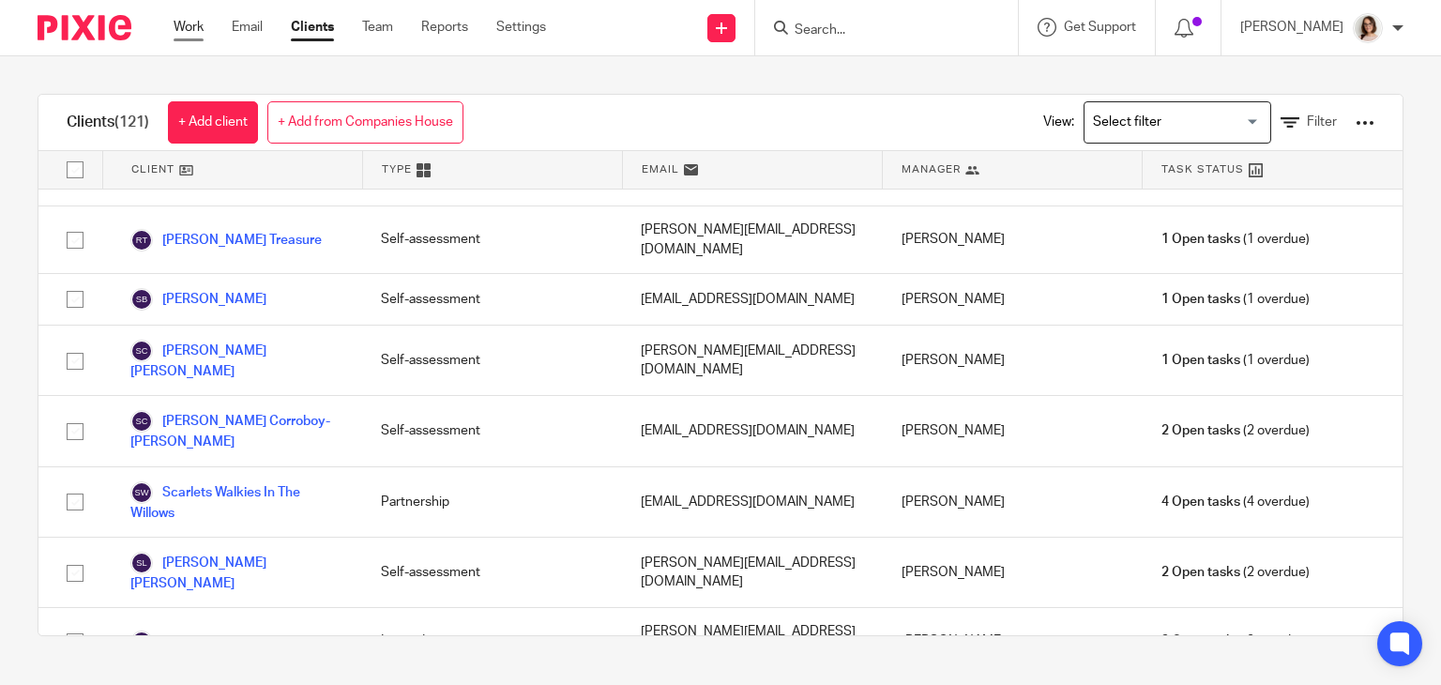
drag, startPoint x: 395, startPoint y: 410, endPoint x: 181, endPoint y: 23, distance: 441.9
click at [181, 23] on link "Work" at bounding box center [189, 27] width 30 height 19
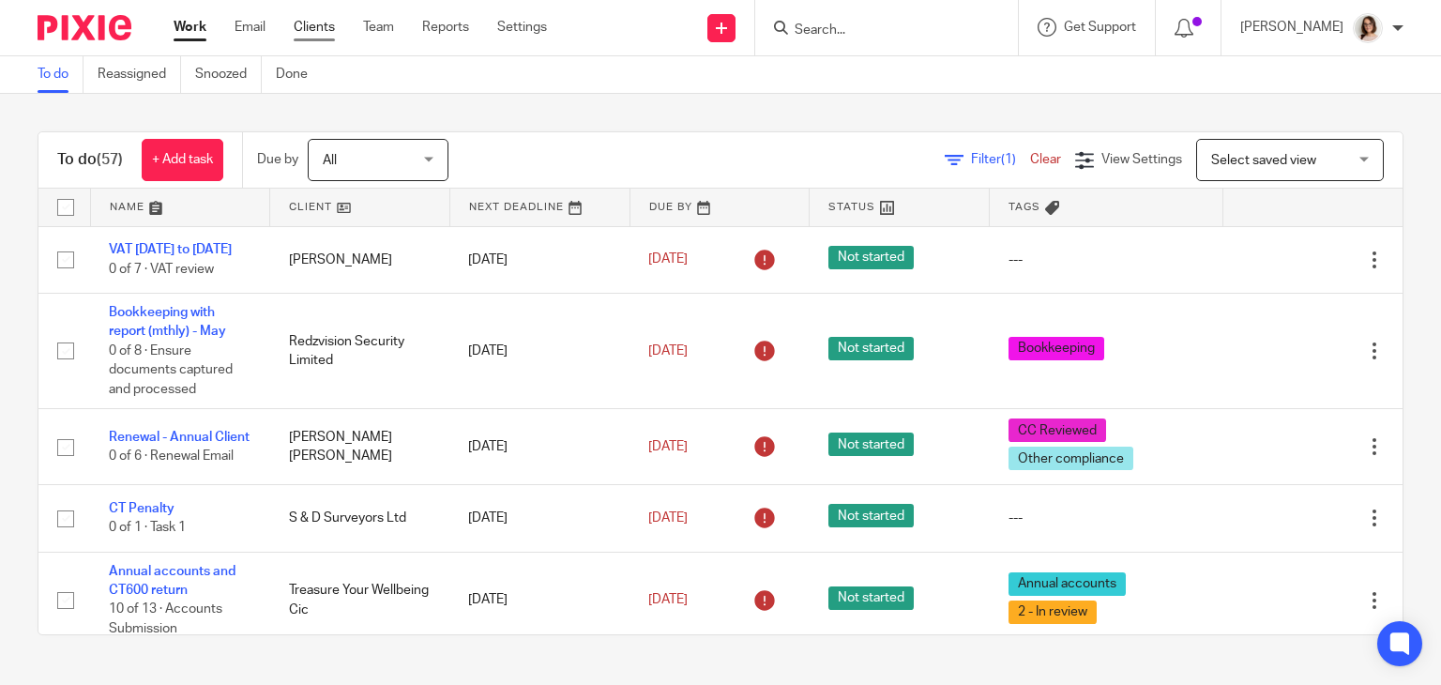
click at [323, 28] on link "Clients" at bounding box center [314, 27] width 41 height 19
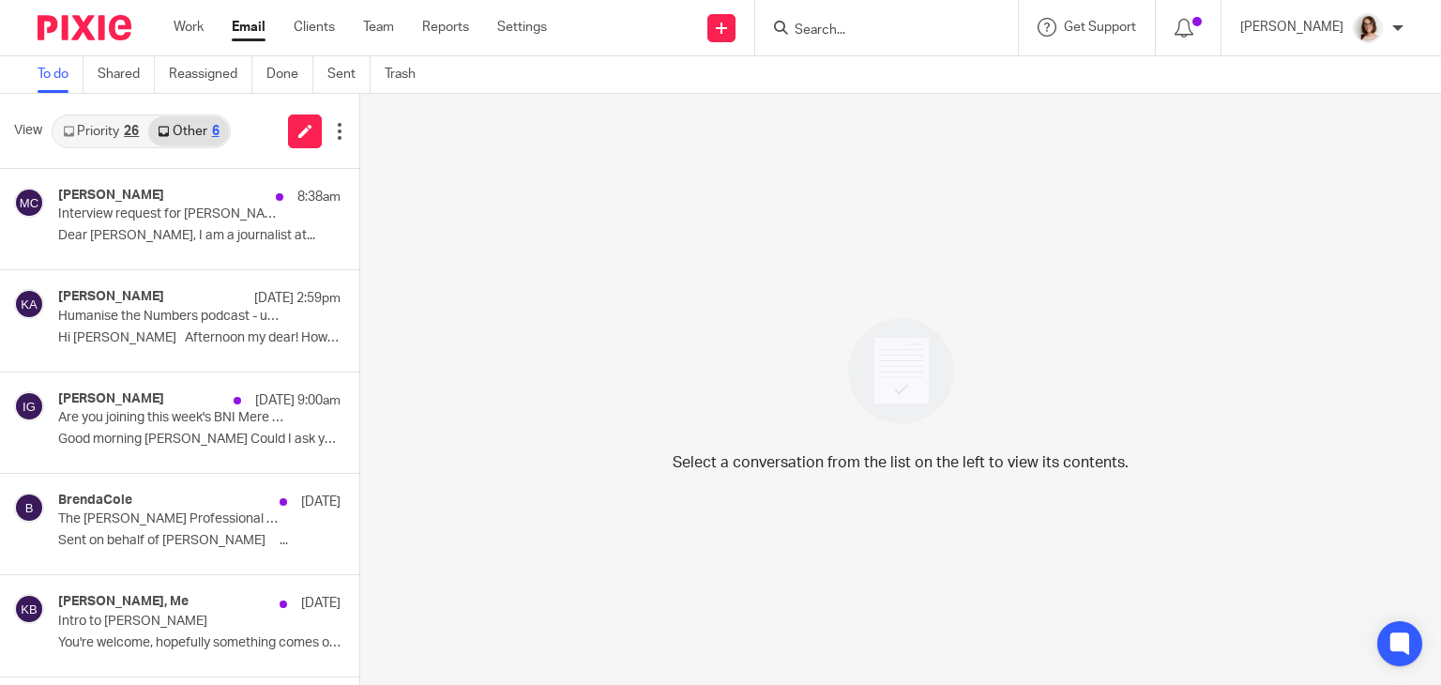
click at [247, 29] on link "Email" at bounding box center [249, 27] width 34 height 19
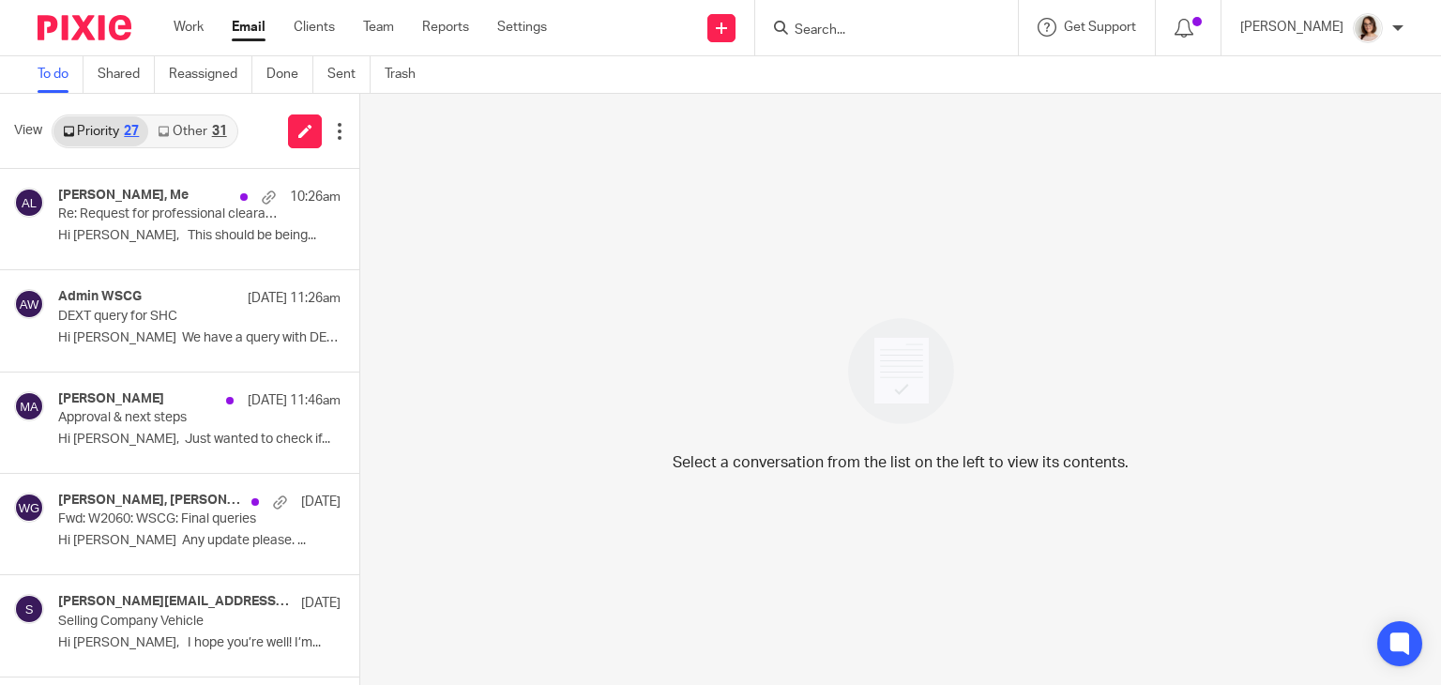
click at [236, 33] on link "Email" at bounding box center [249, 27] width 34 height 19
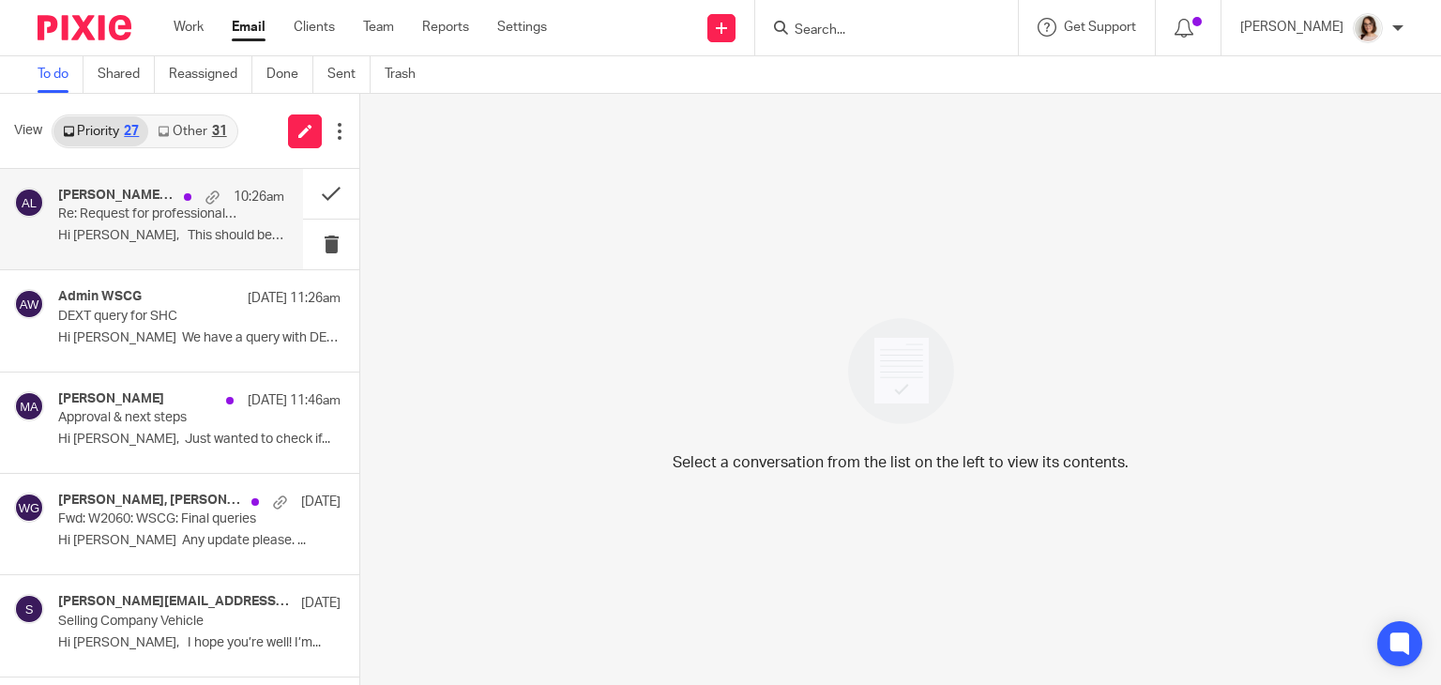
click at [191, 214] on p "Re: Request for professional clearance" at bounding box center [148, 214] width 181 height 16
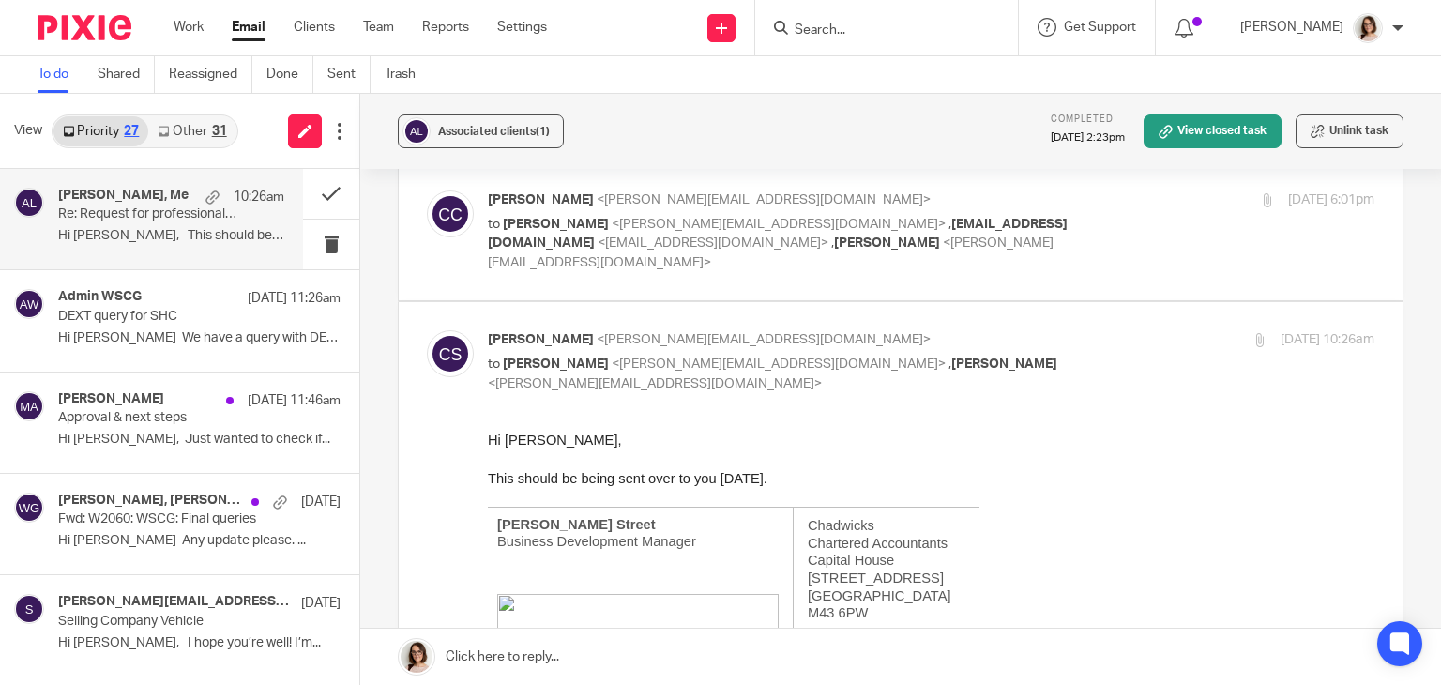
scroll to position [341, 0]
click at [212, 131] on div "31" at bounding box center [219, 131] width 15 height 13
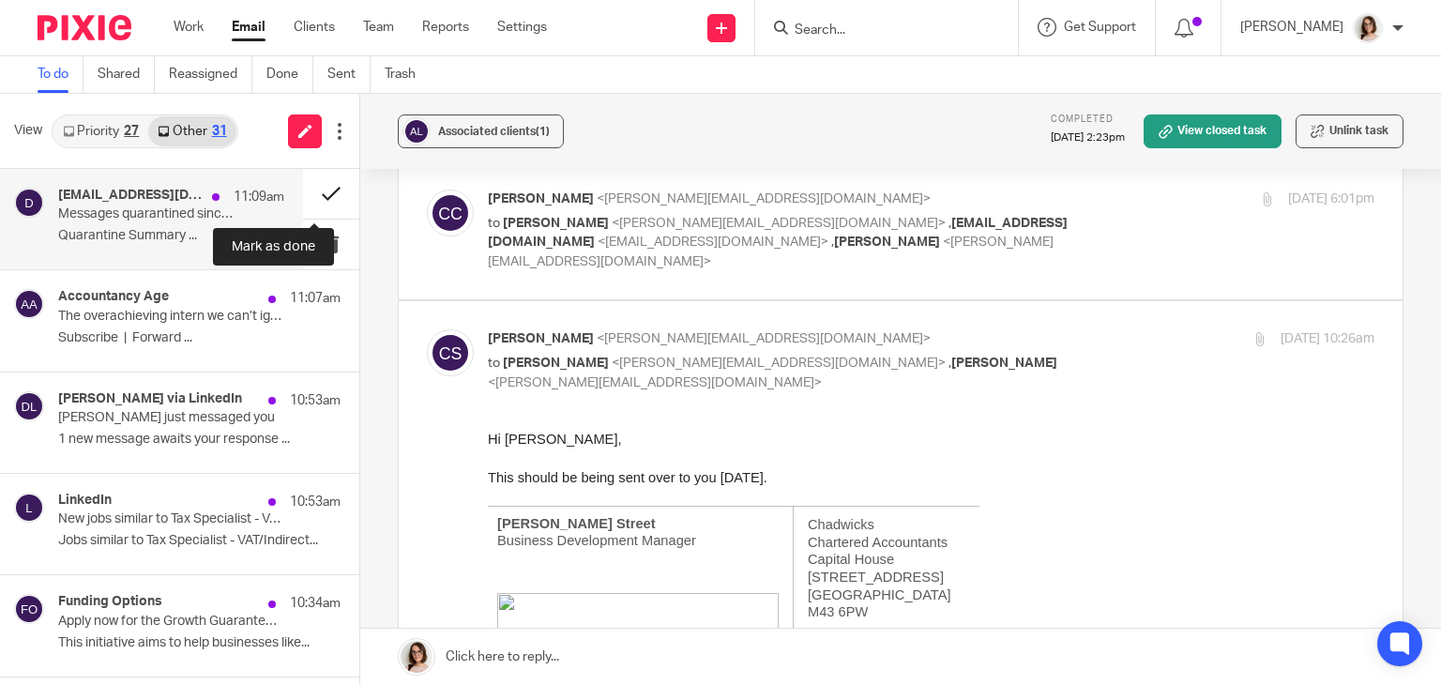
click at [303, 196] on button at bounding box center [331, 194] width 56 height 50
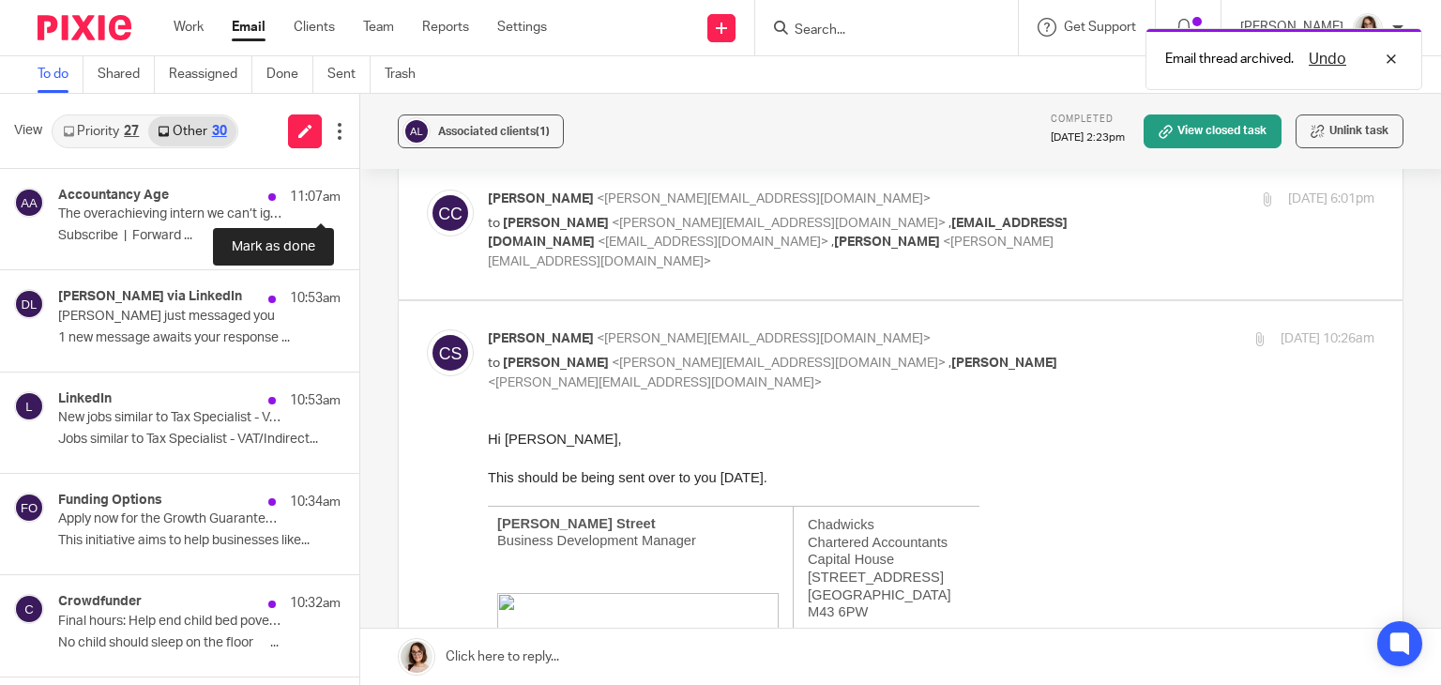
click at [359, 196] on button at bounding box center [366, 194] width 15 height 50
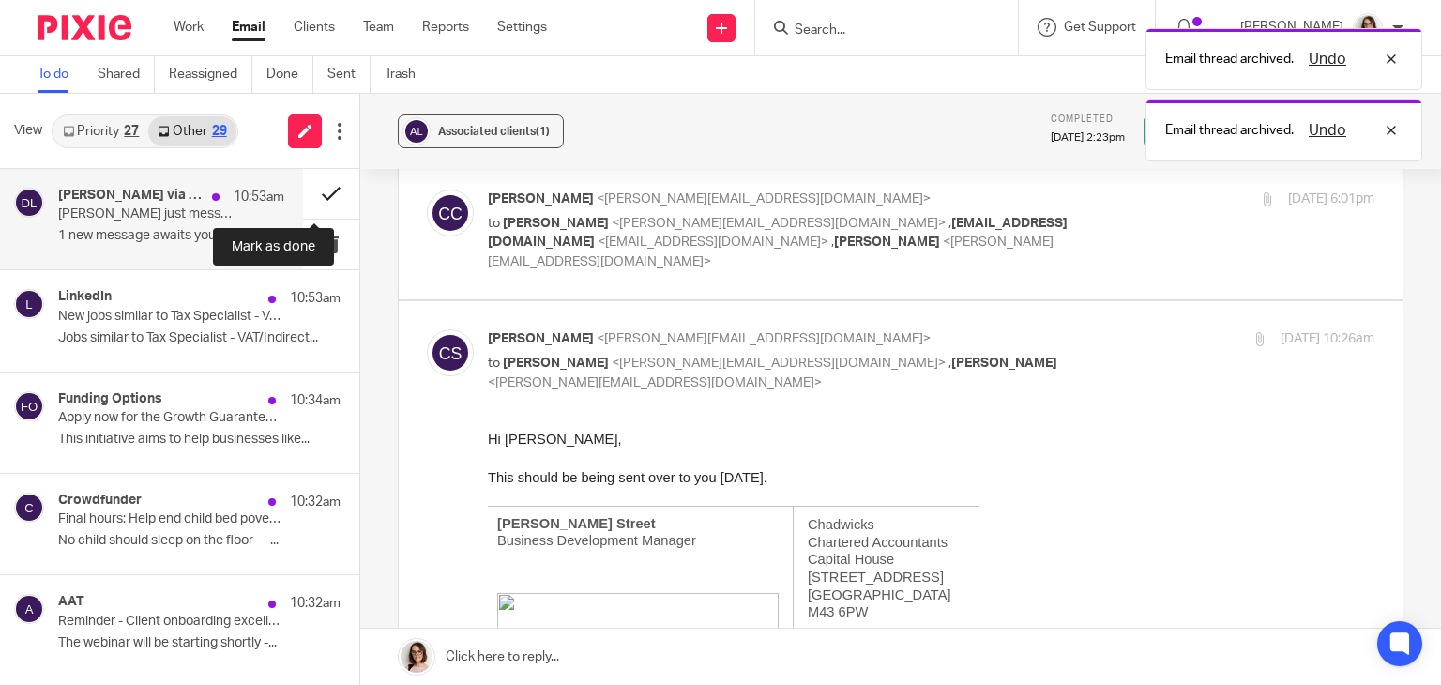
click at [313, 192] on button at bounding box center [331, 194] width 56 height 50
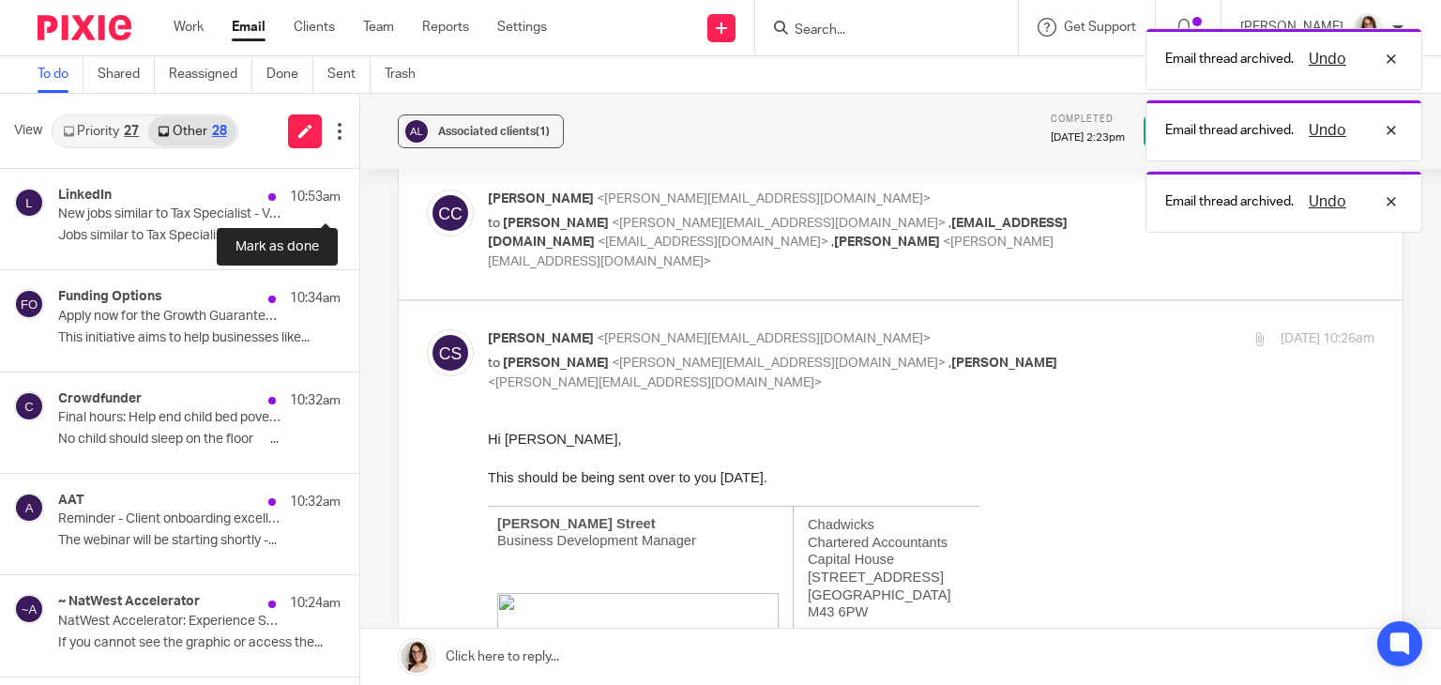
click at [359, 192] on button at bounding box center [366, 194] width 15 height 50
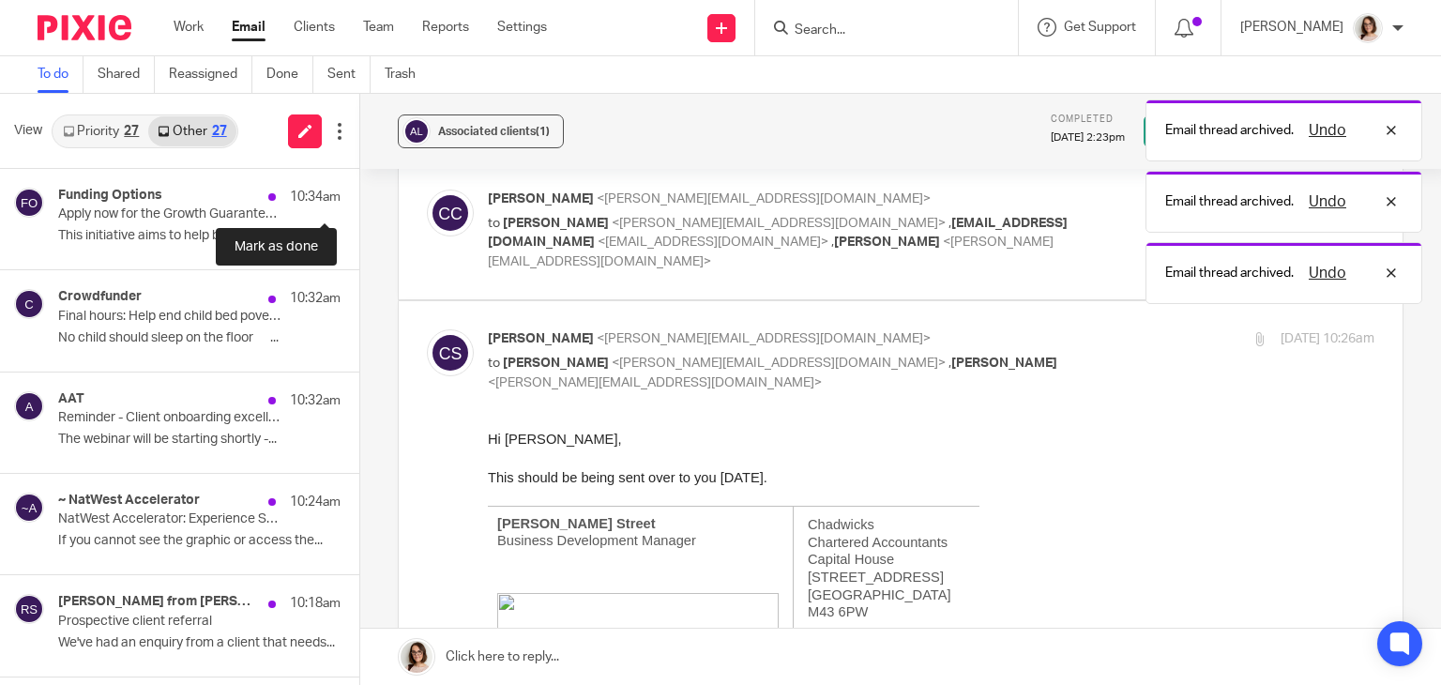
click at [359, 192] on button at bounding box center [366, 194] width 15 height 50
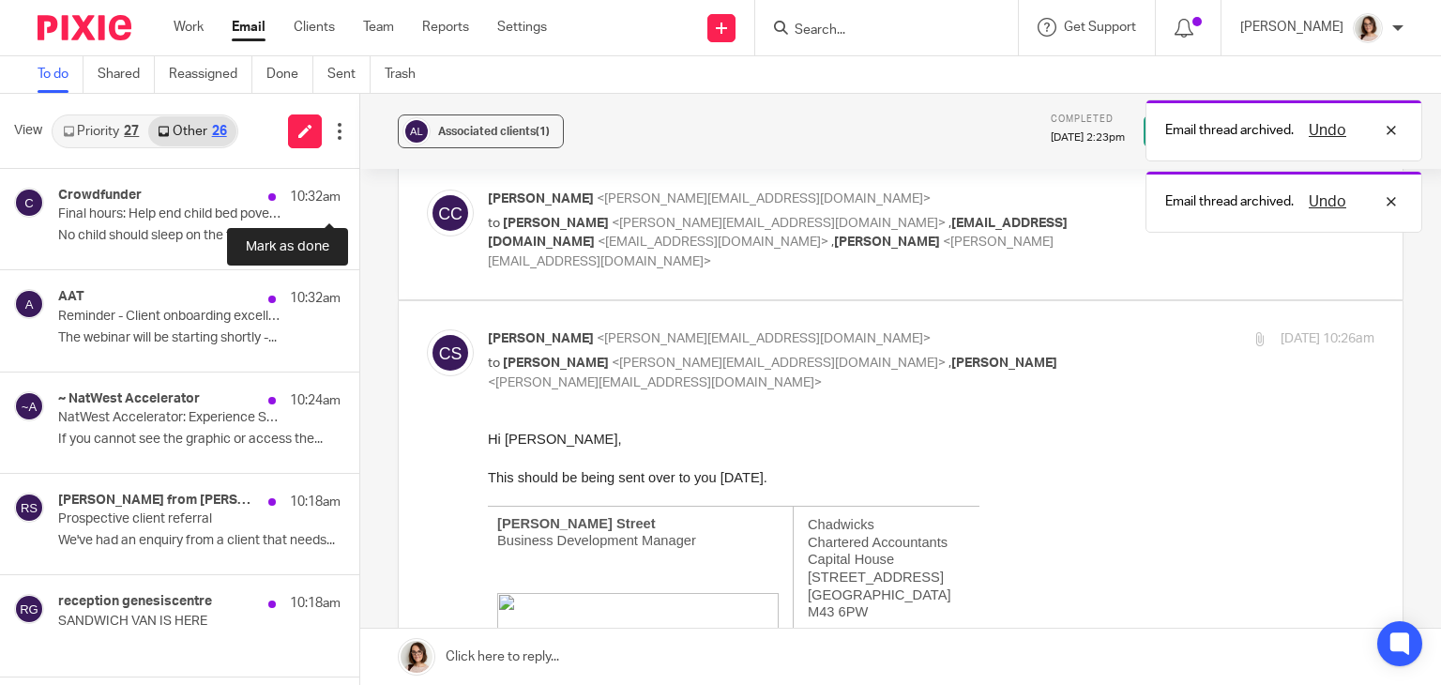
click at [359, 192] on button at bounding box center [366, 194] width 15 height 50
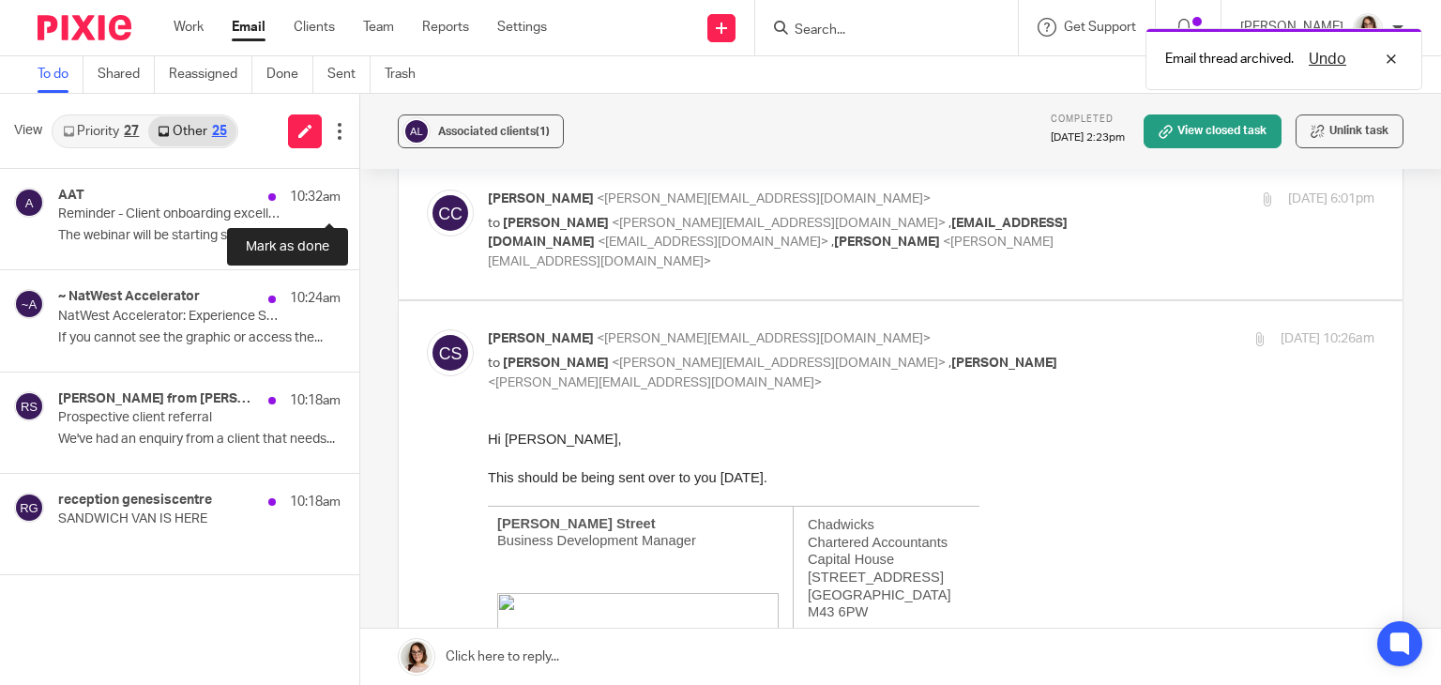
click at [359, 192] on button at bounding box center [366, 194] width 15 height 50
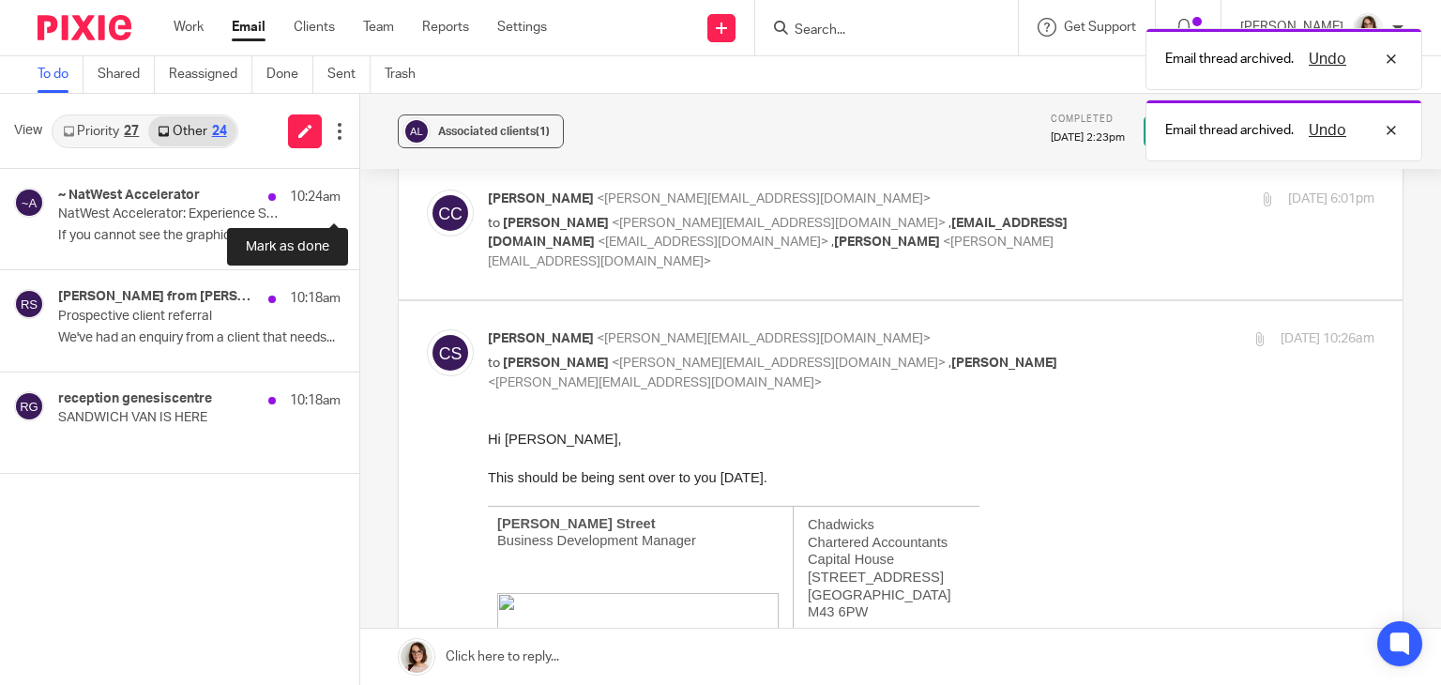
click at [359, 192] on button at bounding box center [366, 194] width 15 height 50
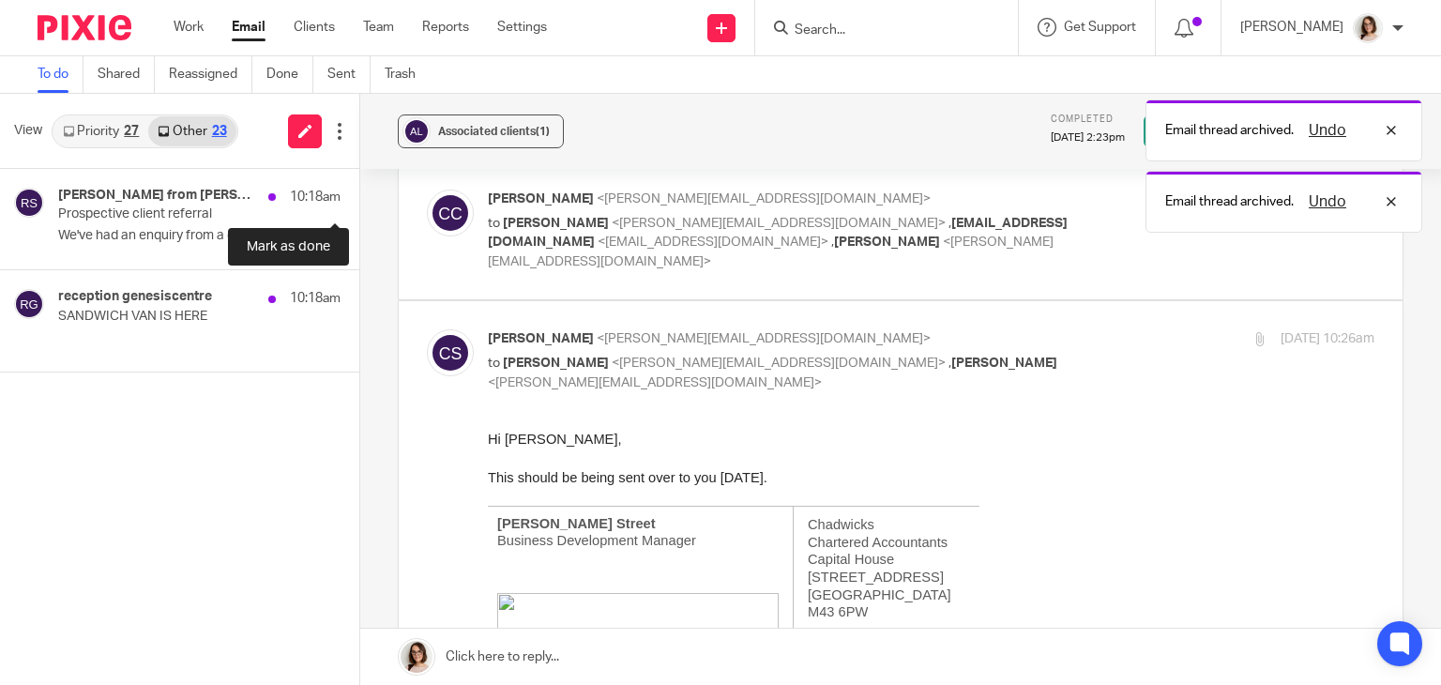
click at [359, 192] on button at bounding box center [366, 194] width 15 height 50
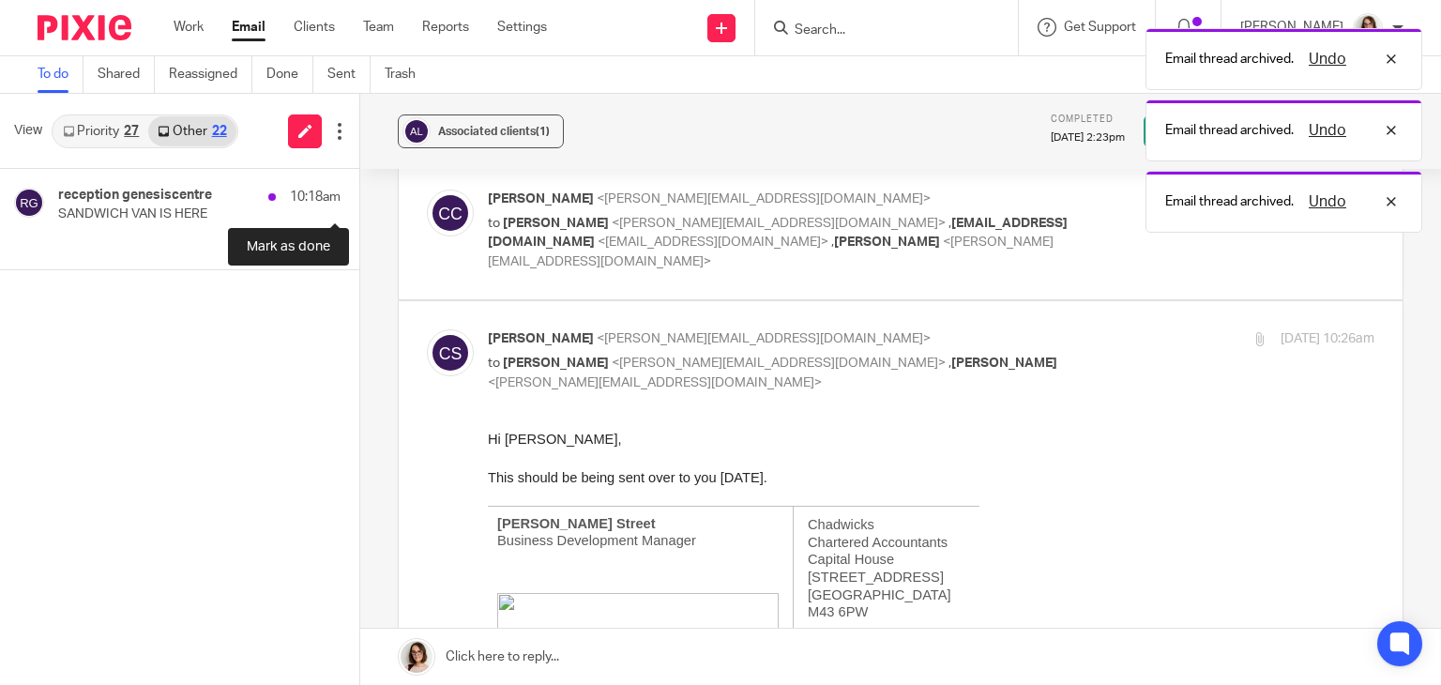
click at [359, 192] on button at bounding box center [366, 194] width 15 height 50
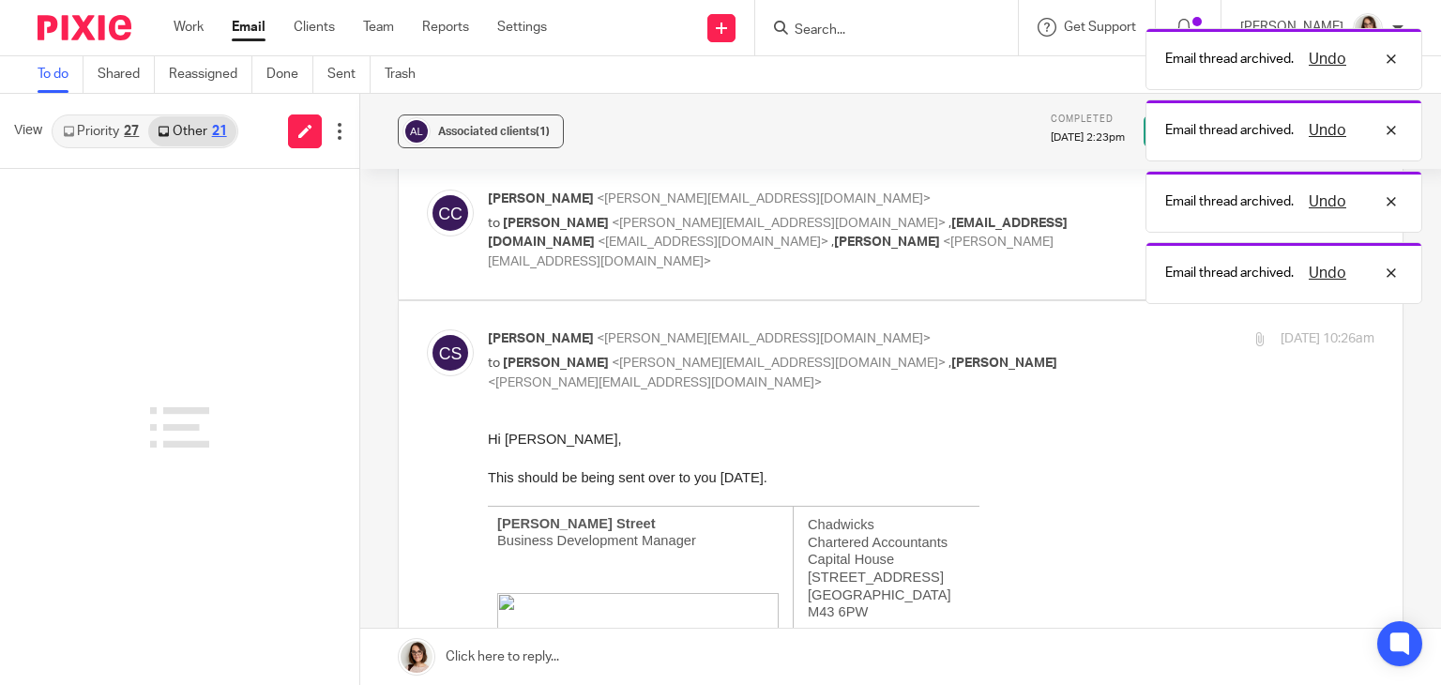
click at [244, 28] on link "Email" at bounding box center [249, 27] width 34 height 19
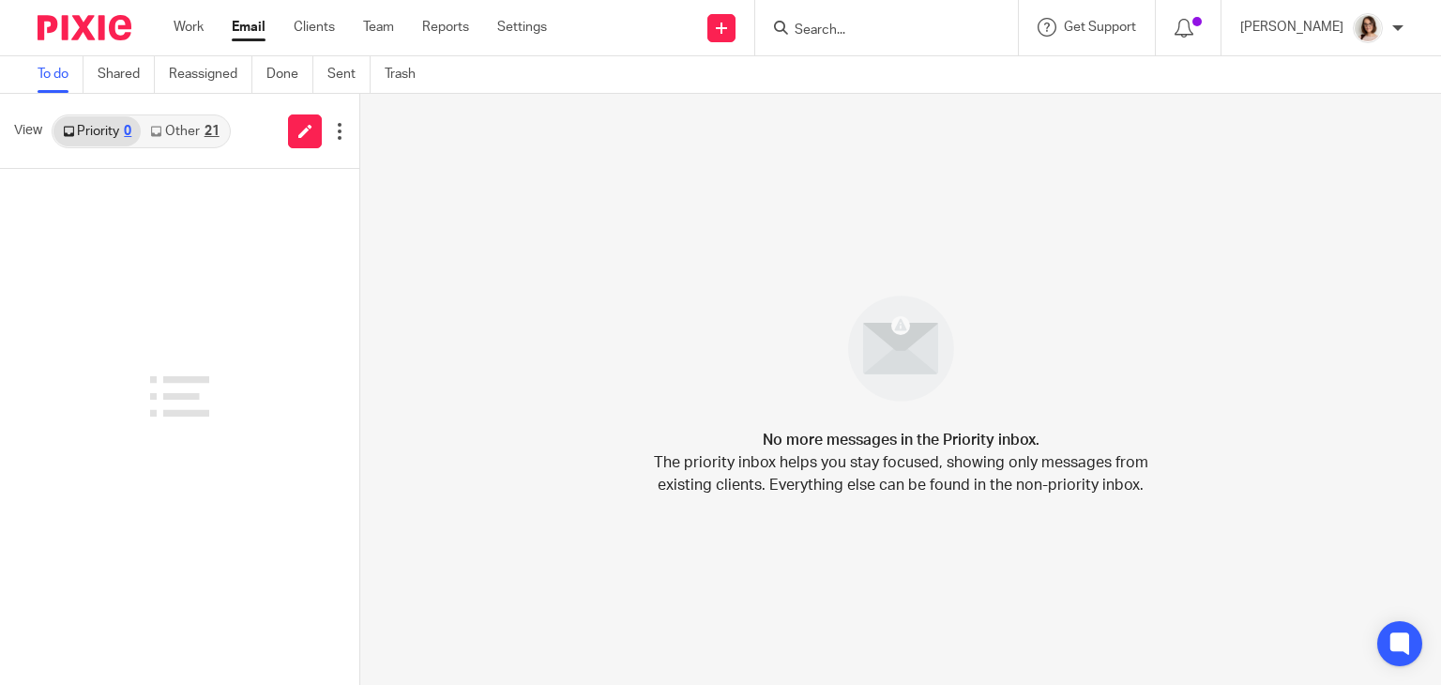
click at [184, 129] on link "Other 21" at bounding box center [184, 131] width 87 height 30
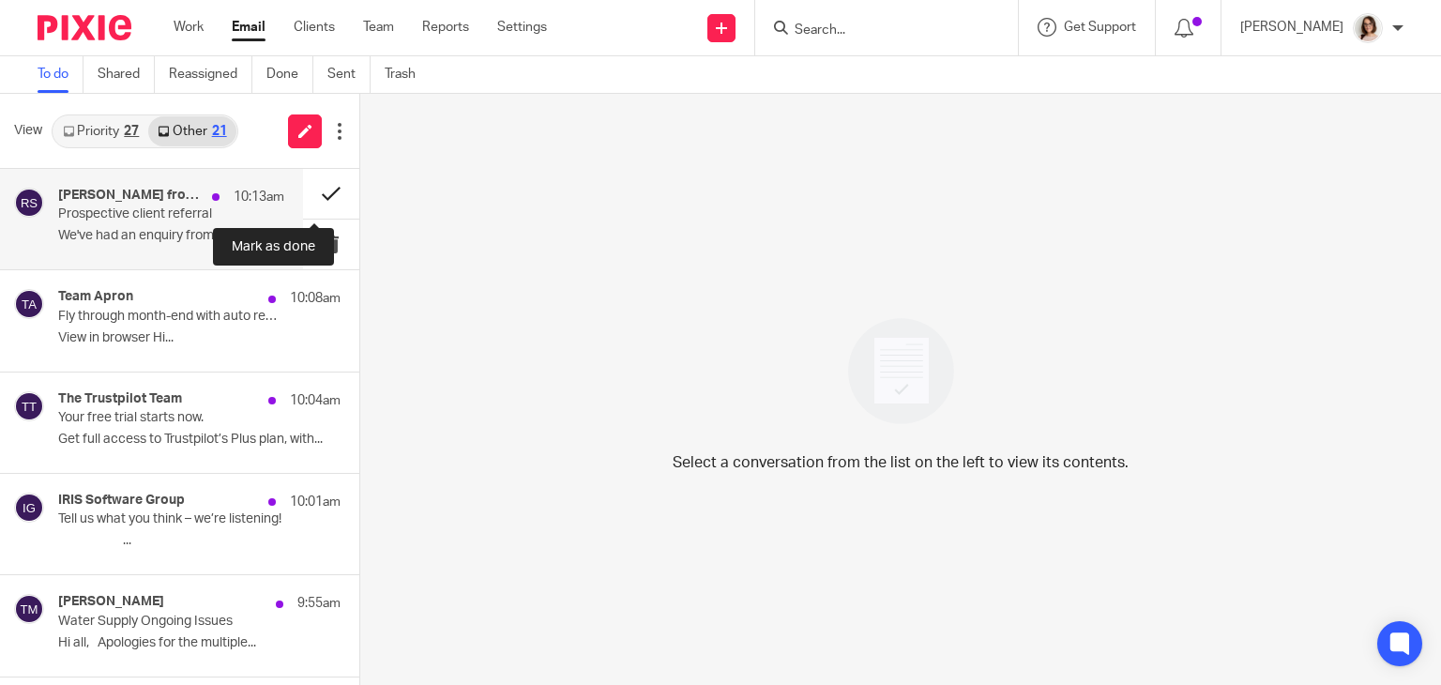
click at [308, 198] on button at bounding box center [331, 194] width 56 height 50
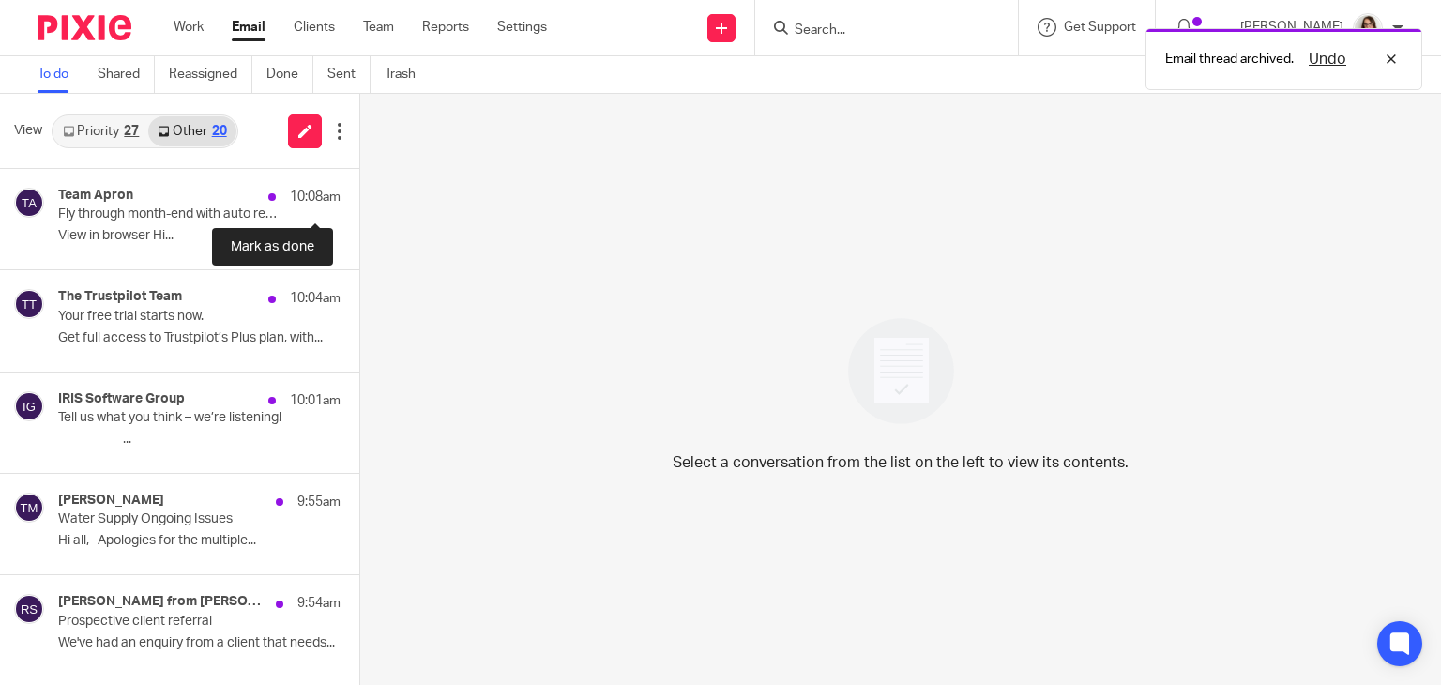
click at [359, 198] on button at bounding box center [366, 194] width 15 height 50
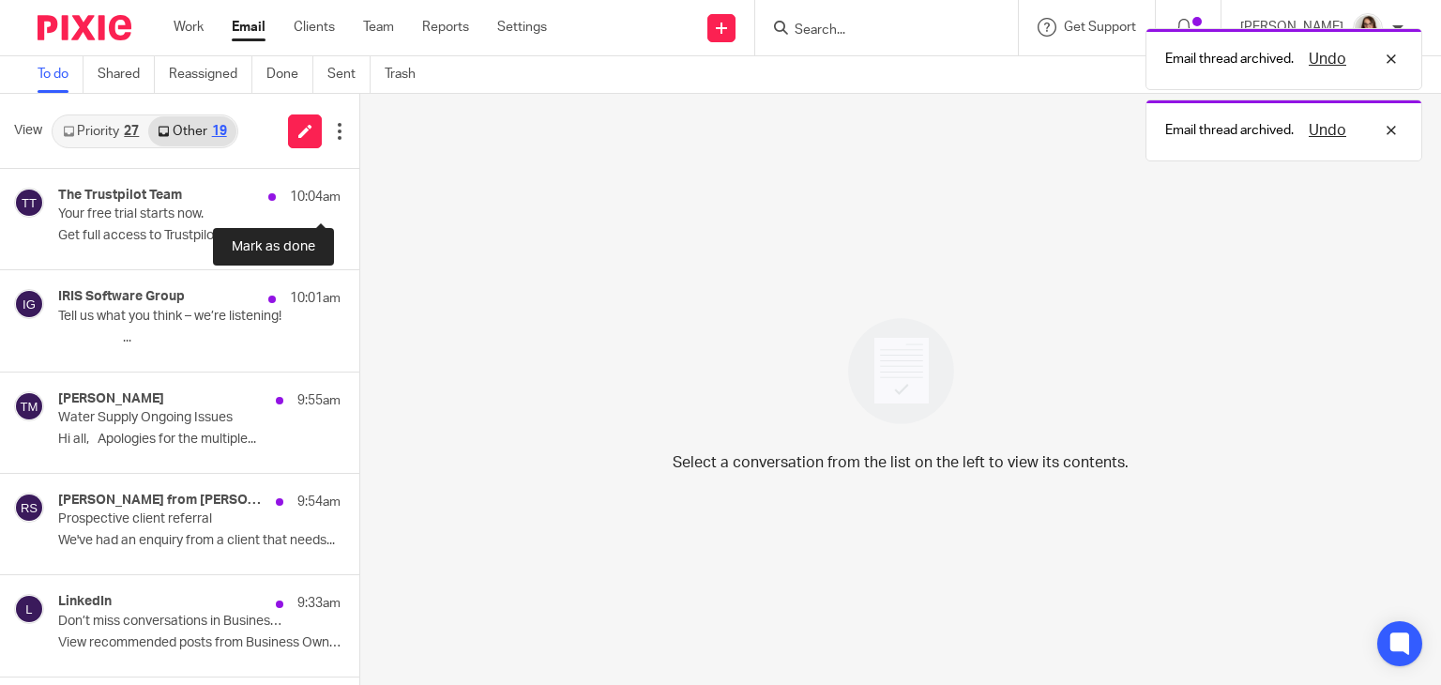
click at [359, 198] on button at bounding box center [366, 194] width 15 height 50
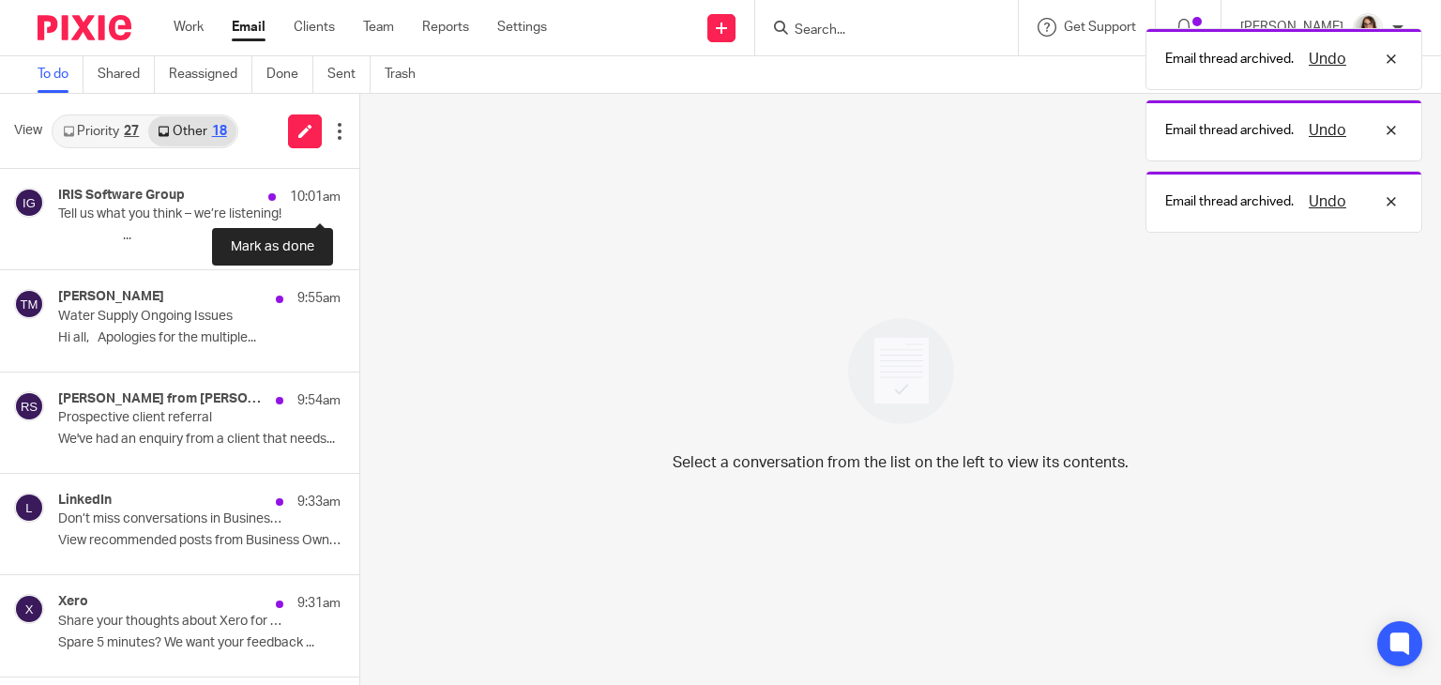
click at [359, 198] on button at bounding box center [366, 194] width 15 height 50
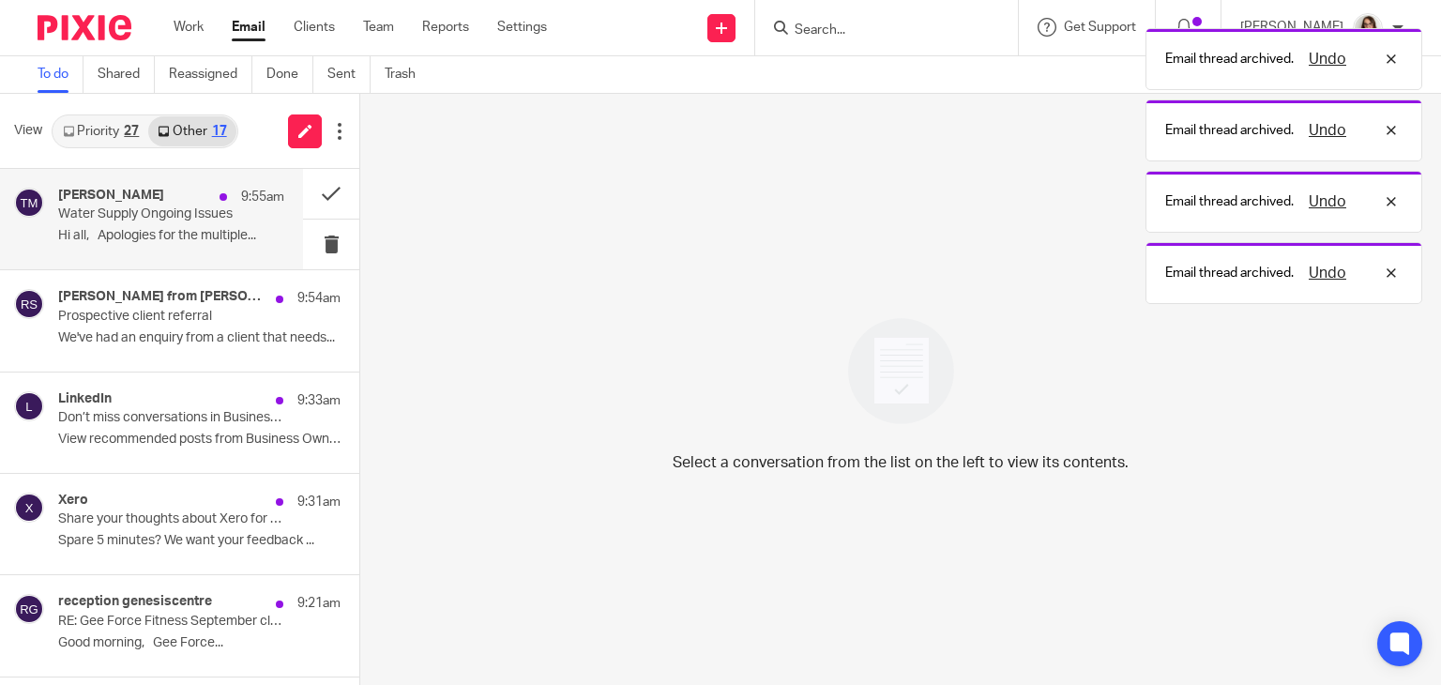
click at [183, 239] on p "Hi all, Apologies for the multiple..." at bounding box center [171, 236] width 226 height 16
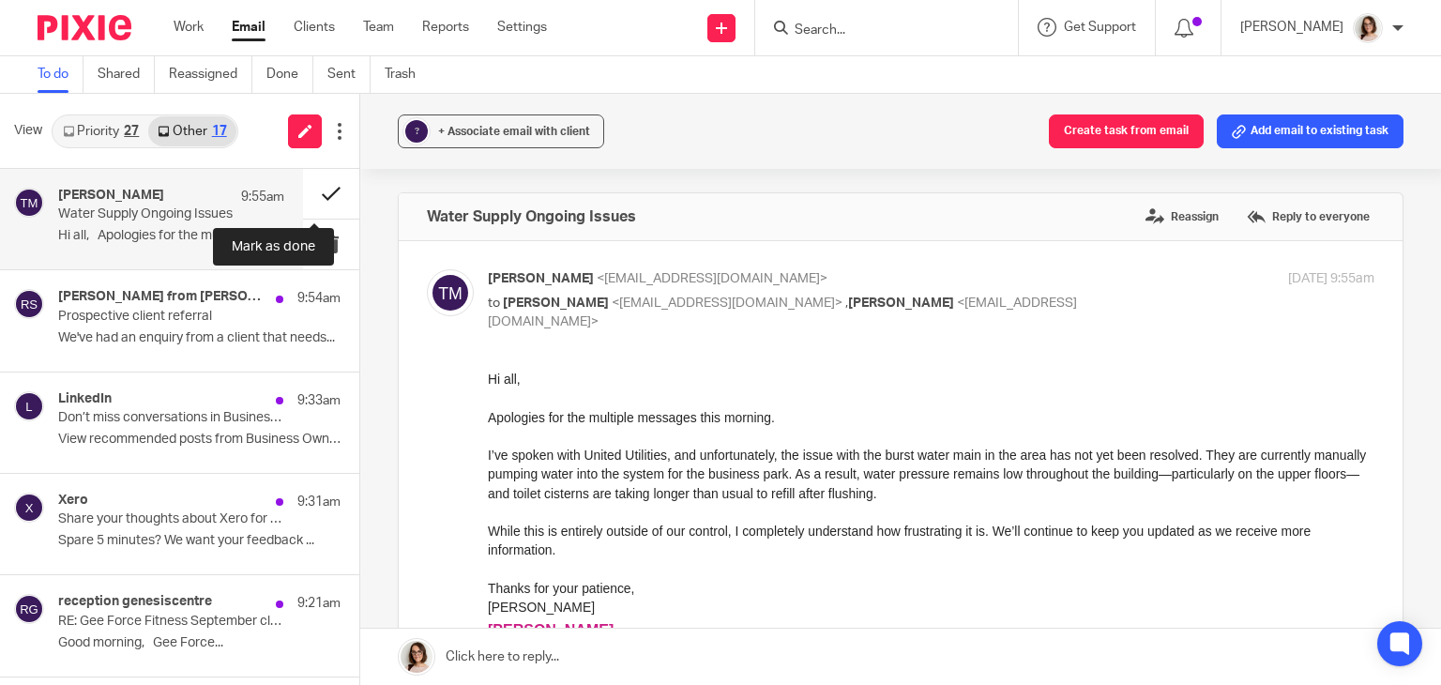
click at [308, 190] on button at bounding box center [331, 194] width 56 height 50
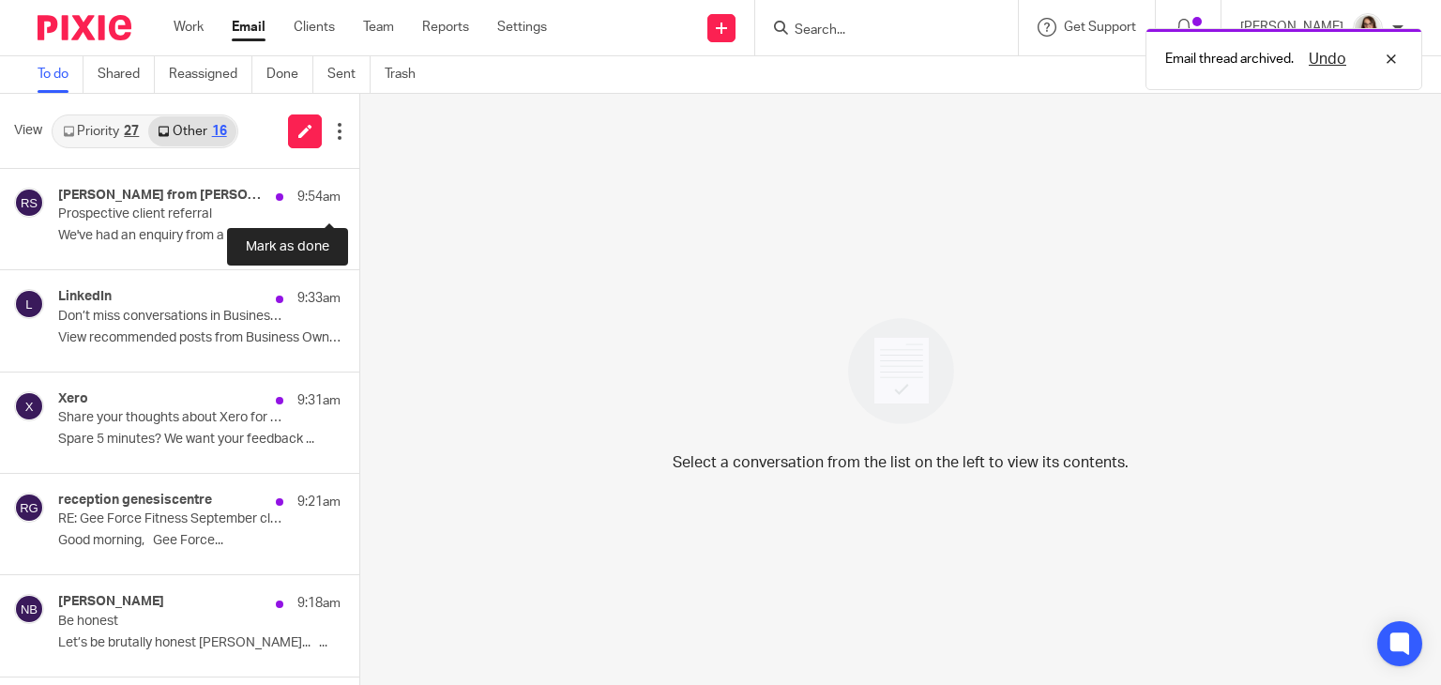
click at [359, 190] on button at bounding box center [366, 194] width 15 height 50
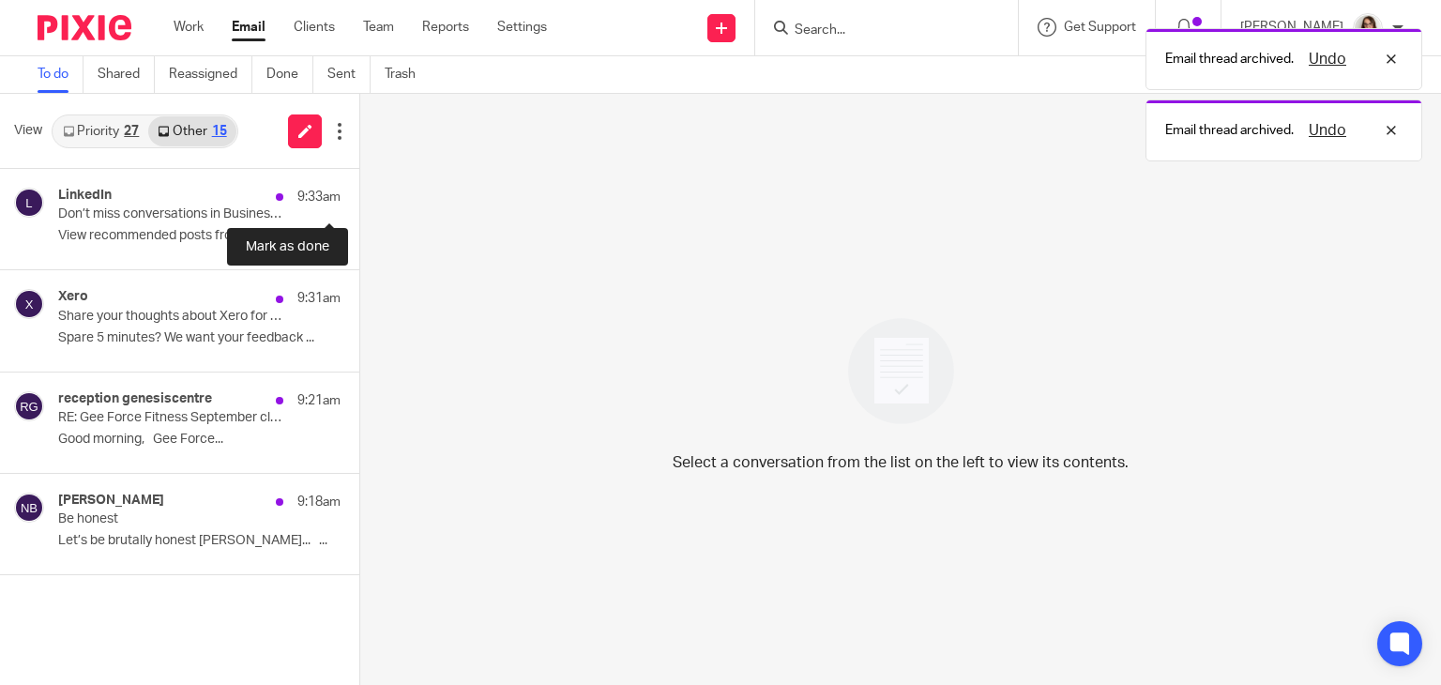
click at [359, 190] on button at bounding box center [366, 194] width 15 height 50
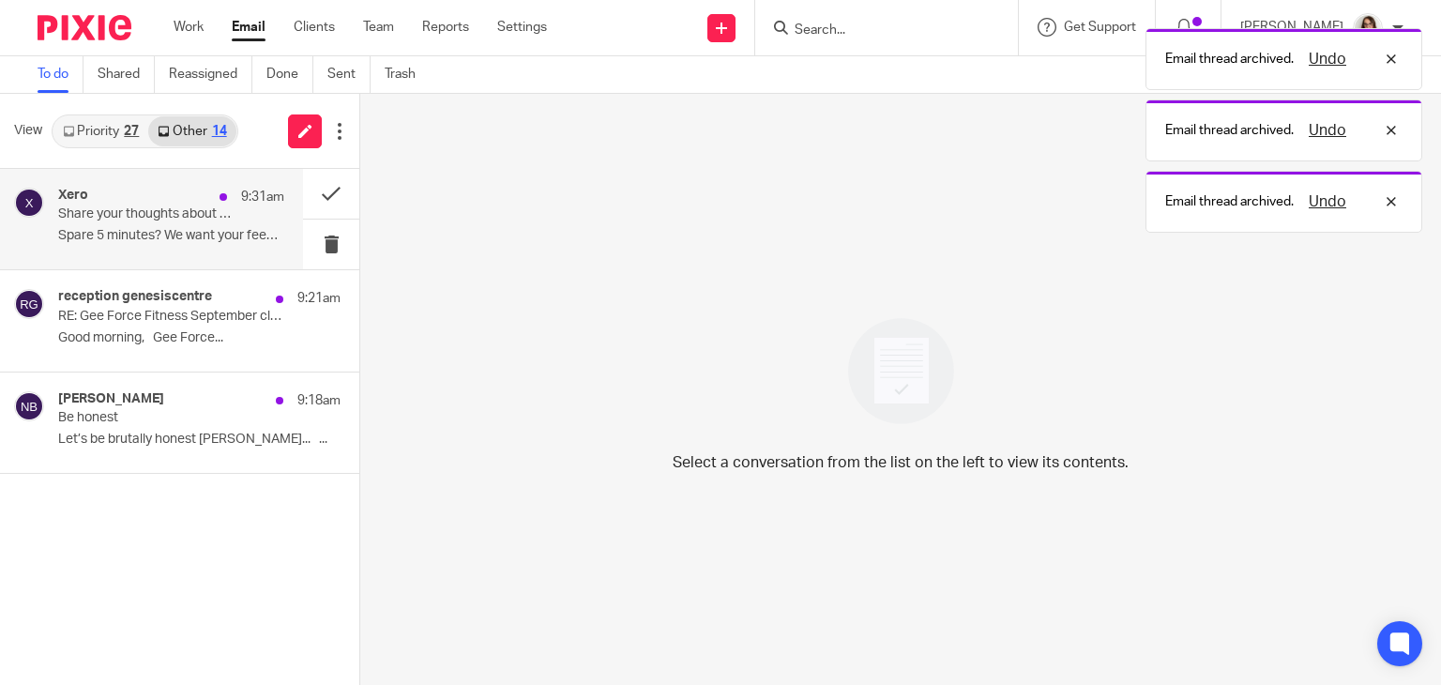
click at [184, 218] on p "Share your thoughts about Xero for a chance to win a gift card" at bounding box center [148, 214] width 181 height 16
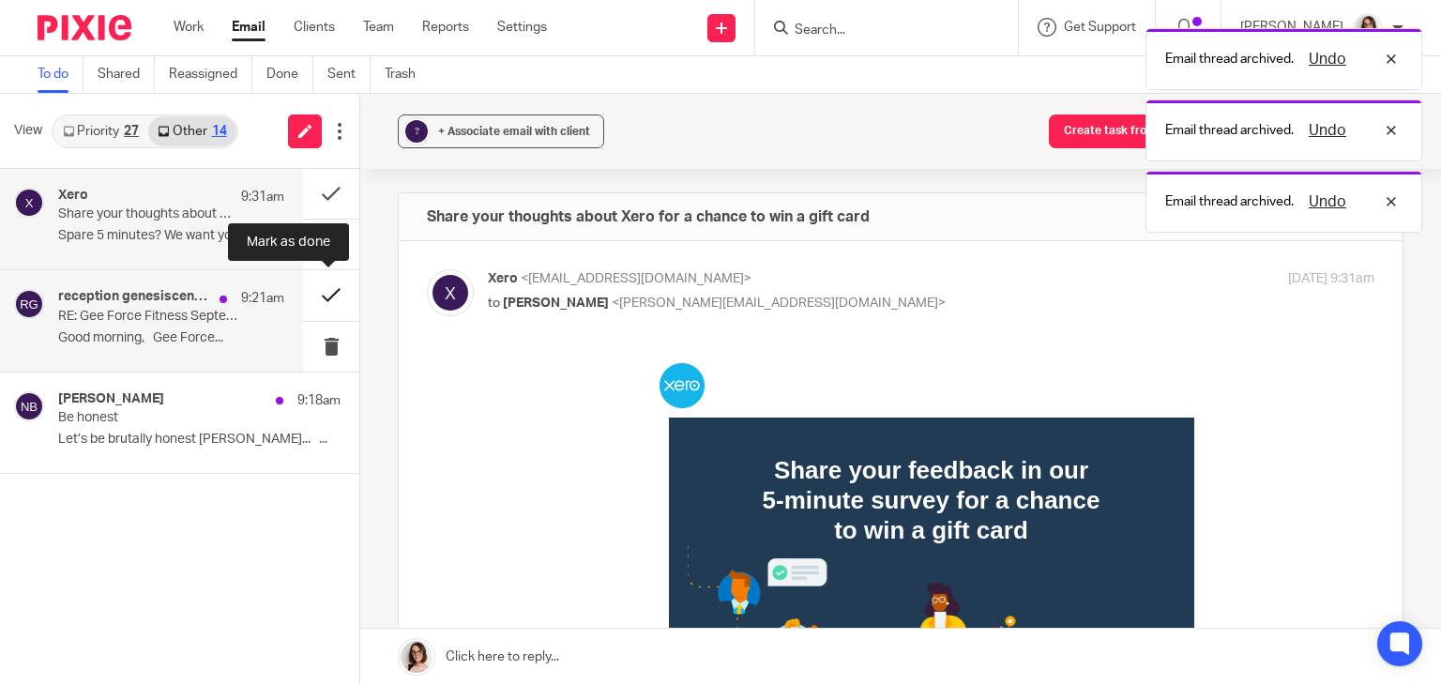
click at [313, 301] on button at bounding box center [331, 295] width 56 height 50
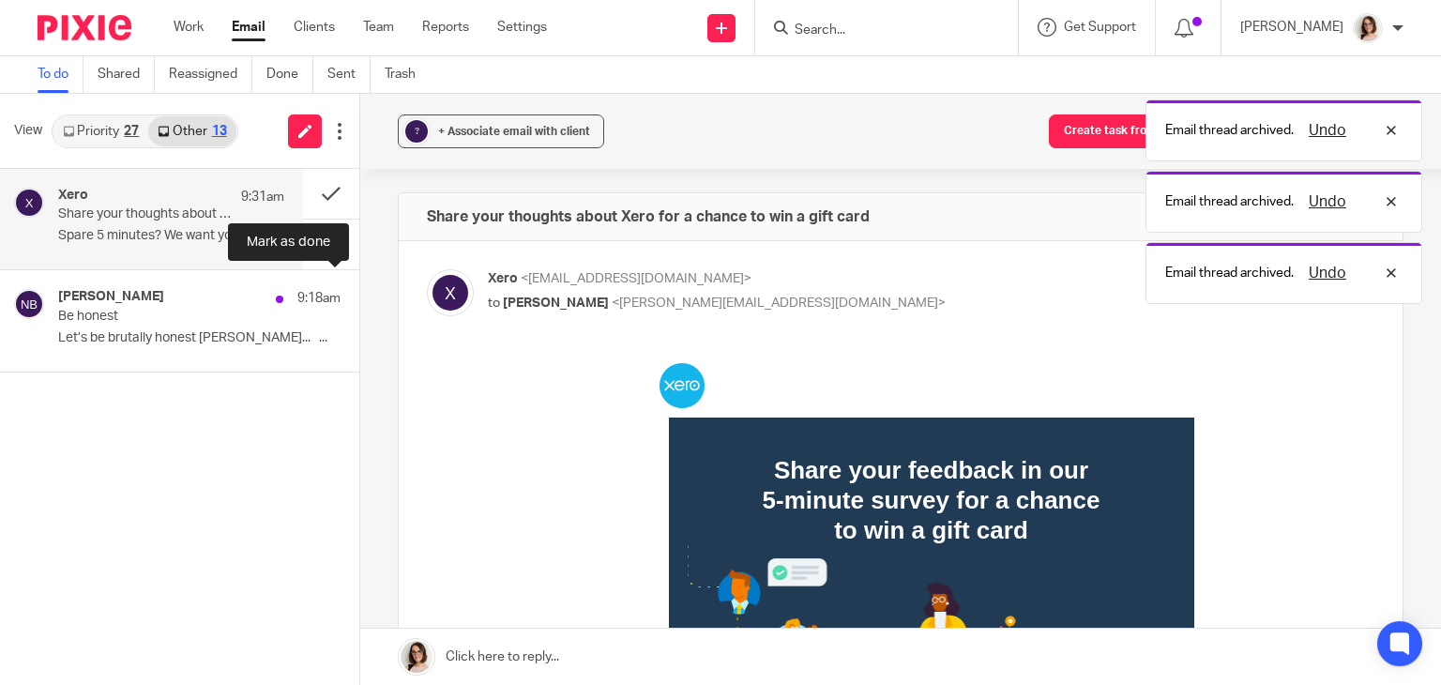
click at [359, 301] on button at bounding box center [366, 295] width 15 height 50
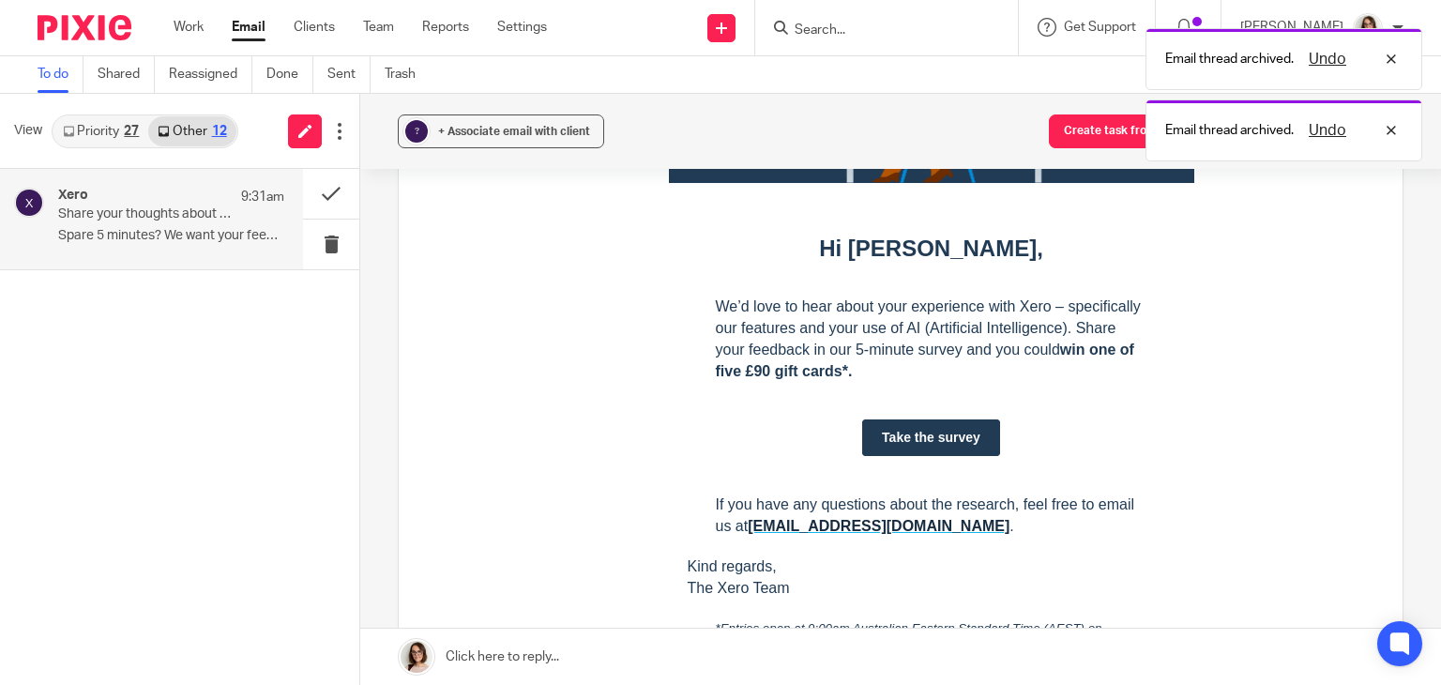
scroll to position [571, 0]
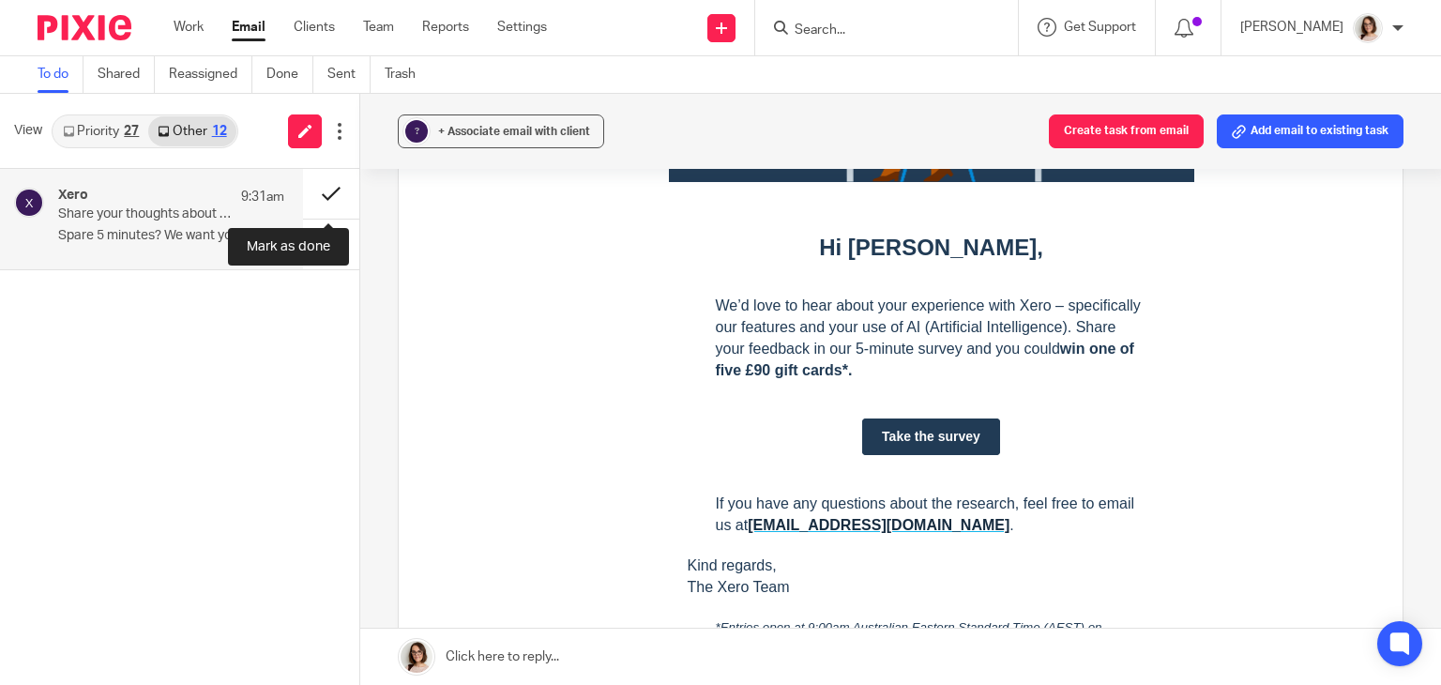
click at [324, 193] on button at bounding box center [331, 194] width 56 height 50
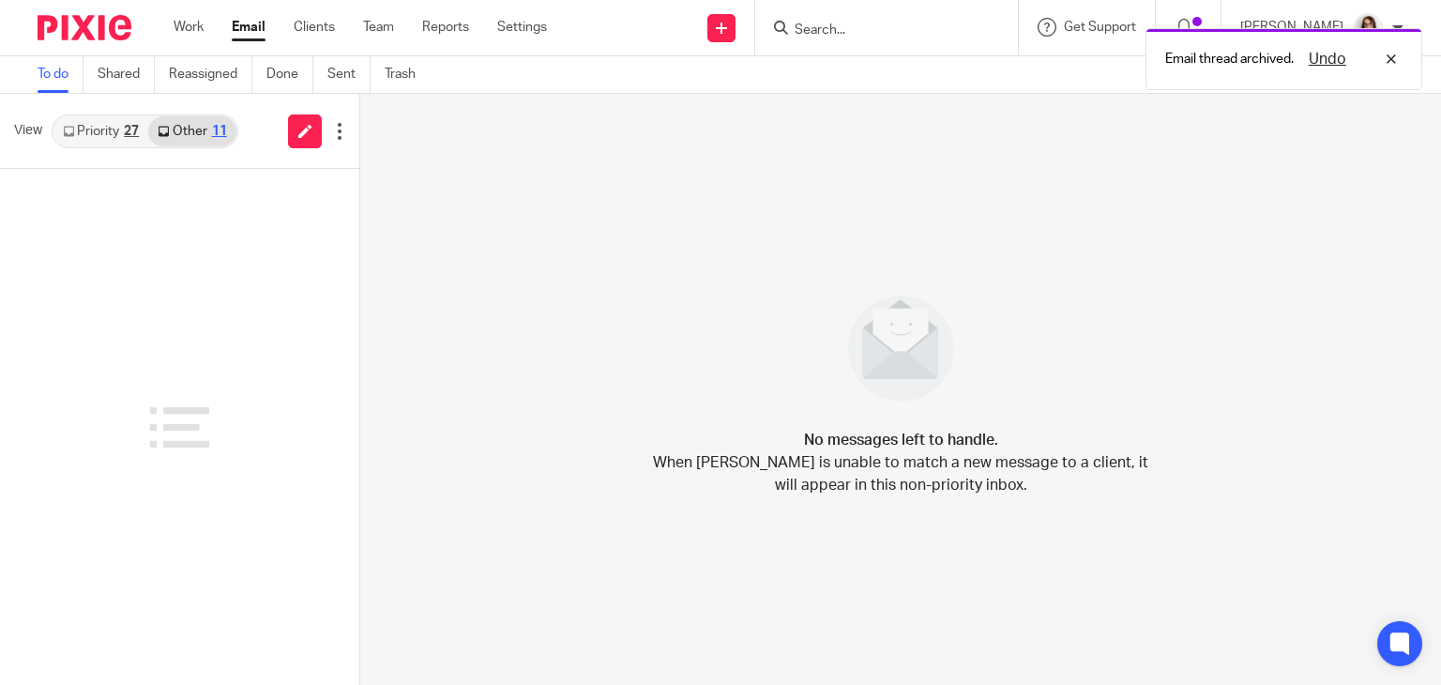
click at [236, 33] on link "Email" at bounding box center [249, 27] width 34 height 19
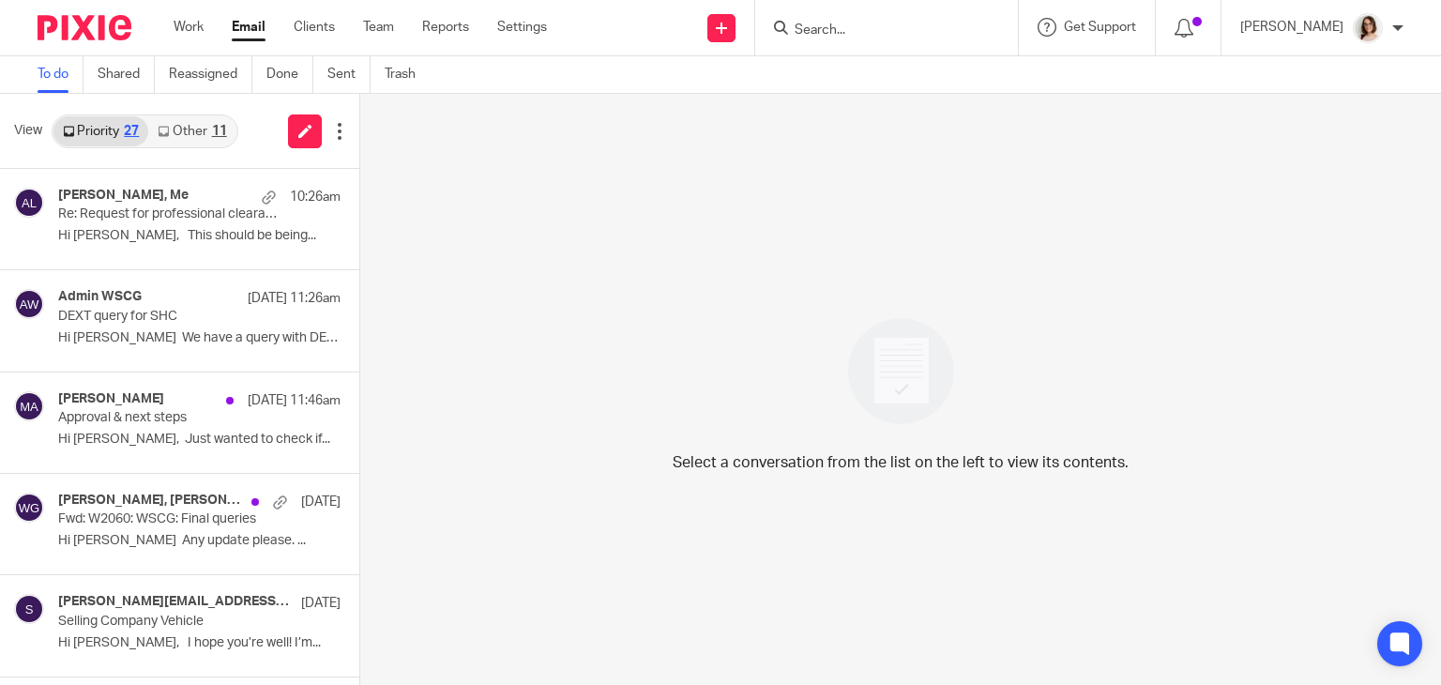
click at [203, 136] on link "Other 11" at bounding box center [191, 131] width 87 height 30
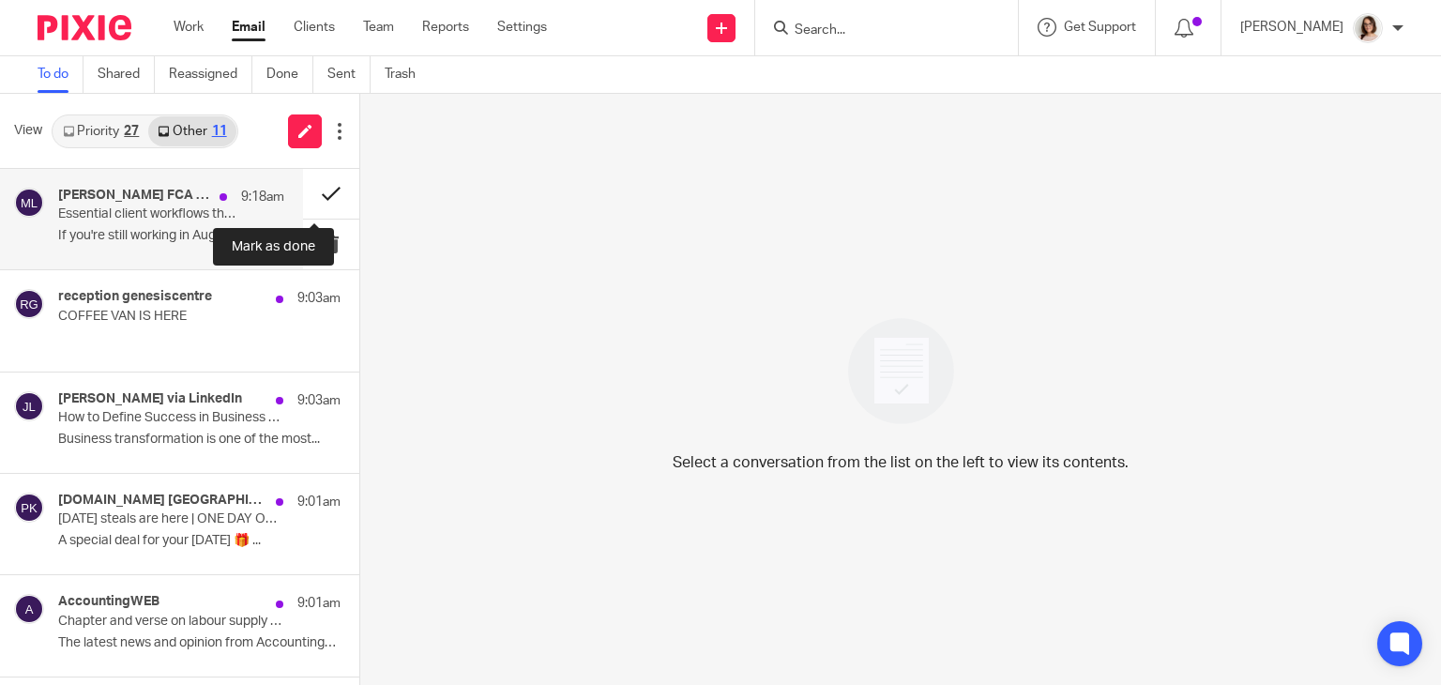
click at [325, 183] on button at bounding box center [331, 194] width 56 height 50
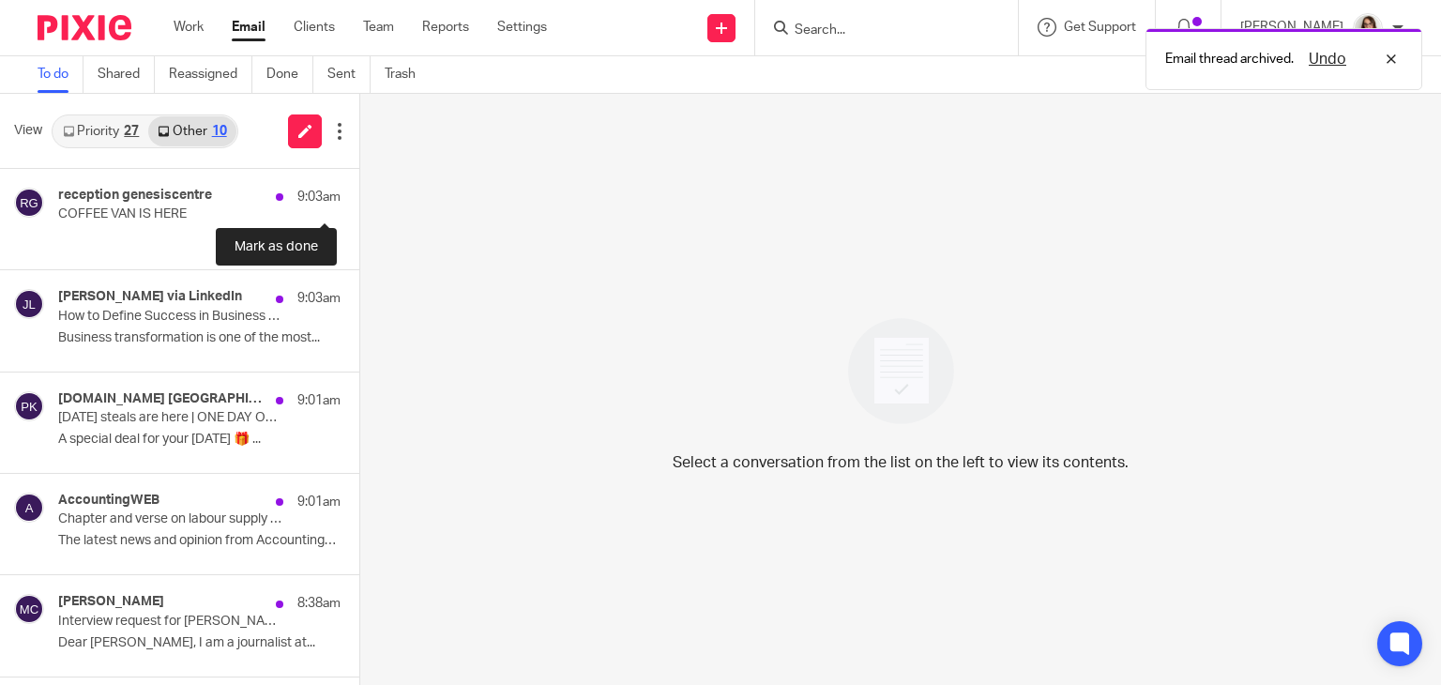
click at [359, 183] on button at bounding box center [366, 194] width 15 height 50
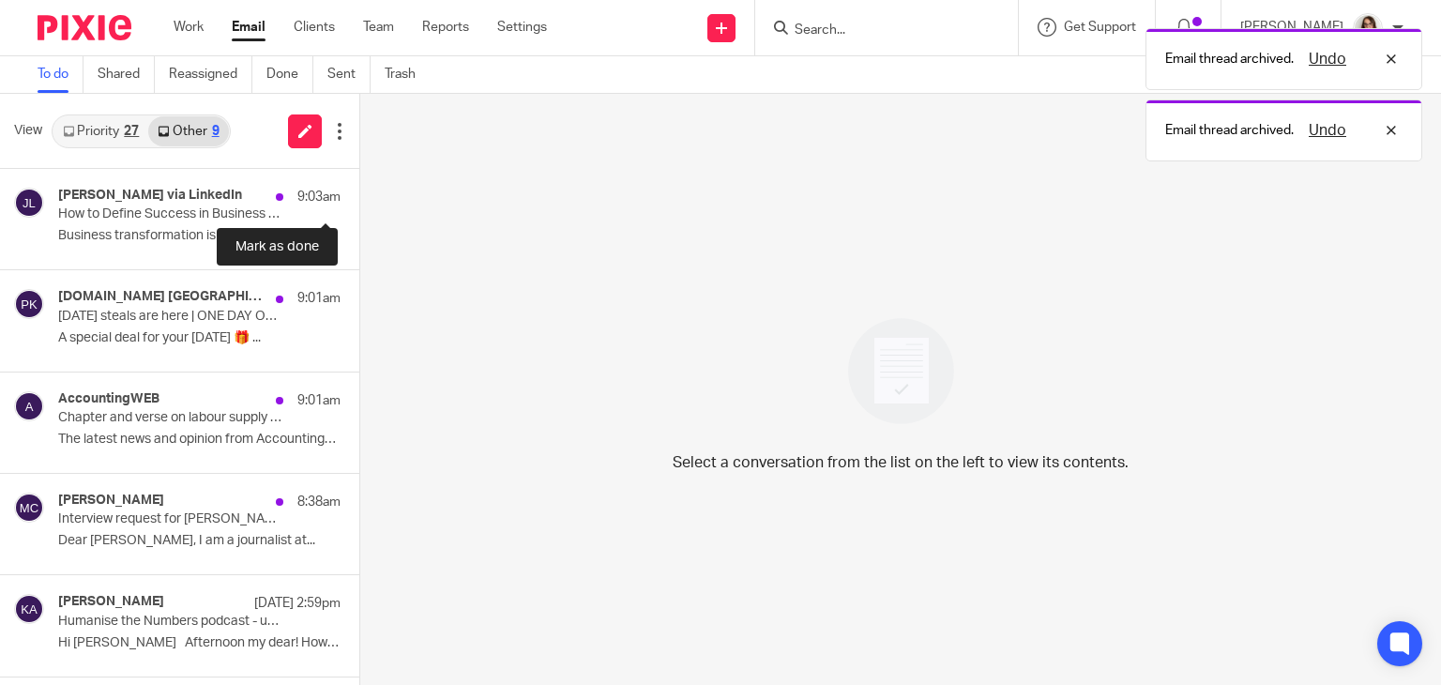
click at [359, 183] on button at bounding box center [366, 194] width 15 height 50
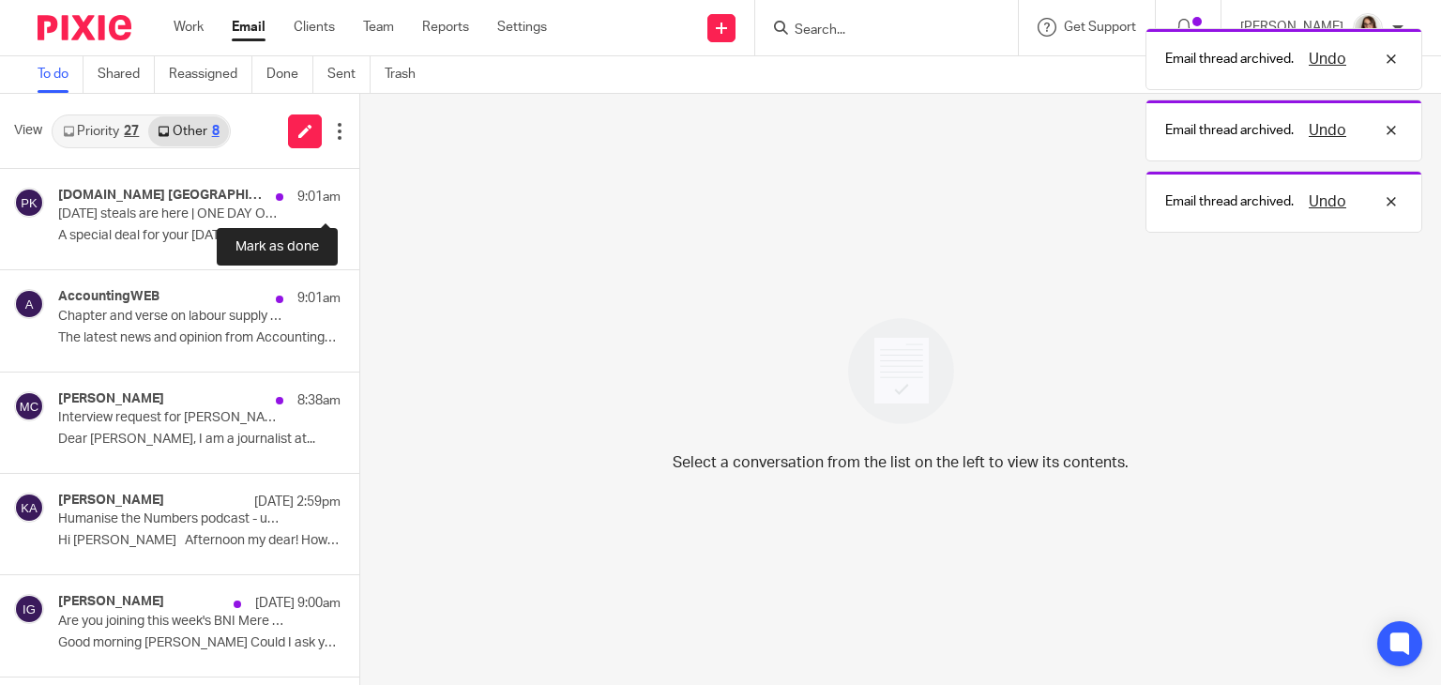
click at [359, 183] on button at bounding box center [366, 194] width 15 height 50
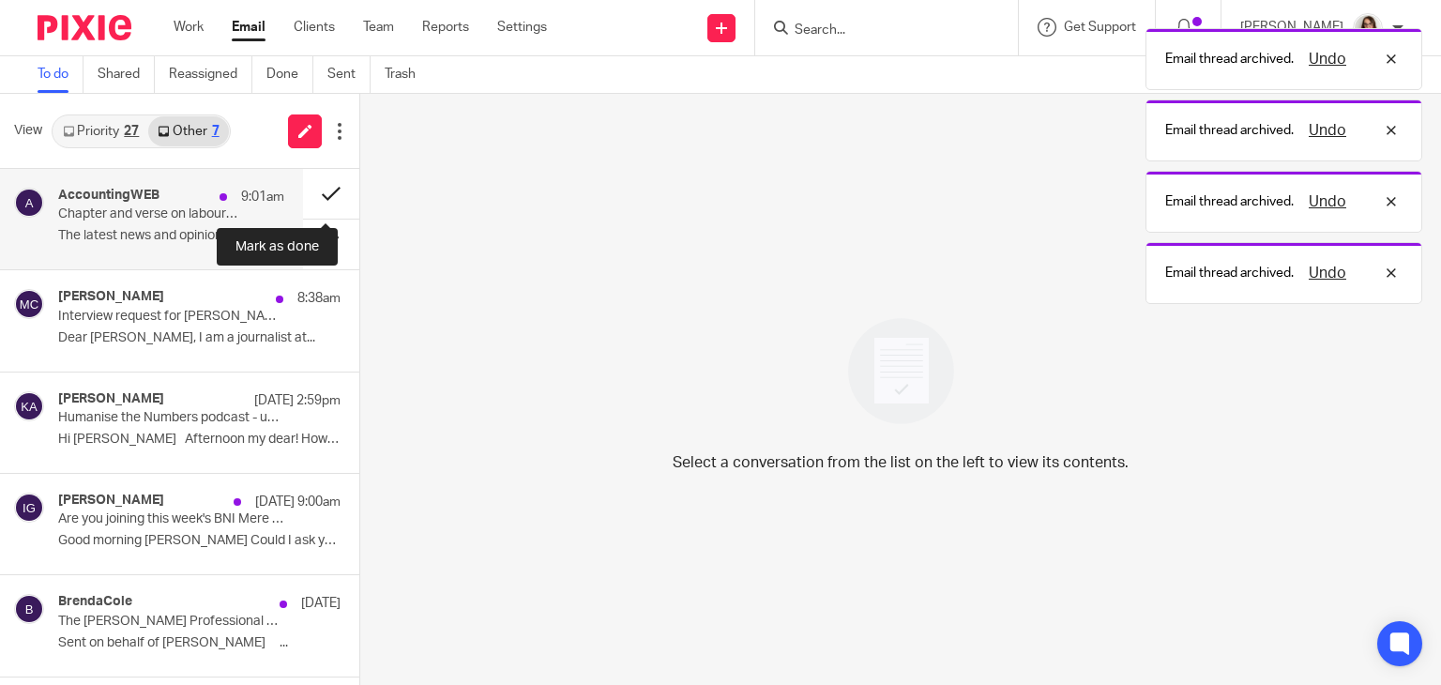
click at [316, 190] on button at bounding box center [331, 194] width 56 height 50
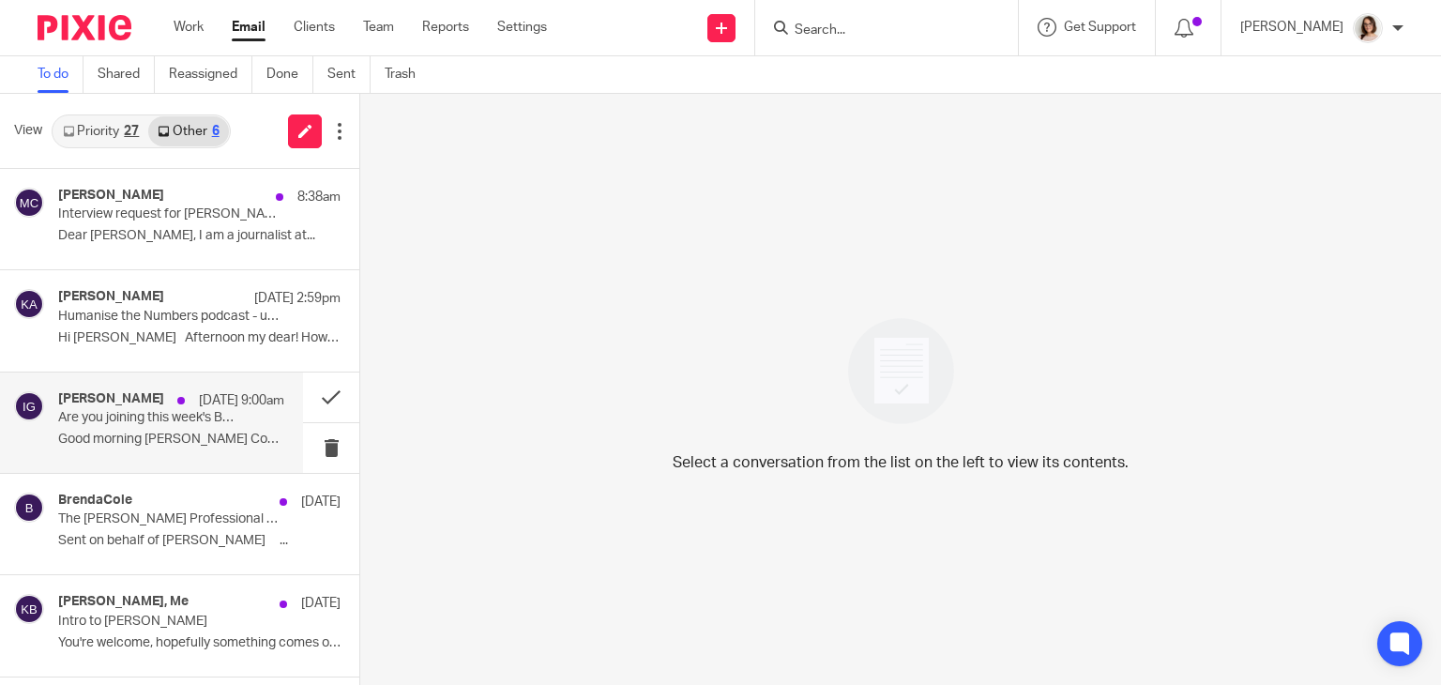
click at [254, 408] on p "[DATE] 9:00am" at bounding box center [241, 400] width 85 height 19
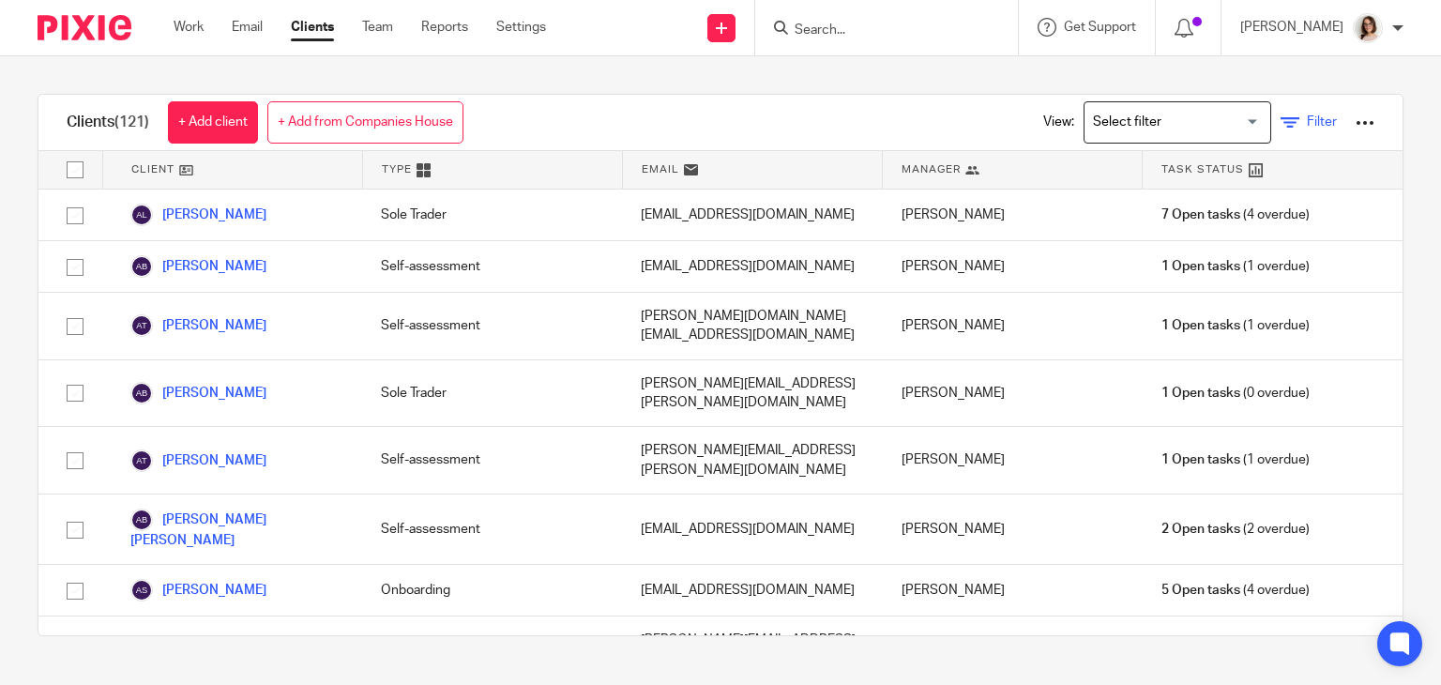
click at [1307, 124] on span "Filter" at bounding box center [1322, 121] width 30 height 13
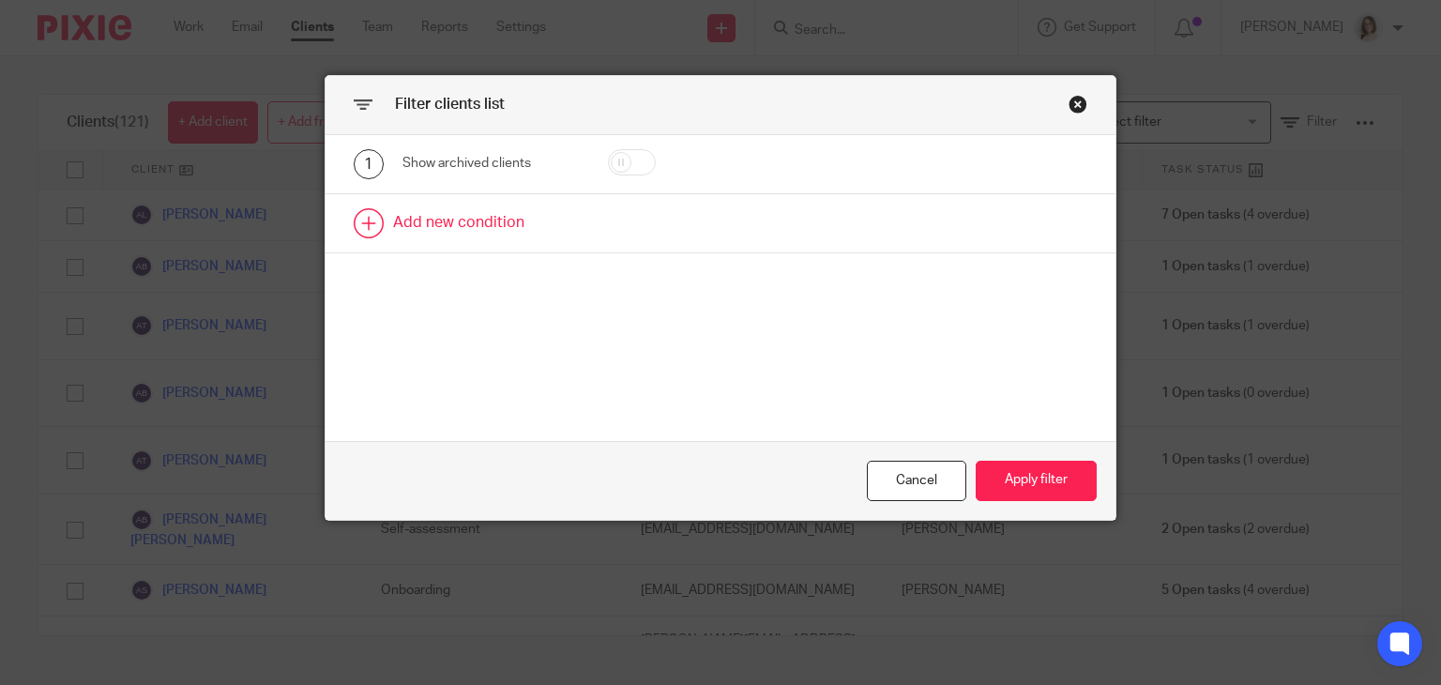
click at [462, 225] on link at bounding box center [721, 223] width 791 height 58
click at [537, 233] on div "Field" at bounding box center [482, 228] width 129 height 39
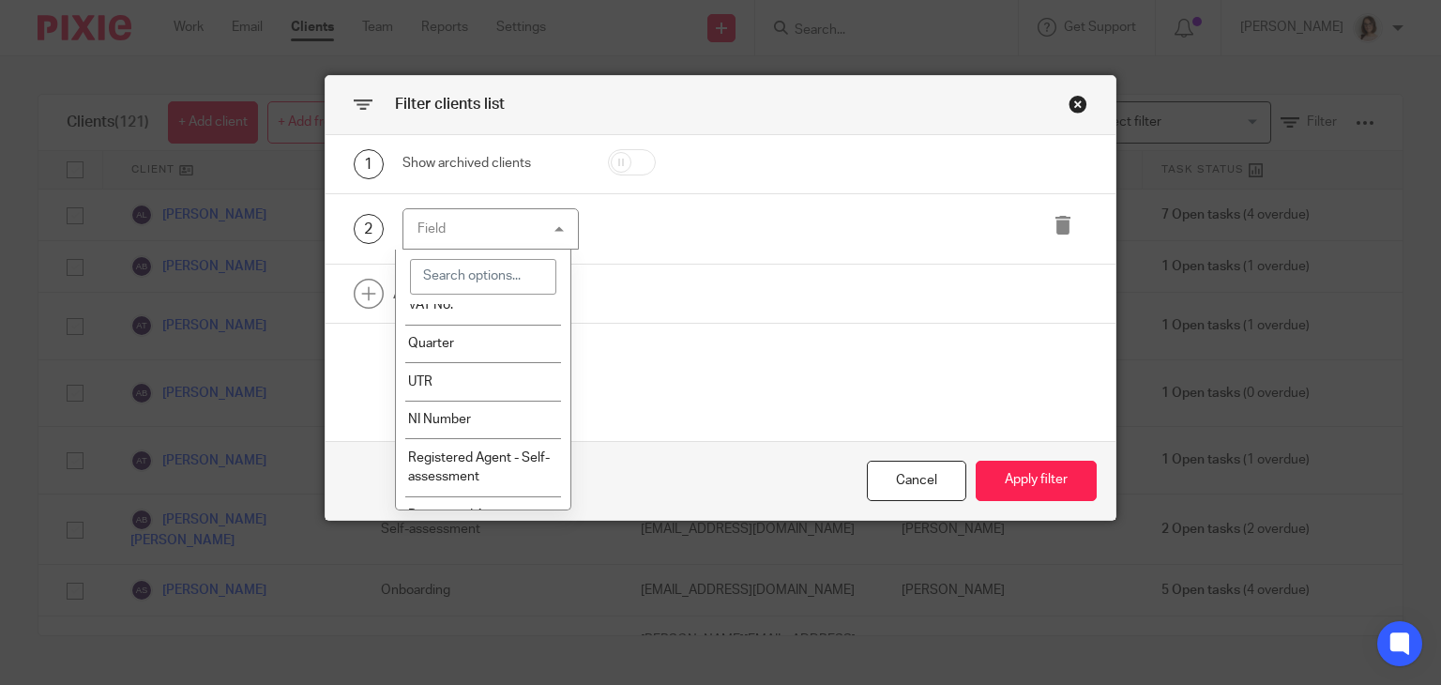
scroll to position [807, 0]
click at [459, 317] on li "VAT No." at bounding box center [483, 298] width 175 height 38
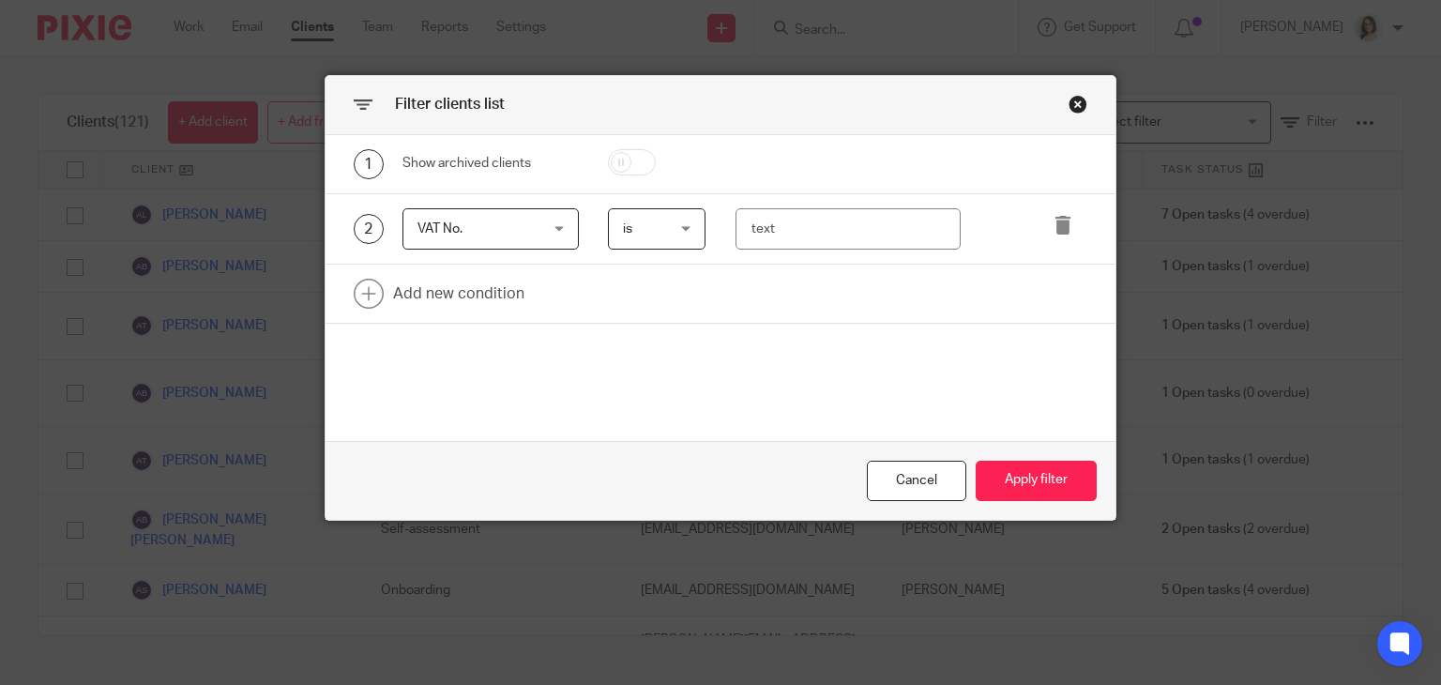
click at [680, 229] on span "is" at bounding box center [656, 228] width 66 height 39
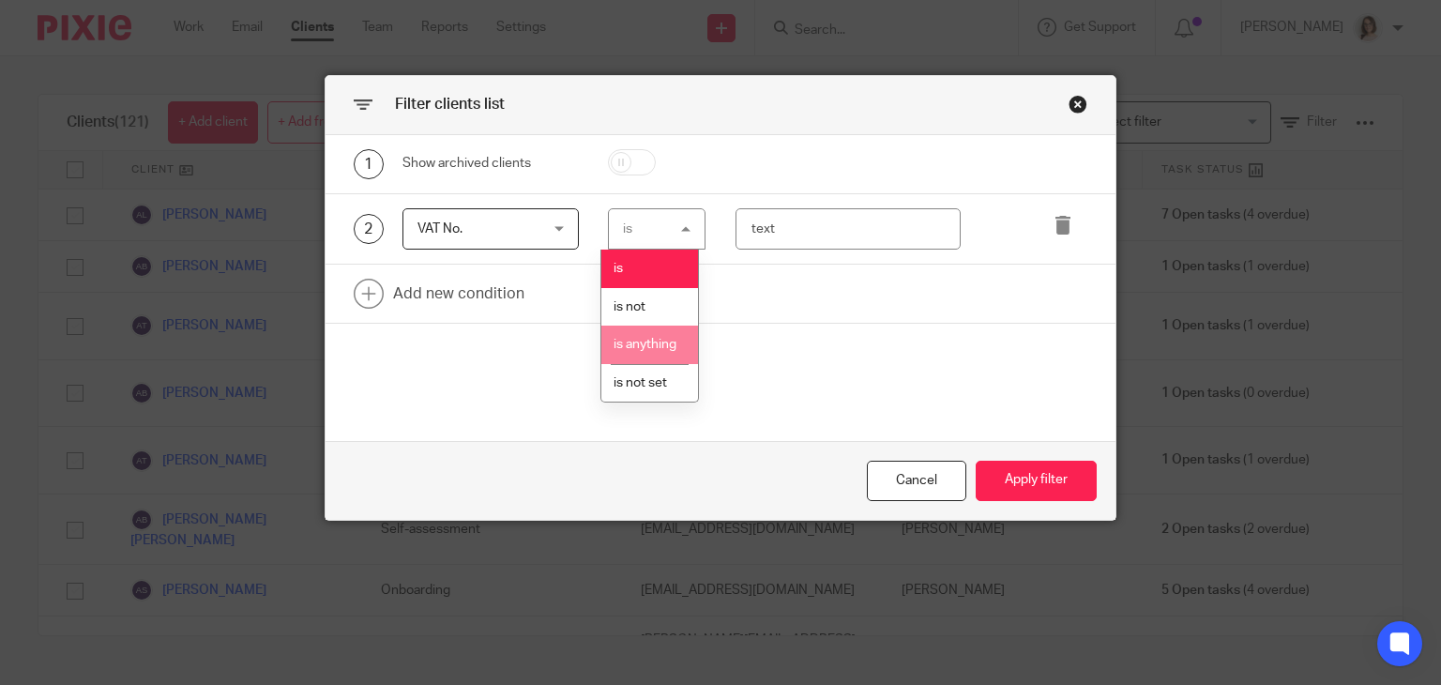
click at [658, 354] on li "is anything" at bounding box center [650, 345] width 97 height 38
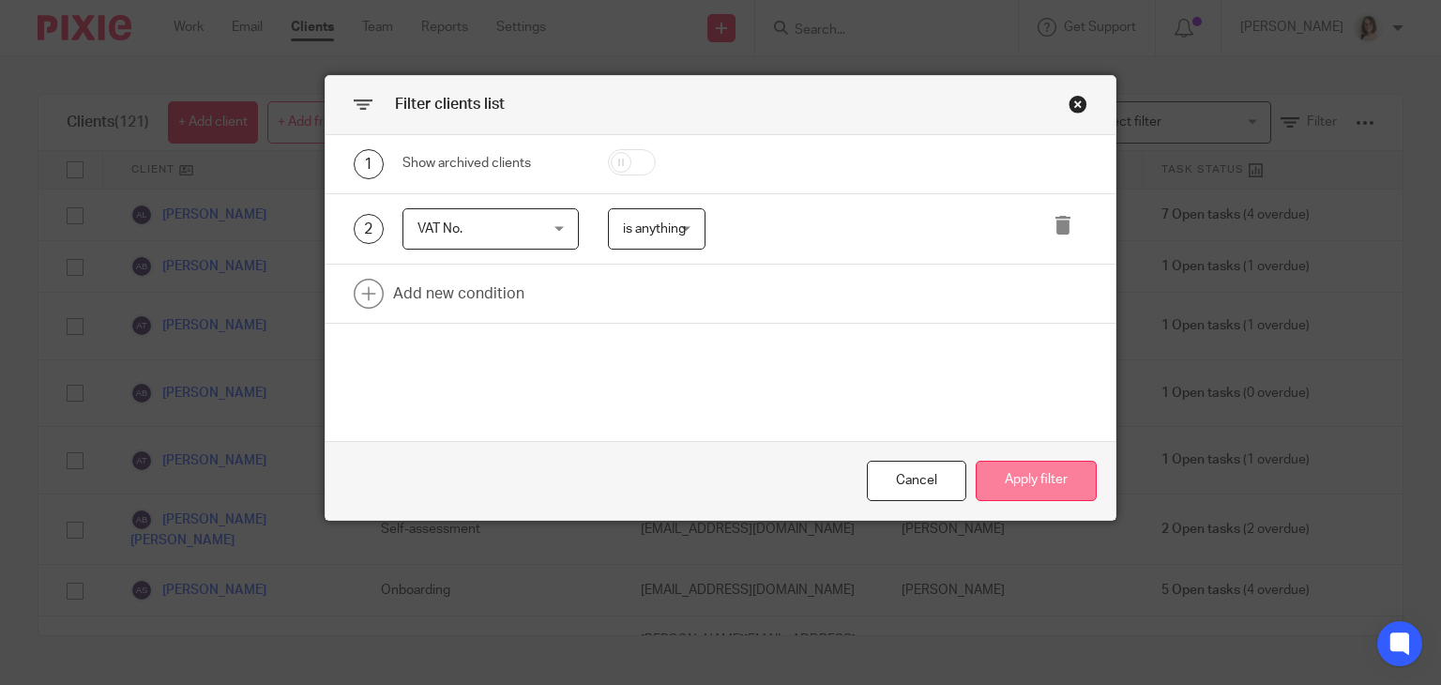
click at [1042, 465] on button "Apply filter" at bounding box center [1036, 481] width 121 height 40
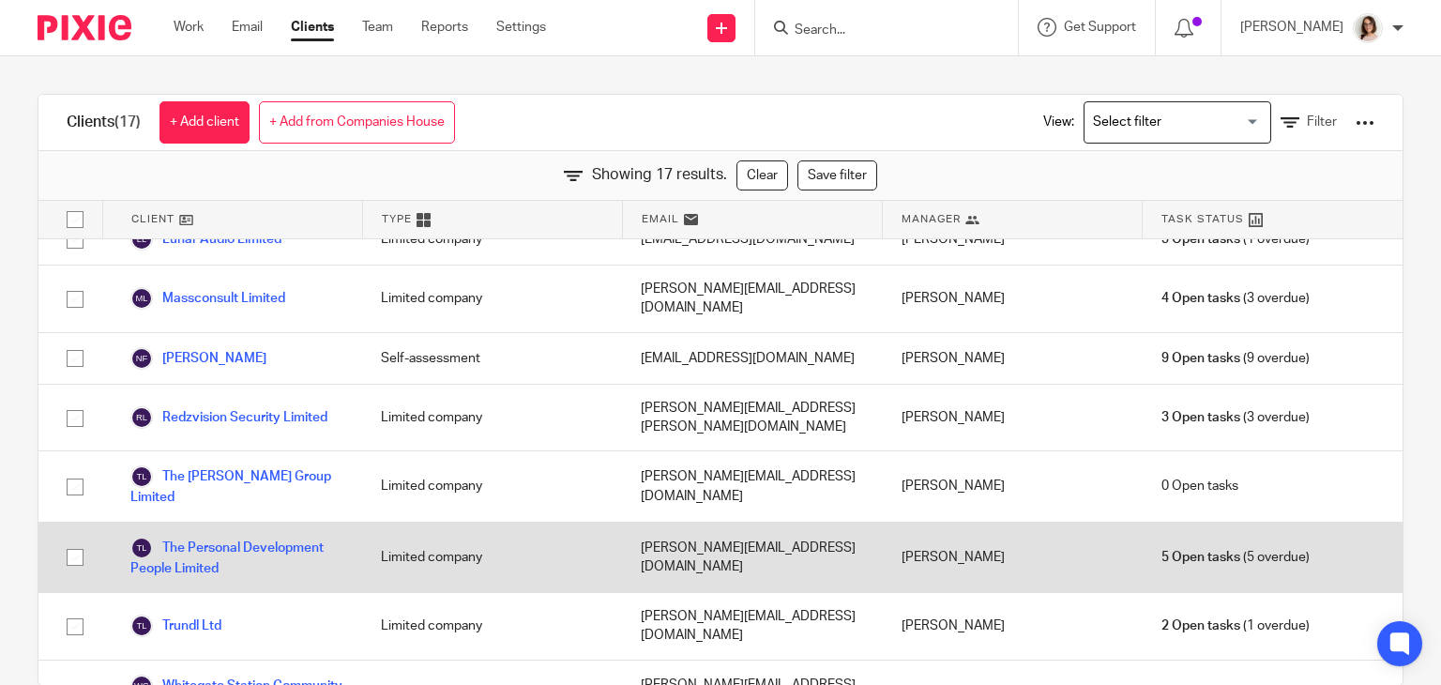
scroll to position [38, 0]
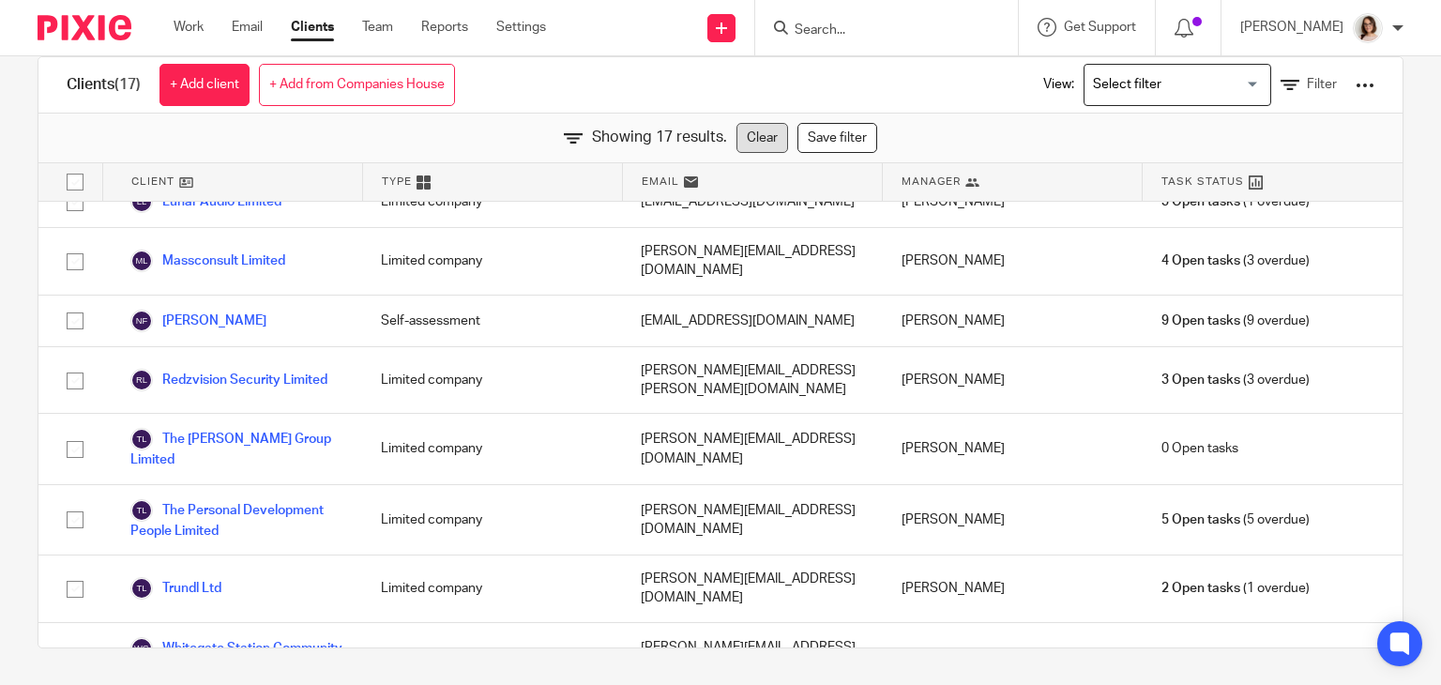
click at [744, 130] on link "Clear" at bounding box center [763, 138] width 52 height 30
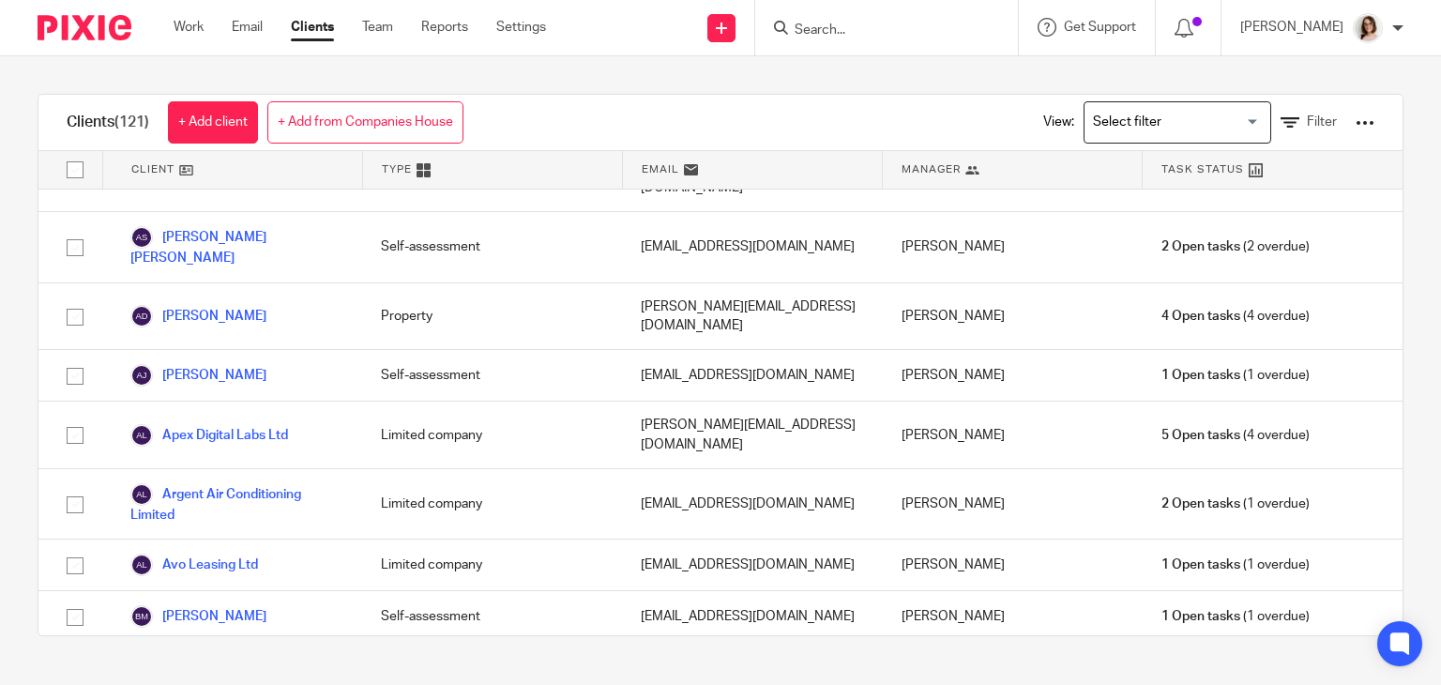
scroll to position [3787, 0]
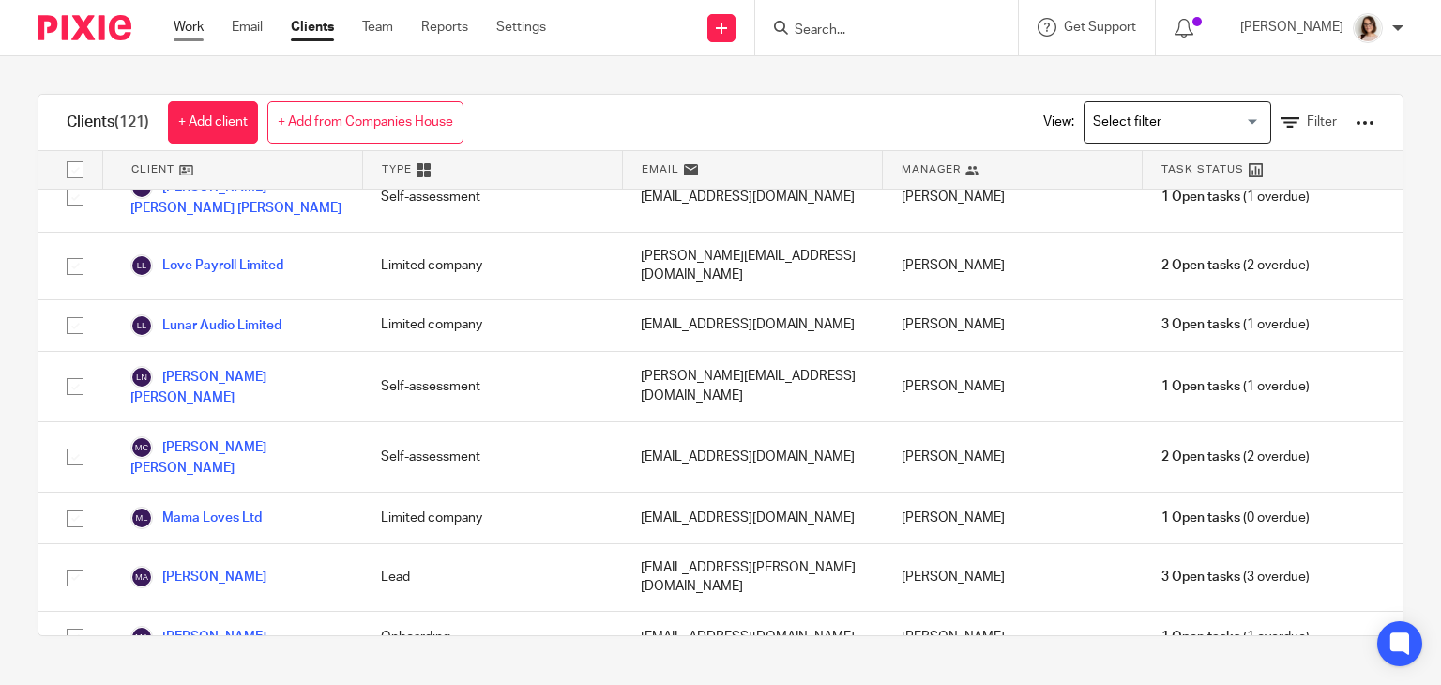
click at [204, 29] on link "Work" at bounding box center [189, 27] width 30 height 19
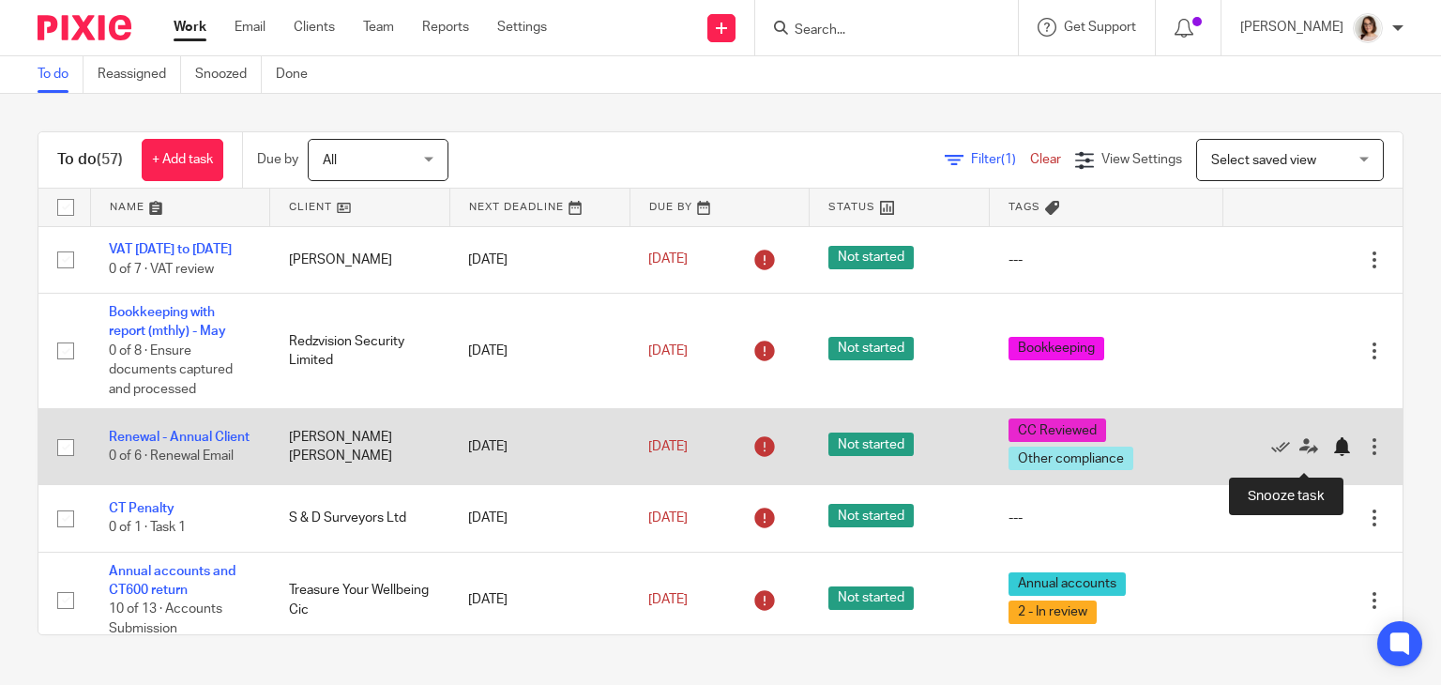
click at [1333, 456] on div at bounding box center [1342, 446] width 19 height 19
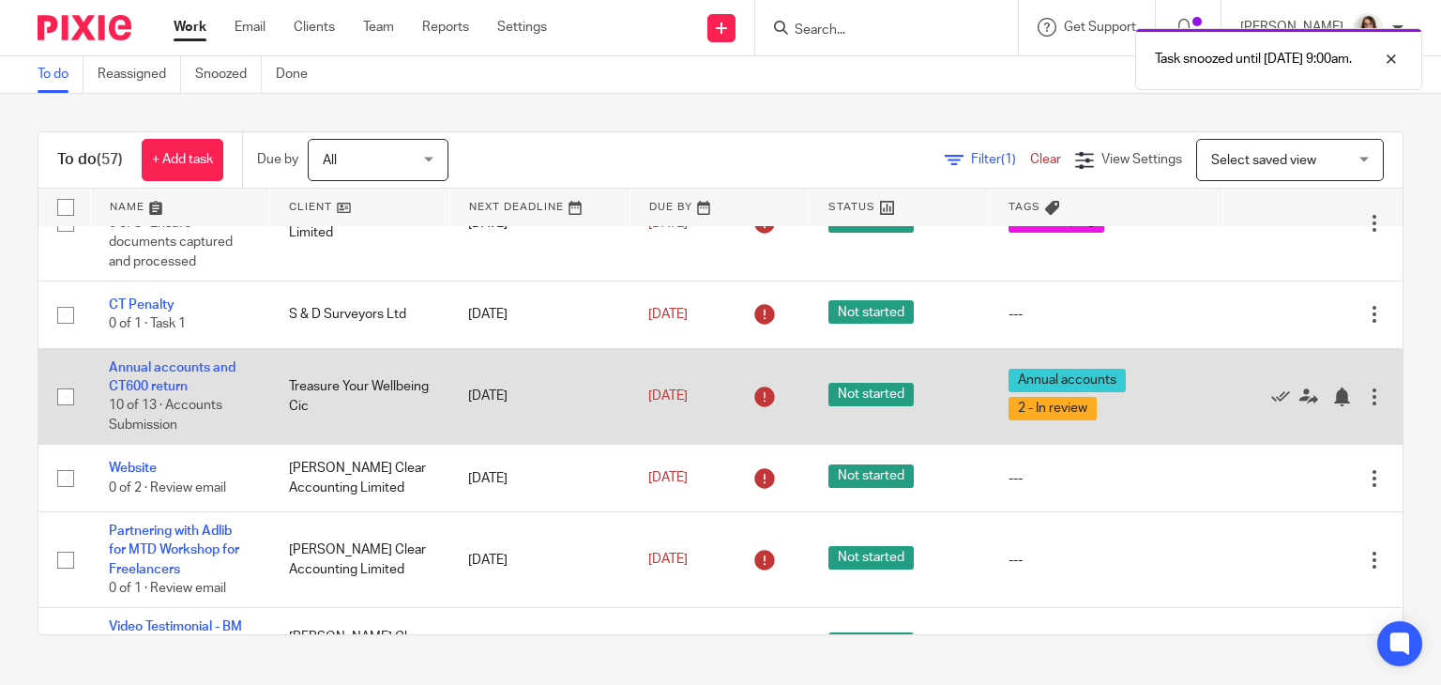
scroll to position [128, 0]
